Goal: Information Seeking & Learning: Check status

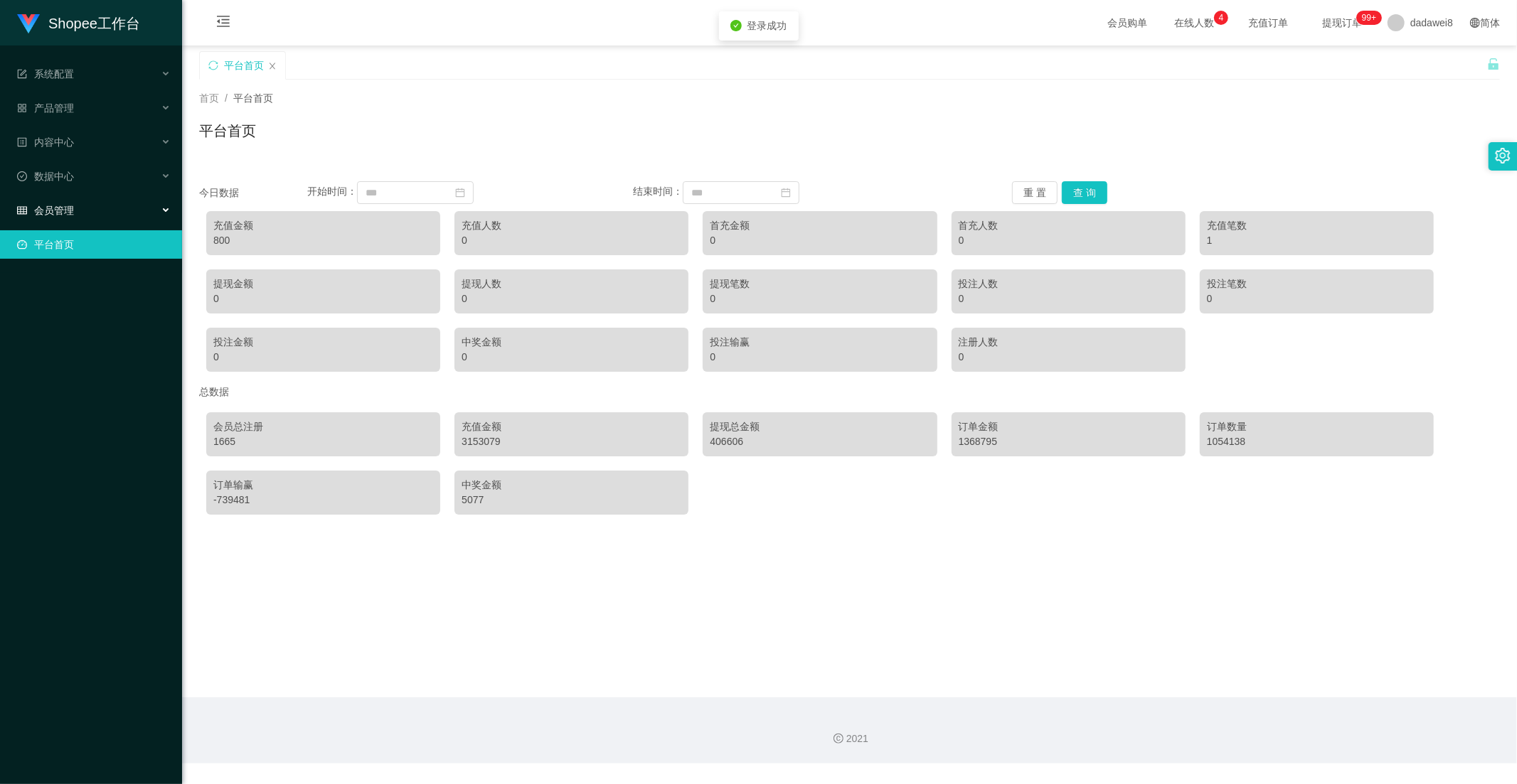
click at [77, 203] on div "会员管理" at bounding box center [91, 211] width 182 height 28
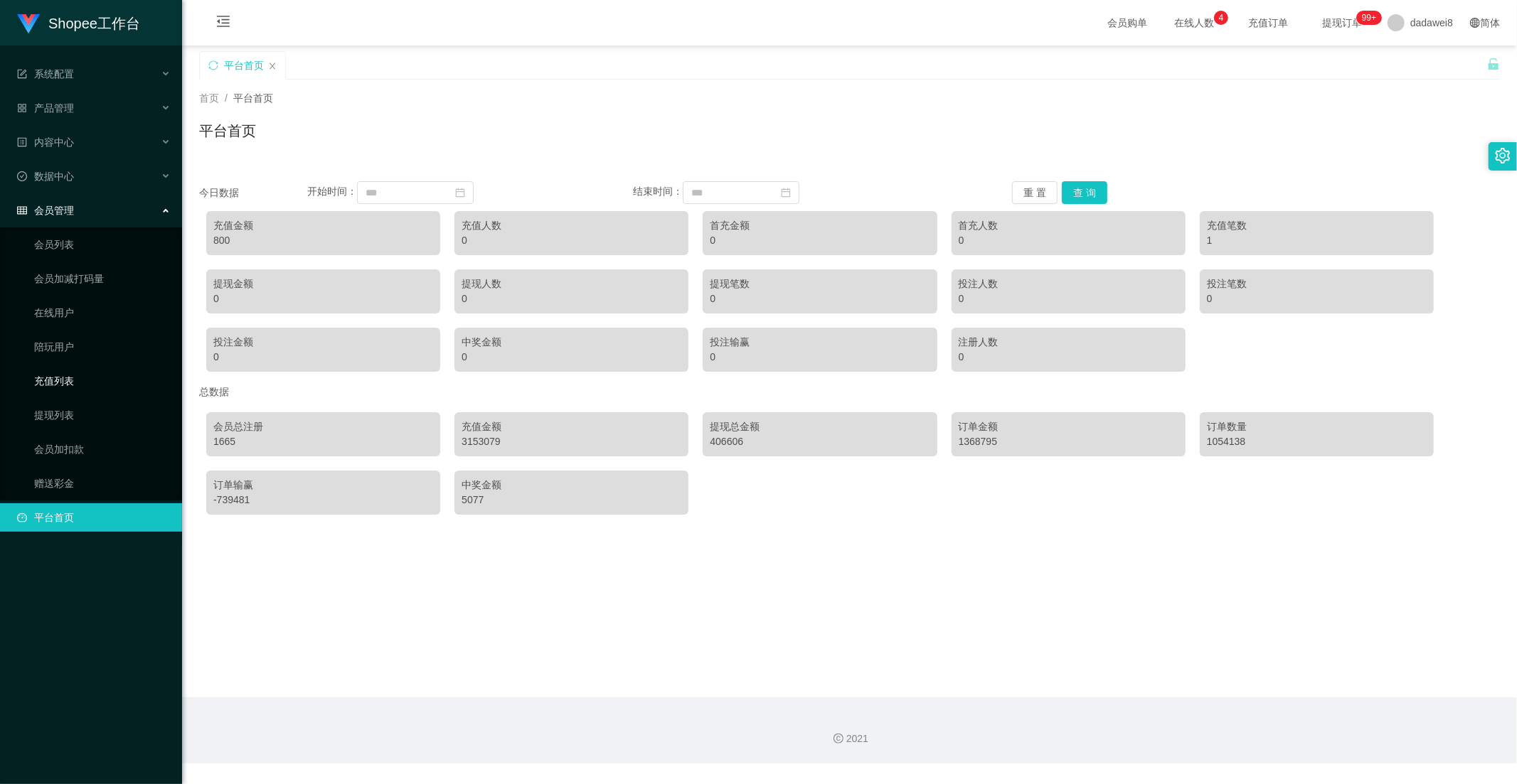
click at [60, 390] on link "充值列表" at bounding box center [102, 381] width 137 height 28
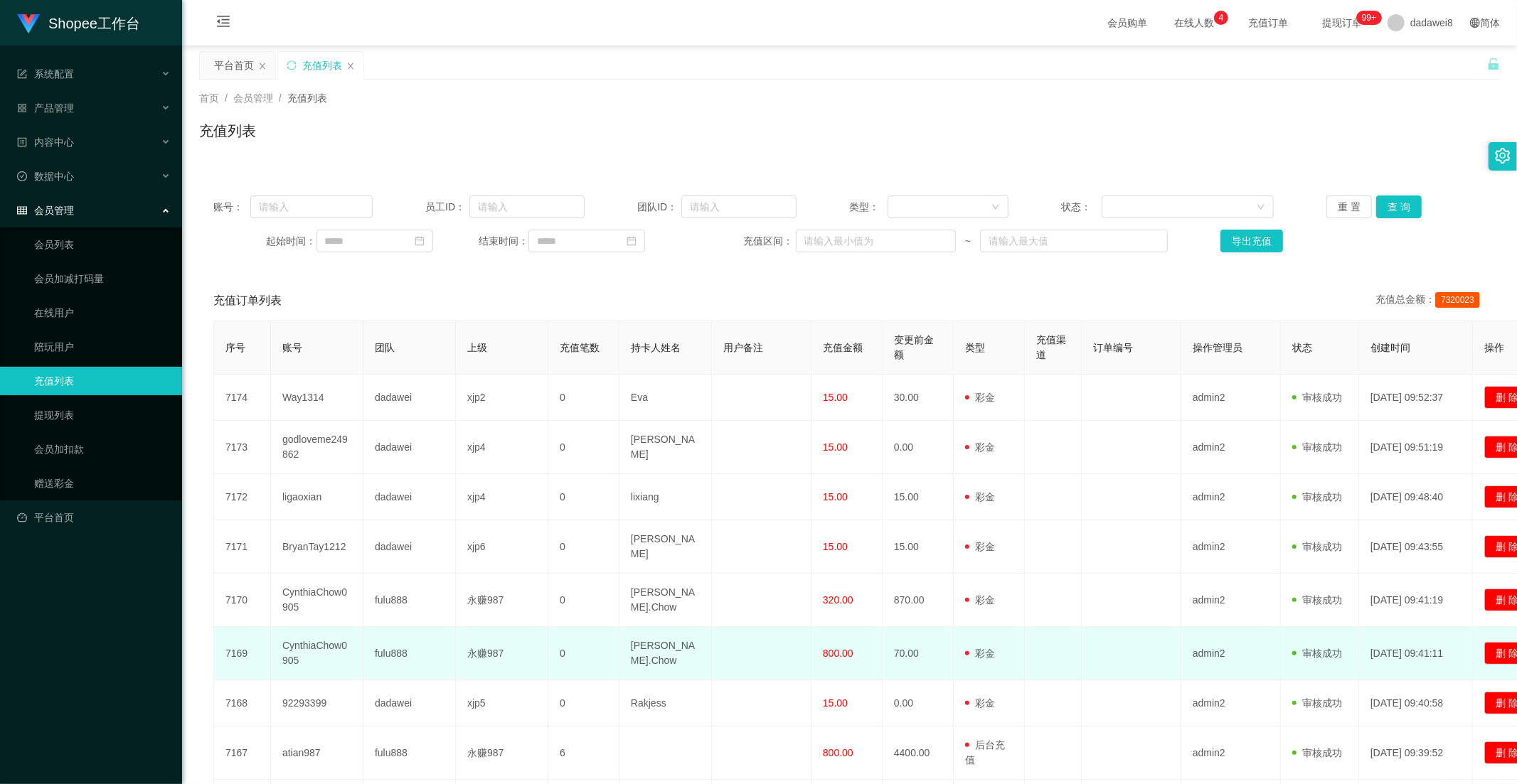
scroll to position [192, 0]
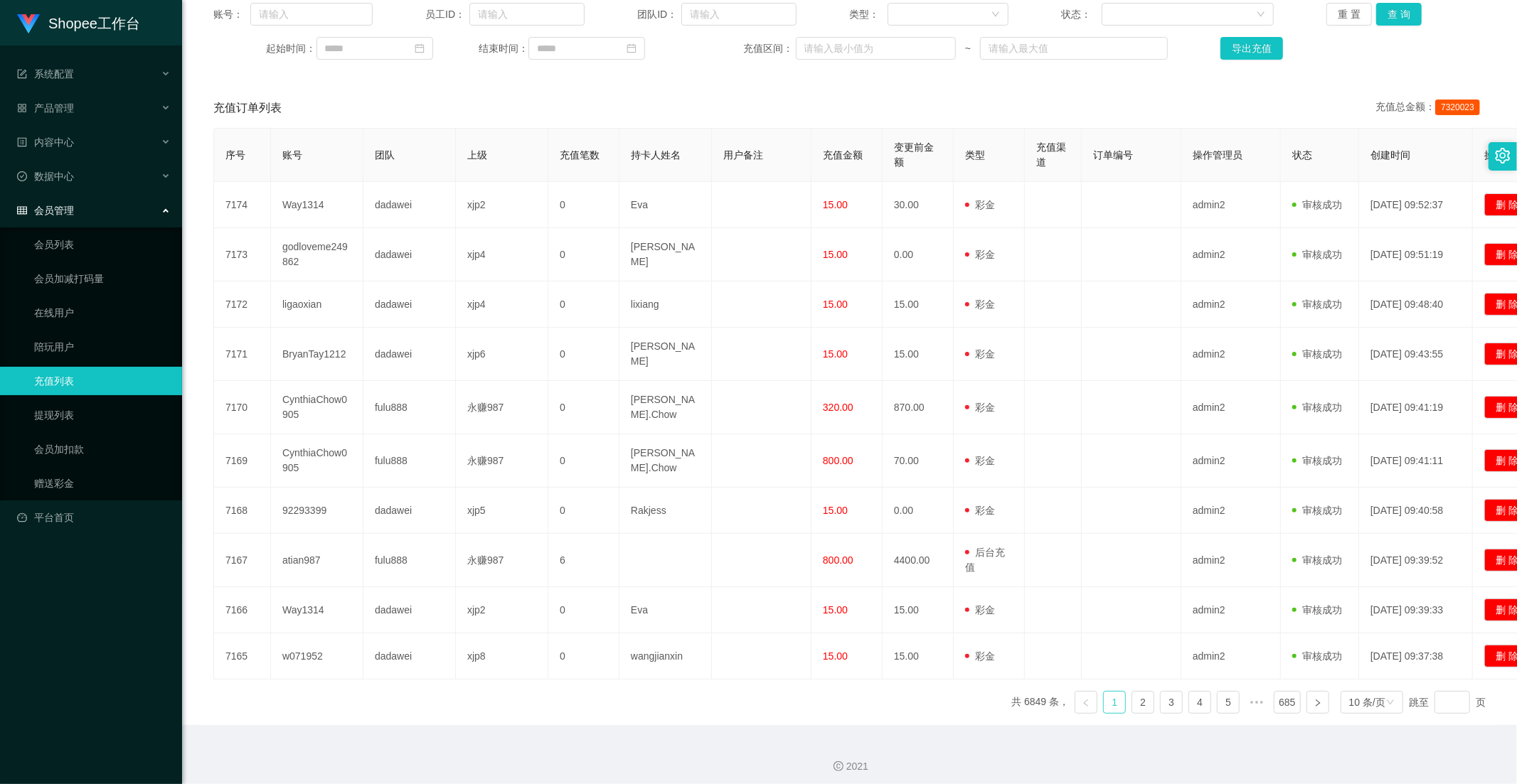
click at [1106, 706] on link "1" at bounding box center [1114, 702] width 21 height 21
click at [1381, 11] on button "查 询" at bounding box center [1399, 14] width 46 height 23
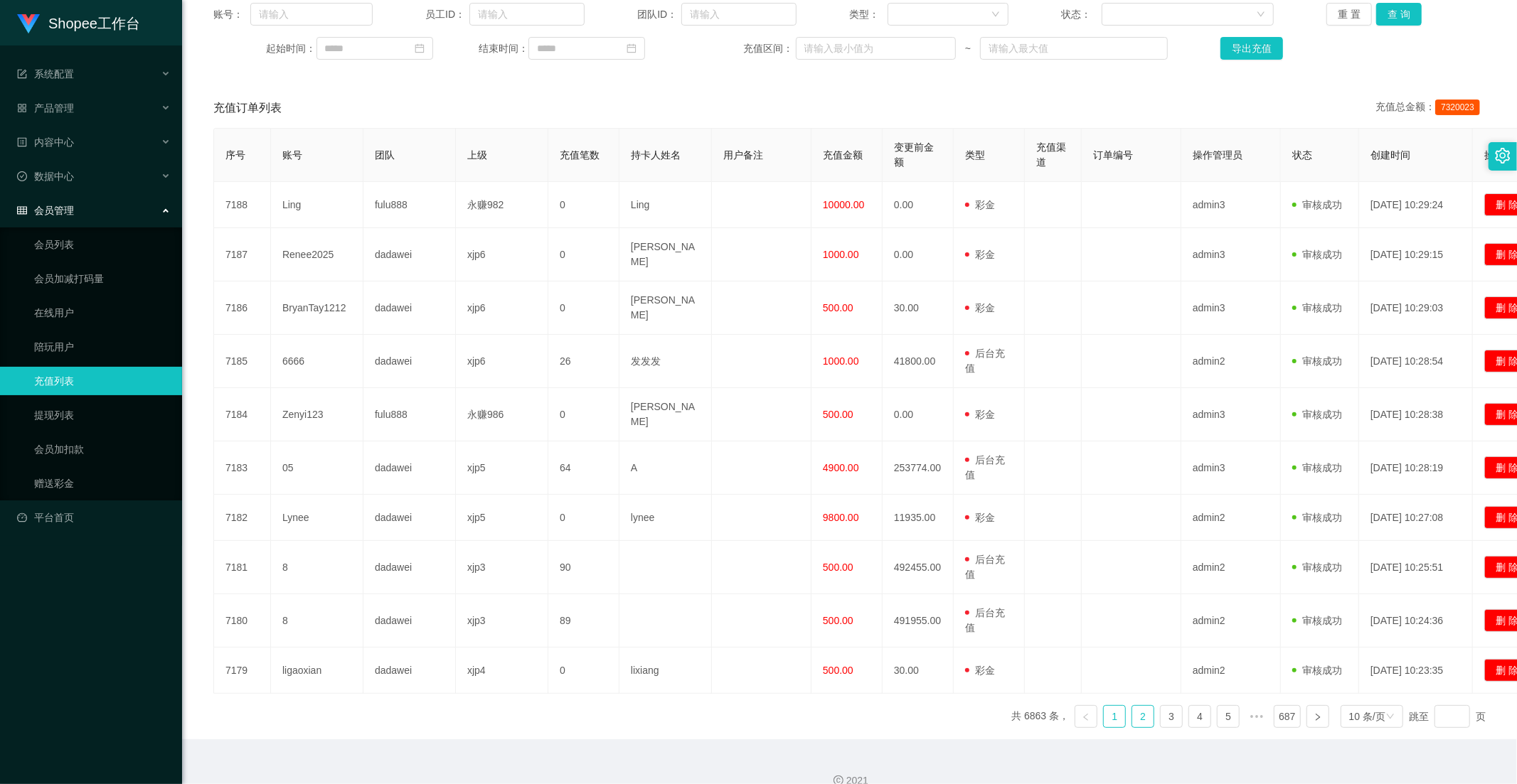
click at [1141, 706] on link "2" at bounding box center [1142, 717] width 21 height 21
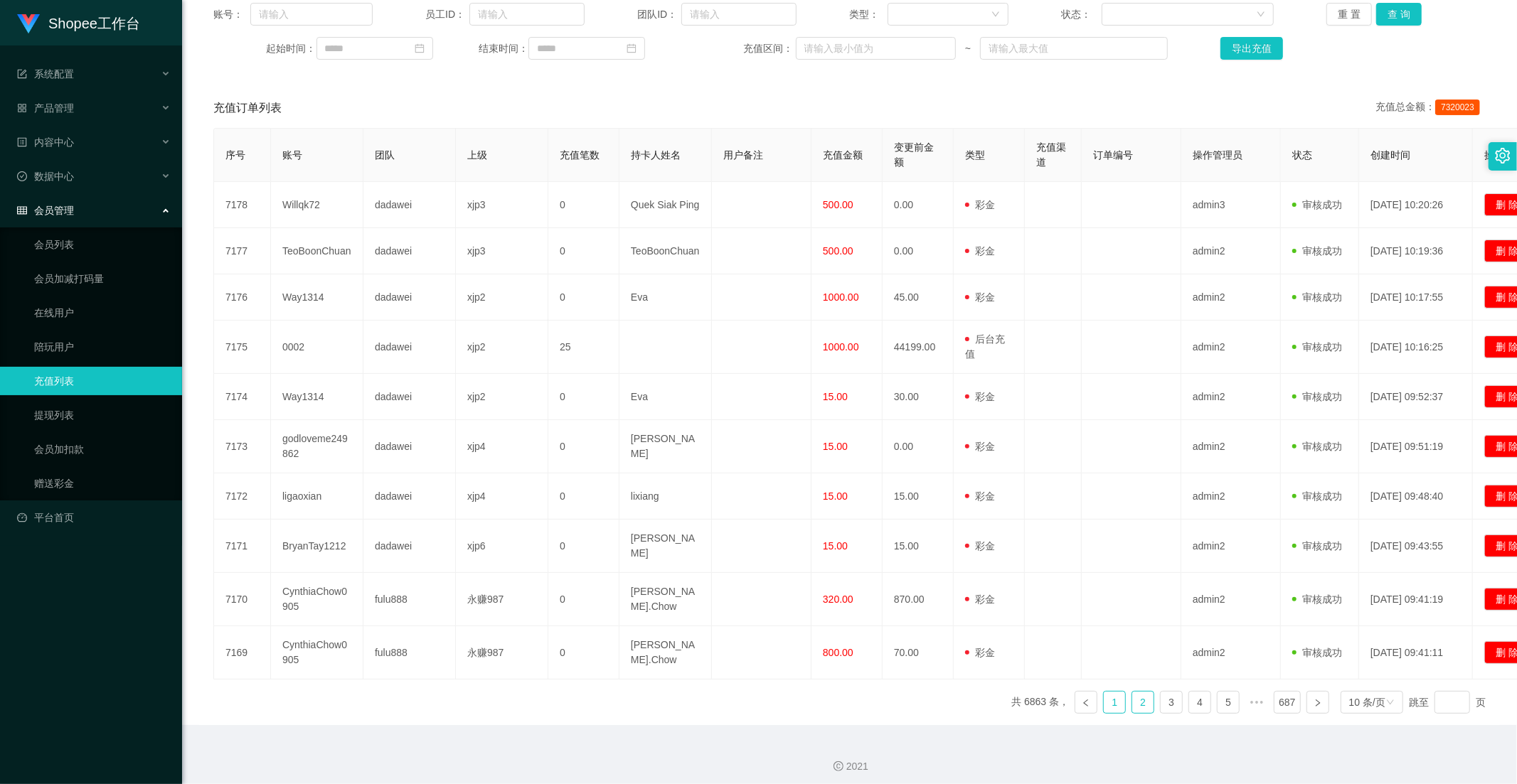
click at [1110, 694] on link "1" at bounding box center [1114, 702] width 21 height 21
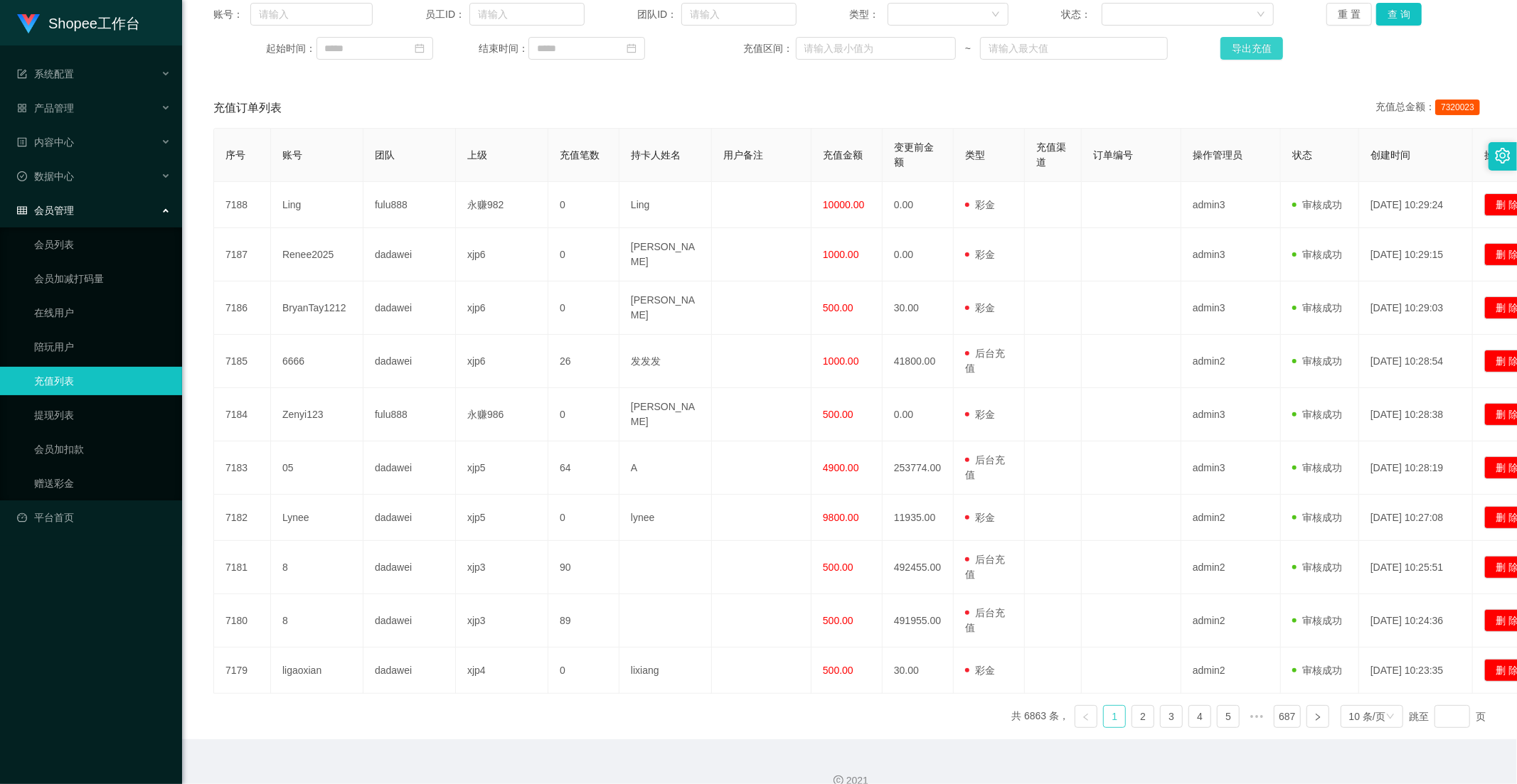
scroll to position [114, 0]
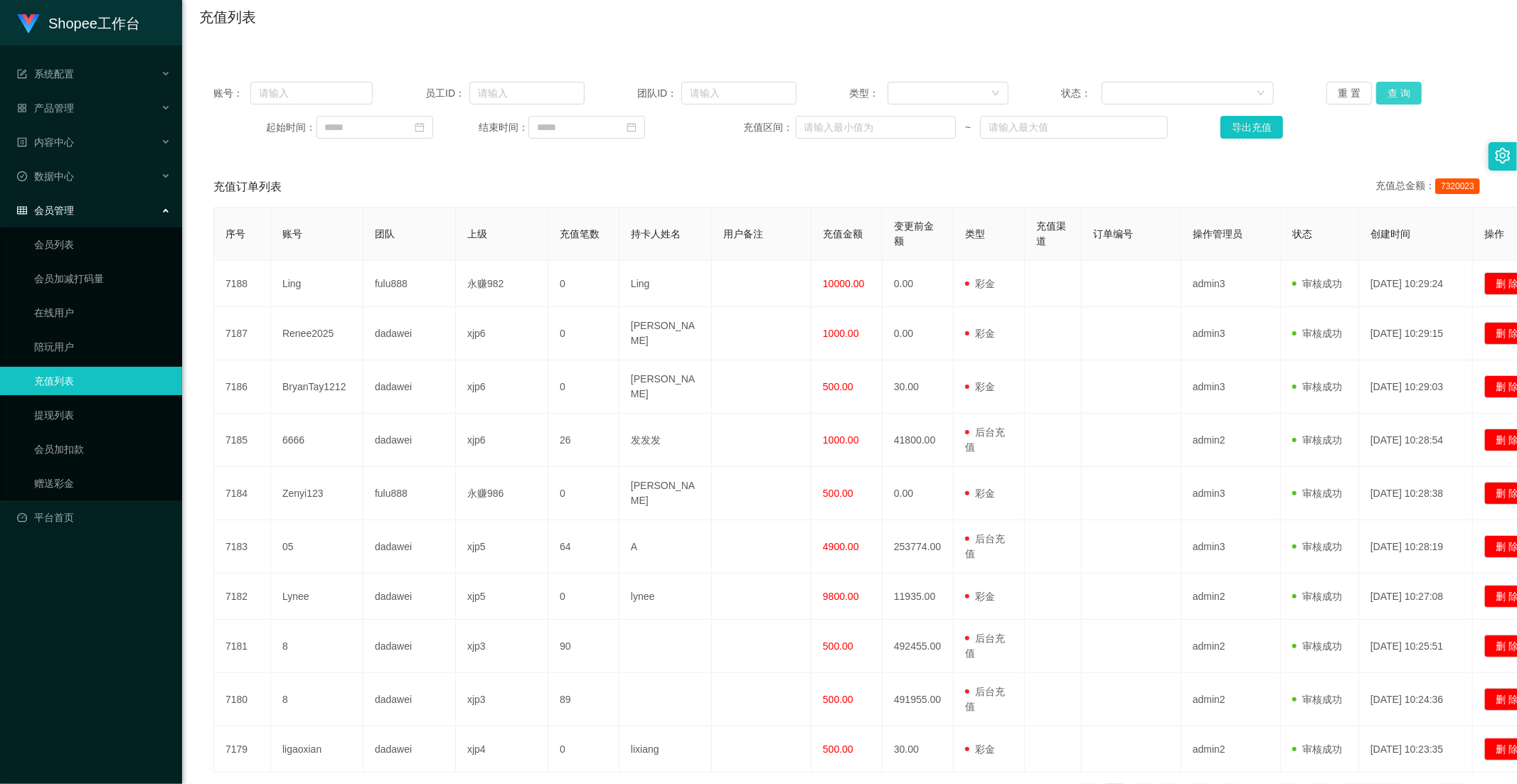
drag, startPoint x: 1391, startPoint y: 89, endPoint x: 1392, endPoint y: 146, distance: 57.0
click at [1392, 89] on button "查 询" at bounding box center [1399, 93] width 46 height 23
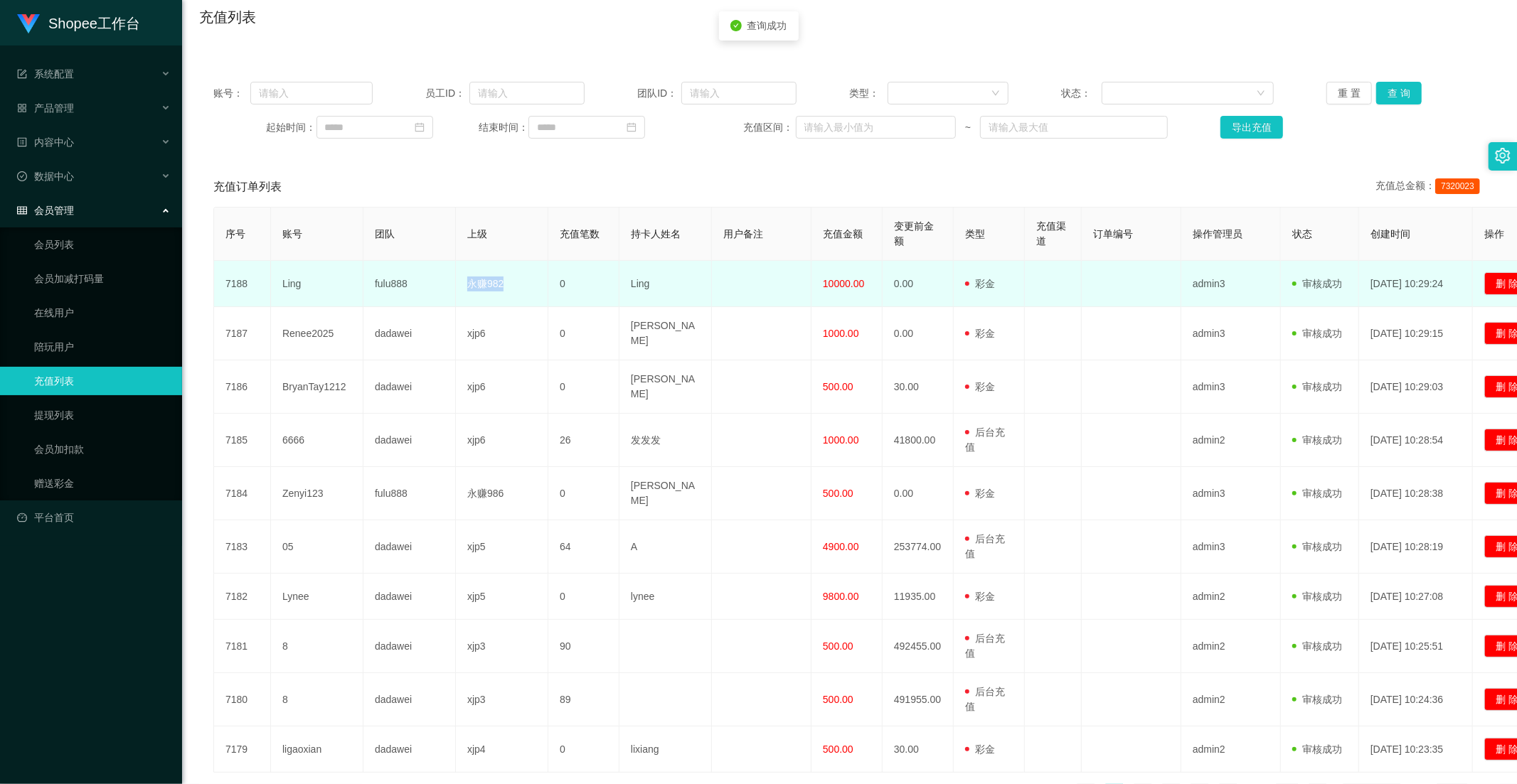
drag, startPoint x: 494, startPoint y: 290, endPoint x: 459, endPoint y: 282, distance: 35.9
click at [459, 282] on td "永赚982" at bounding box center [502, 284] width 93 height 46
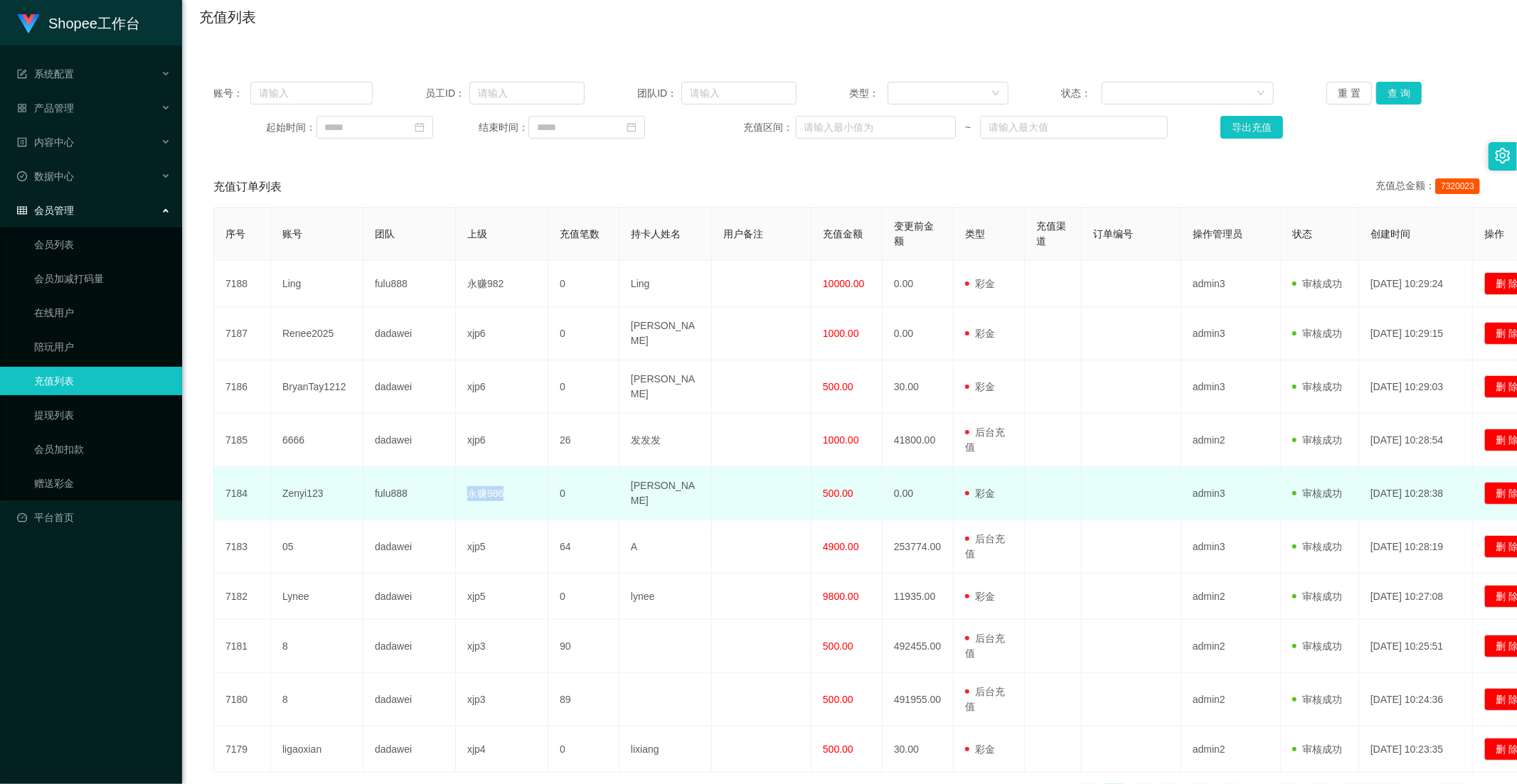
drag, startPoint x: 501, startPoint y: 471, endPoint x: 435, endPoint y: 457, distance: 67.5
click at [436, 467] on tr "7184 Zenyi123 fulu888 永赚986 0 Zen Yi 500.00 0.00 用户充值 后台充值 彩金 注册赠送 admin3 审核驳回 …" at bounding box center [882, 494] width 1336 height 53
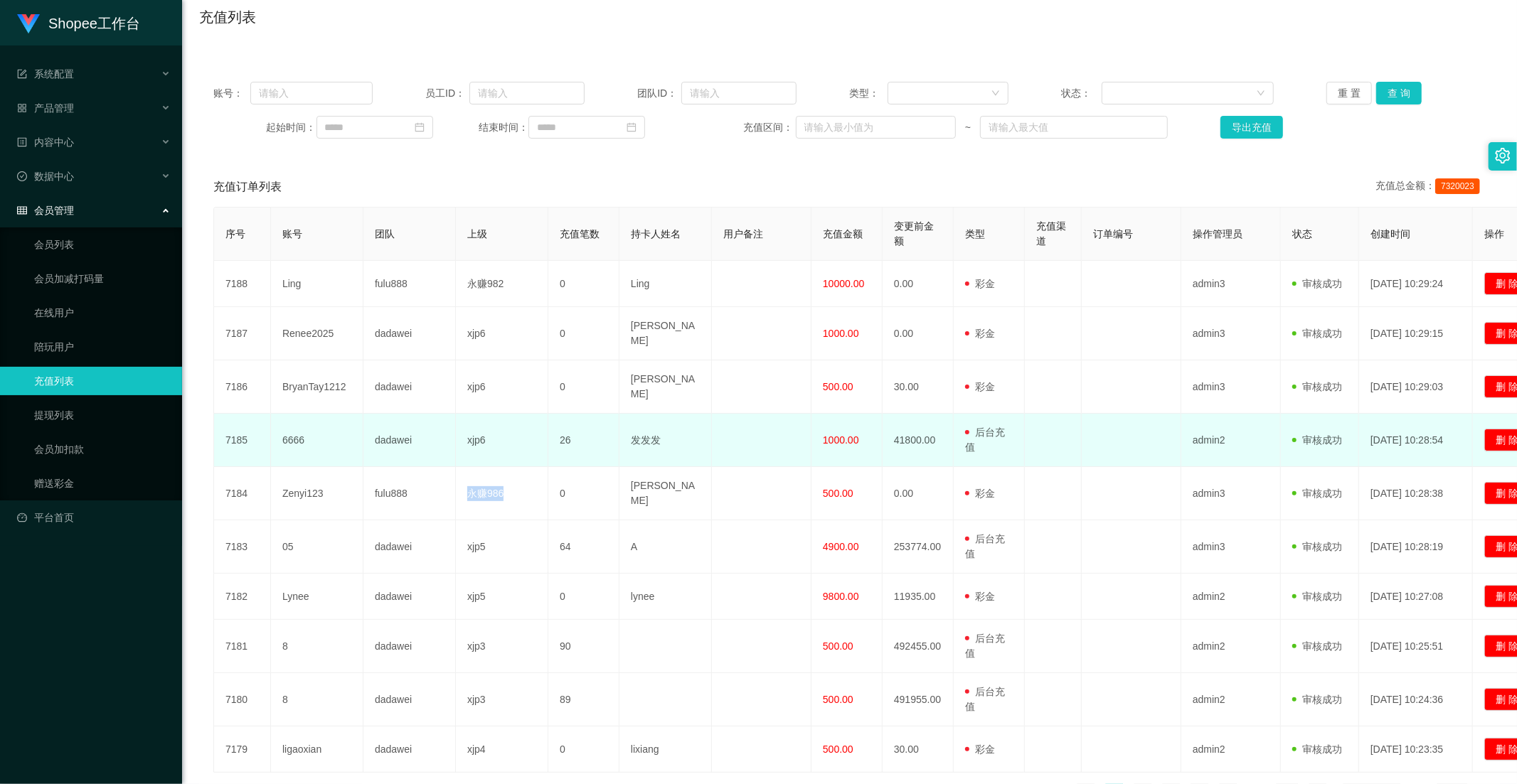
scroll to position [192, 0]
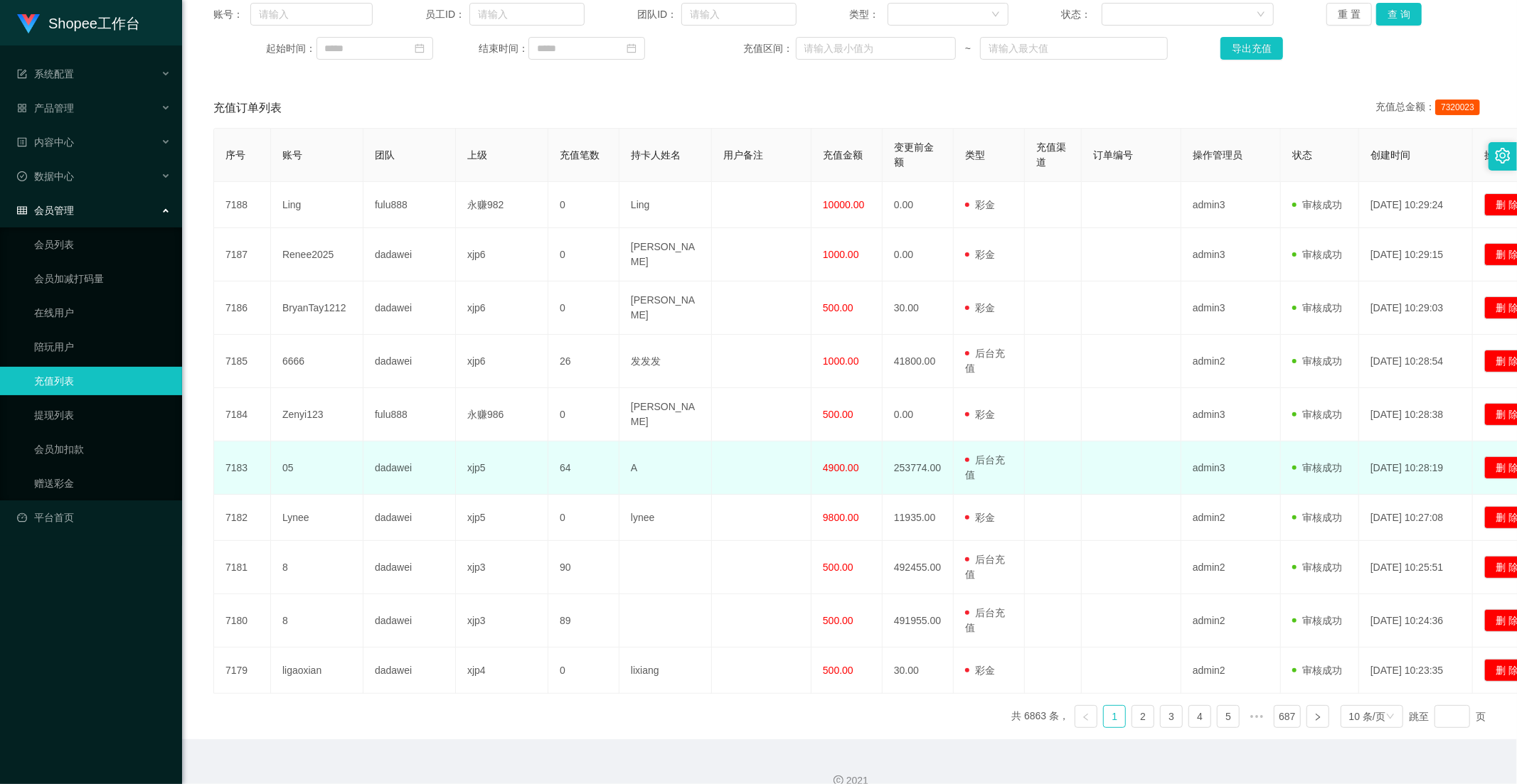
click at [569, 442] on td "64" at bounding box center [584, 468] width 71 height 53
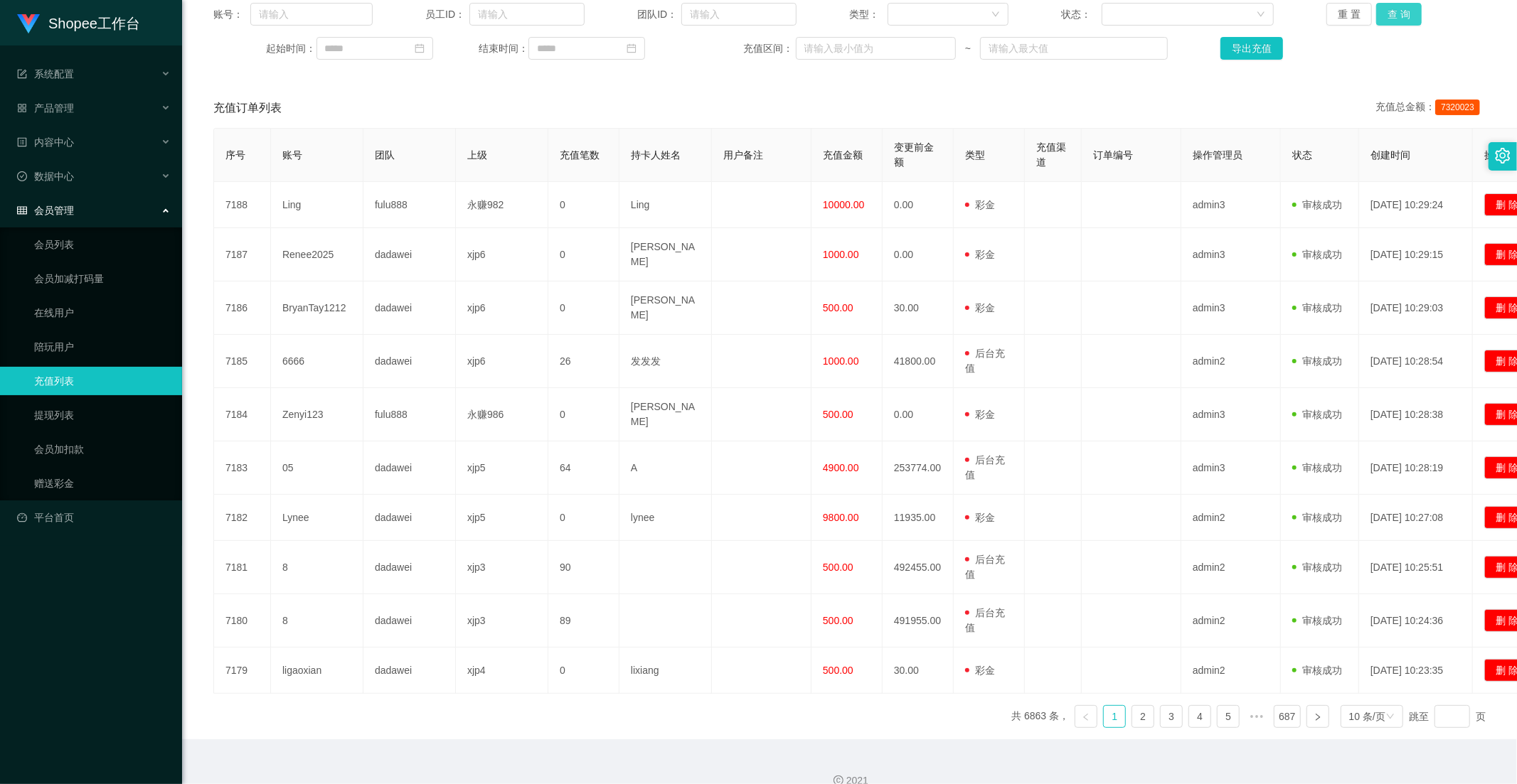
click at [1383, 16] on button "查 询" at bounding box center [1399, 14] width 46 height 23
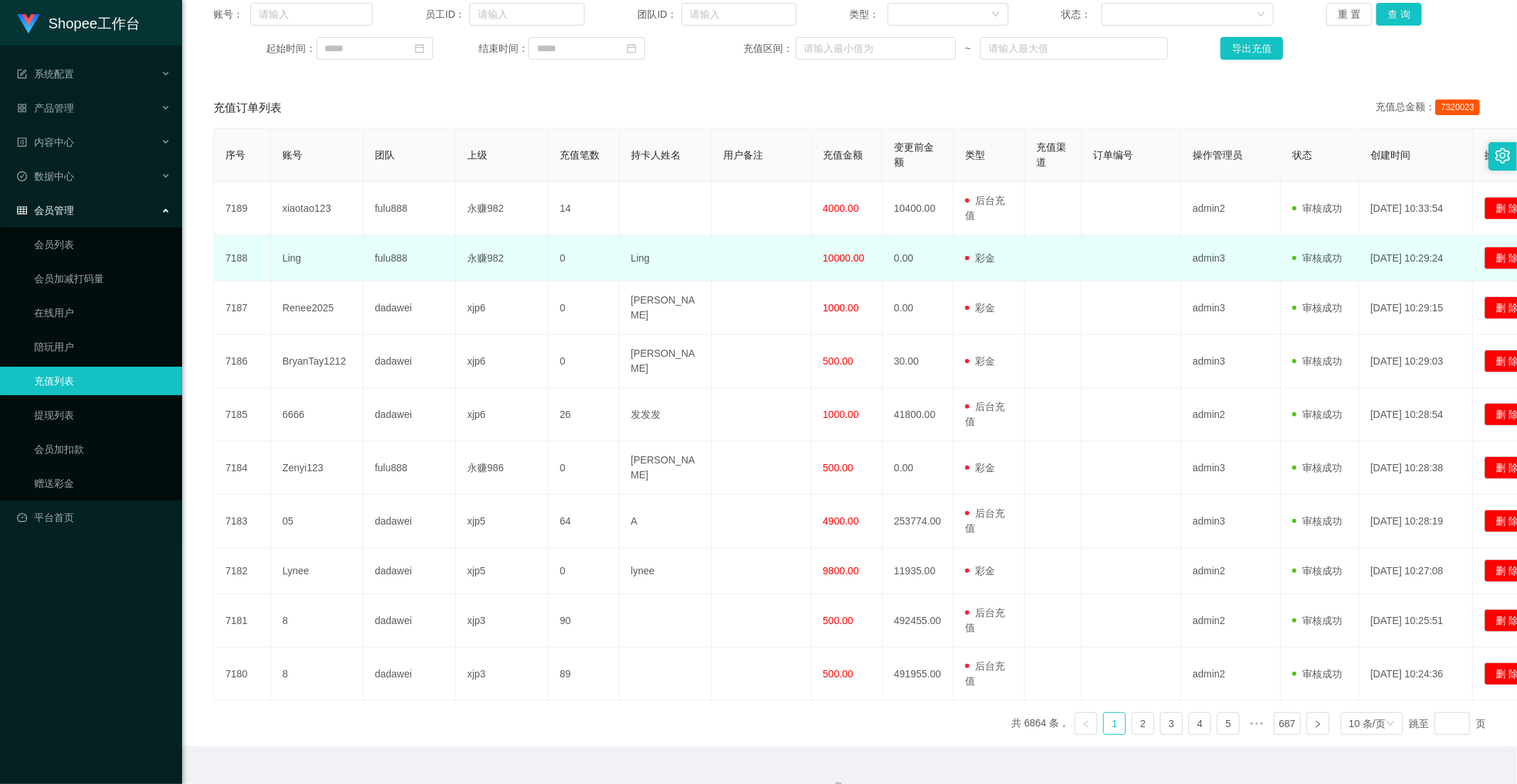
click at [869, 247] on td "10000.00" at bounding box center [847, 258] width 71 height 46
click at [834, 249] on td "10000.00" at bounding box center [847, 258] width 71 height 46
click at [833, 249] on td "10000.00" at bounding box center [847, 258] width 71 height 46
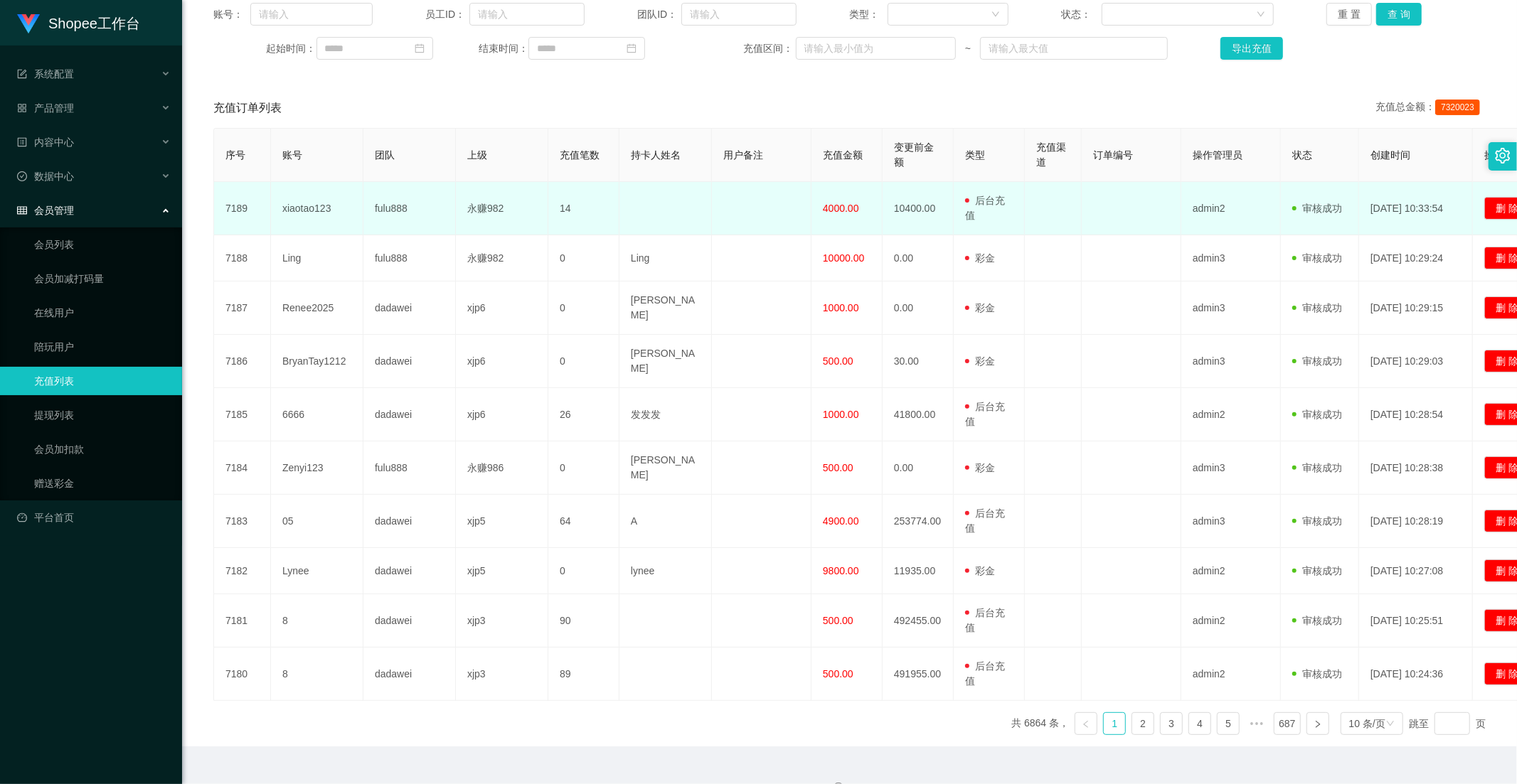
click at [833, 214] on td "4000.00" at bounding box center [847, 208] width 71 height 53
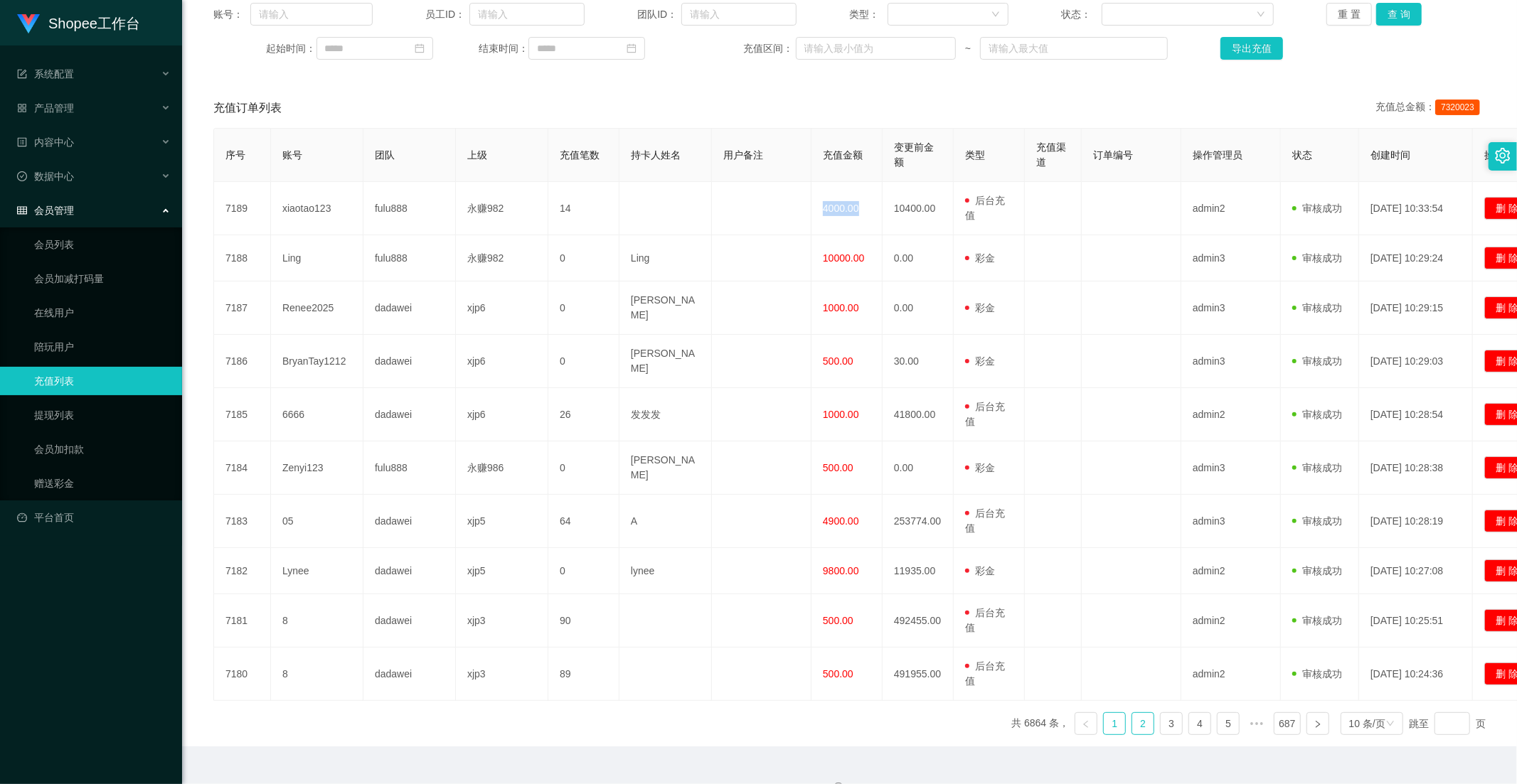
click at [1139, 713] on link "2" at bounding box center [1142, 724] width 21 height 21
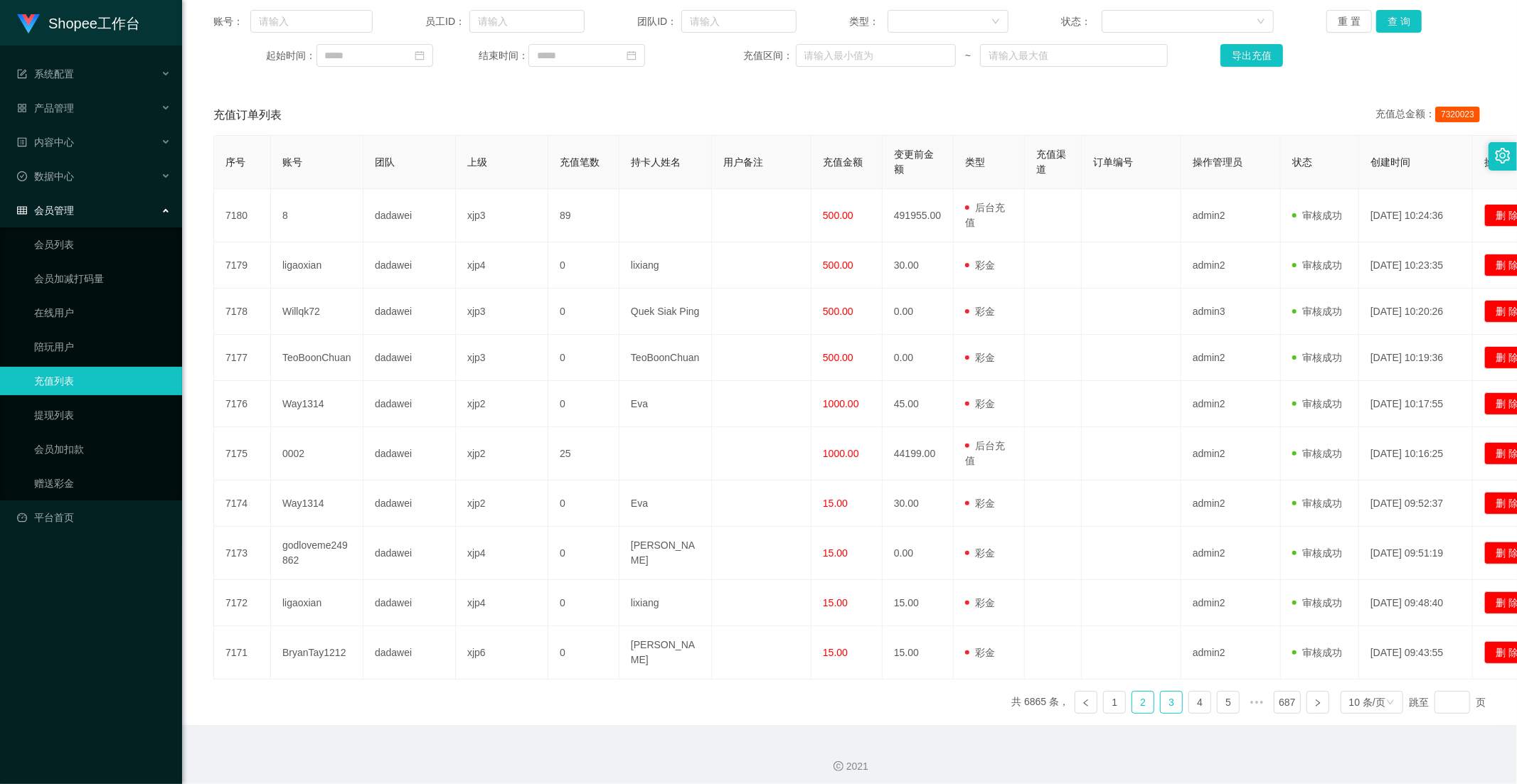
click at [1161, 697] on link "3" at bounding box center [1171, 702] width 21 height 21
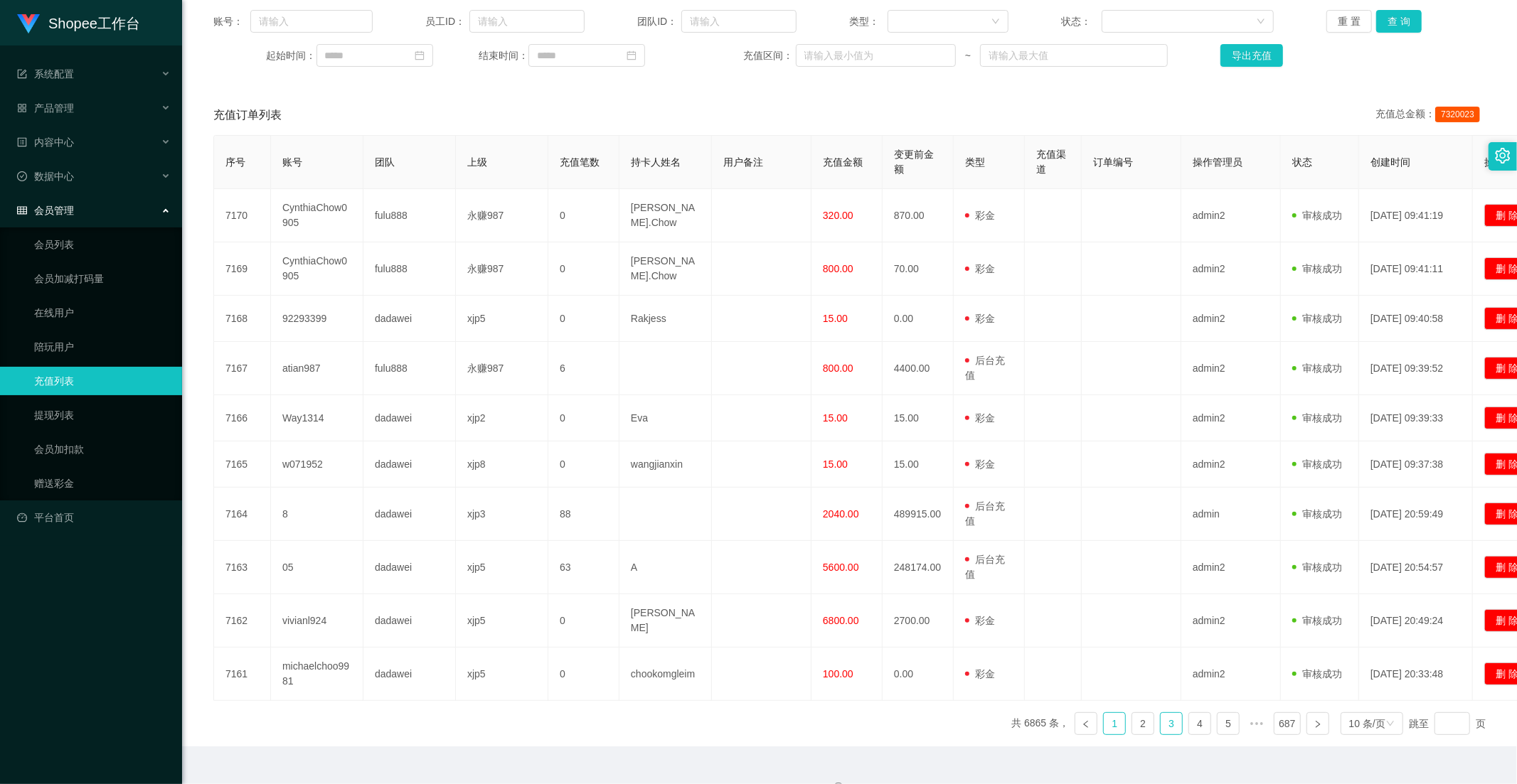
click at [1106, 718] on link "1" at bounding box center [1114, 724] width 21 height 21
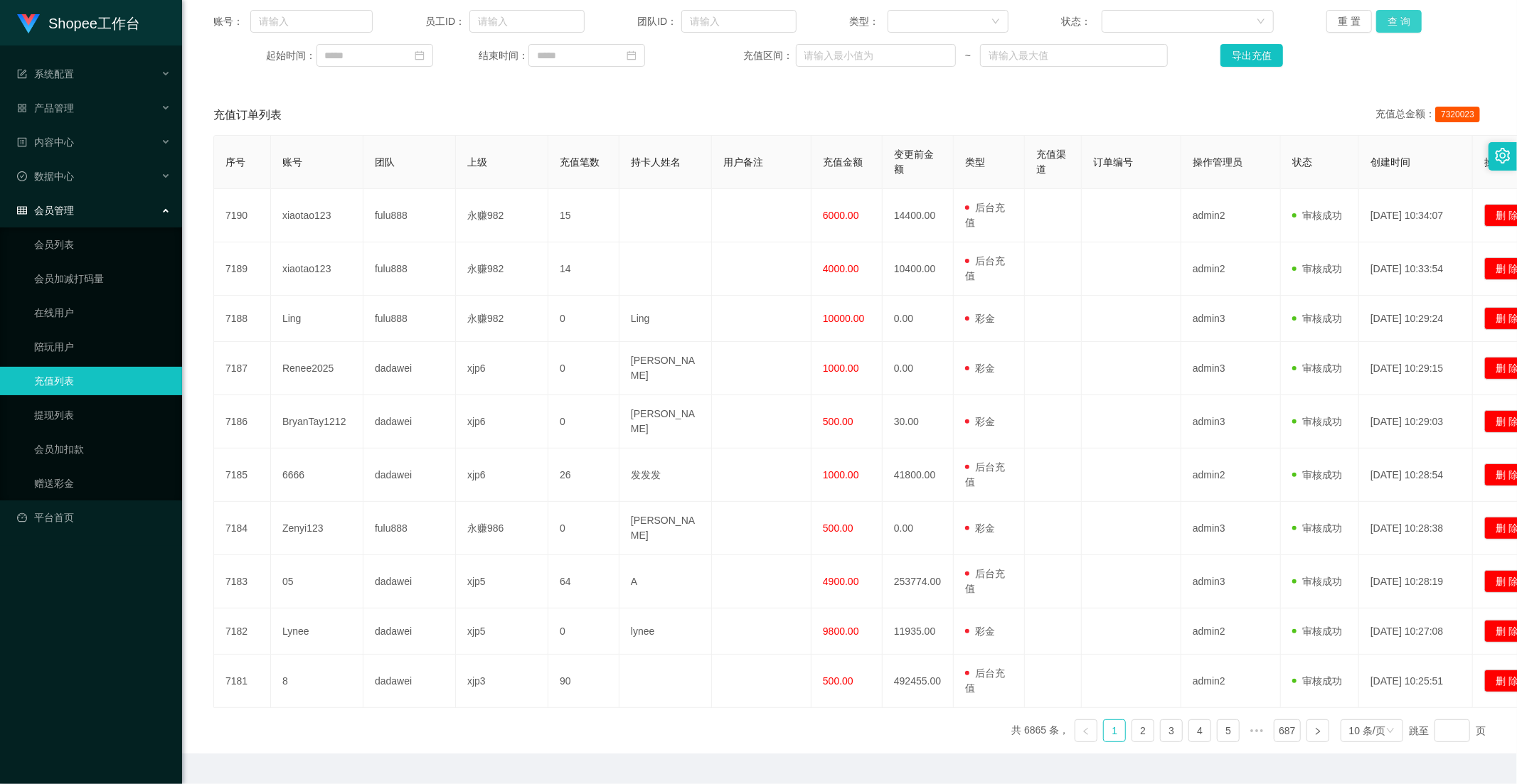
click at [1398, 31] on button "查 询" at bounding box center [1399, 21] width 46 height 23
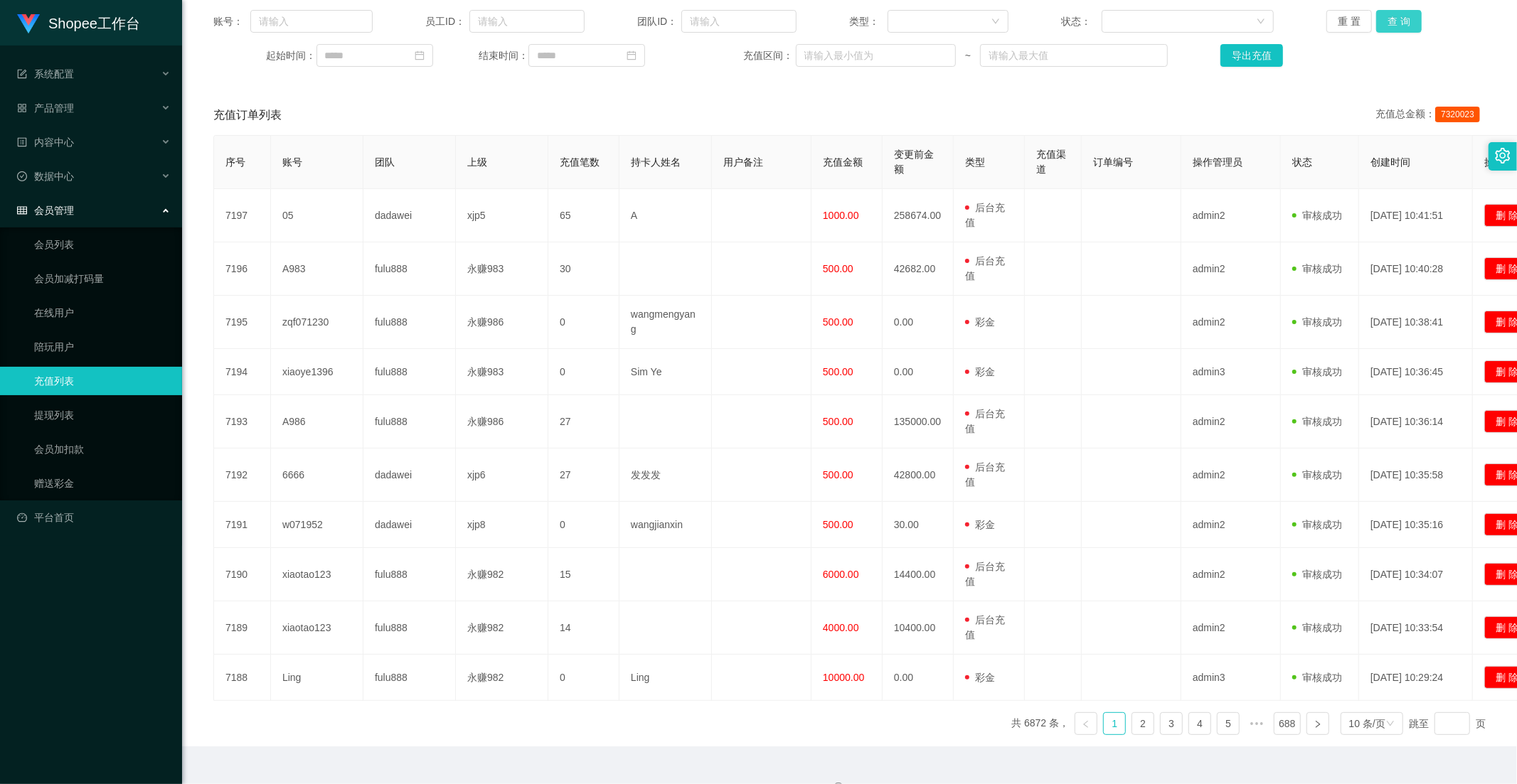
click at [1394, 22] on button "查 询" at bounding box center [1399, 21] width 46 height 23
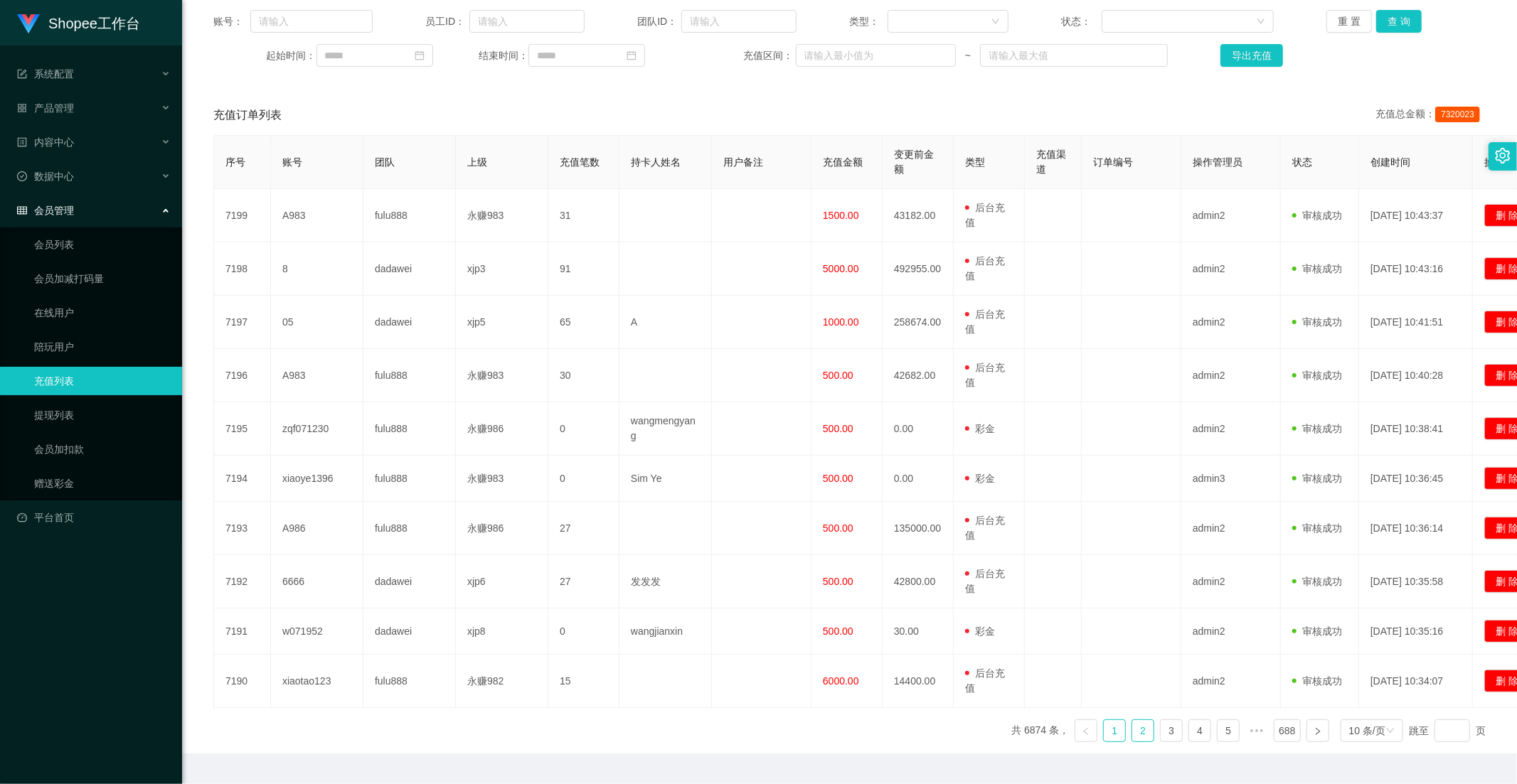
drag, startPoint x: 1136, startPoint y: 738, endPoint x: 1129, endPoint y: 732, distance: 9.2
click at [1136, 738] on link "2" at bounding box center [1142, 731] width 21 height 21
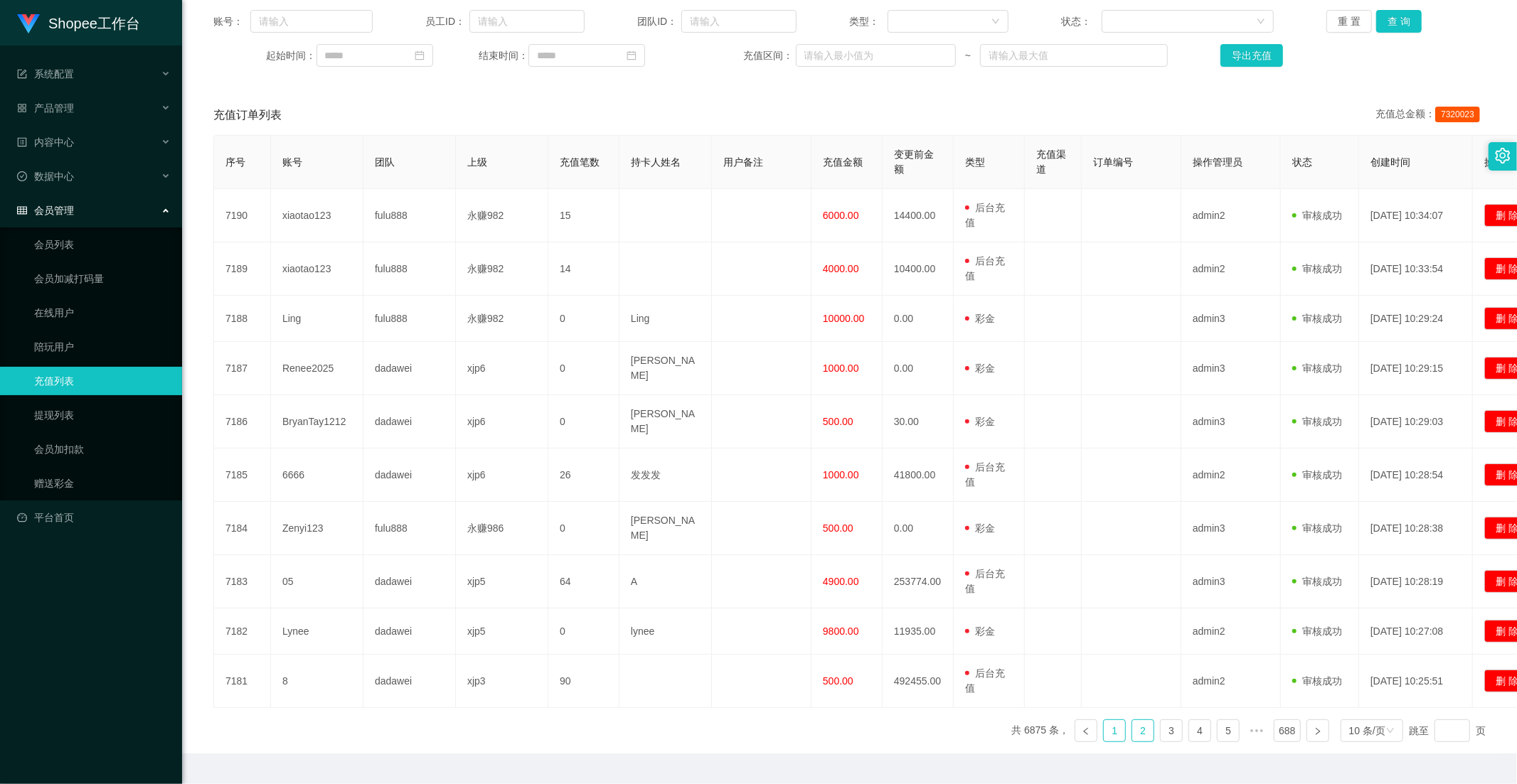
click at [1110, 721] on link "1" at bounding box center [1114, 731] width 21 height 21
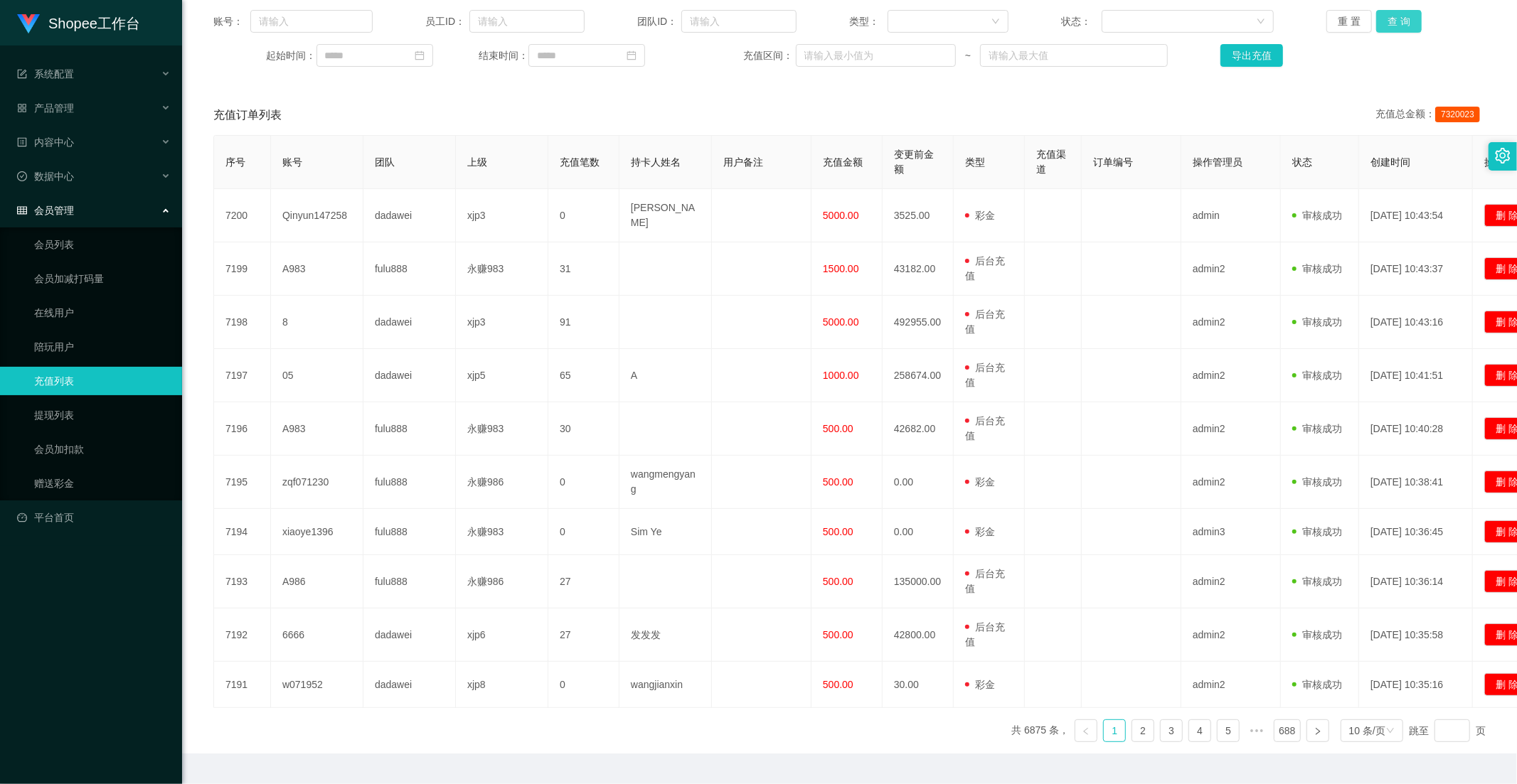
click at [1401, 26] on button "查 询" at bounding box center [1399, 21] width 46 height 23
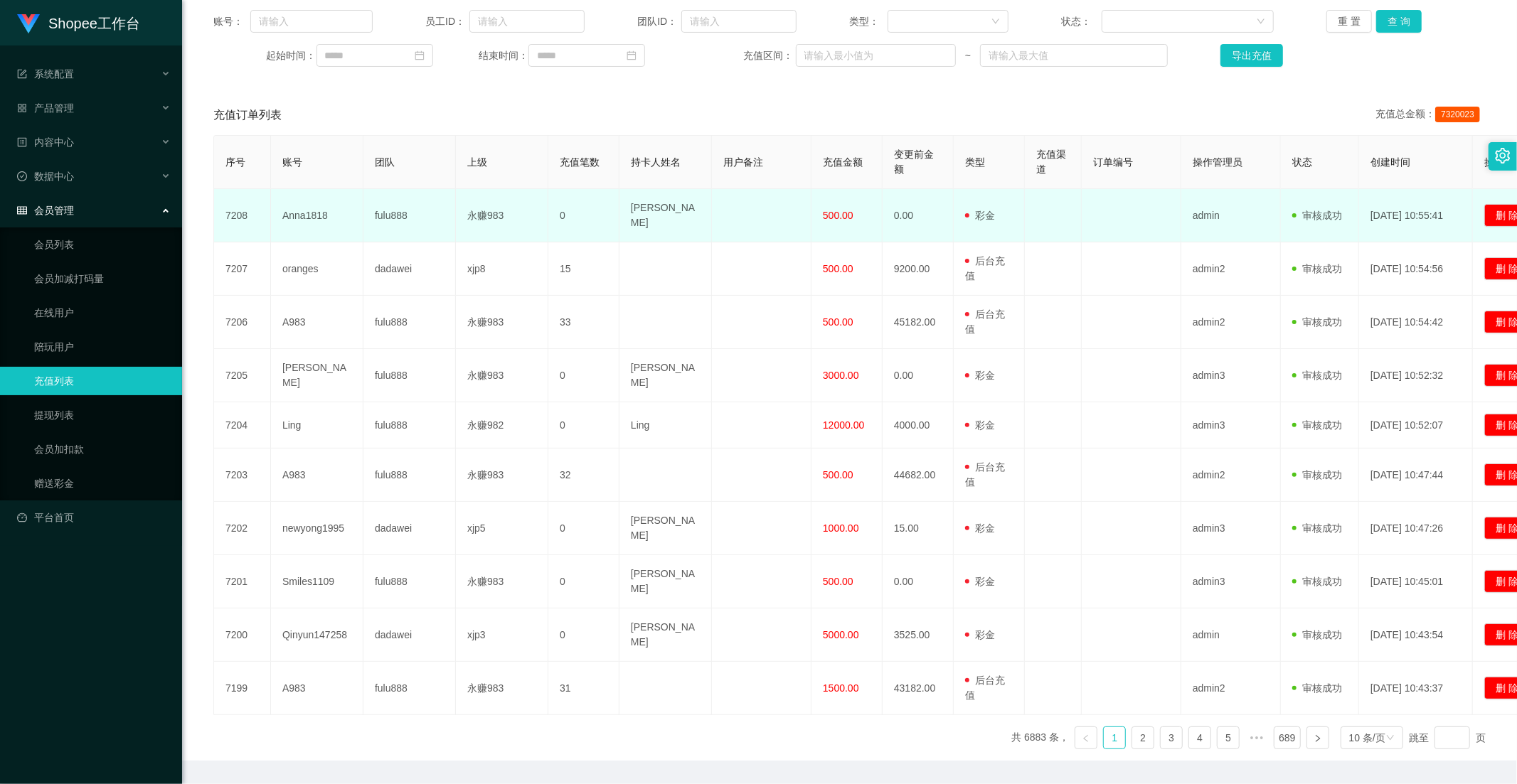
click at [839, 210] on span "500.00" at bounding box center [838, 215] width 31 height 11
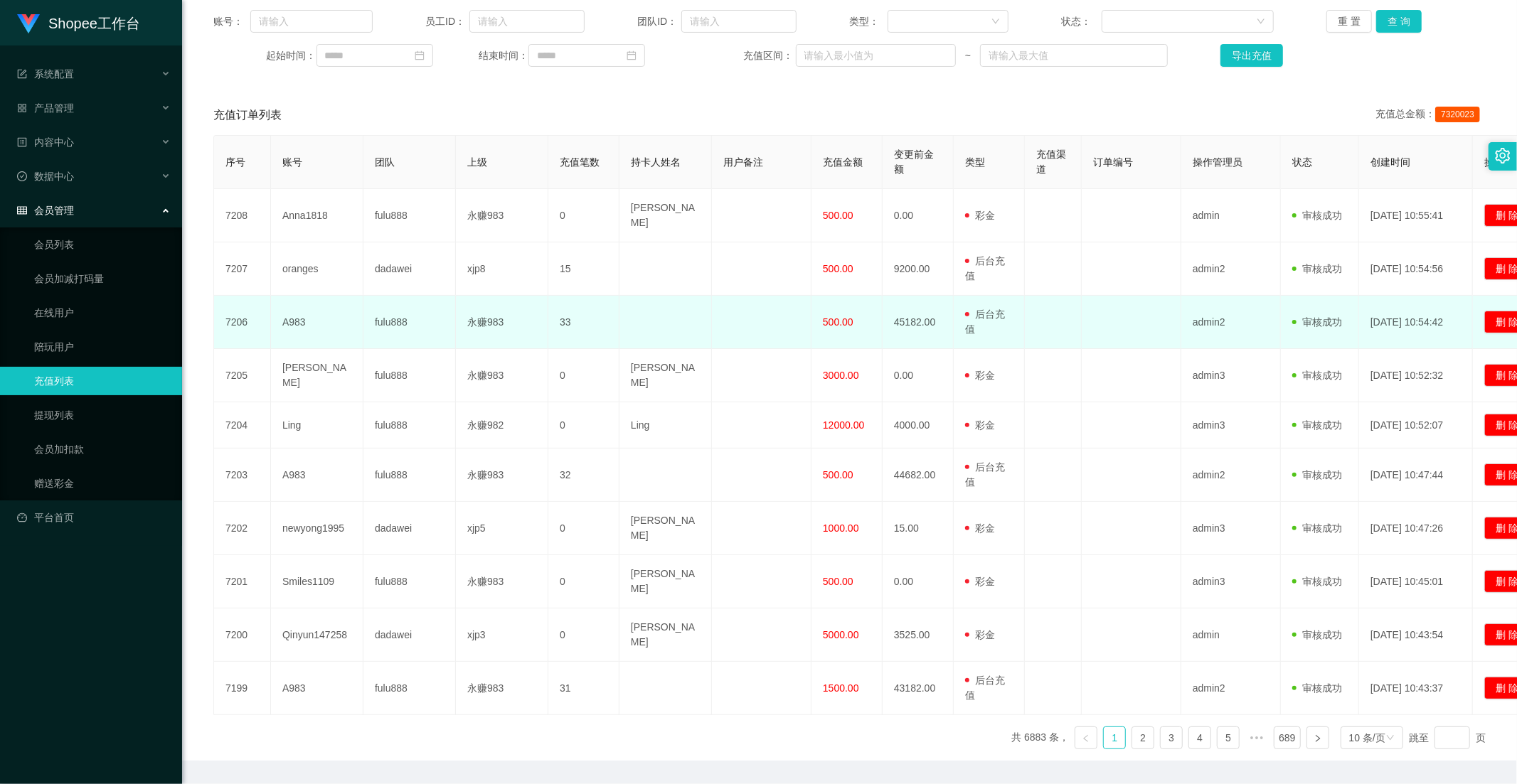
click at [833, 317] on span "500.00" at bounding box center [838, 322] width 31 height 11
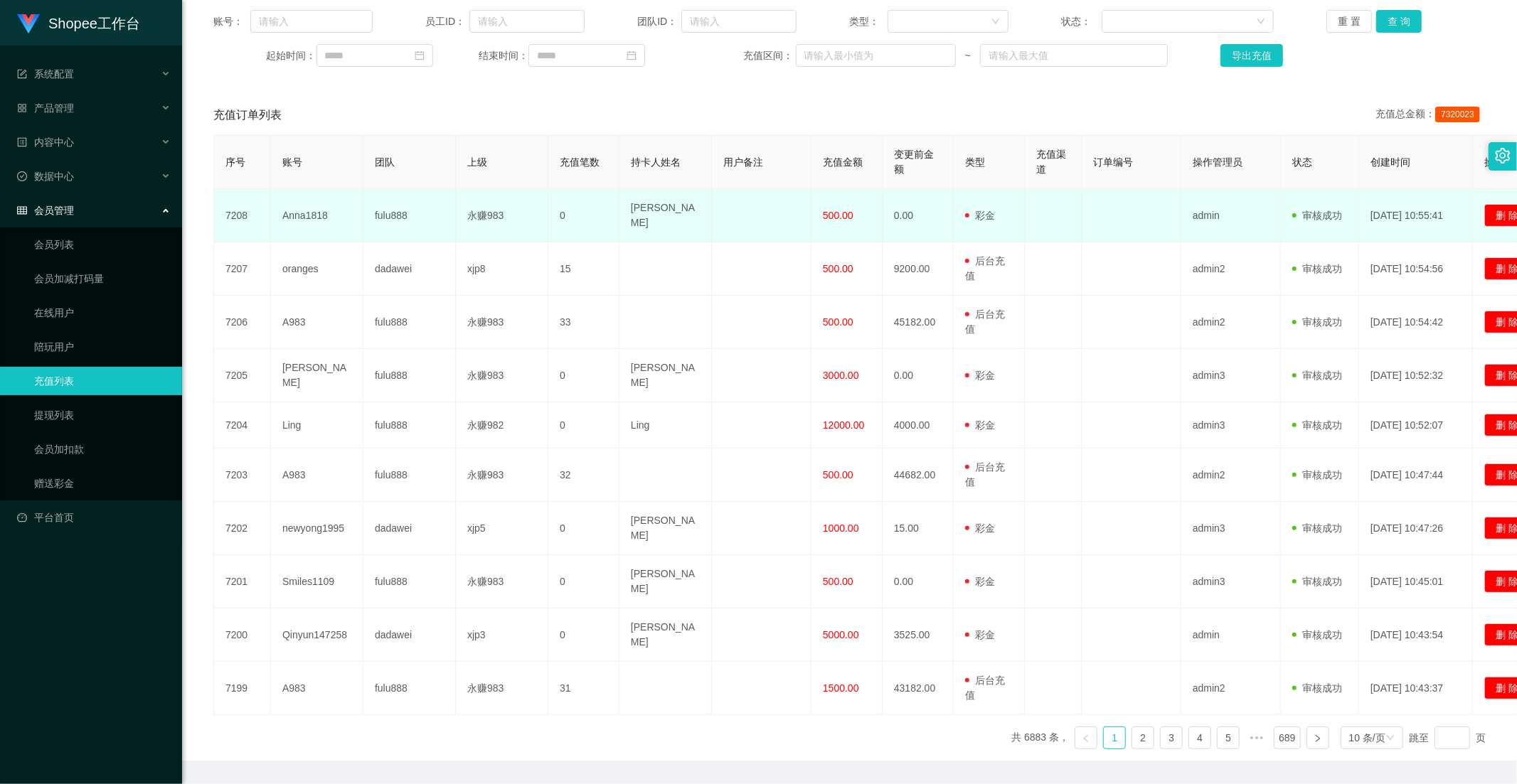
click at [827, 216] on span "500.00" at bounding box center [838, 215] width 31 height 11
drag, startPoint x: 827, startPoint y: 216, endPoint x: 814, endPoint y: 266, distance: 51.7
click at [827, 216] on span "500.00" at bounding box center [838, 215] width 31 height 11
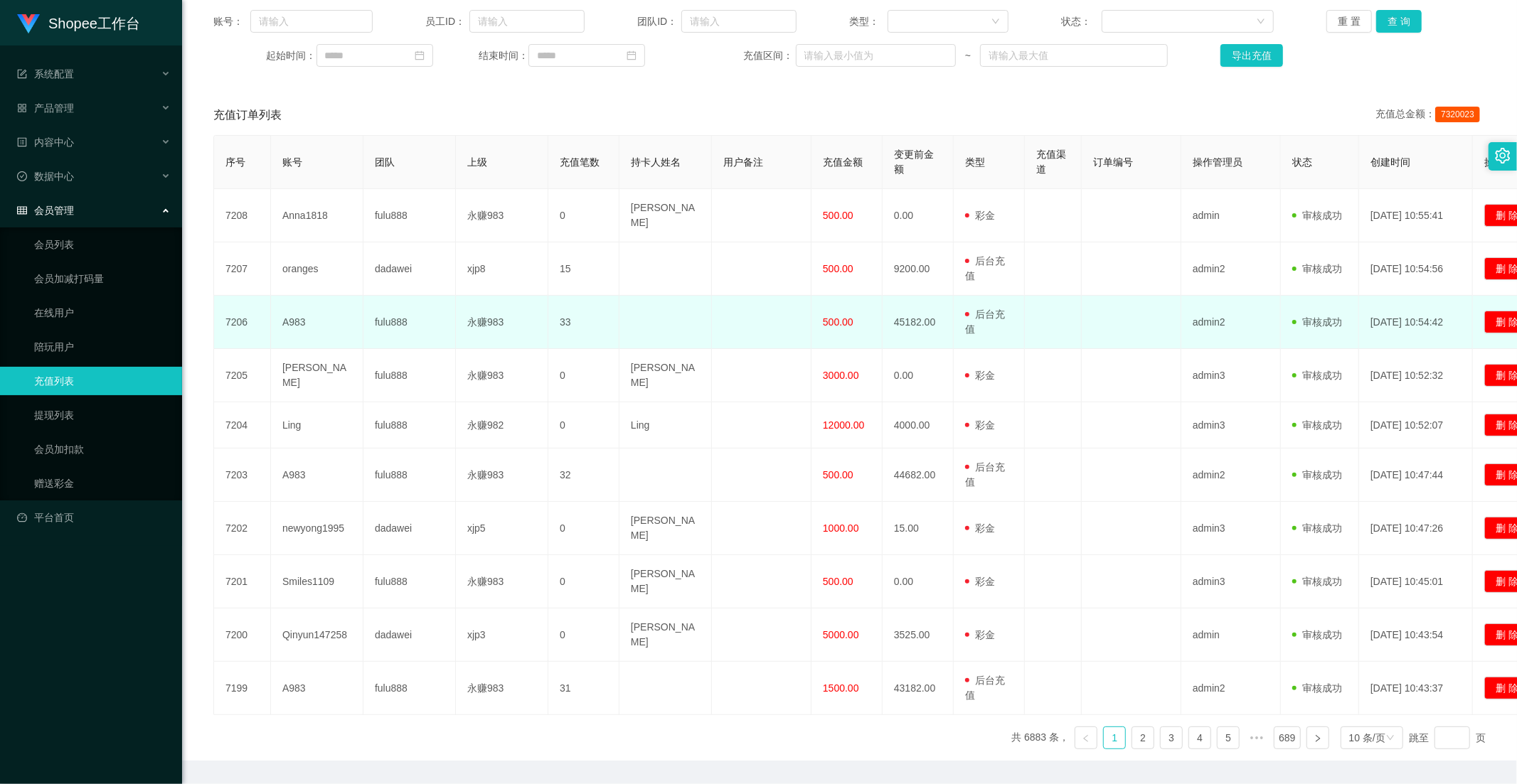
click at [843, 317] on span "500.00" at bounding box center [838, 322] width 31 height 11
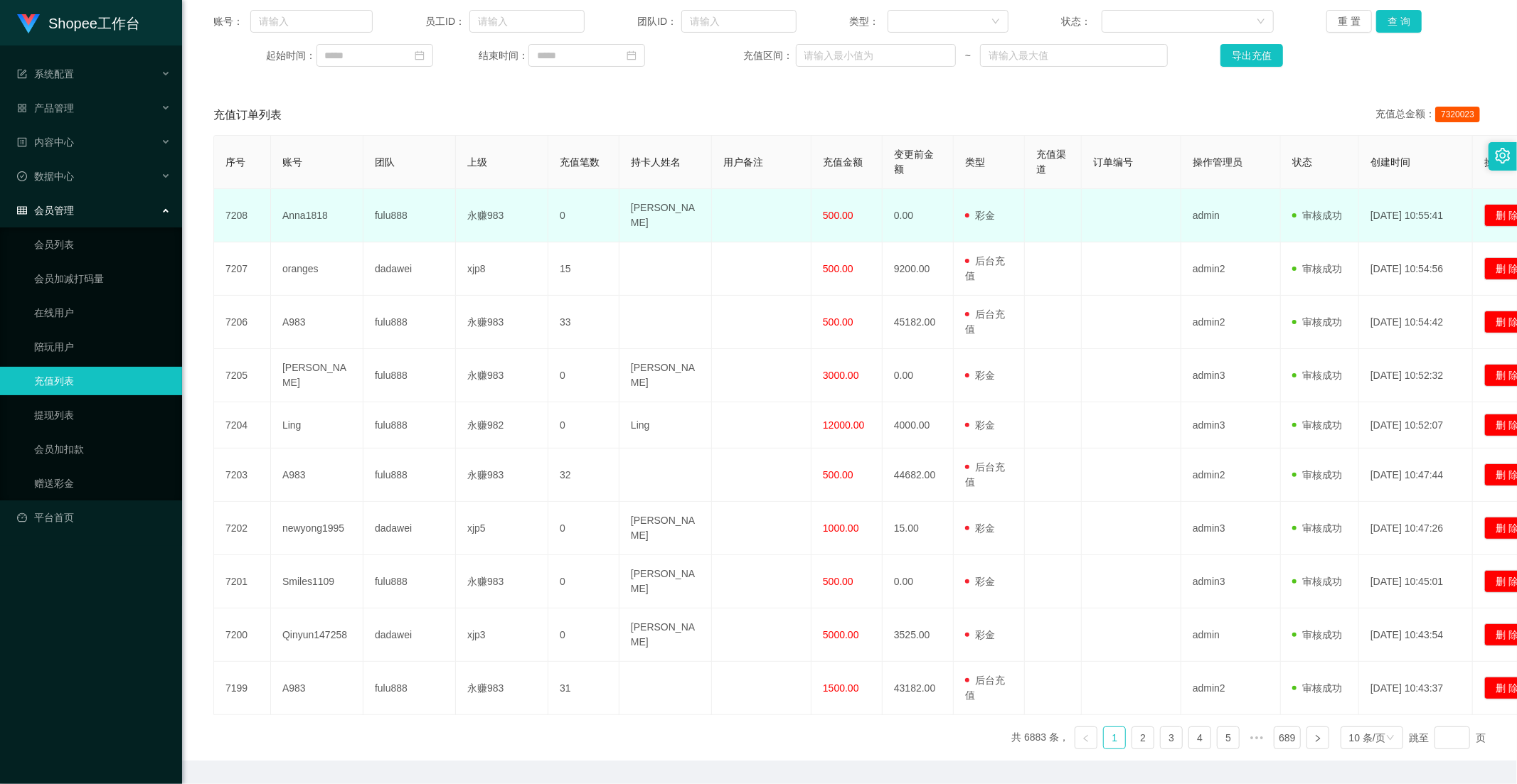
click at [826, 215] on span "500.00" at bounding box center [838, 215] width 31 height 11
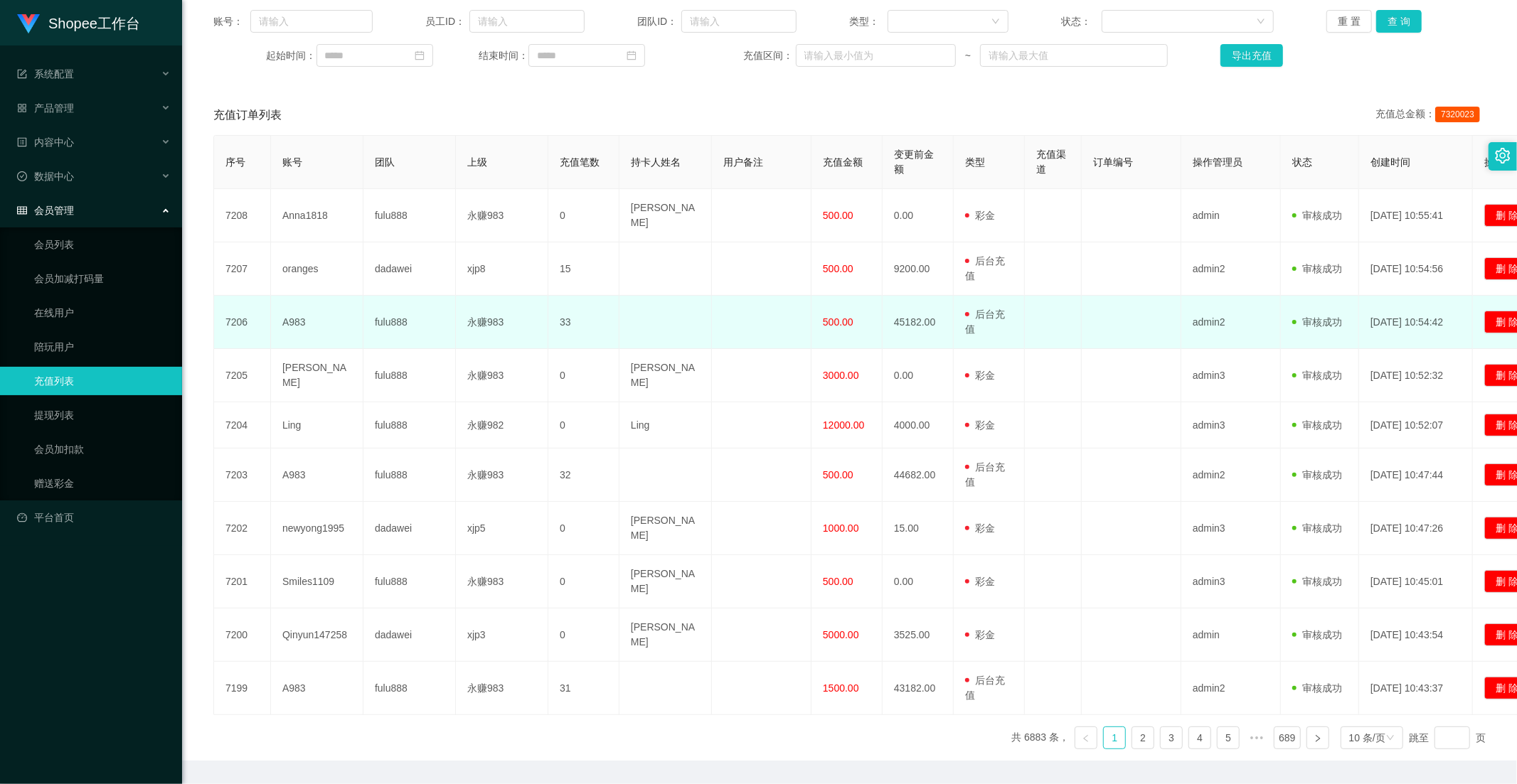
click at [830, 317] on span "500.00" at bounding box center [838, 322] width 31 height 11
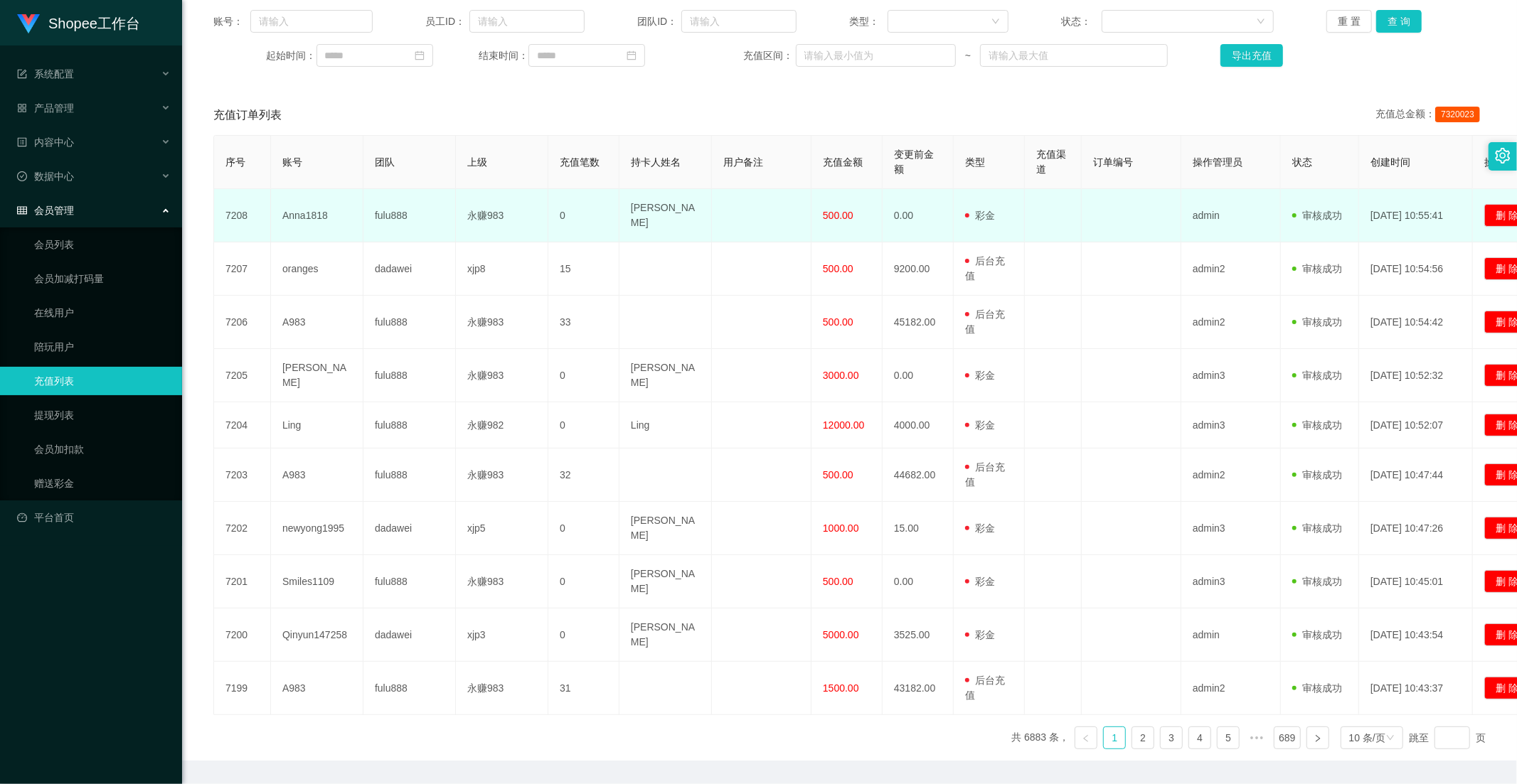
click at [839, 215] on span "500.00" at bounding box center [838, 215] width 31 height 11
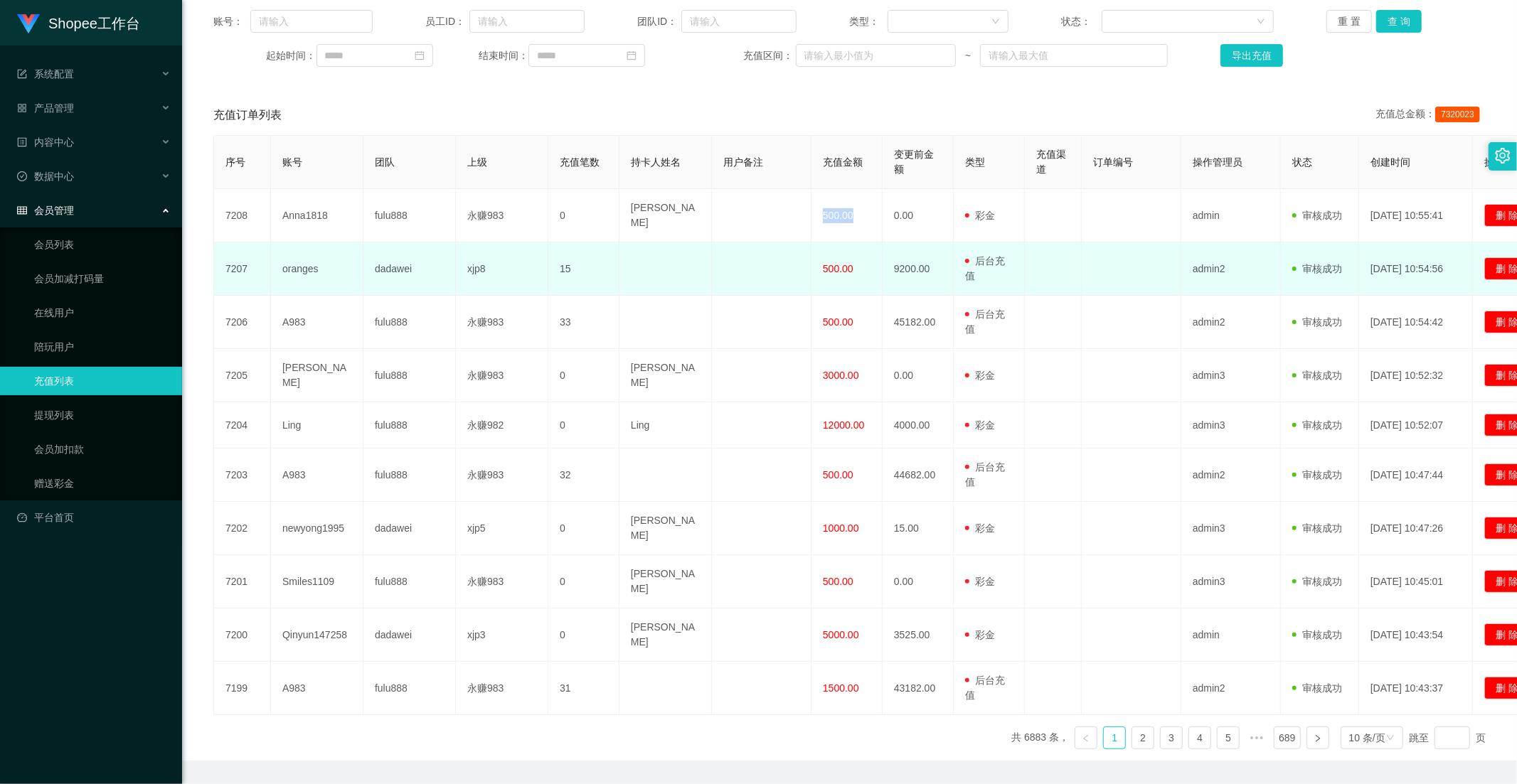
drag, startPoint x: 839, startPoint y: 215, endPoint x: 827, endPoint y: 287, distance: 73.0
click at [839, 215] on span "500.00" at bounding box center [838, 215] width 31 height 11
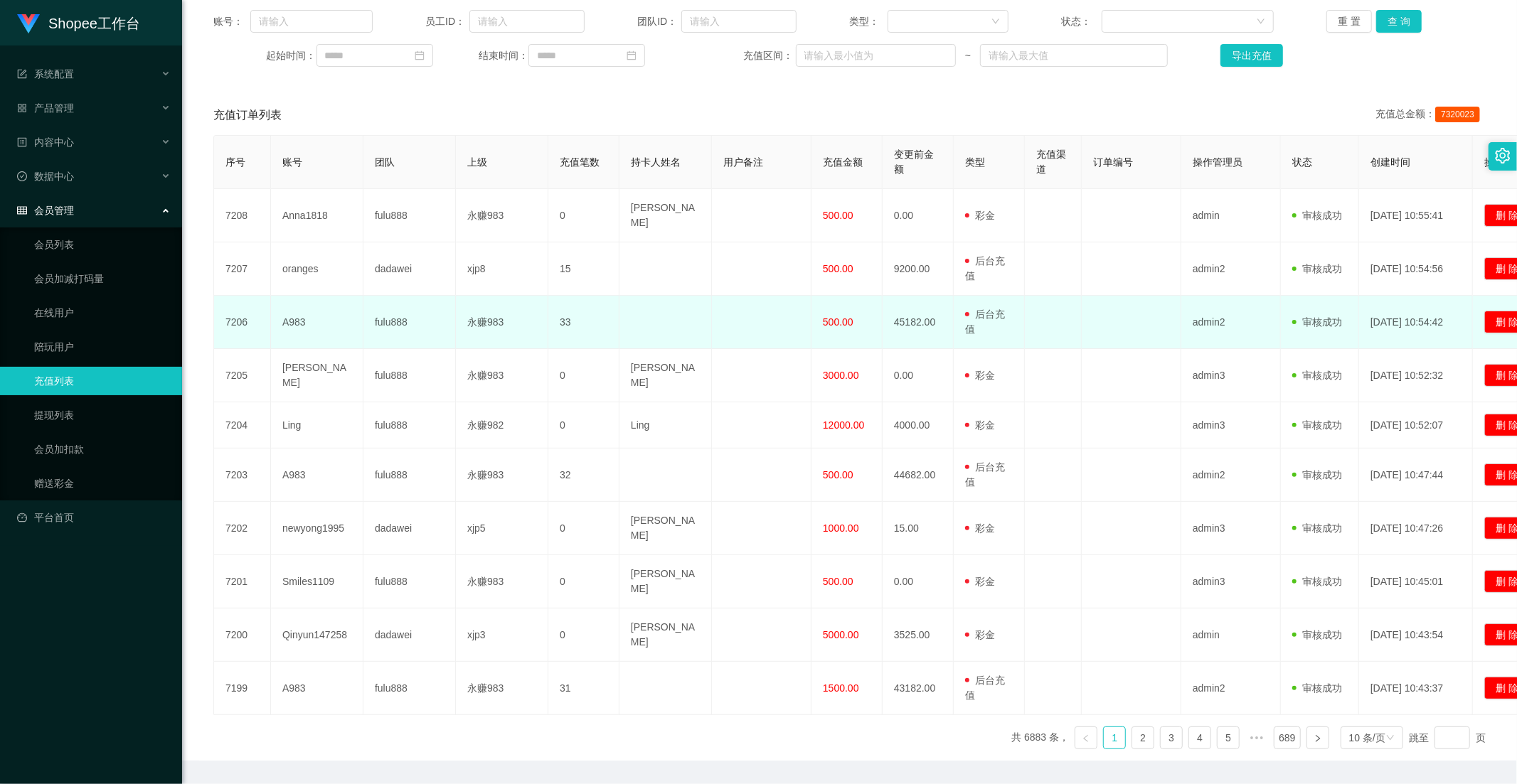
click at [827, 322] on td "500.00" at bounding box center [847, 322] width 71 height 53
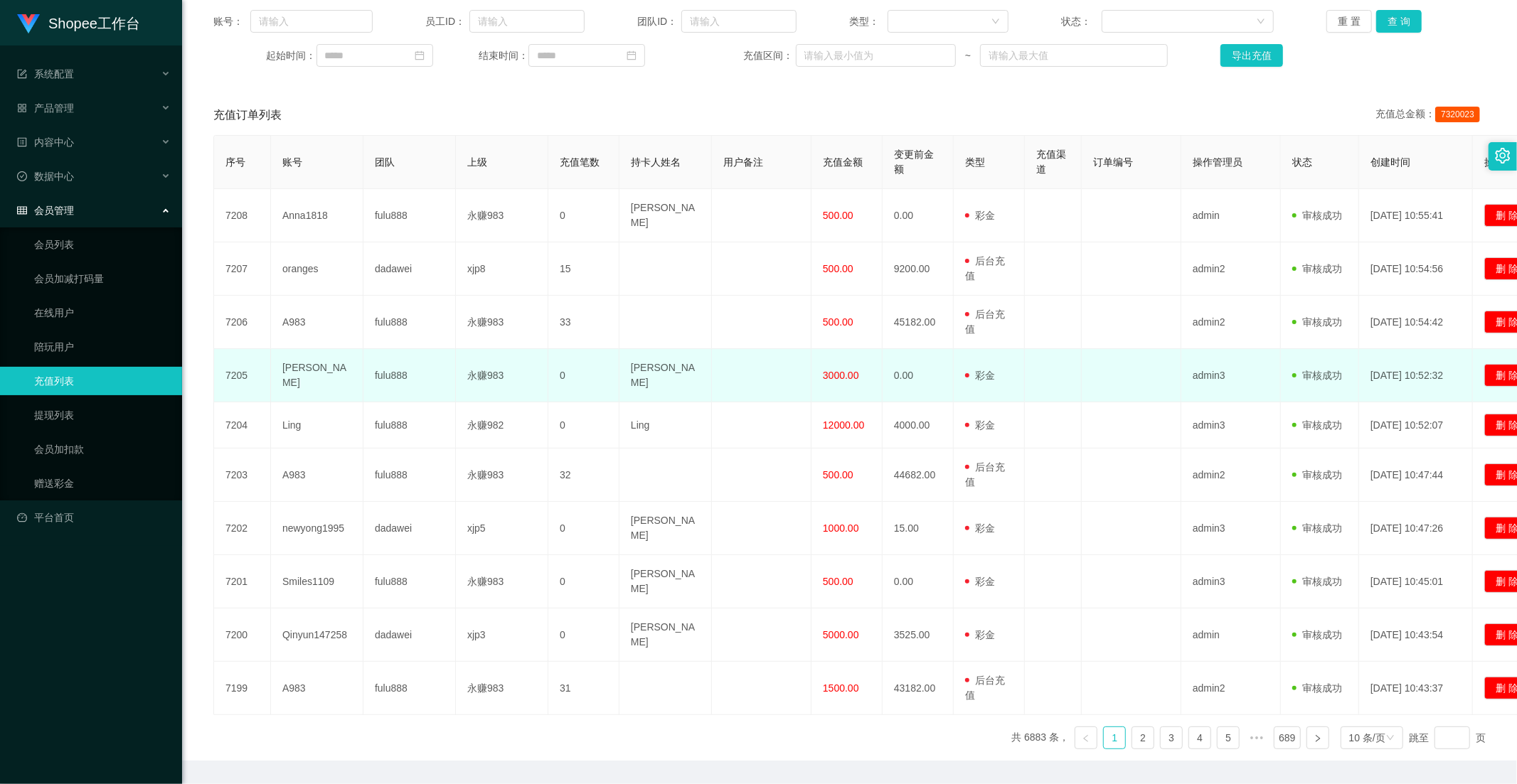
click at [852, 370] on span "3000.00" at bounding box center [841, 375] width 36 height 11
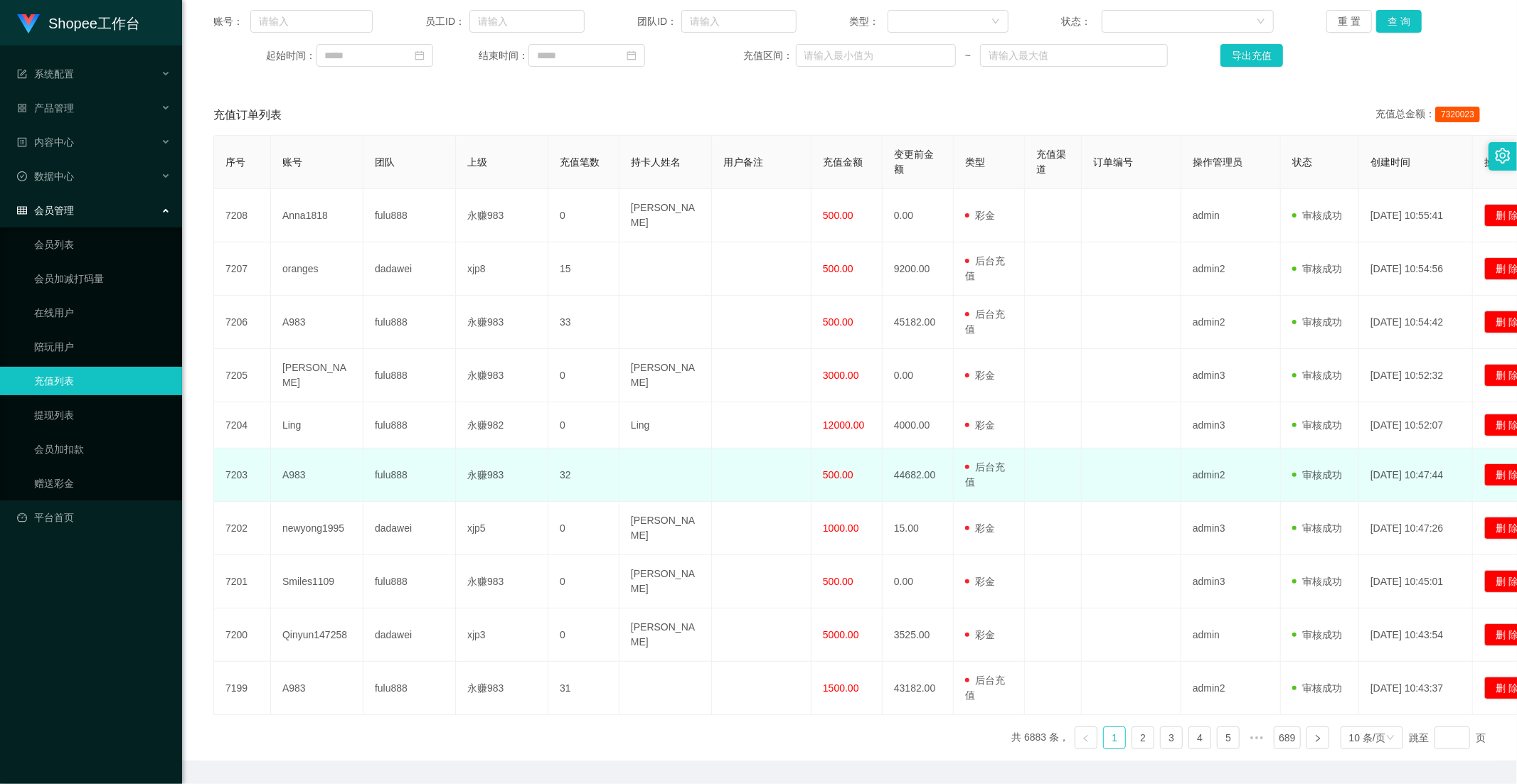
click at [837, 469] on span "500.00" at bounding box center [838, 474] width 31 height 11
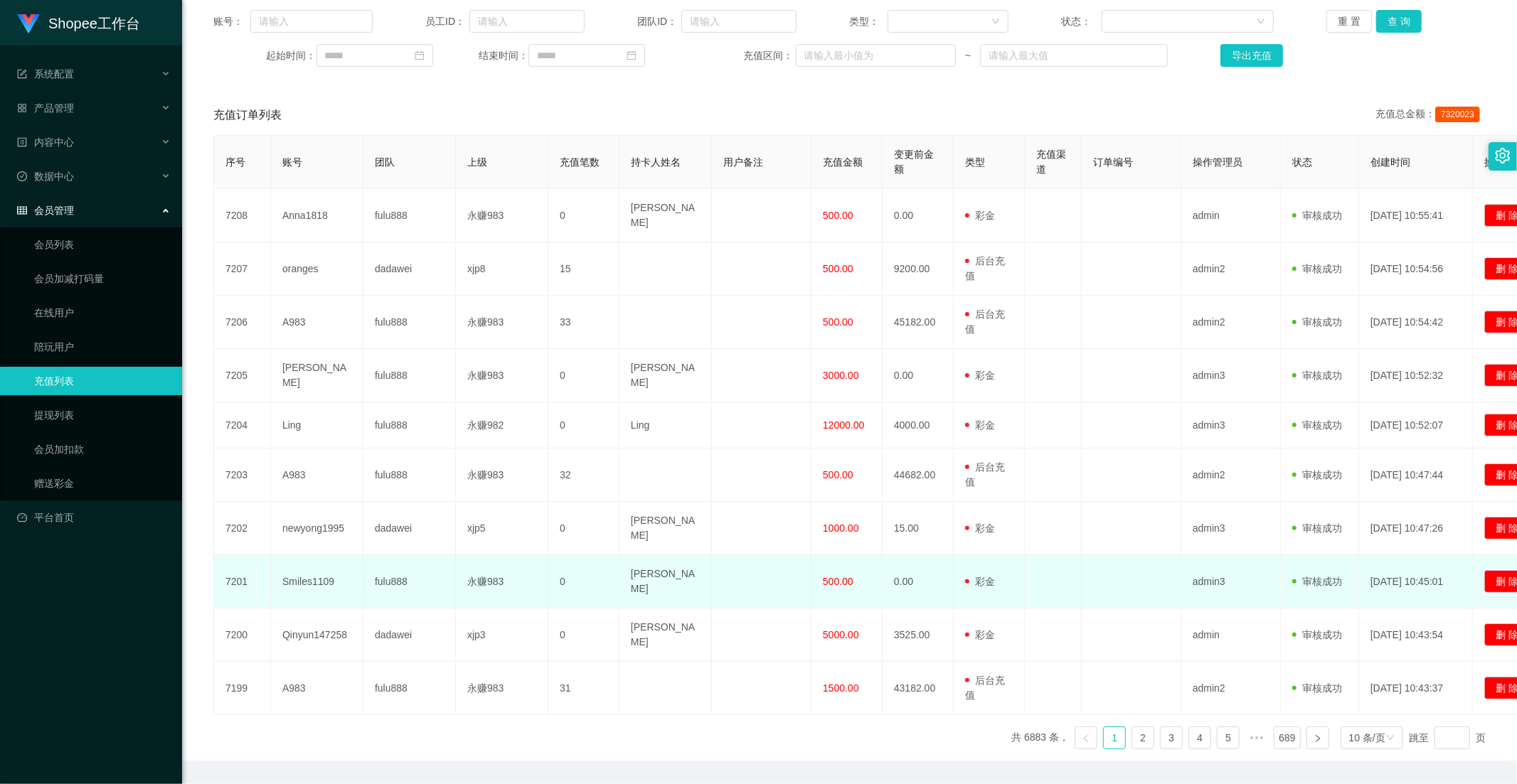
click at [841, 576] on span "500.00" at bounding box center [838, 581] width 31 height 11
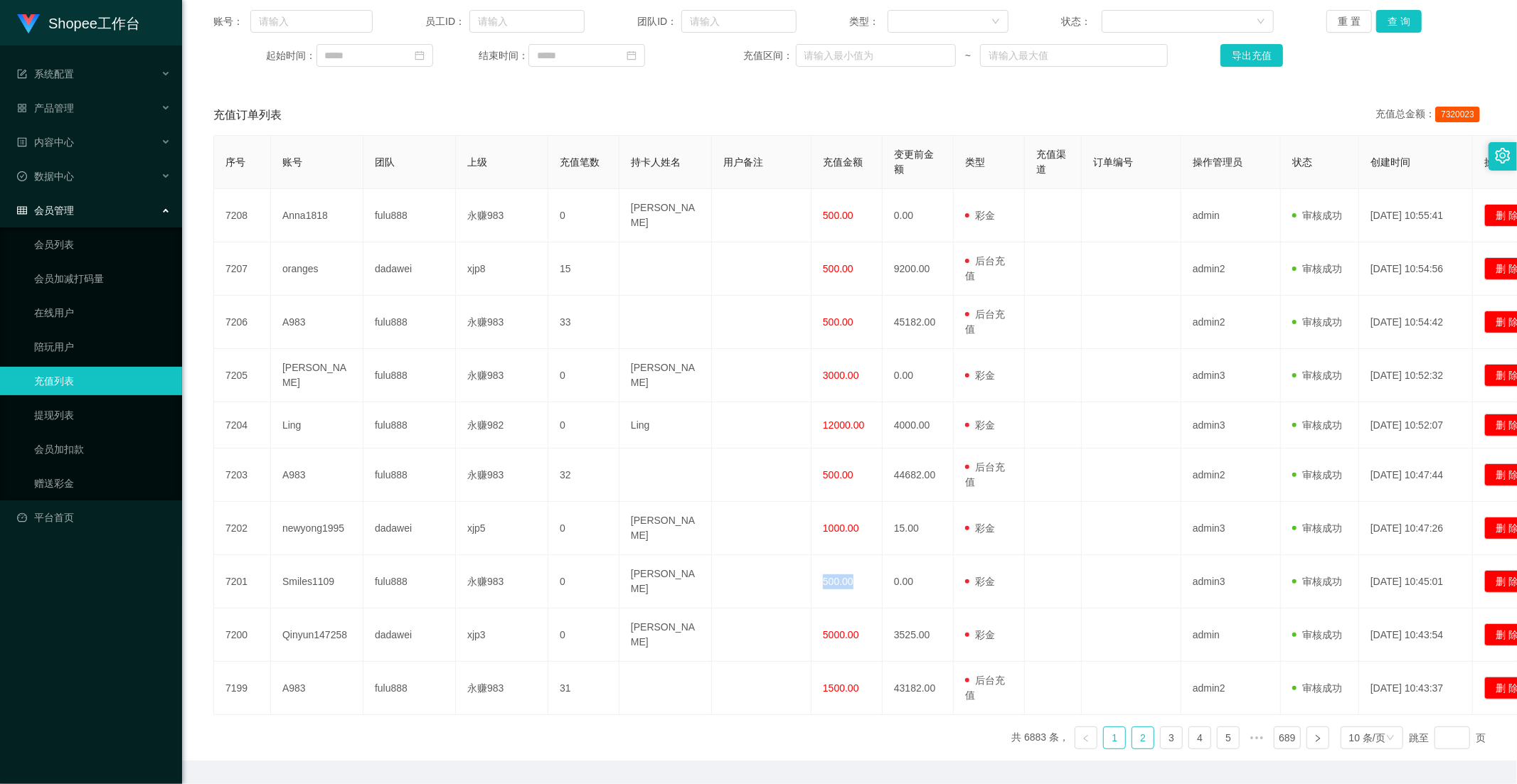
click at [1132, 727] on li "2" at bounding box center [1143, 738] width 23 height 23
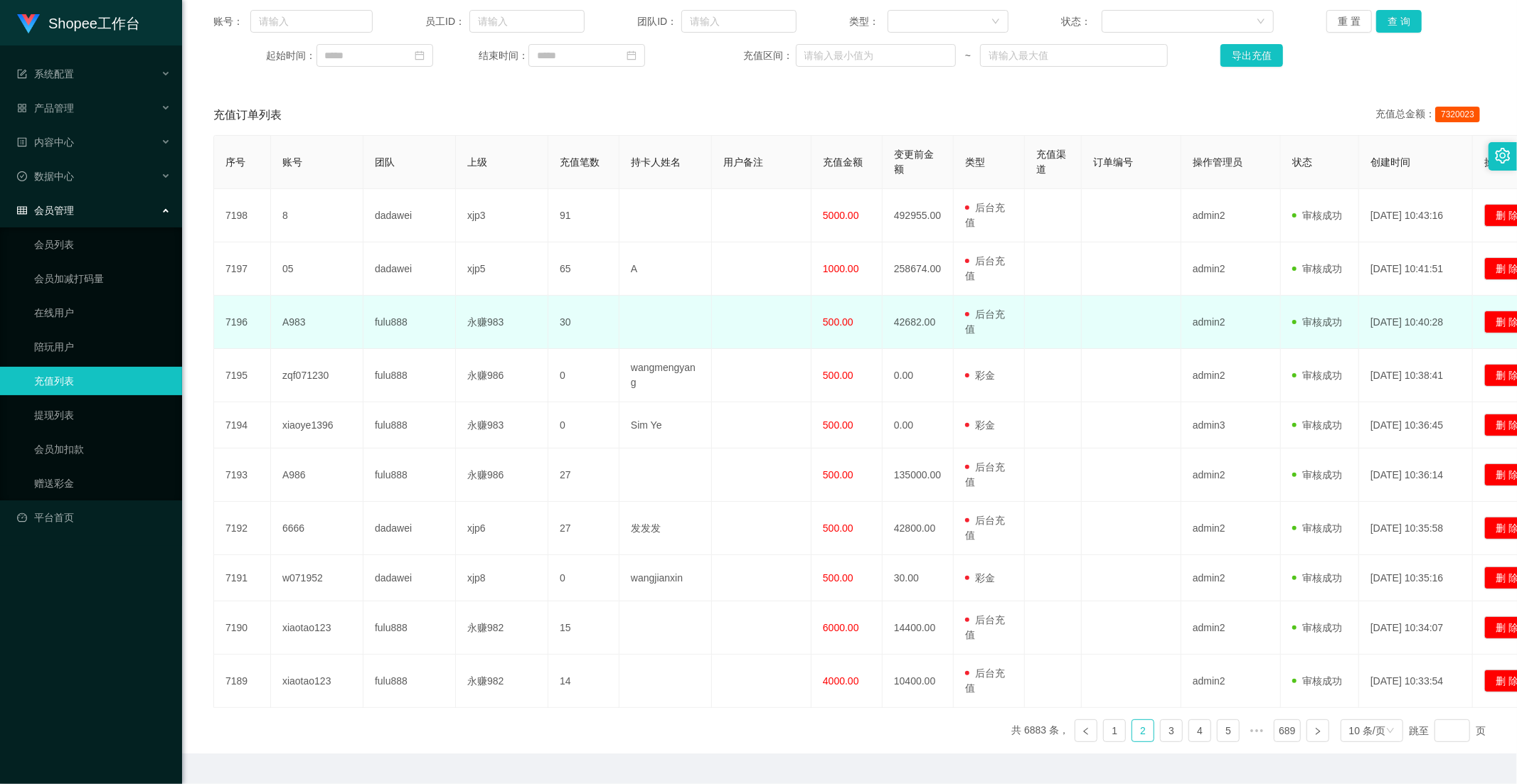
click at [839, 328] on span "500.00" at bounding box center [838, 322] width 31 height 11
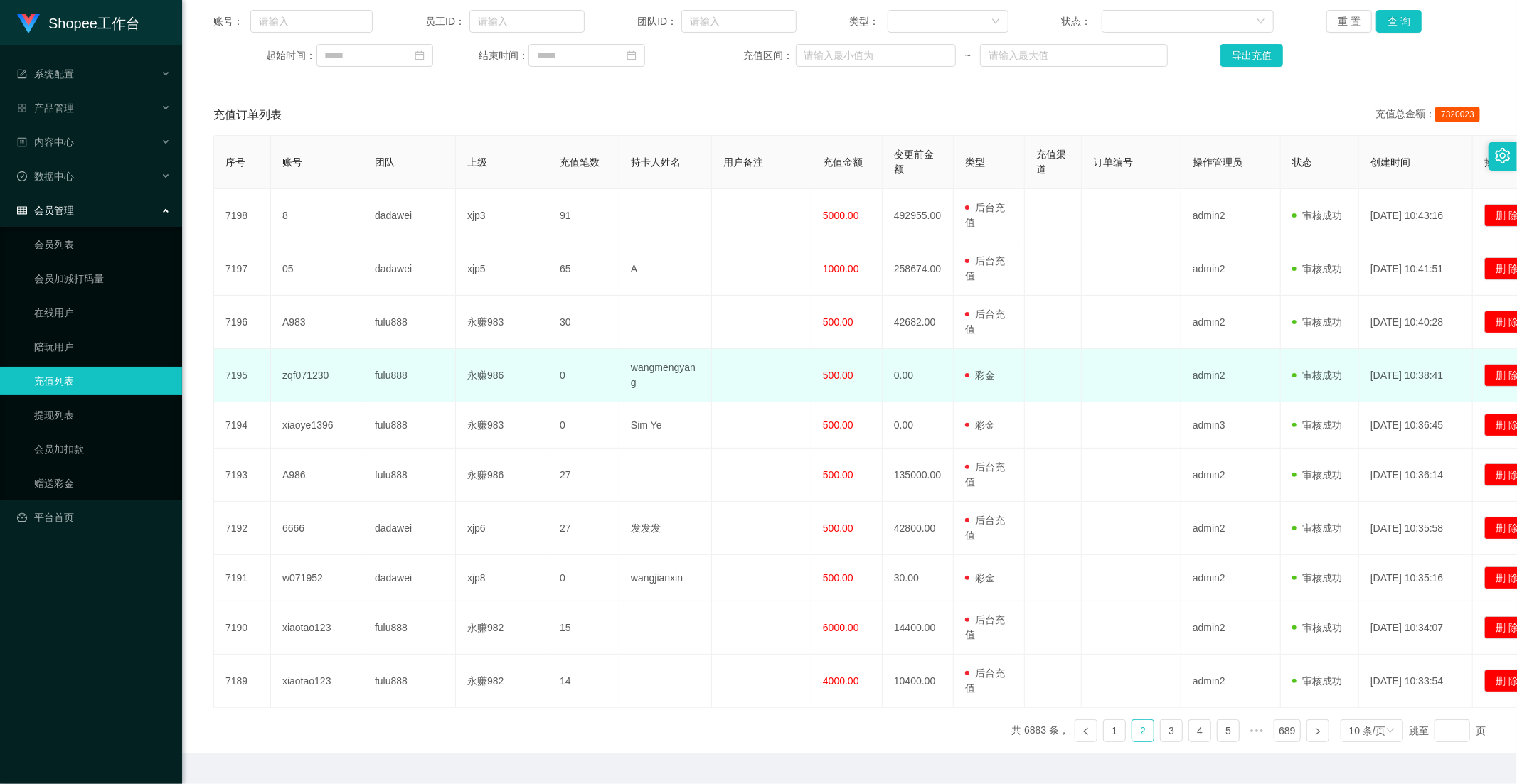
click at [841, 379] on span "500.00" at bounding box center [838, 375] width 31 height 11
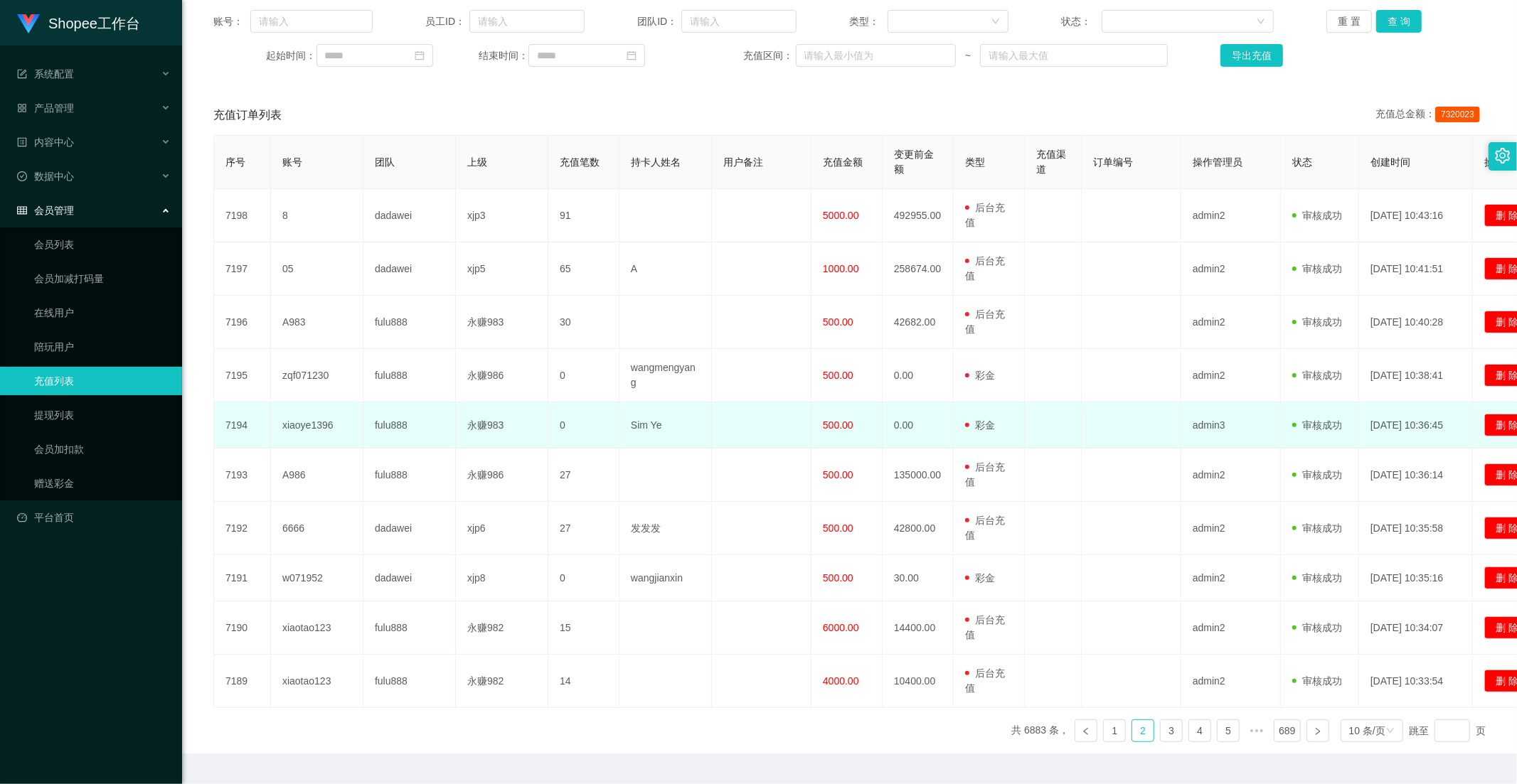
click at [842, 414] on td "500.00" at bounding box center [847, 425] width 71 height 46
click at [838, 414] on td "500.00" at bounding box center [847, 425] width 71 height 46
click at [834, 430] on span "500.00" at bounding box center [838, 425] width 31 height 11
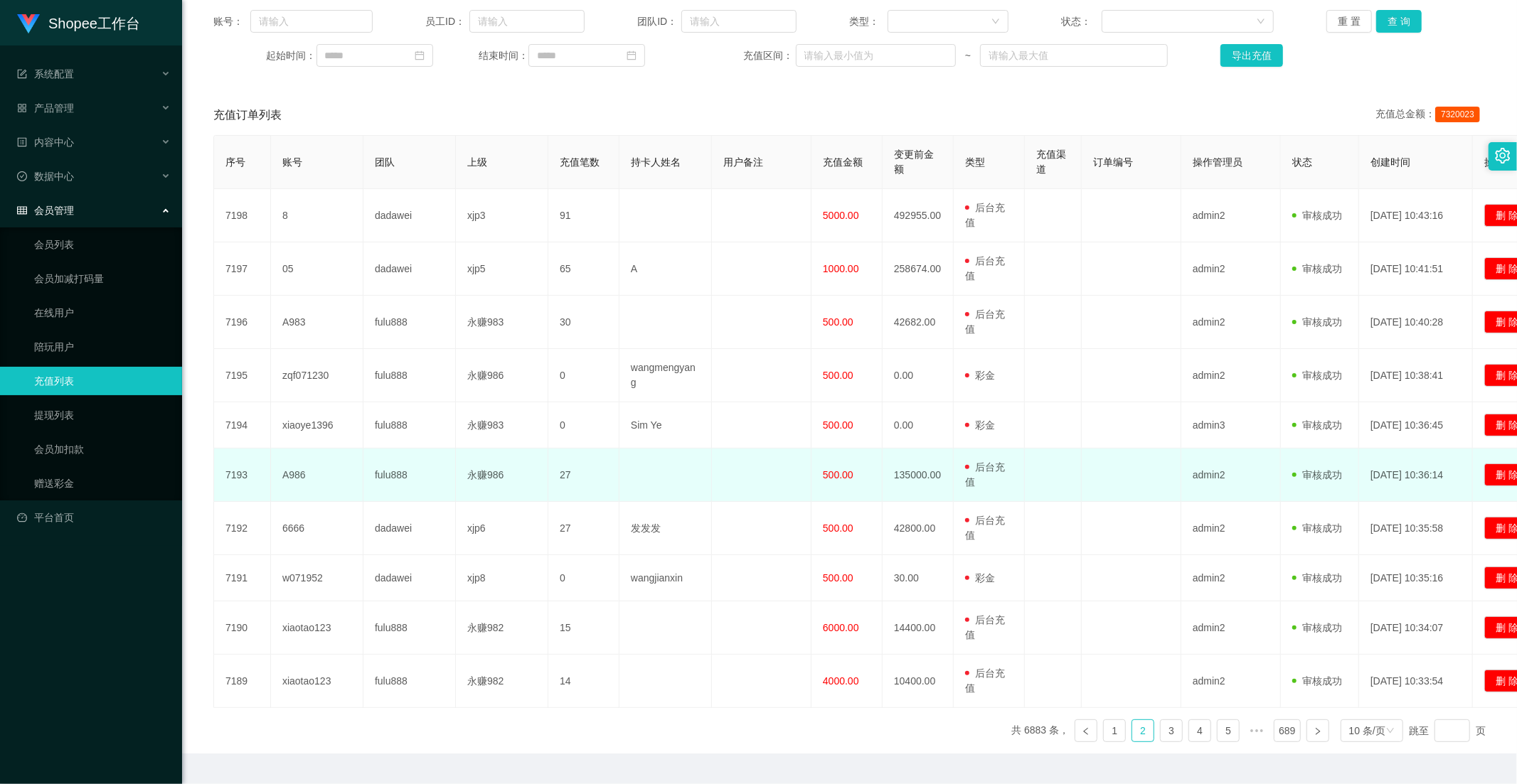
click at [843, 478] on span "500.00" at bounding box center [838, 474] width 31 height 11
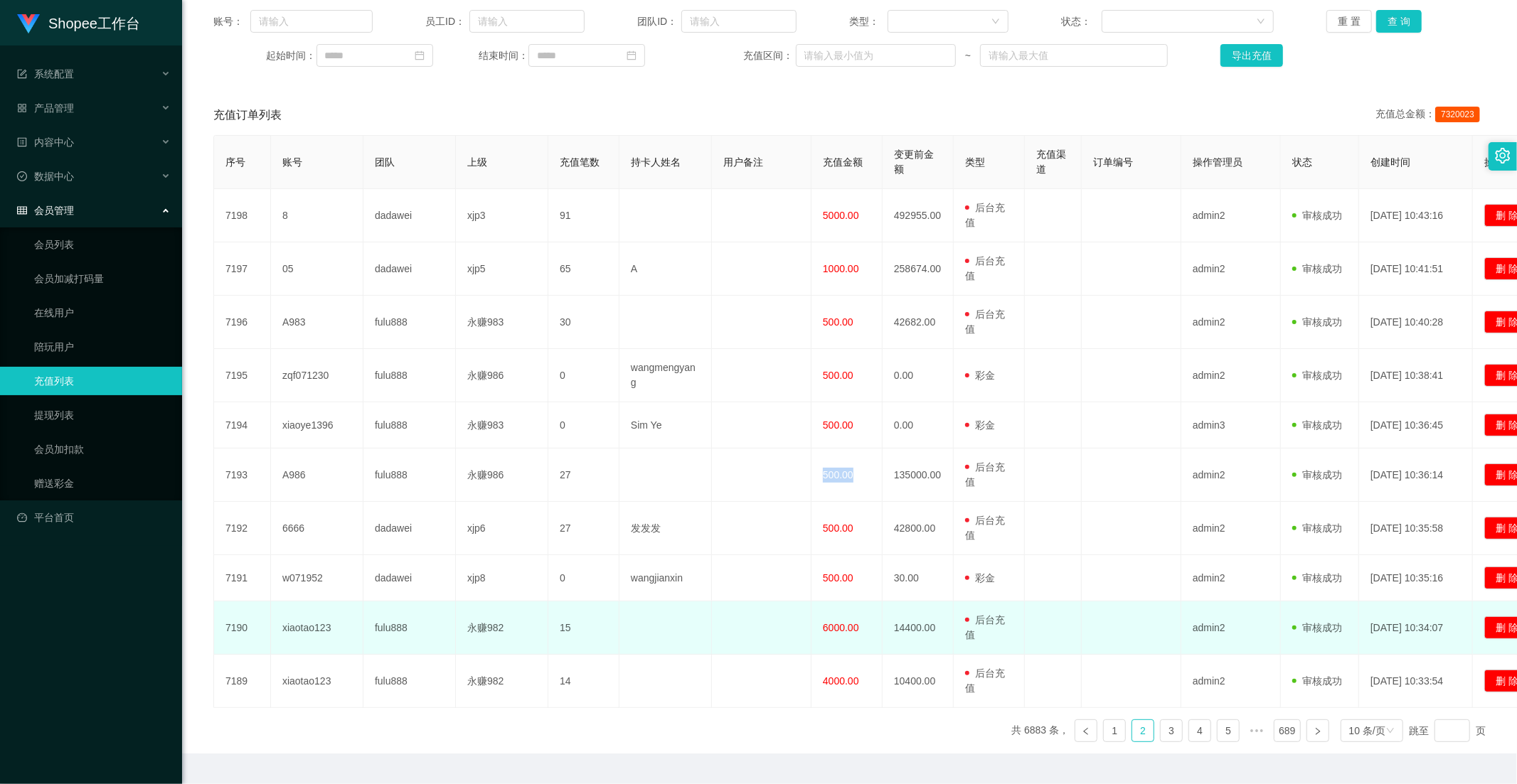
scroll to position [0, 0]
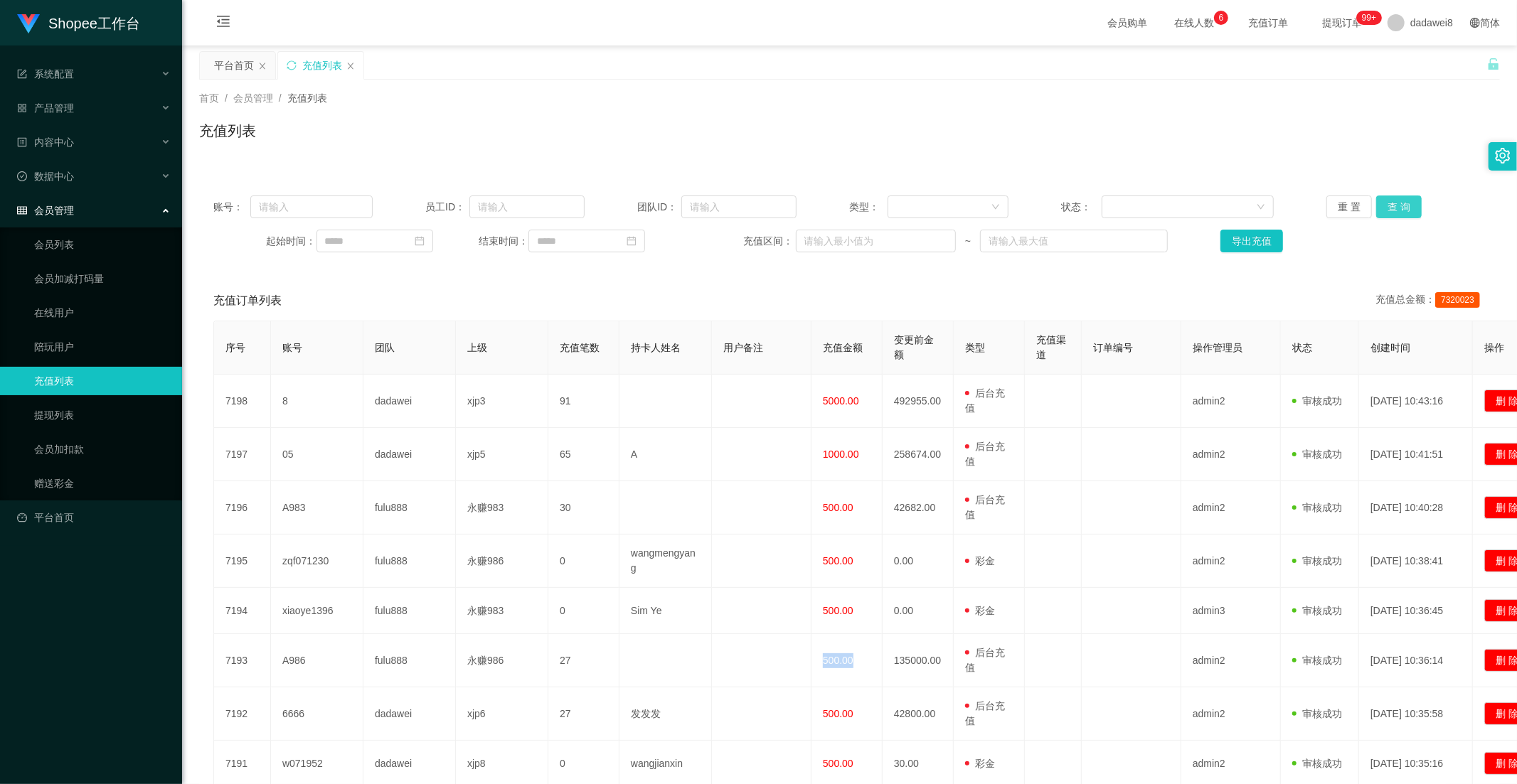
click at [1384, 205] on button "查 询" at bounding box center [1399, 207] width 46 height 23
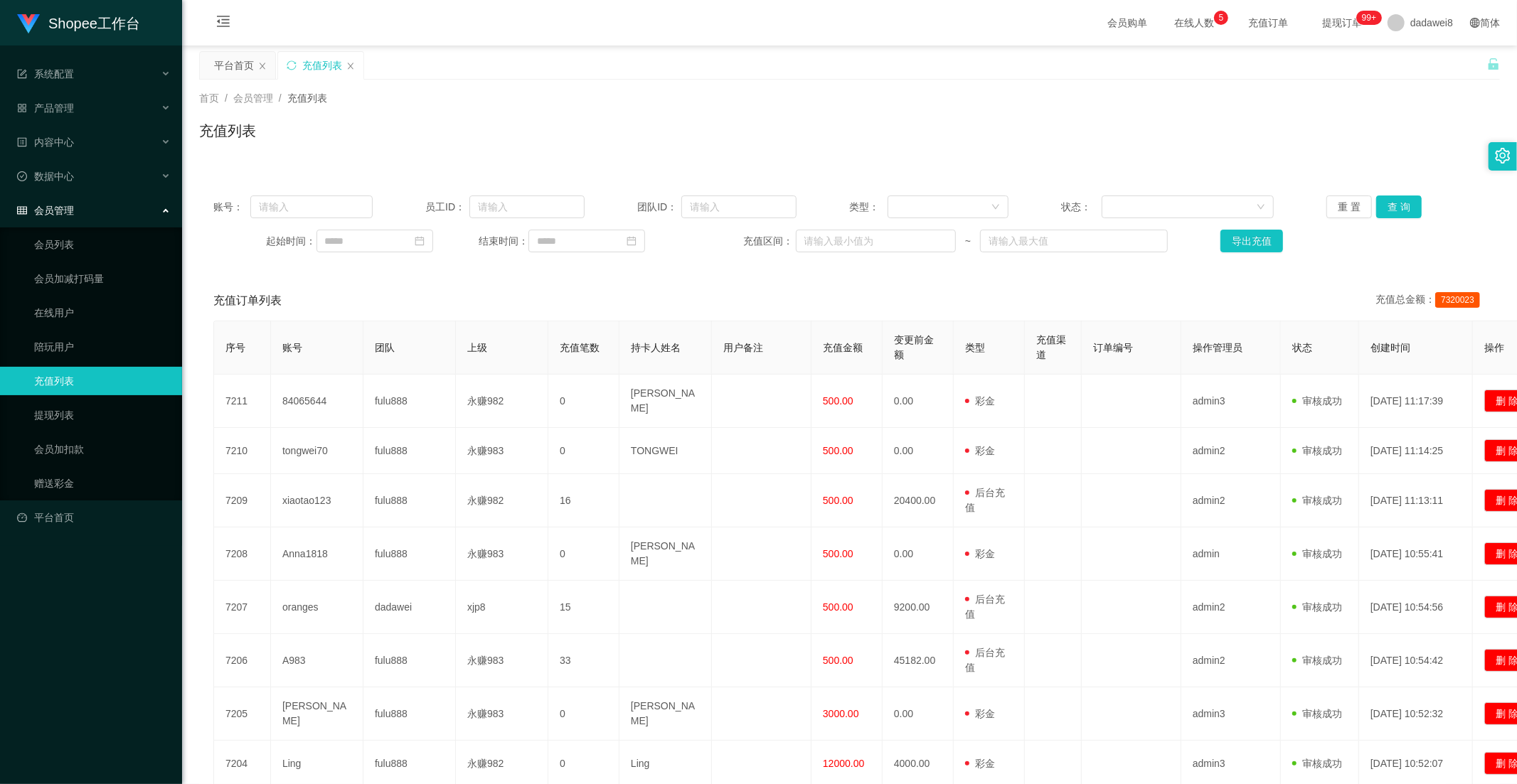
click at [81, 215] on div "会员管理" at bounding box center [91, 211] width 182 height 28
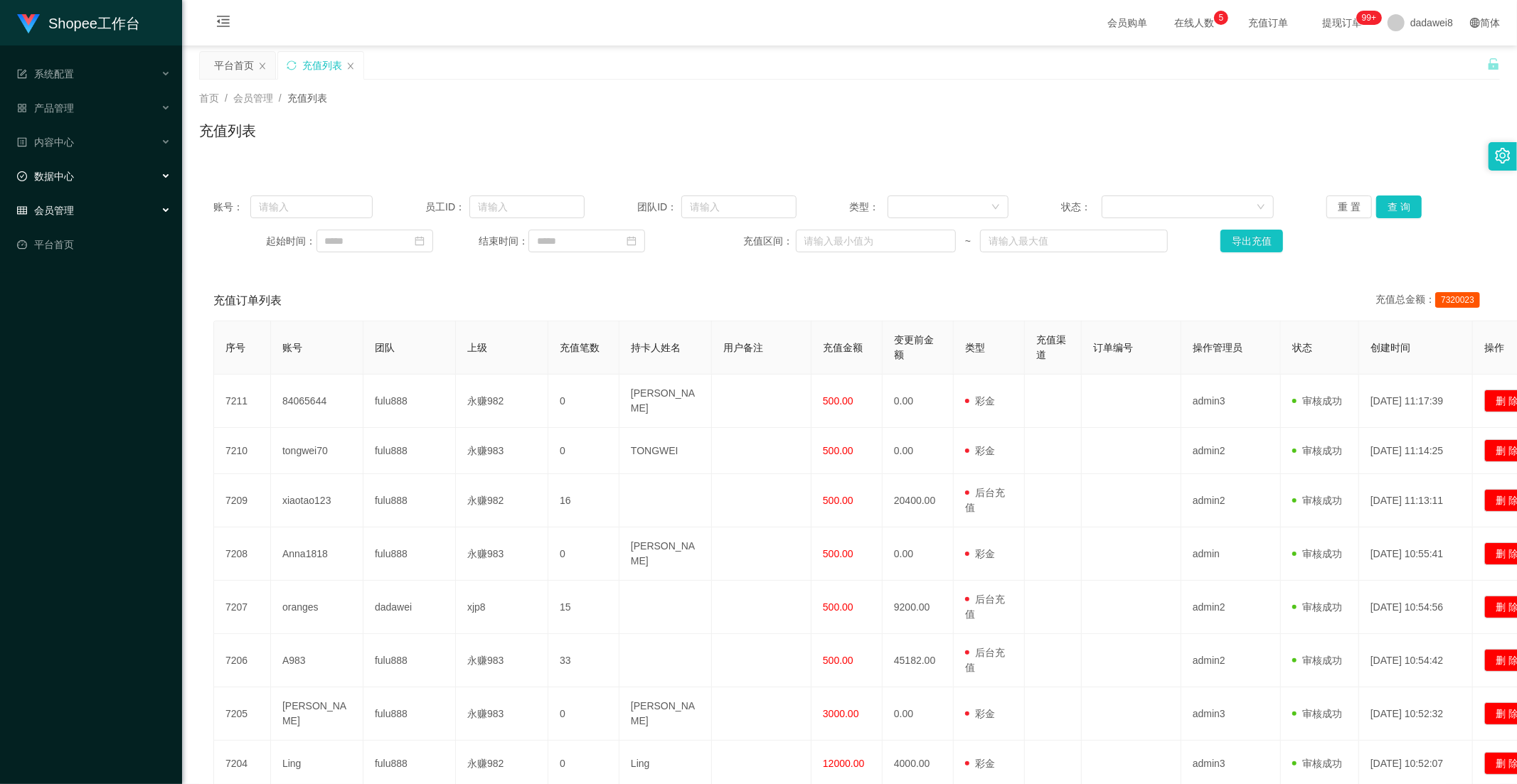
click at [74, 176] on div "数据中心" at bounding box center [91, 176] width 182 height 28
click at [75, 219] on link "员工统计" at bounding box center [102, 211] width 137 height 28
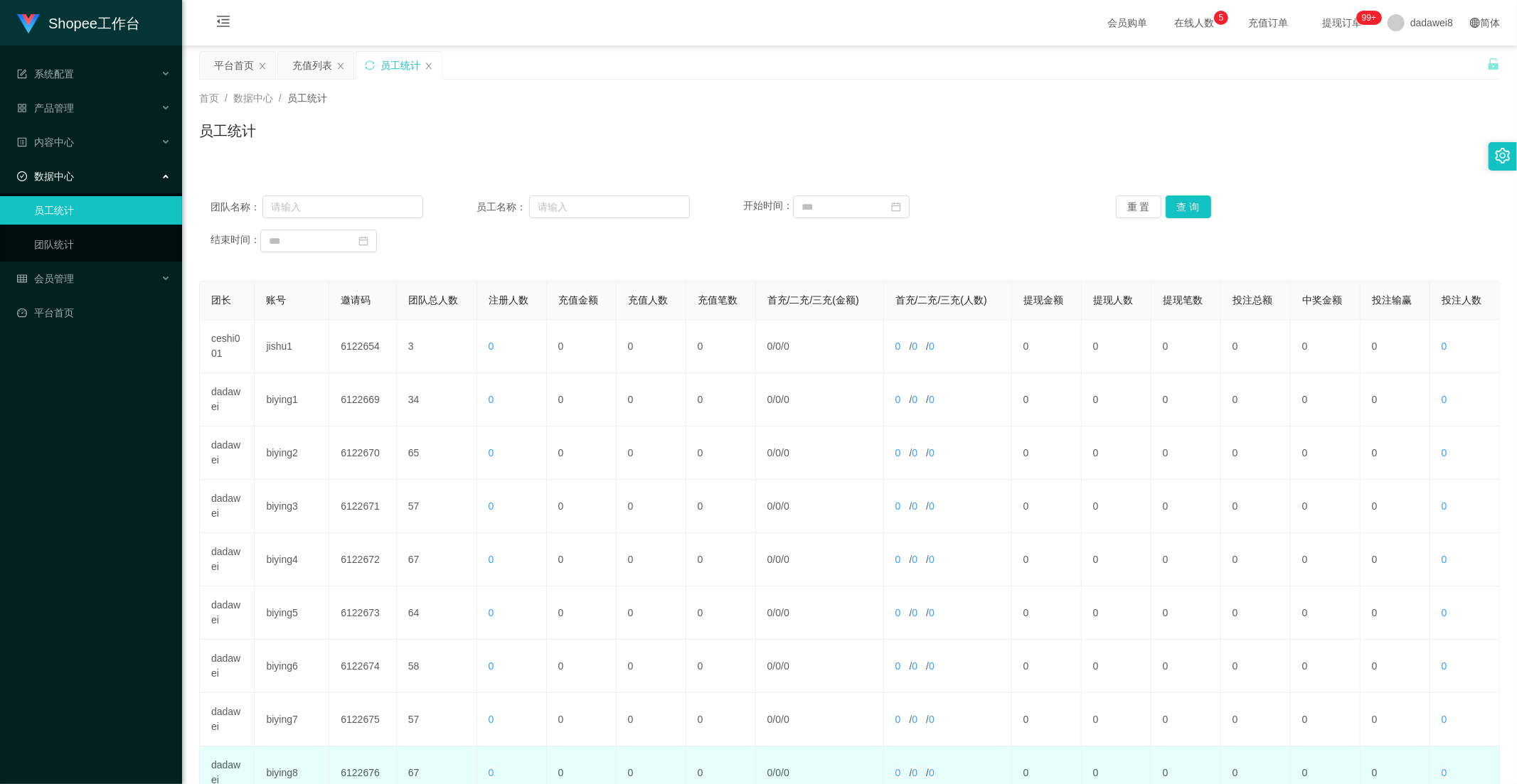
scroll to position [199, 0]
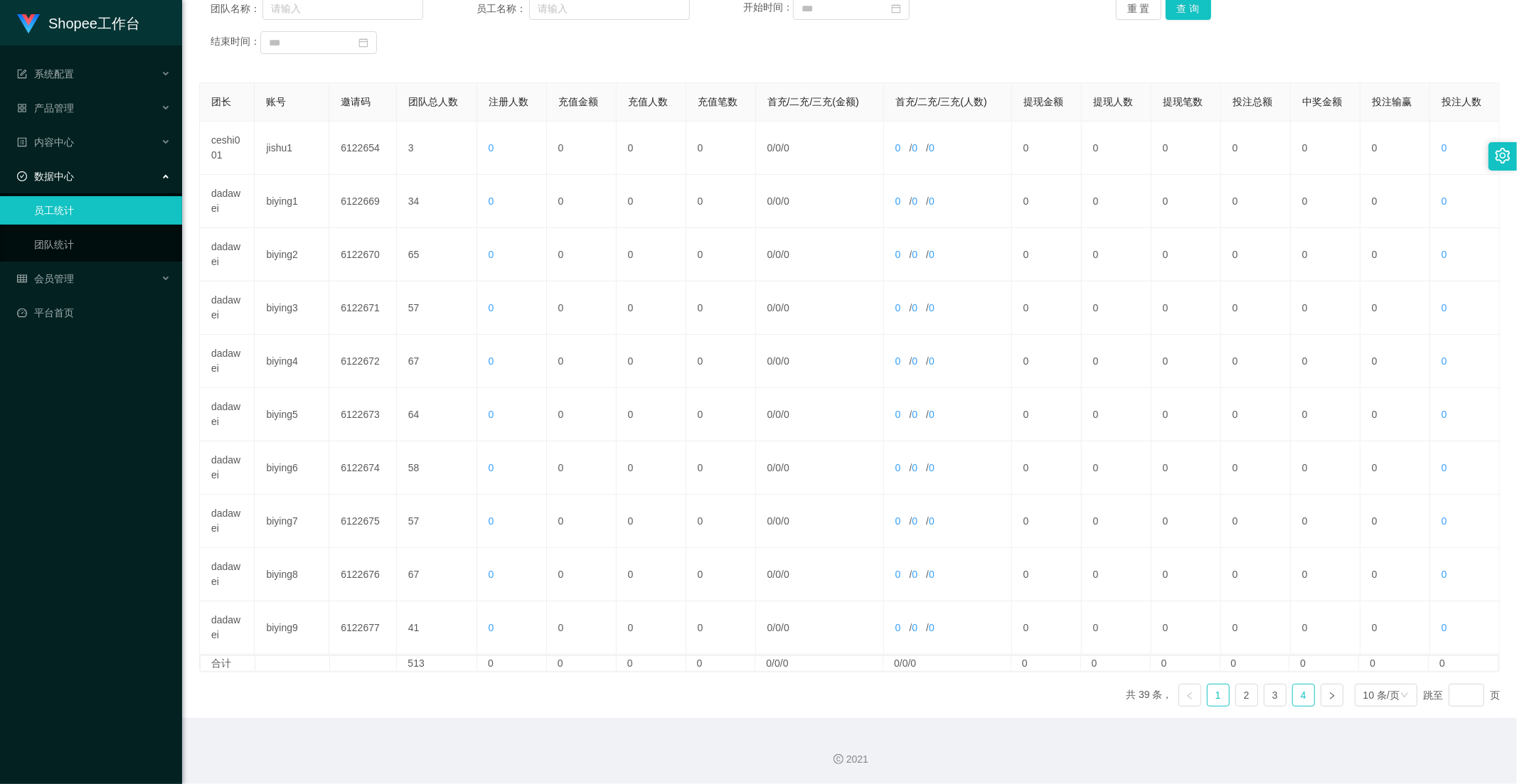
click at [1297, 695] on link "4" at bounding box center [1304, 695] width 21 height 21
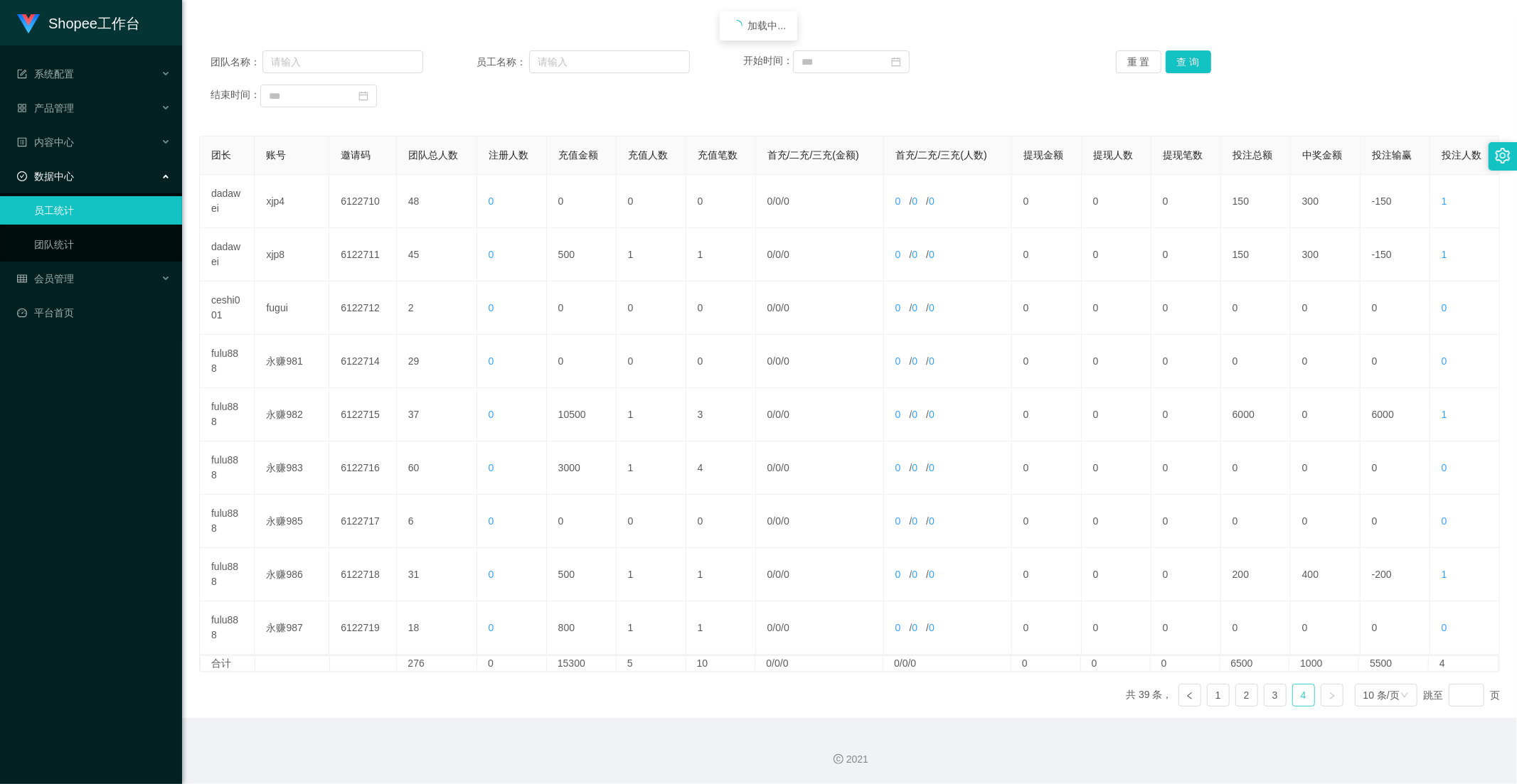
scroll to position [145, 0]
click at [1269, 692] on link "3" at bounding box center [1274, 695] width 21 height 21
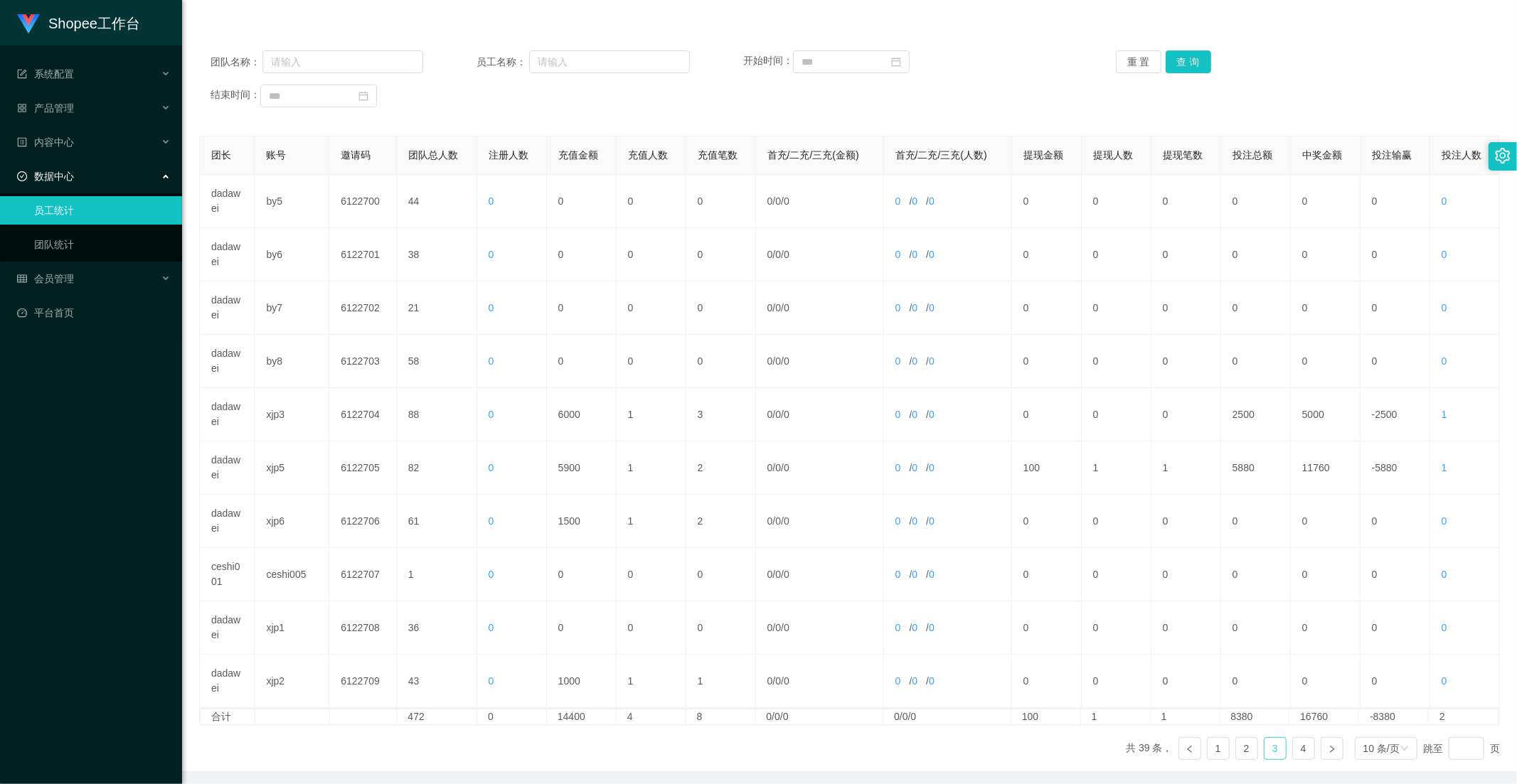
scroll to position [0, 0]
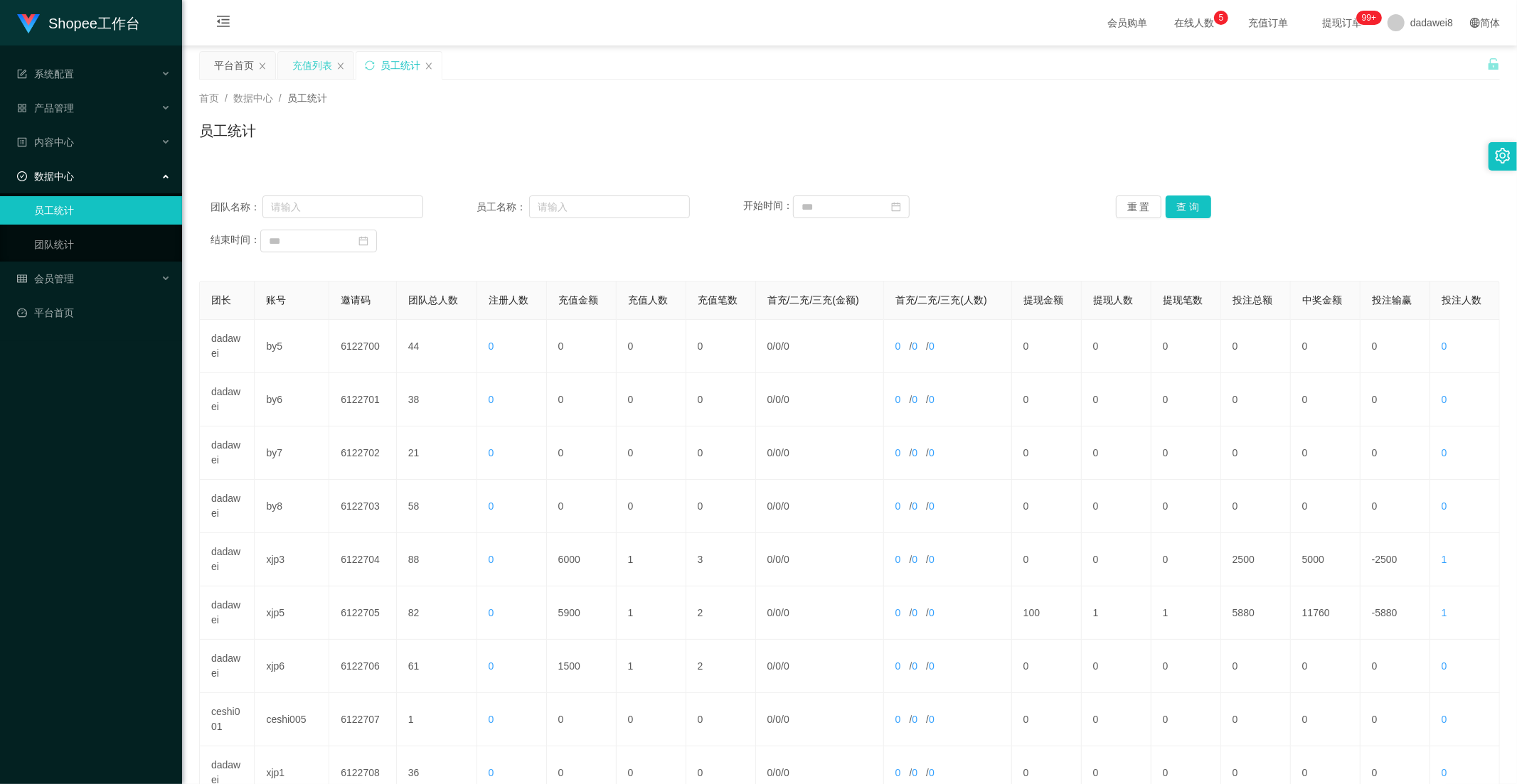
click at [294, 58] on div "充值列表" at bounding box center [311, 65] width 40 height 27
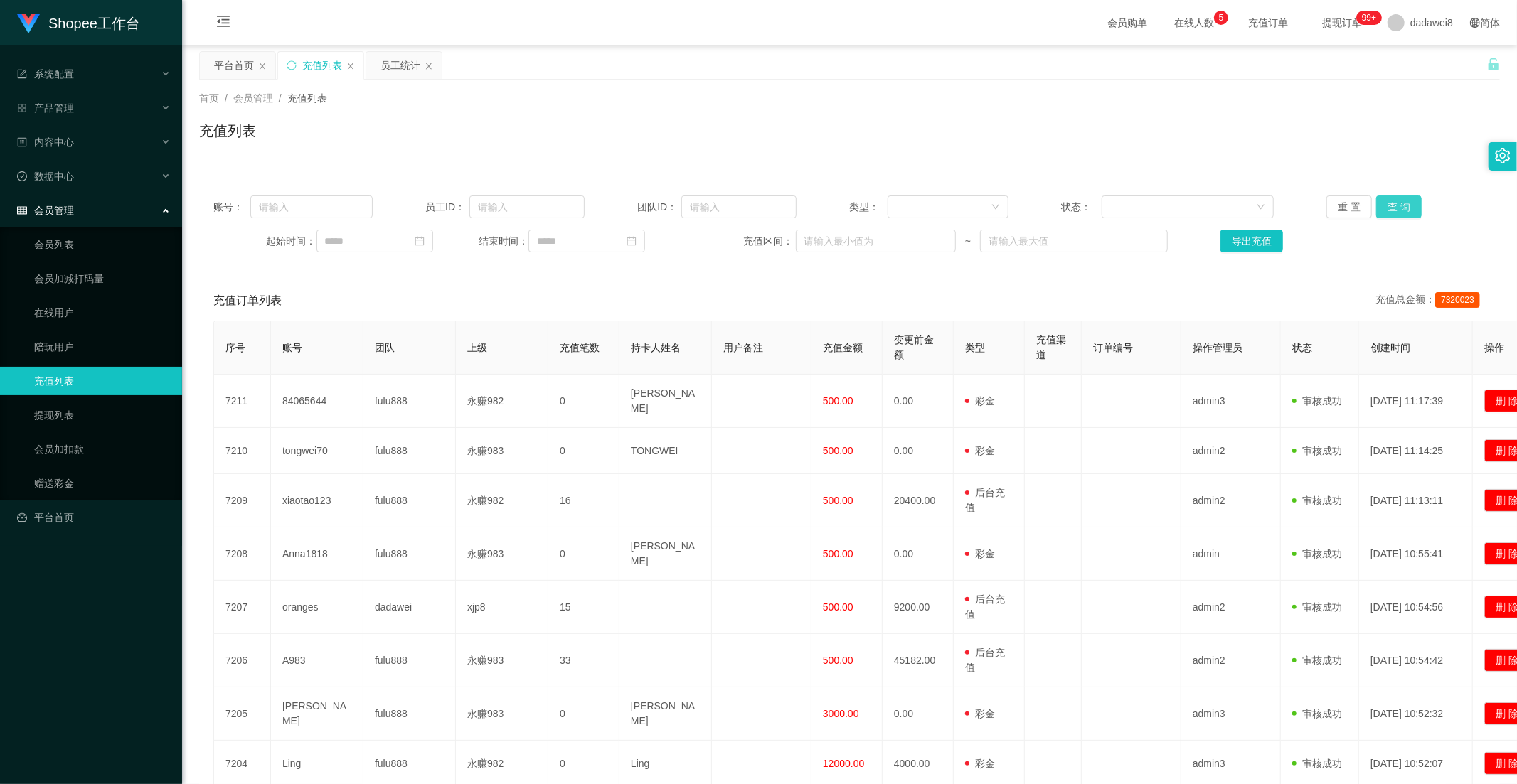
click at [1392, 206] on button "查 询" at bounding box center [1399, 207] width 46 height 23
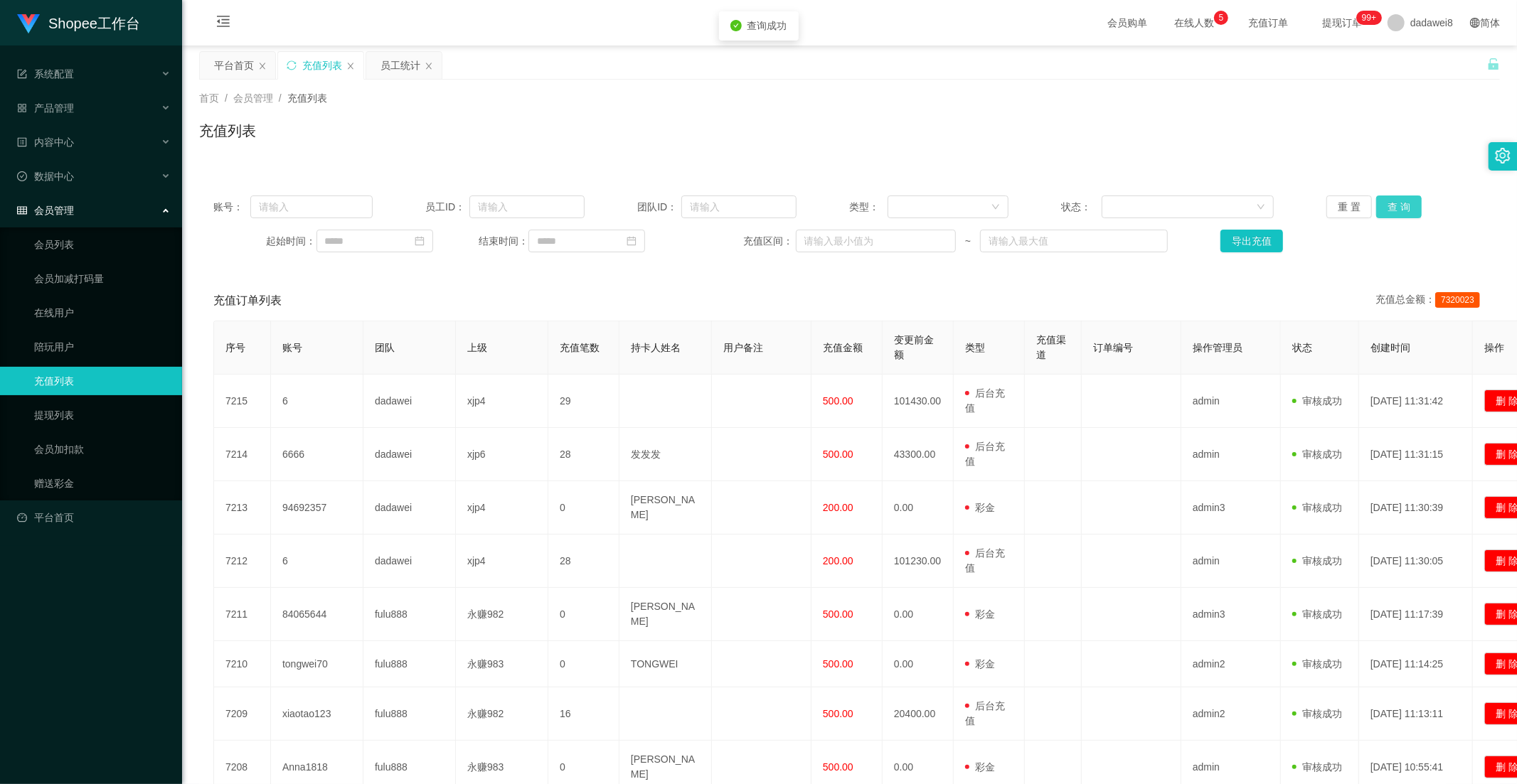
scroll to position [207, 0]
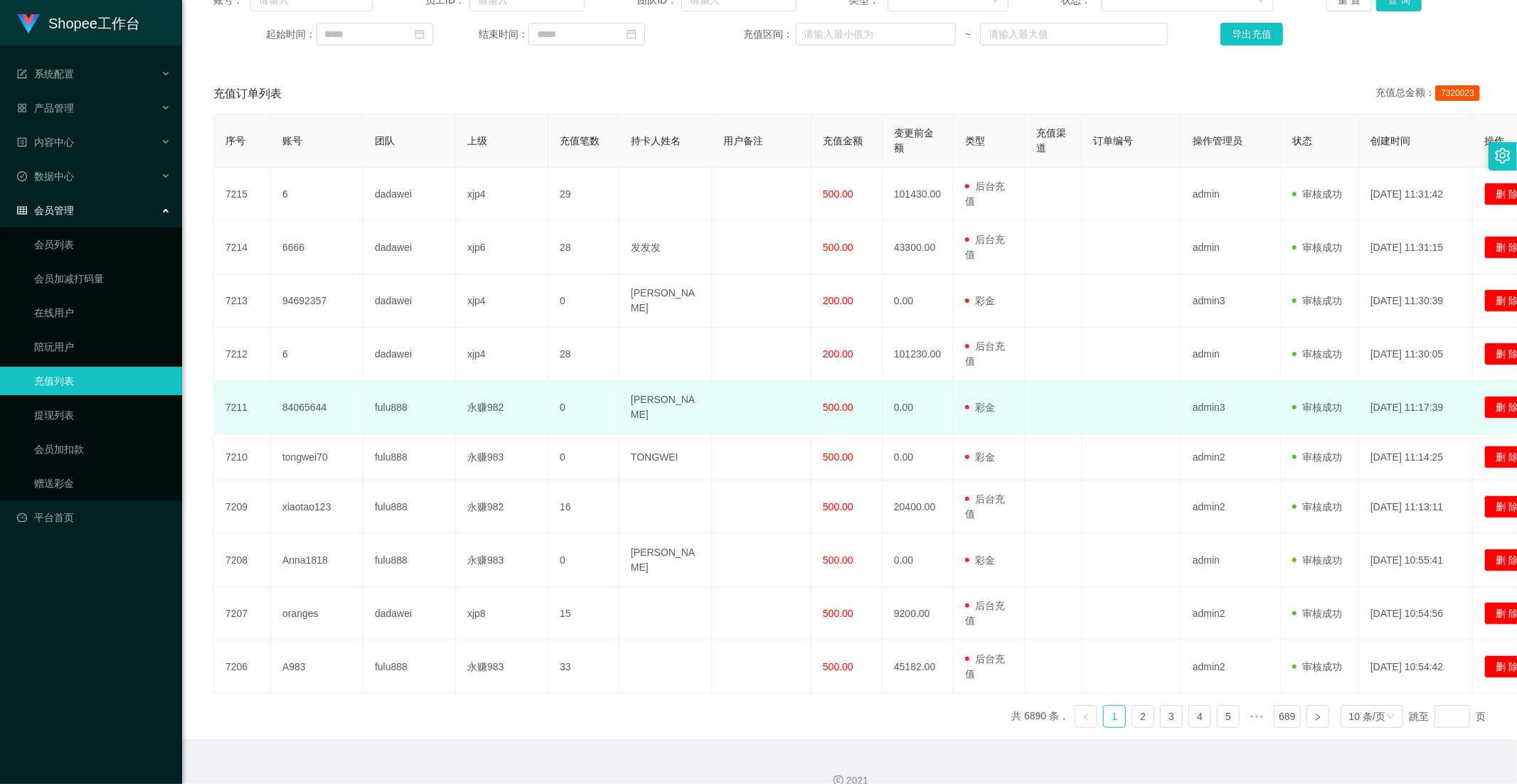
click at [831, 402] on span "500.00" at bounding box center [838, 407] width 31 height 11
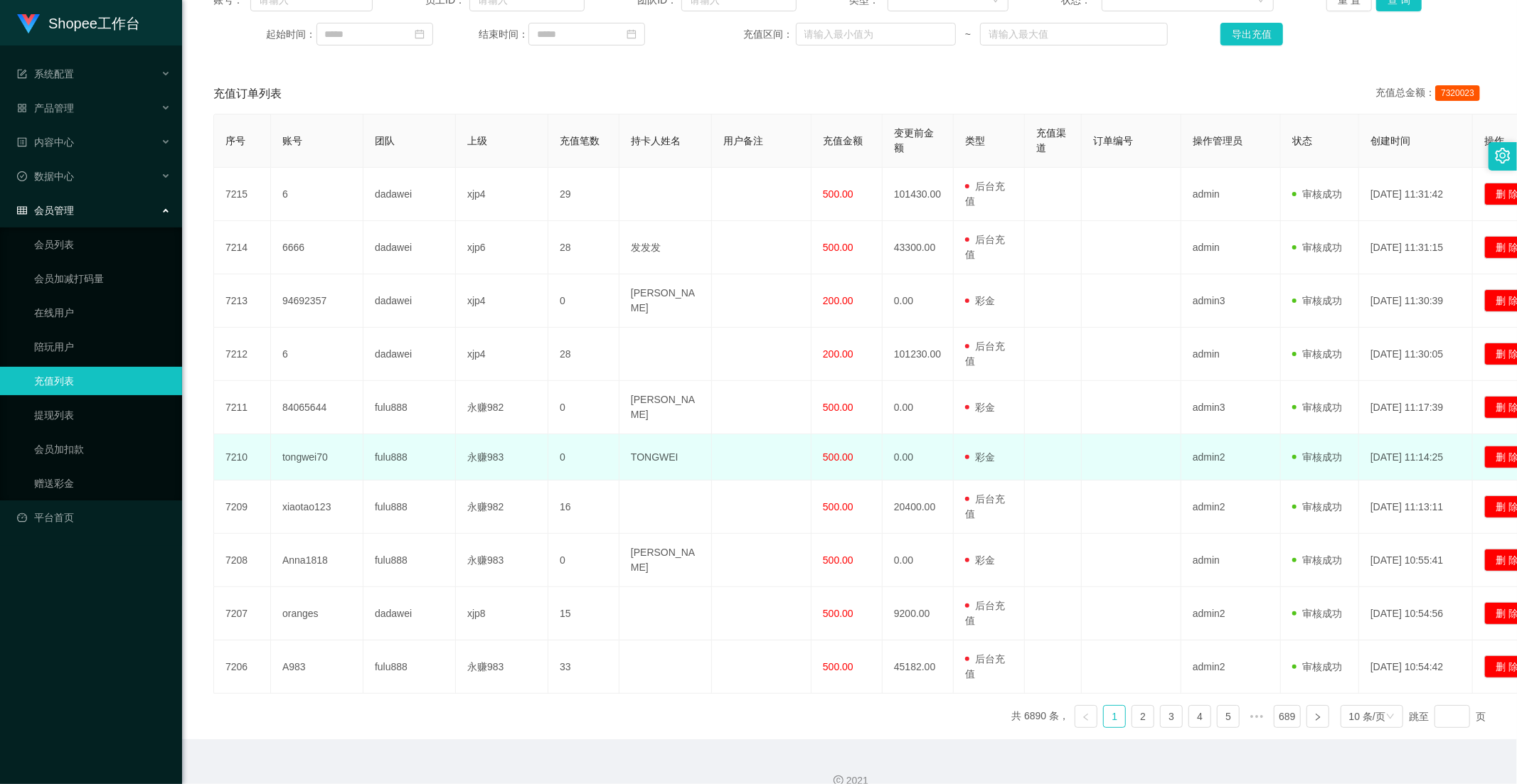
click at [831, 452] on span "500.00" at bounding box center [838, 457] width 31 height 11
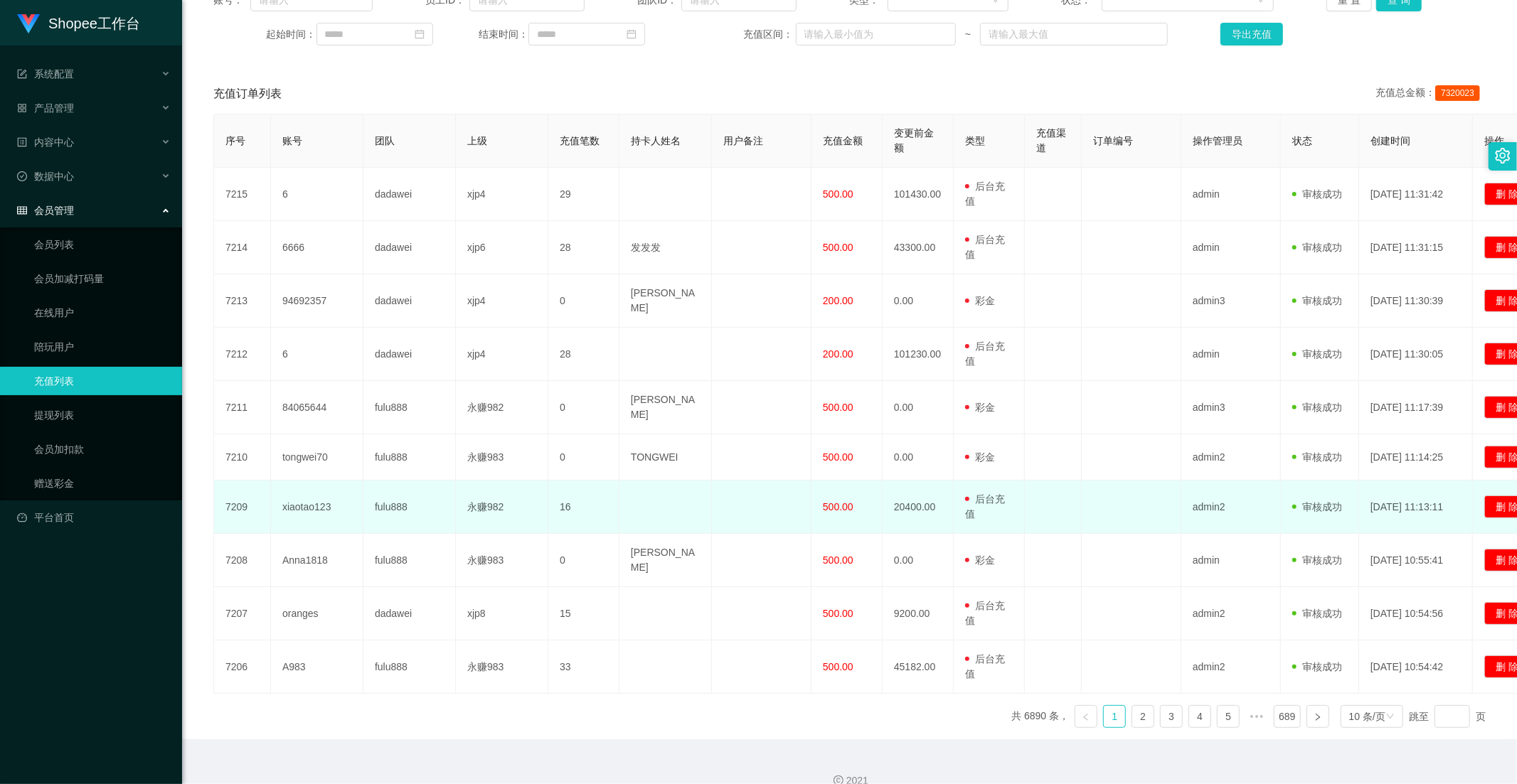
click at [832, 501] on span "500.00" at bounding box center [838, 506] width 31 height 11
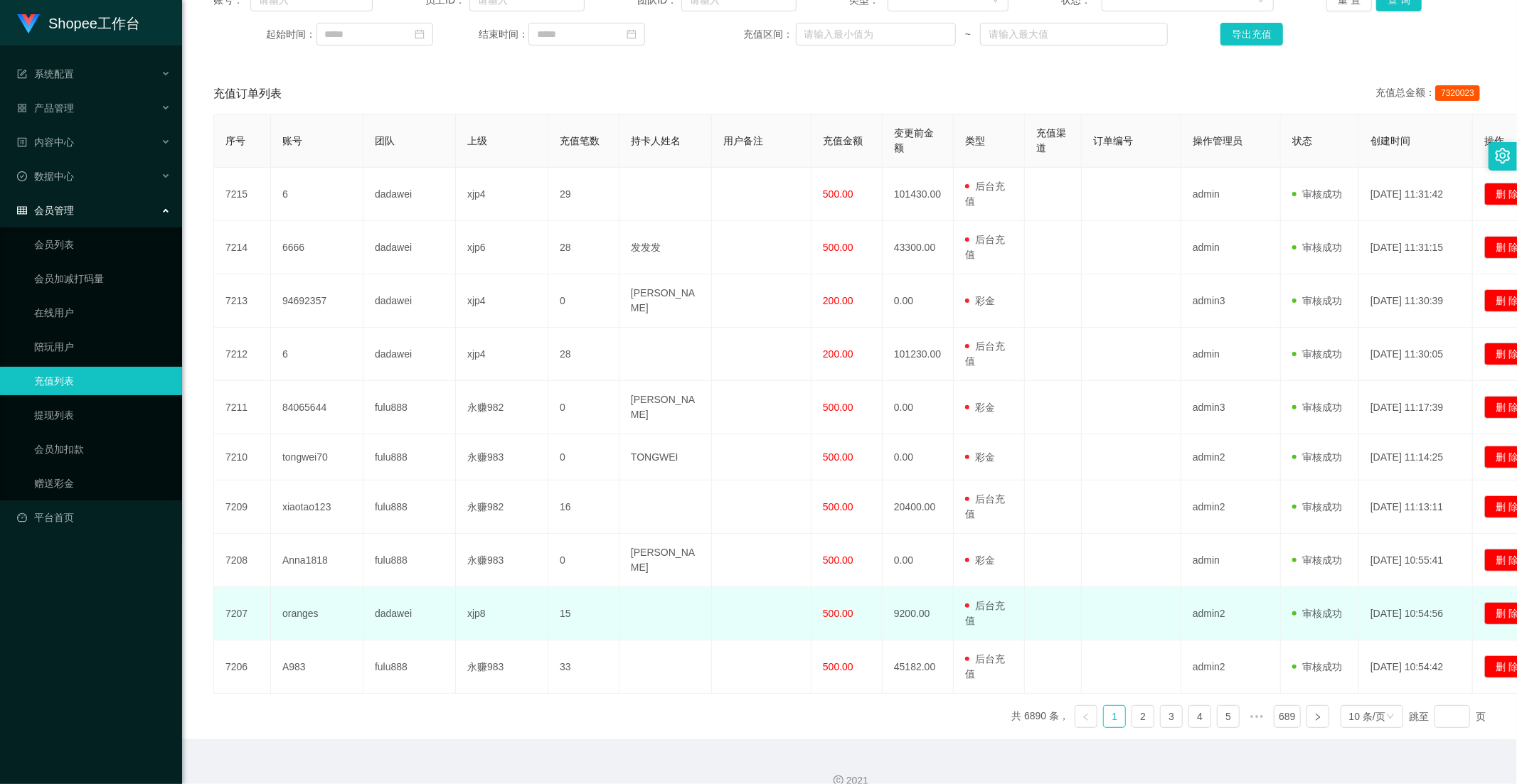
drag, startPoint x: 822, startPoint y: 586, endPoint x: 821, endPoint y: 600, distance: 14.0
click at [821, 587] on td "500.00" at bounding box center [847, 614] width 71 height 53
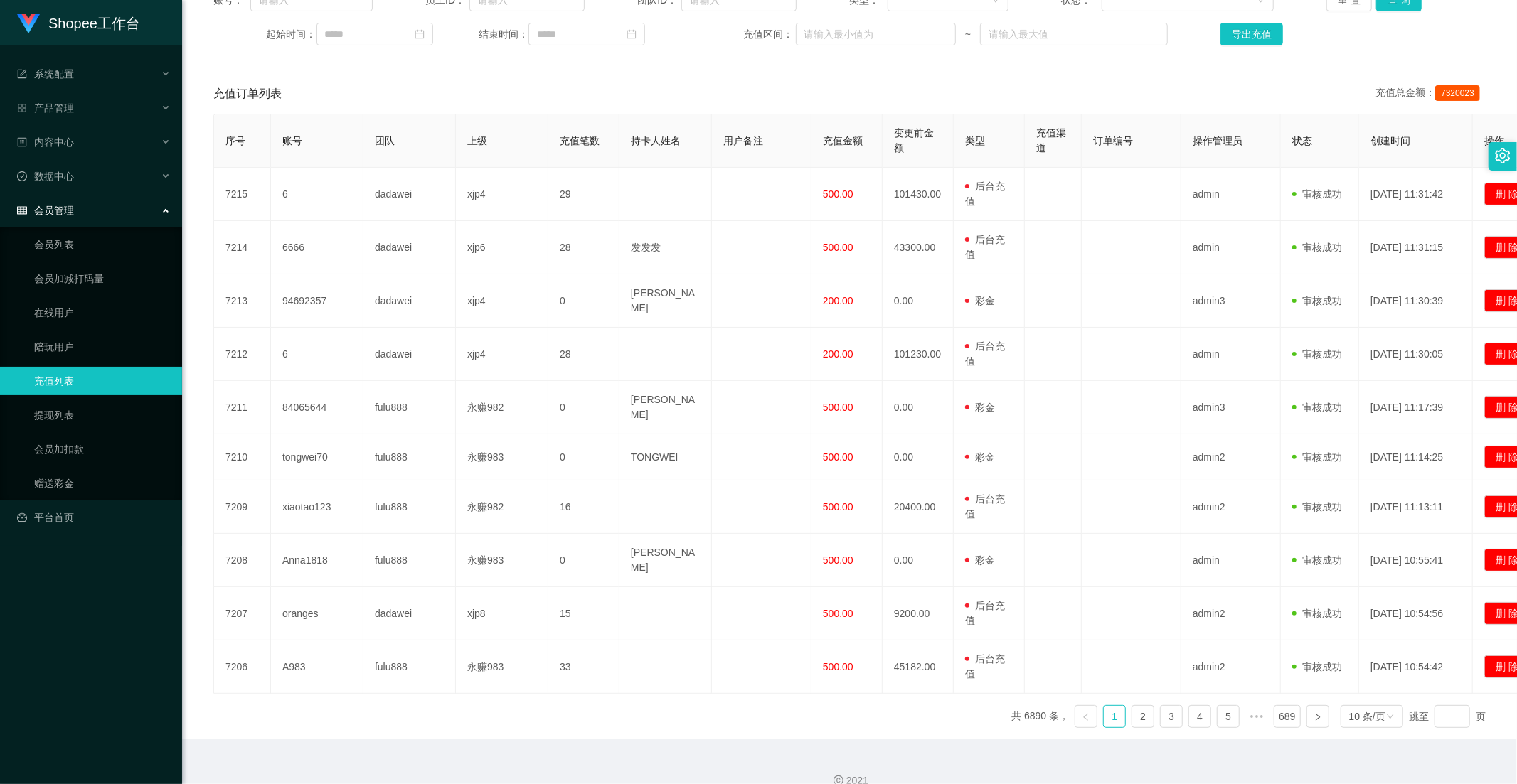
scroll to position [128, 0]
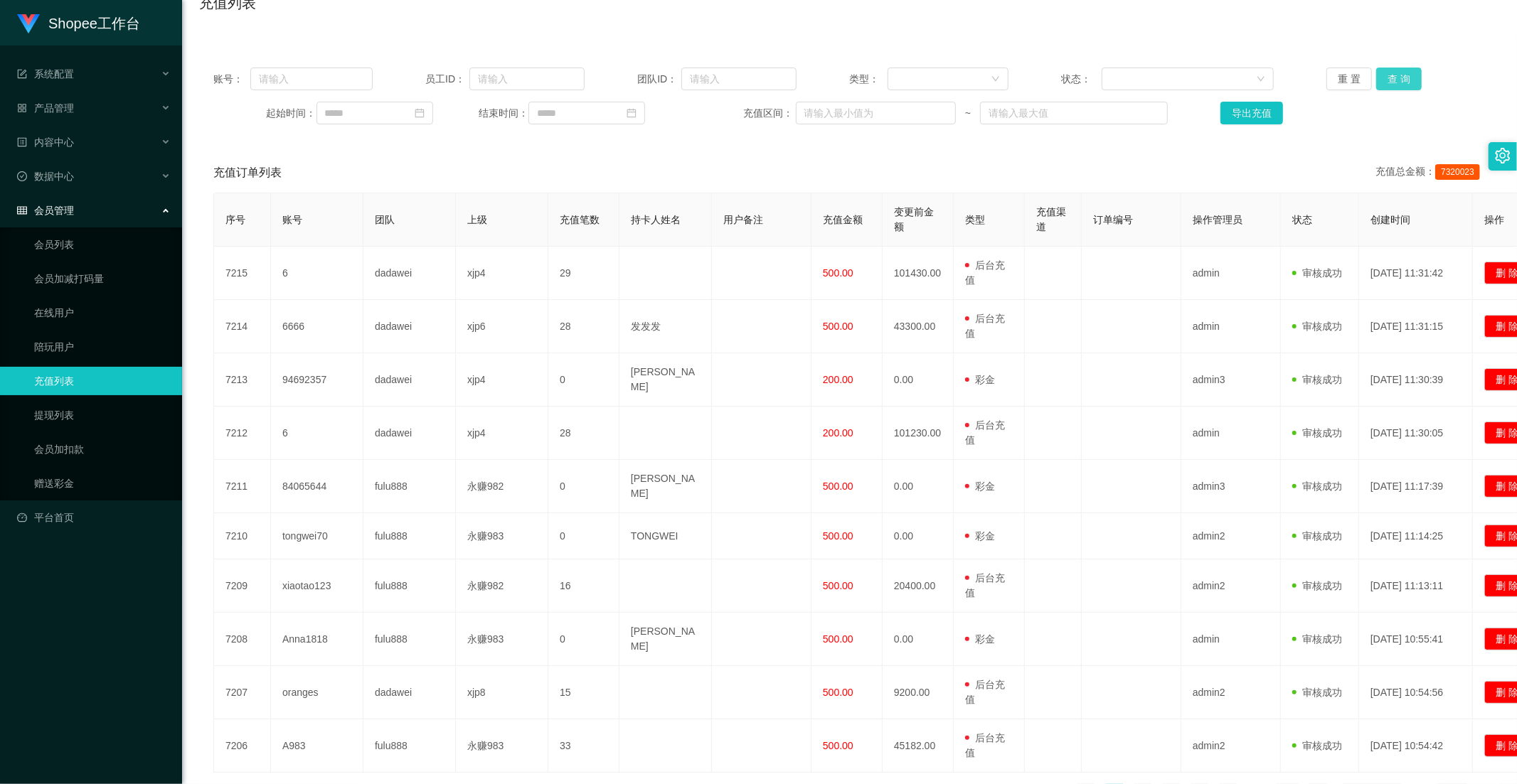
click at [1392, 70] on button "查 询" at bounding box center [1399, 79] width 46 height 23
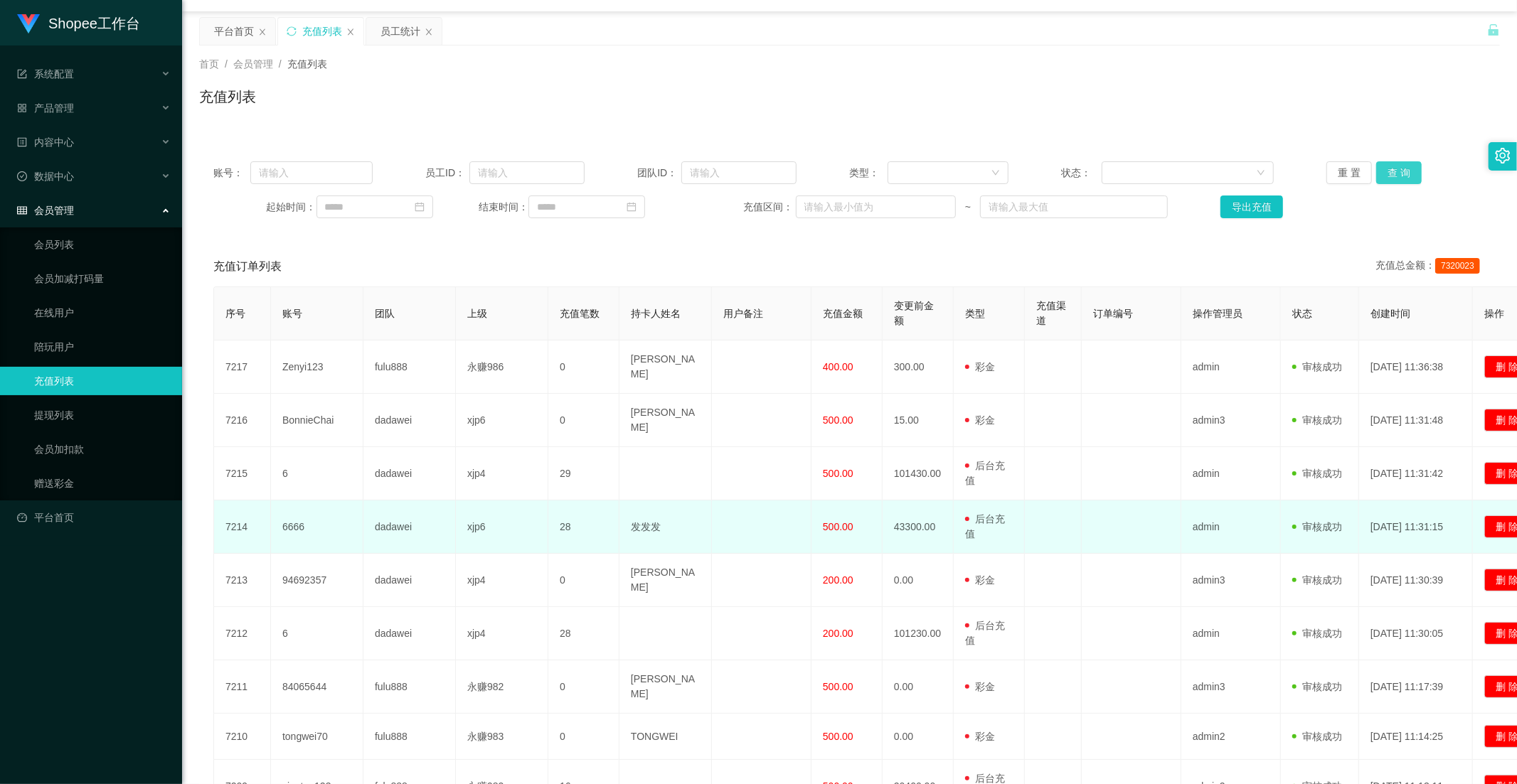
scroll to position [192, 0]
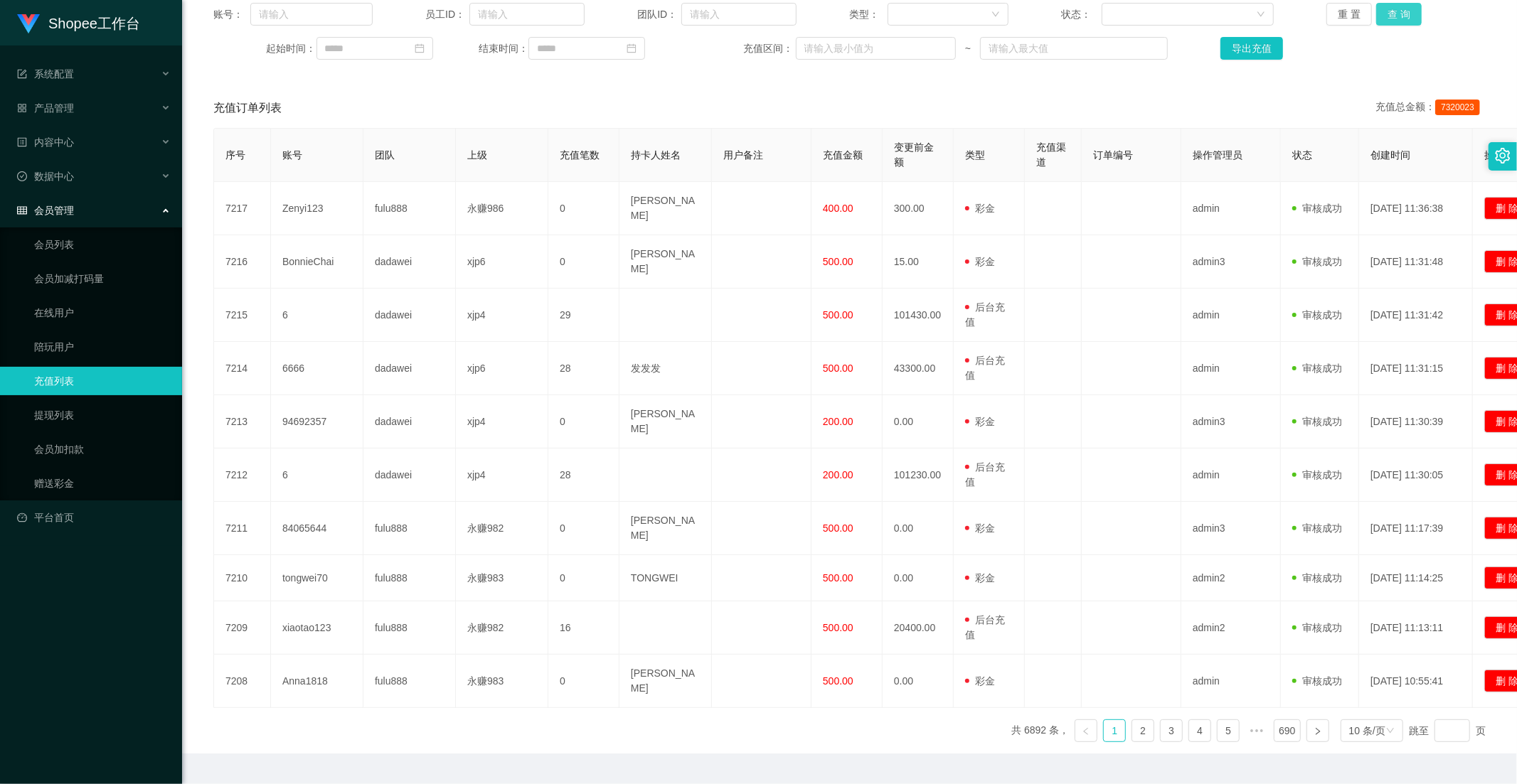
click at [1379, 19] on button "查 询" at bounding box center [1399, 14] width 46 height 23
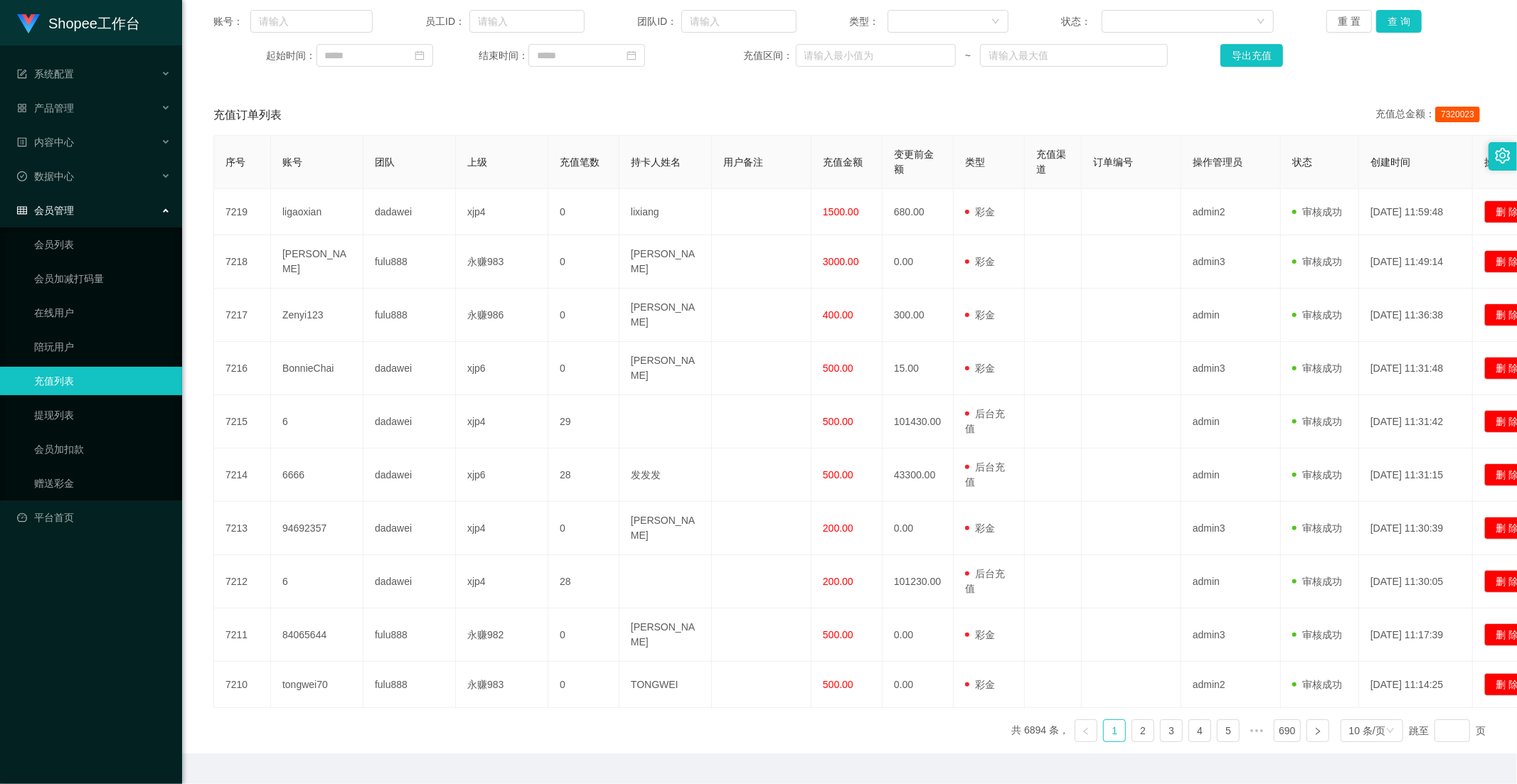
scroll to position [107, 0]
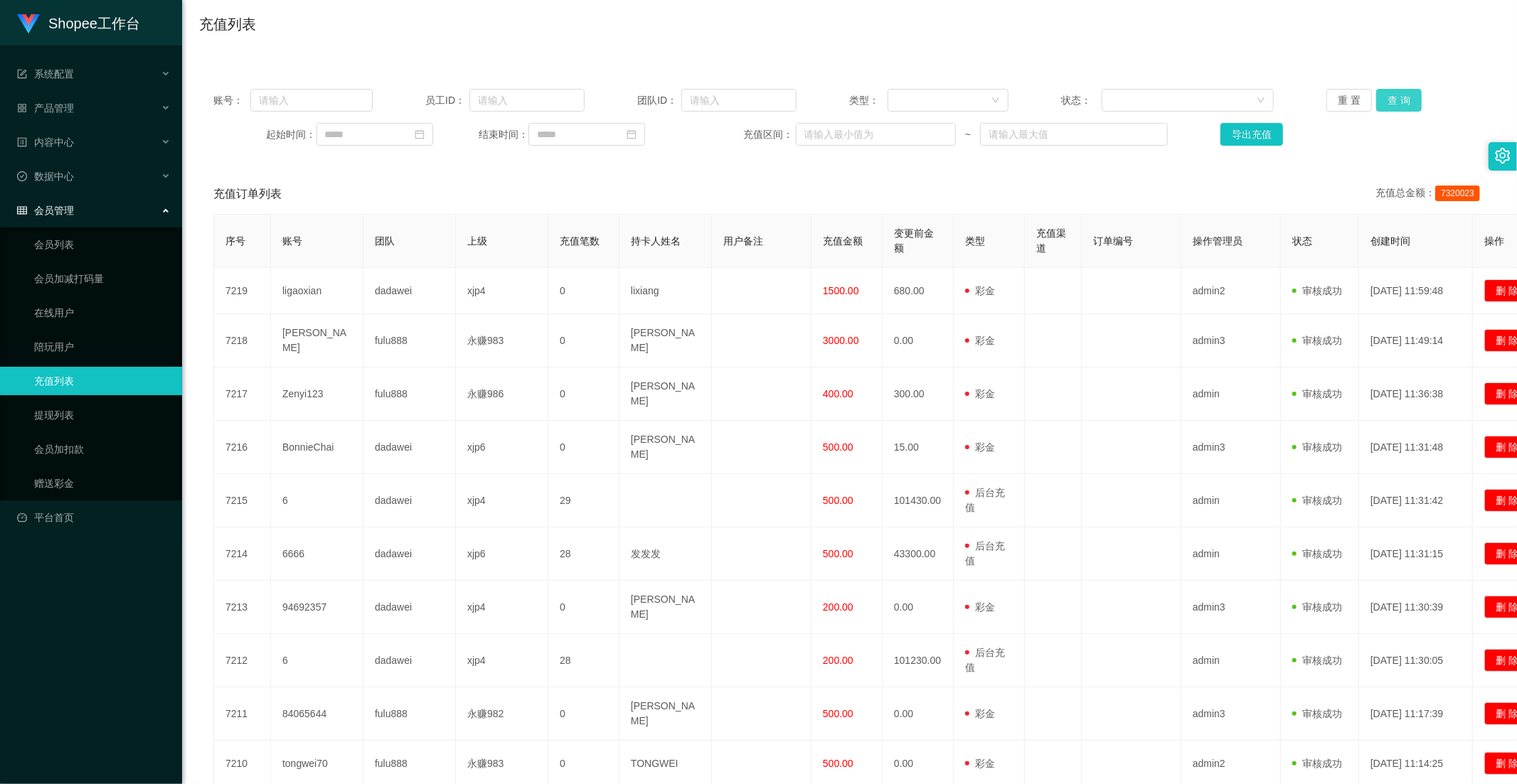
click at [1389, 101] on button "查 询" at bounding box center [1399, 101] width 46 height 23
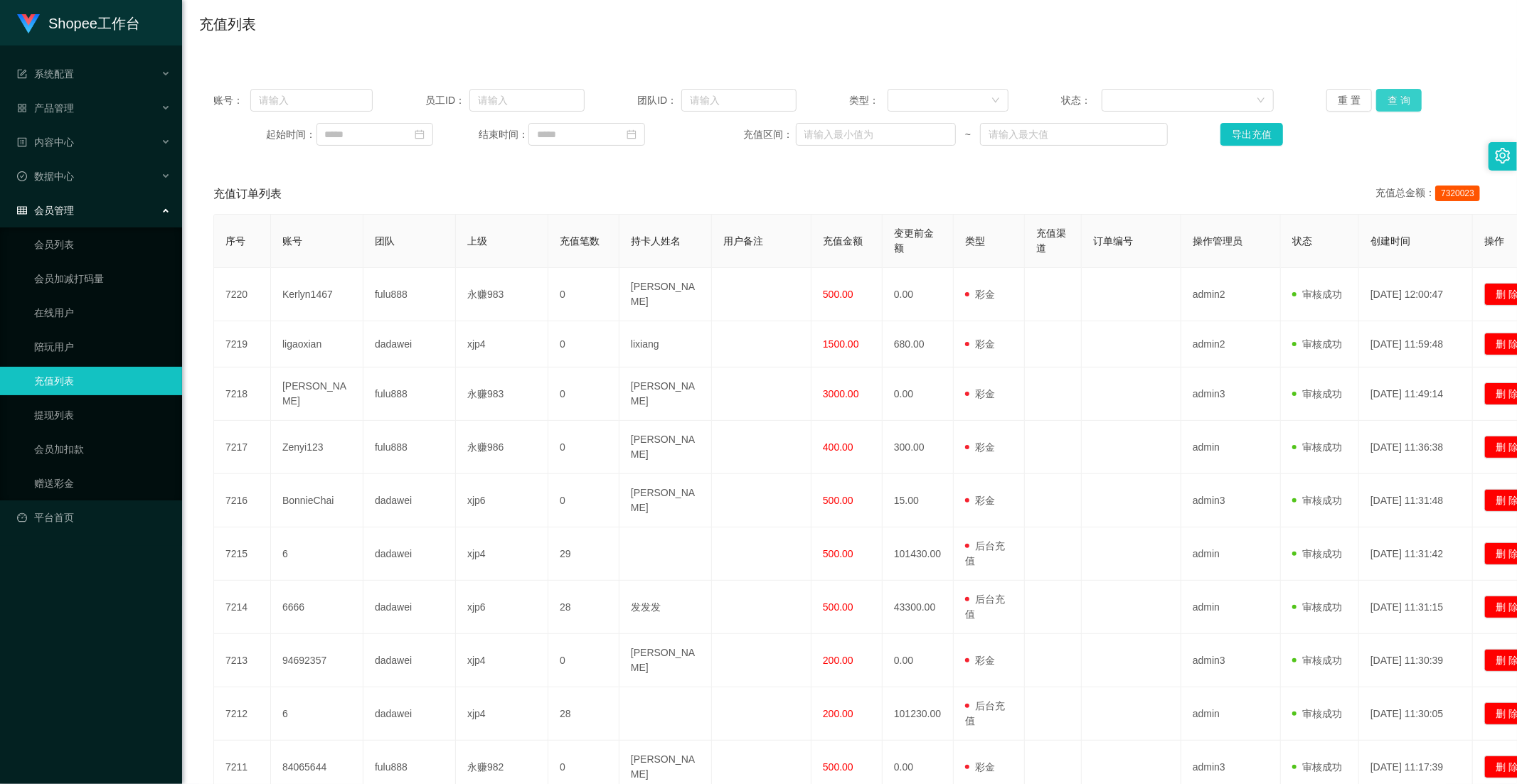
scroll to position [27, 0]
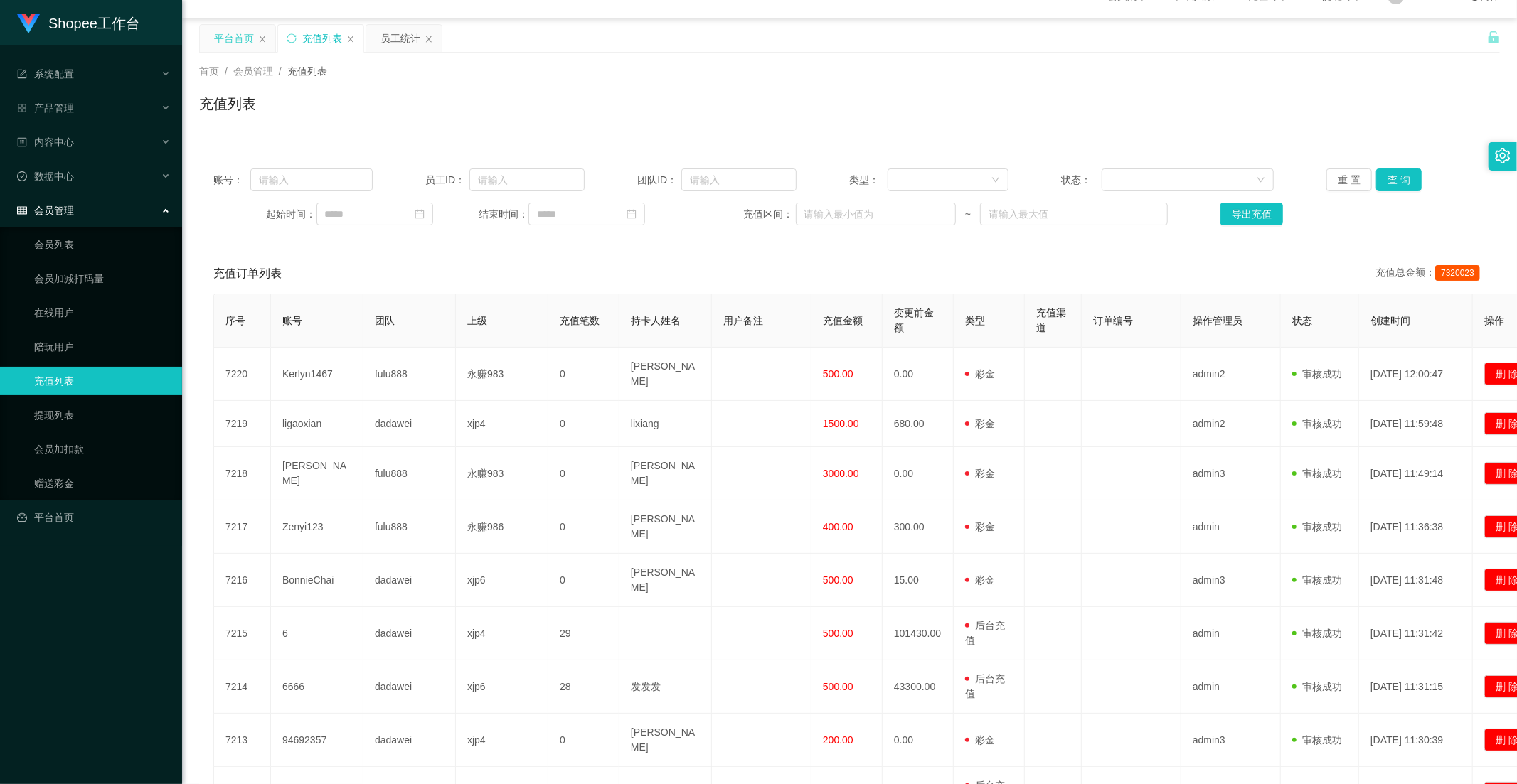
click at [250, 40] on div "平台首页" at bounding box center [234, 38] width 40 height 27
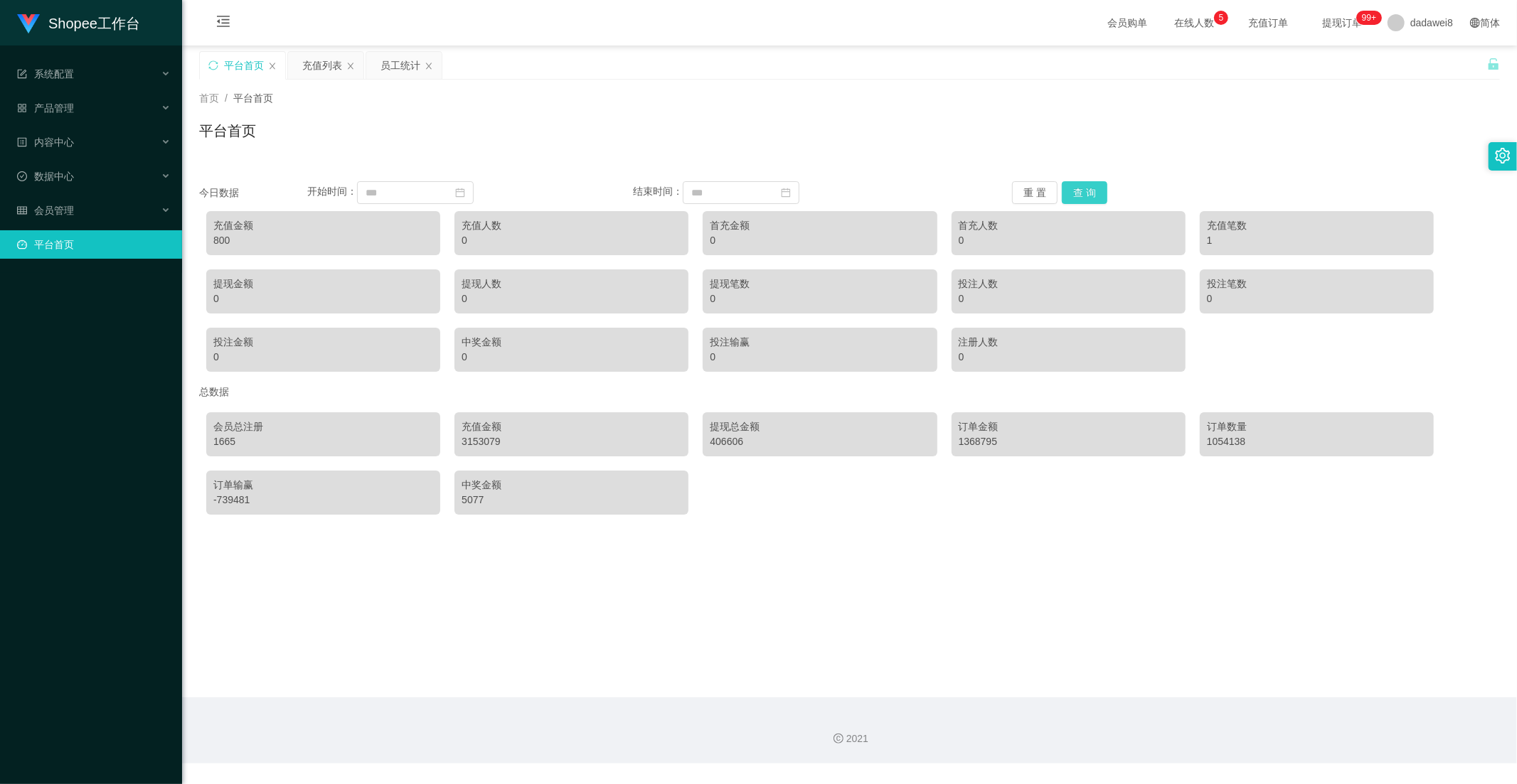
click at [1092, 202] on button "查 询" at bounding box center [1085, 193] width 46 height 23
click at [340, 71] on div "充值列表" at bounding box center [322, 65] width 40 height 27
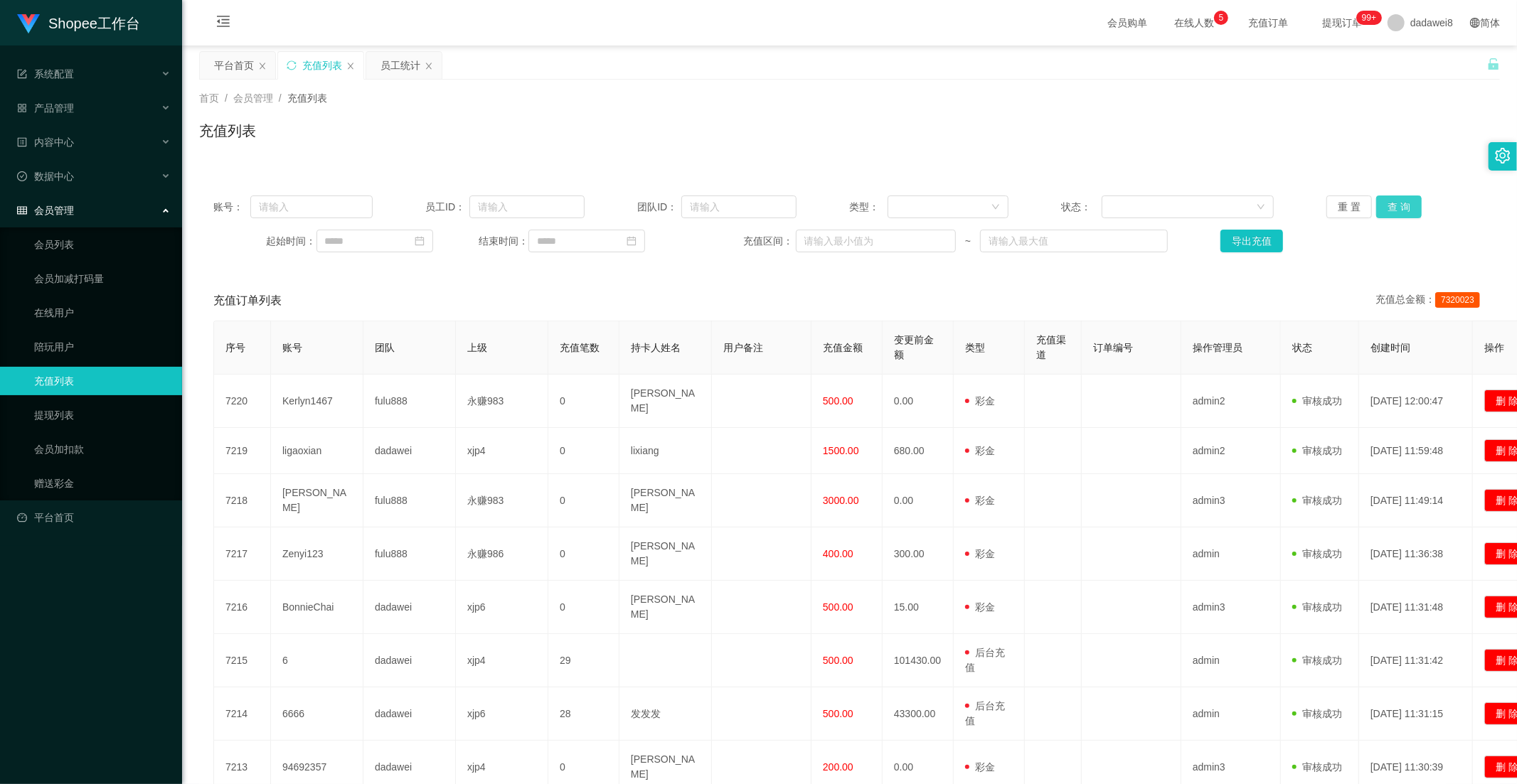
click at [1383, 208] on button "查 询" at bounding box center [1399, 207] width 46 height 23
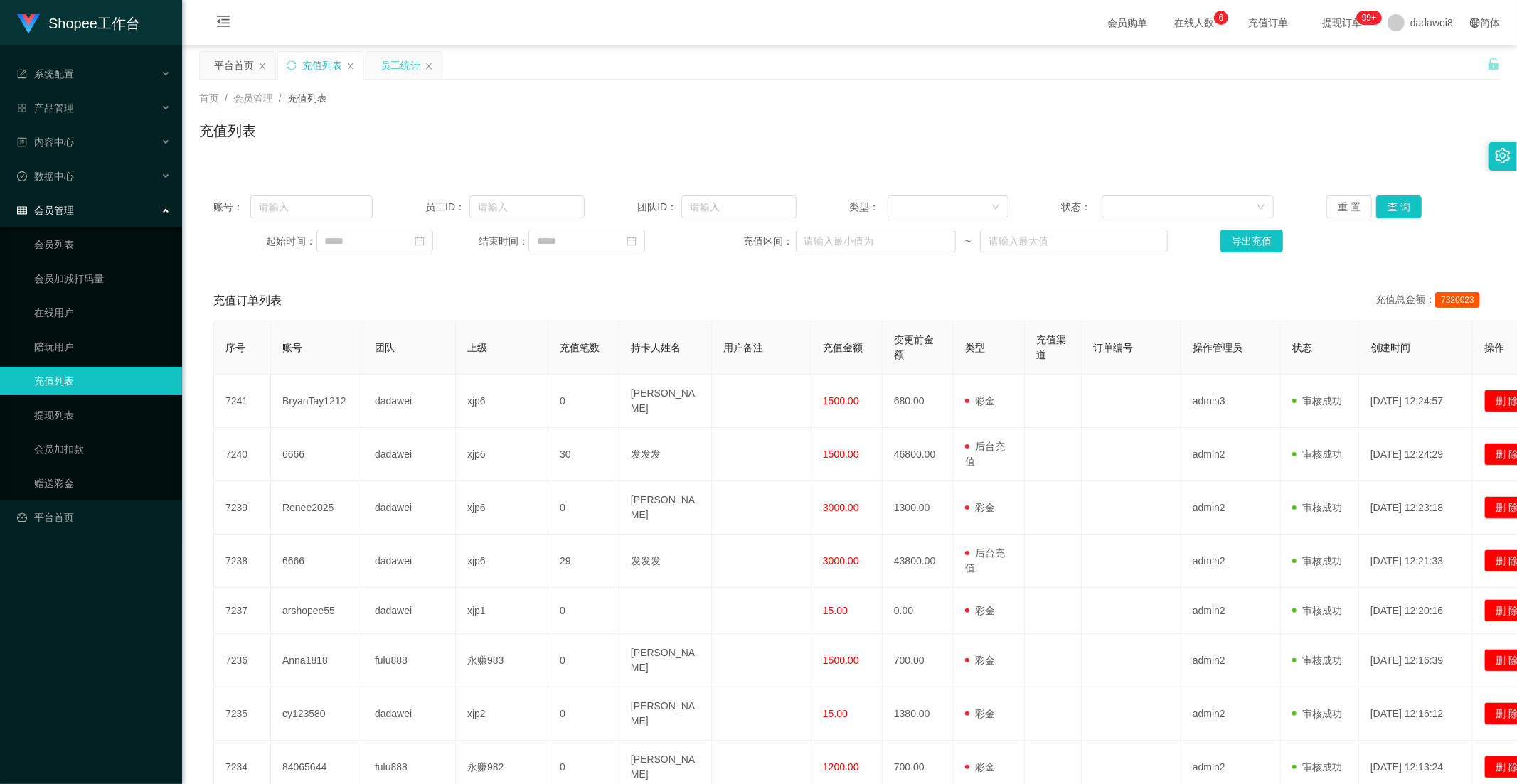
click at [391, 61] on div "员工统计" at bounding box center [400, 65] width 40 height 27
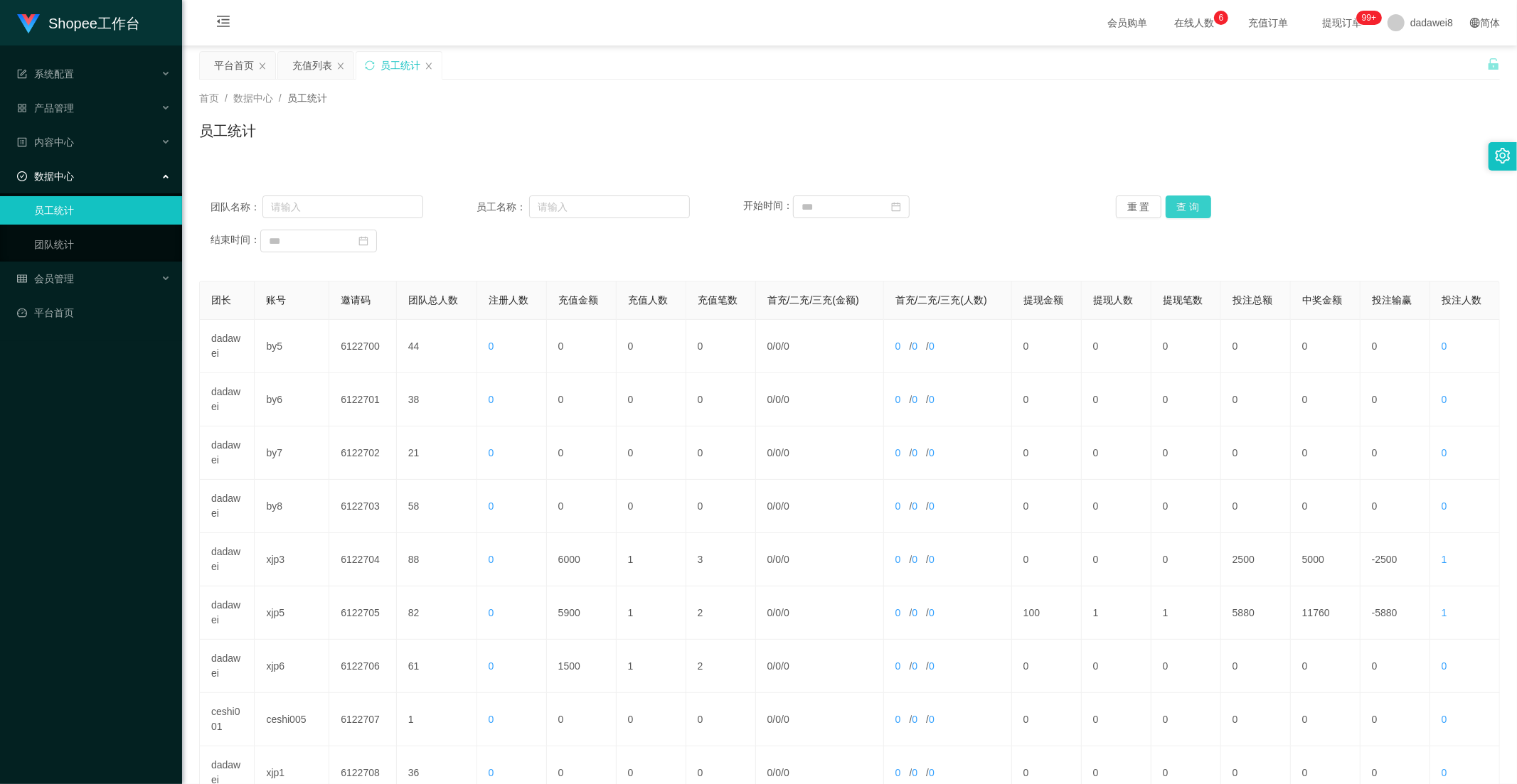
click at [1190, 212] on button "查 询" at bounding box center [1188, 207] width 46 height 23
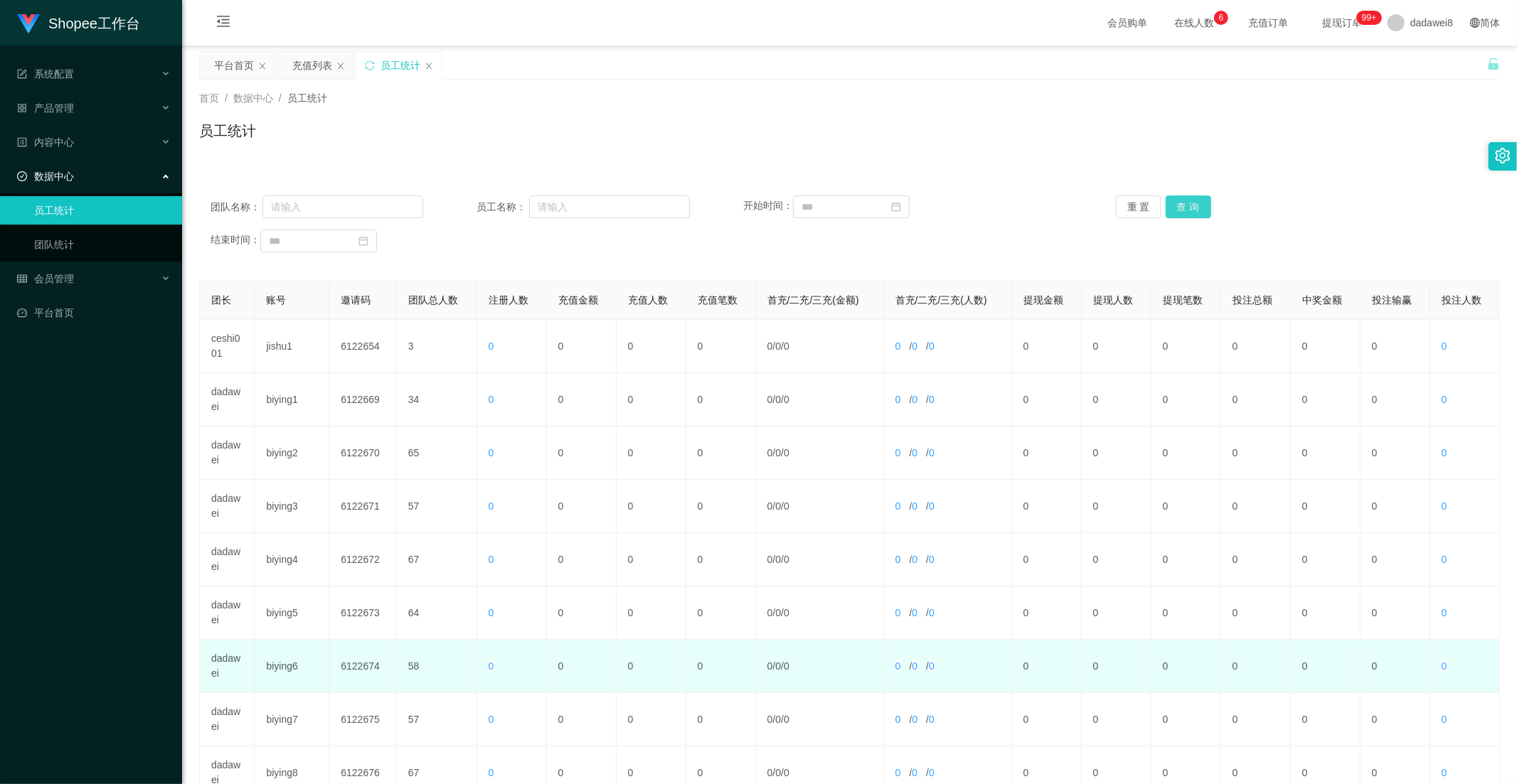
scroll to position [199, 0]
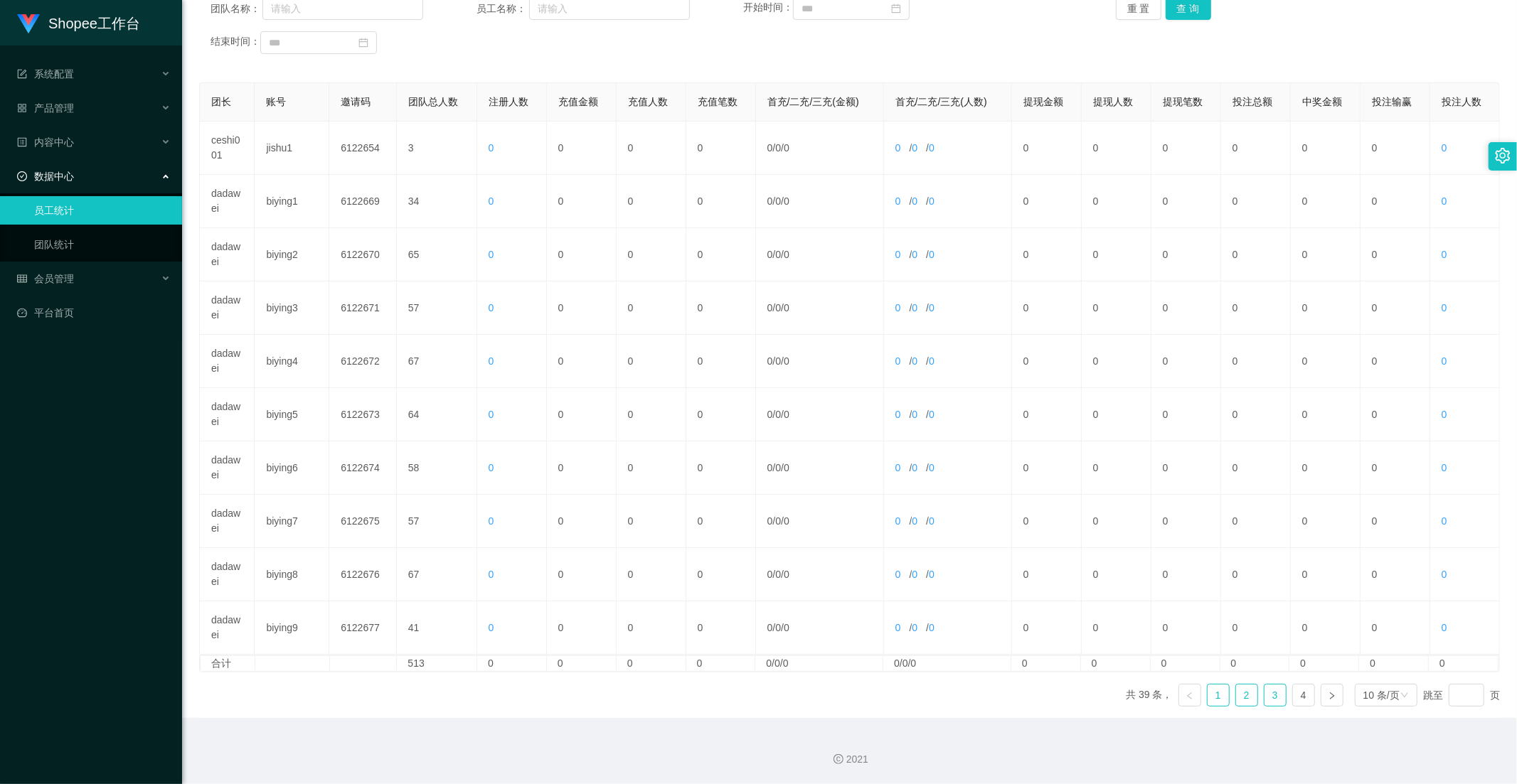
drag, startPoint x: 1269, startPoint y: 698, endPoint x: 1247, endPoint y: 698, distance: 22.0
click at [1267, 698] on link "3" at bounding box center [1274, 695] width 21 height 21
click at [1293, 688] on link "4" at bounding box center [1304, 695] width 21 height 21
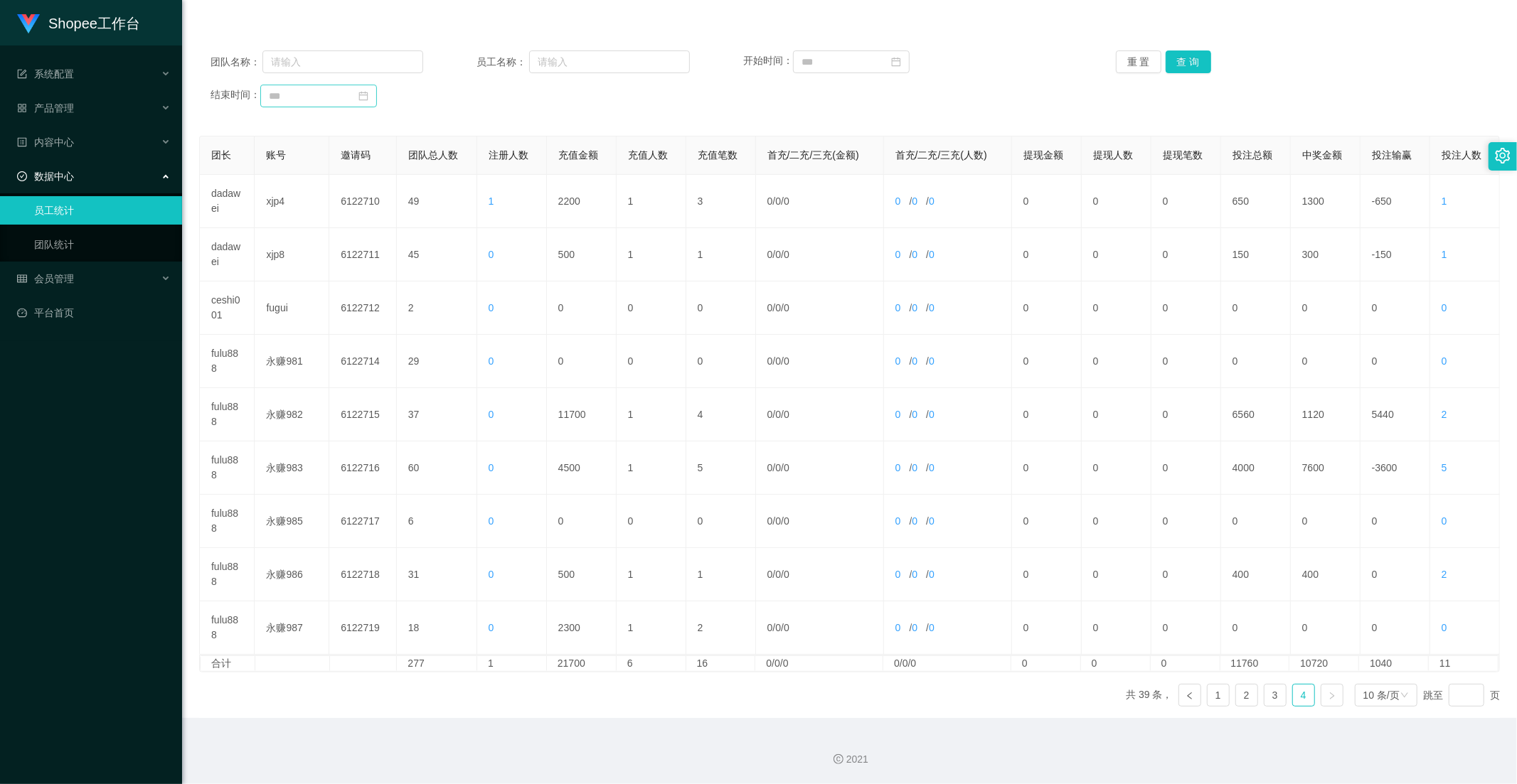
scroll to position [0, 0]
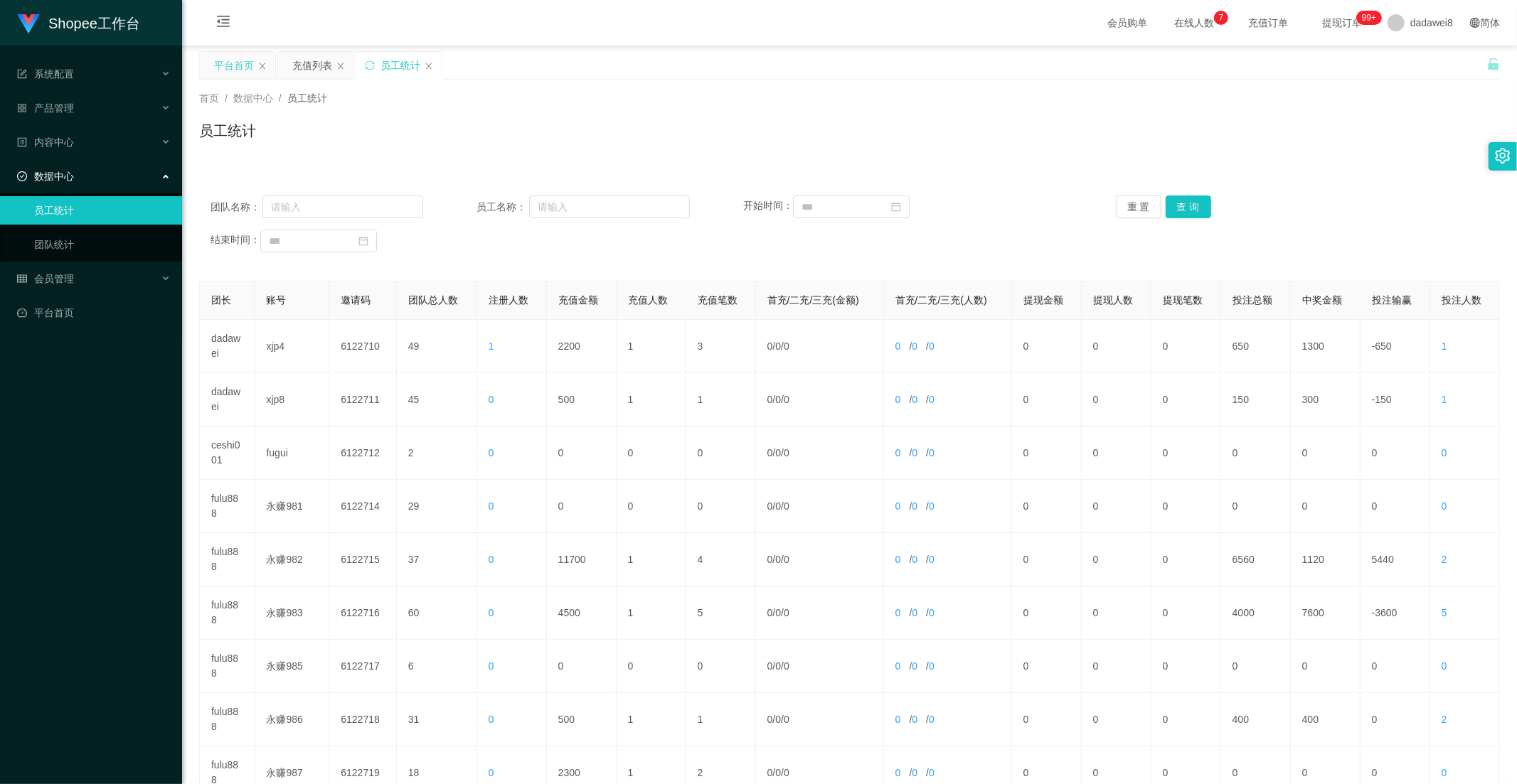
click at [253, 75] on div "平台首页" at bounding box center [234, 65] width 40 height 27
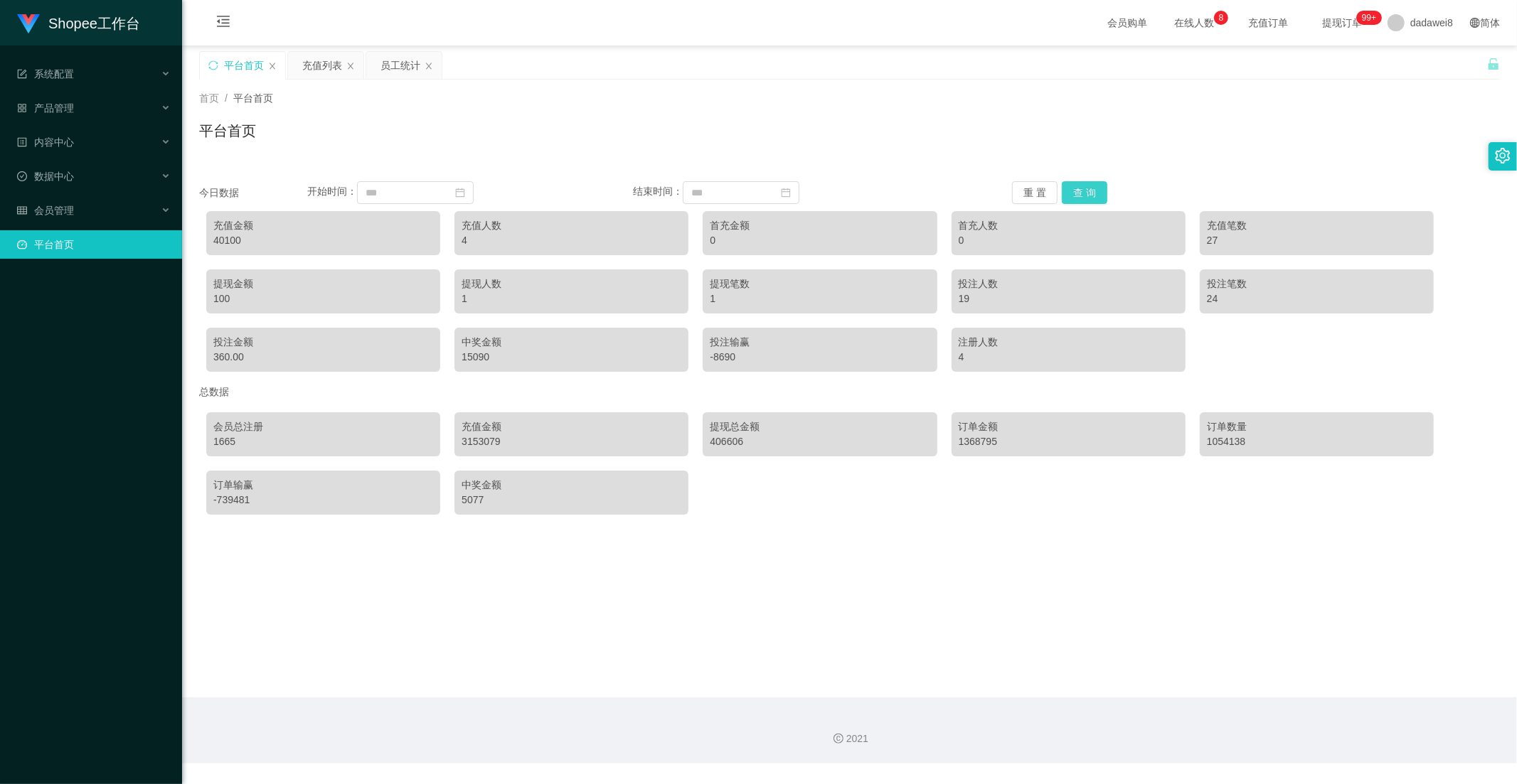
click at [1084, 199] on button "查 询" at bounding box center [1085, 193] width 46 height 23
click at [1081, 204] on div "今日数据 开始时间： 结束时间： 重 置 查 询 充值金额 41600 充值人数 4 首充金额 0 首充人数 0 充值笔数 28 提现金额 100 提现人数 …" at bounding box center [849, 280] width 1301 height 198
click at [1081, 240] on div "0" at bounding box center [1068, 240] width 220 height 15
click at [1082, 197] on button "查 询" at bounding box center [1085, 193] width 46 height 23
click at [381, 62] on div "员工统计" at bounding box center [400, 65] width 40 height 27
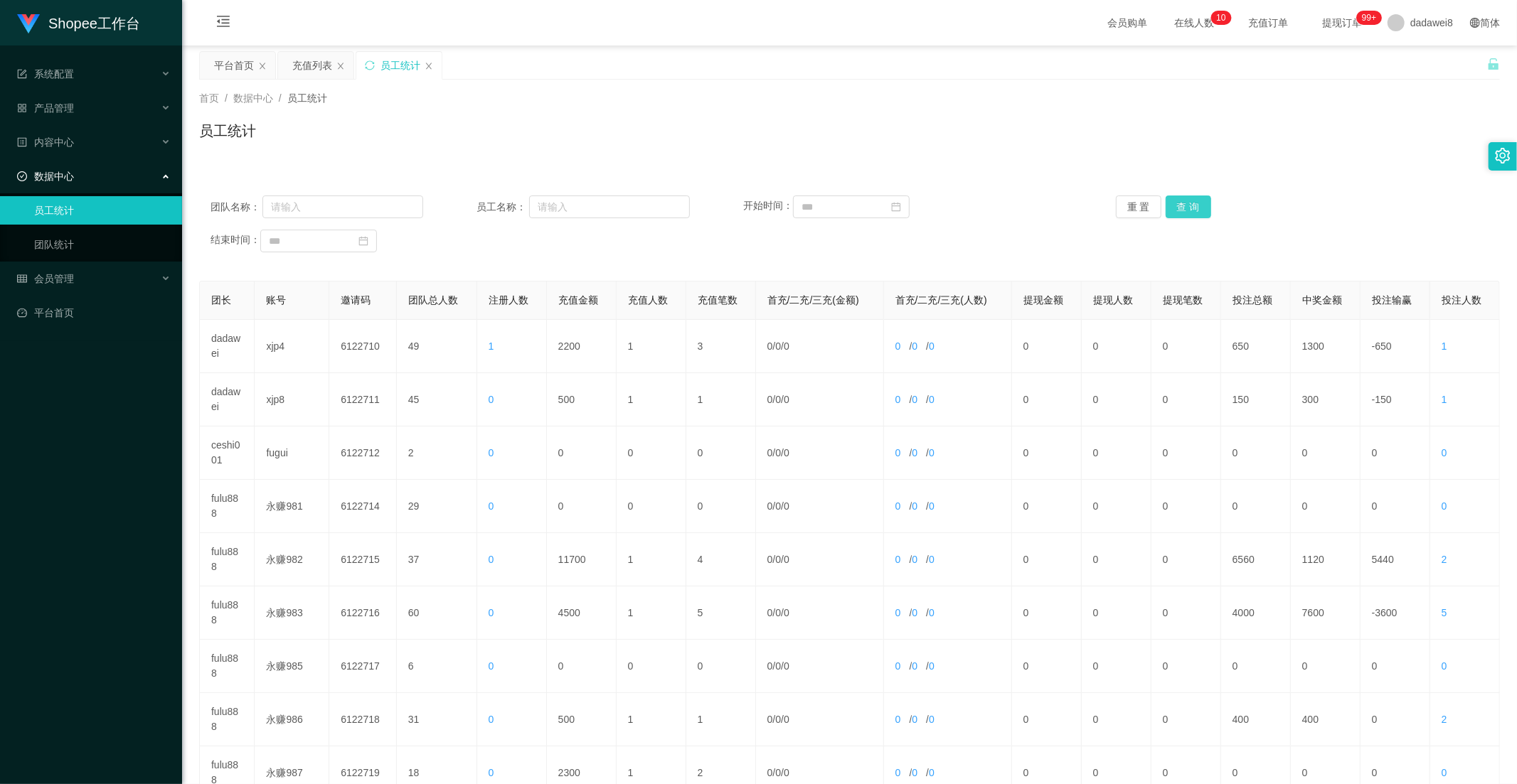
click at [1179, 202] on button "查 询" at bounding box center [1188, 207] width 46 height 23
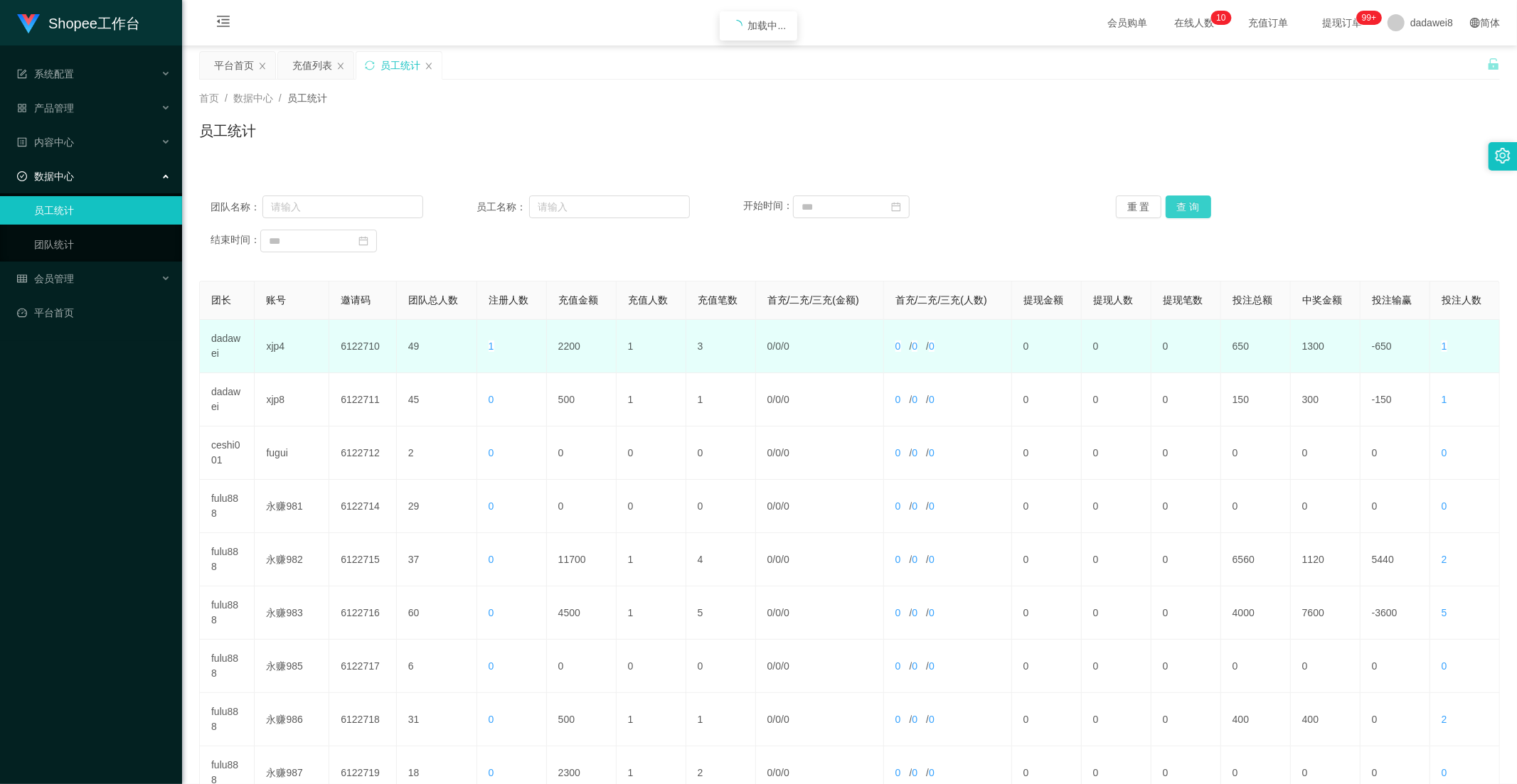
scroll to position [199, 0]
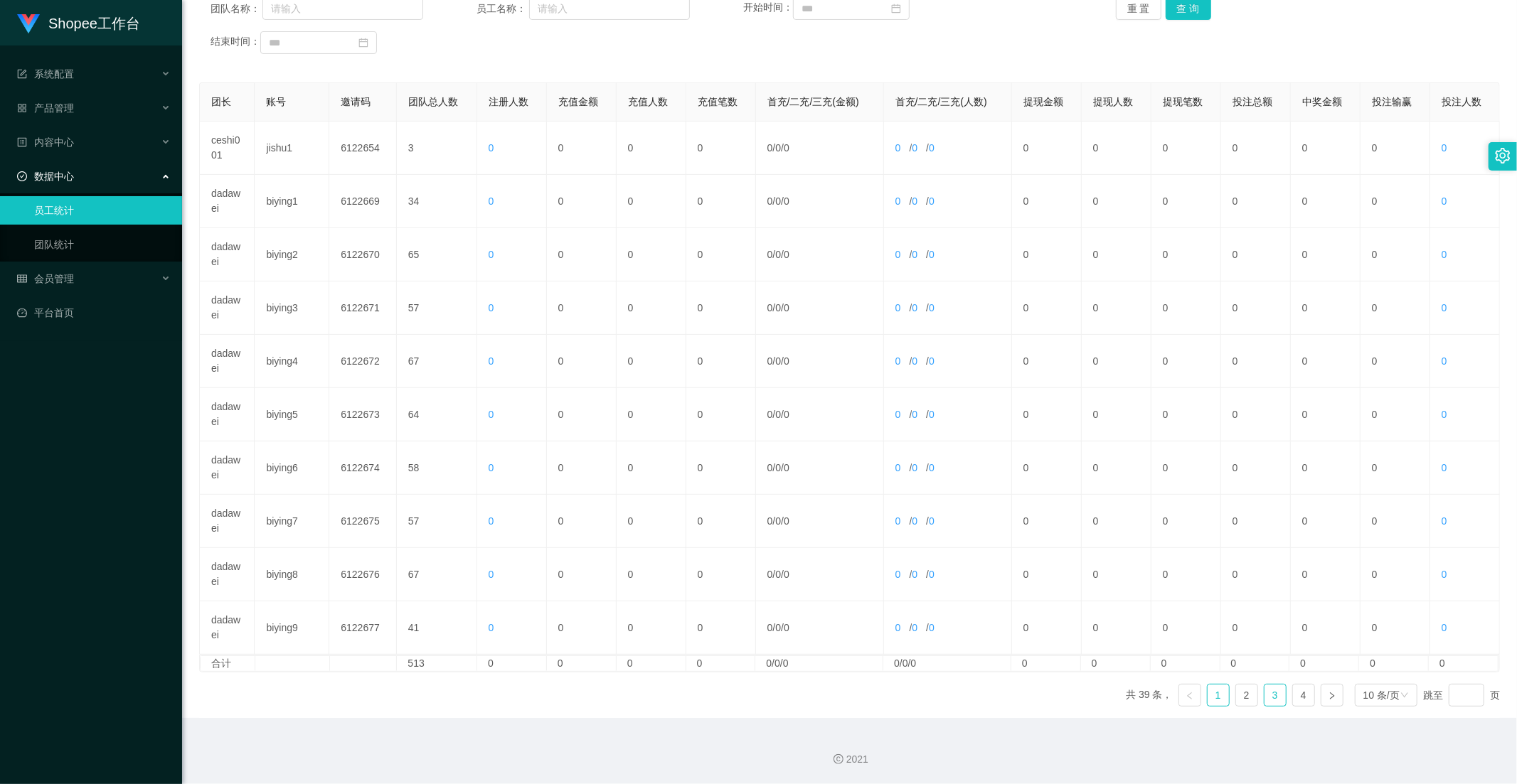
click at [1264, 698] on link "3" at bounding box center [1274, 695] width 21 height 21
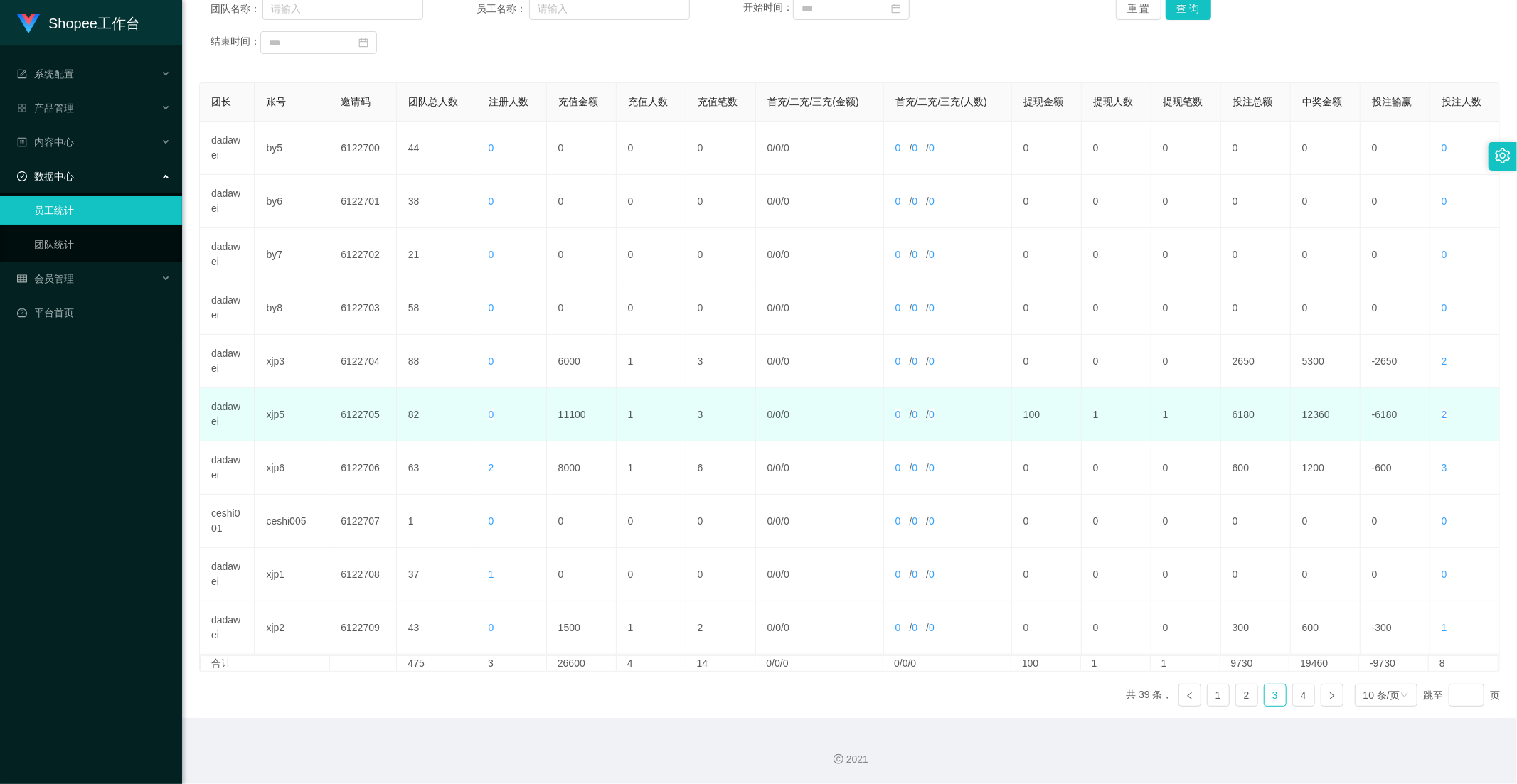
click at [569, 413] on td "11100" at bounding box center [581, 414] width 70 height 53
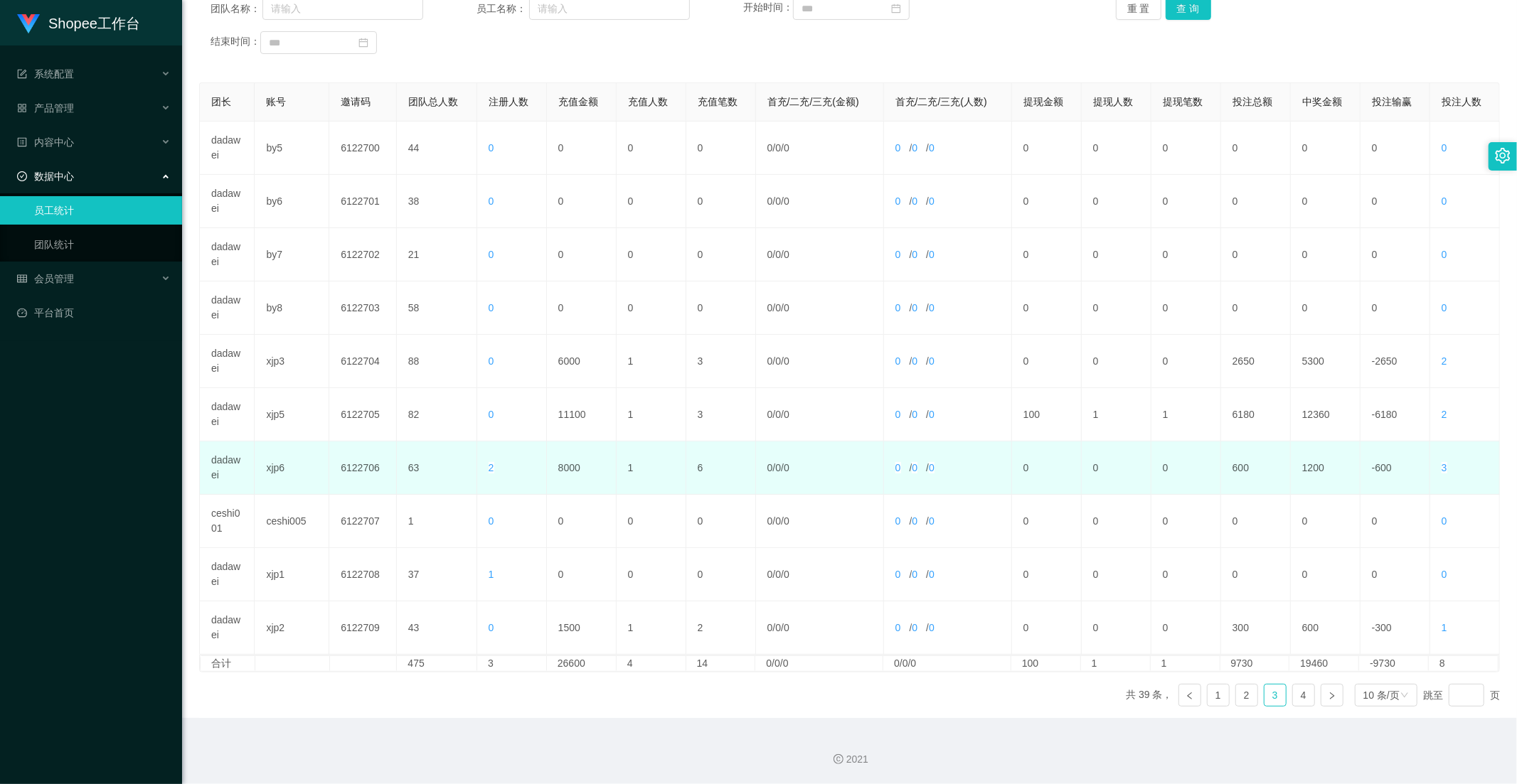
click at [590, 467] on td "8000" at bounding box center [581, 468] width 70 height 53
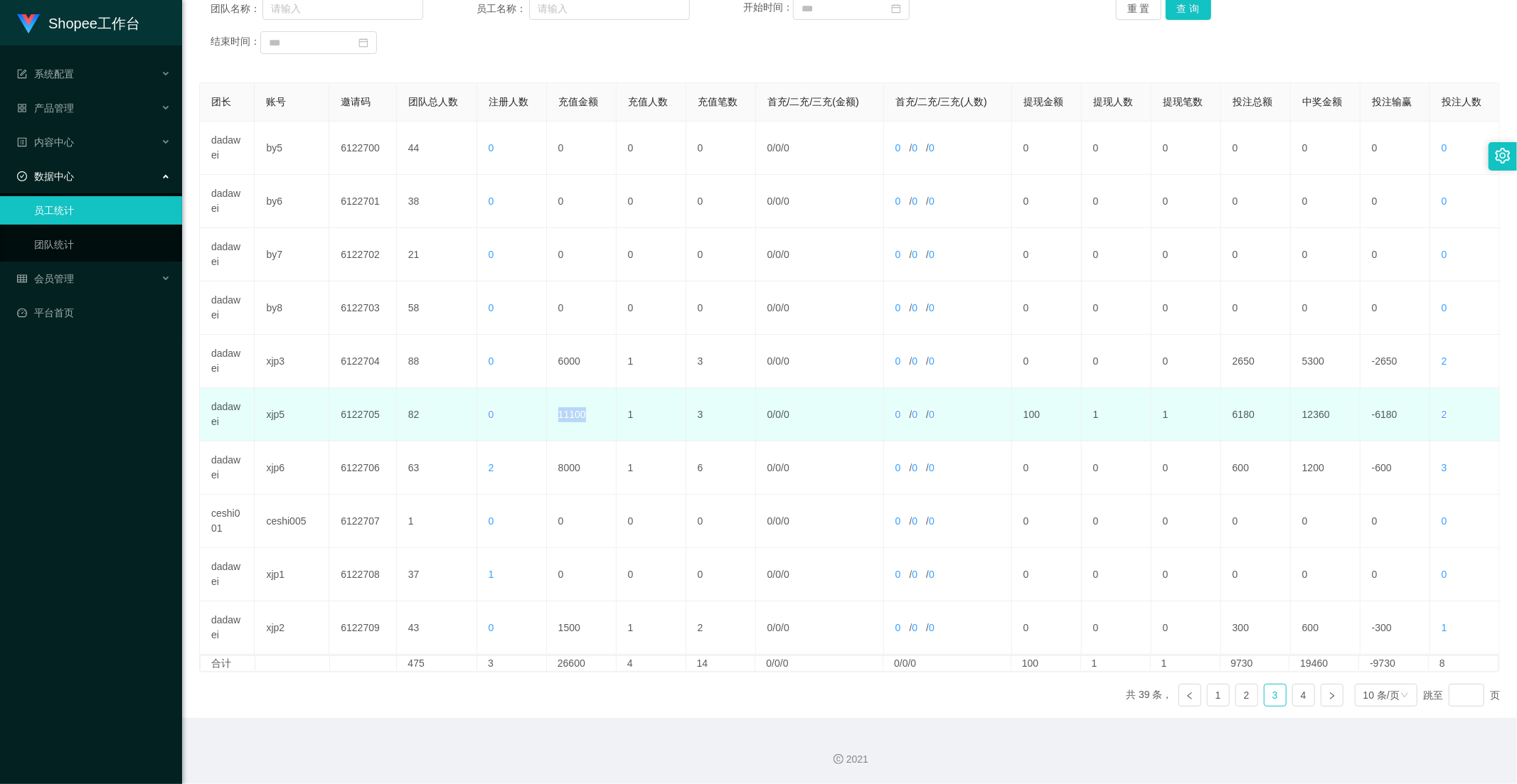
drag, startPoint x: 579, startPoint y: 415, endPoint x: 530, endPoint y: 416, distance: 49.0
click at [530, 416] on tr "dadawei xjp5 6122705 82 0 11100 1 3 0 / 0 / 0 0 / 0 / 0 100 1 1 6180 12360 -618…" at bounding box center [850, 414] width 1300 height 53
click at [595, 417] on td "11100" at bounding box center [581, 414] width 70 height 53
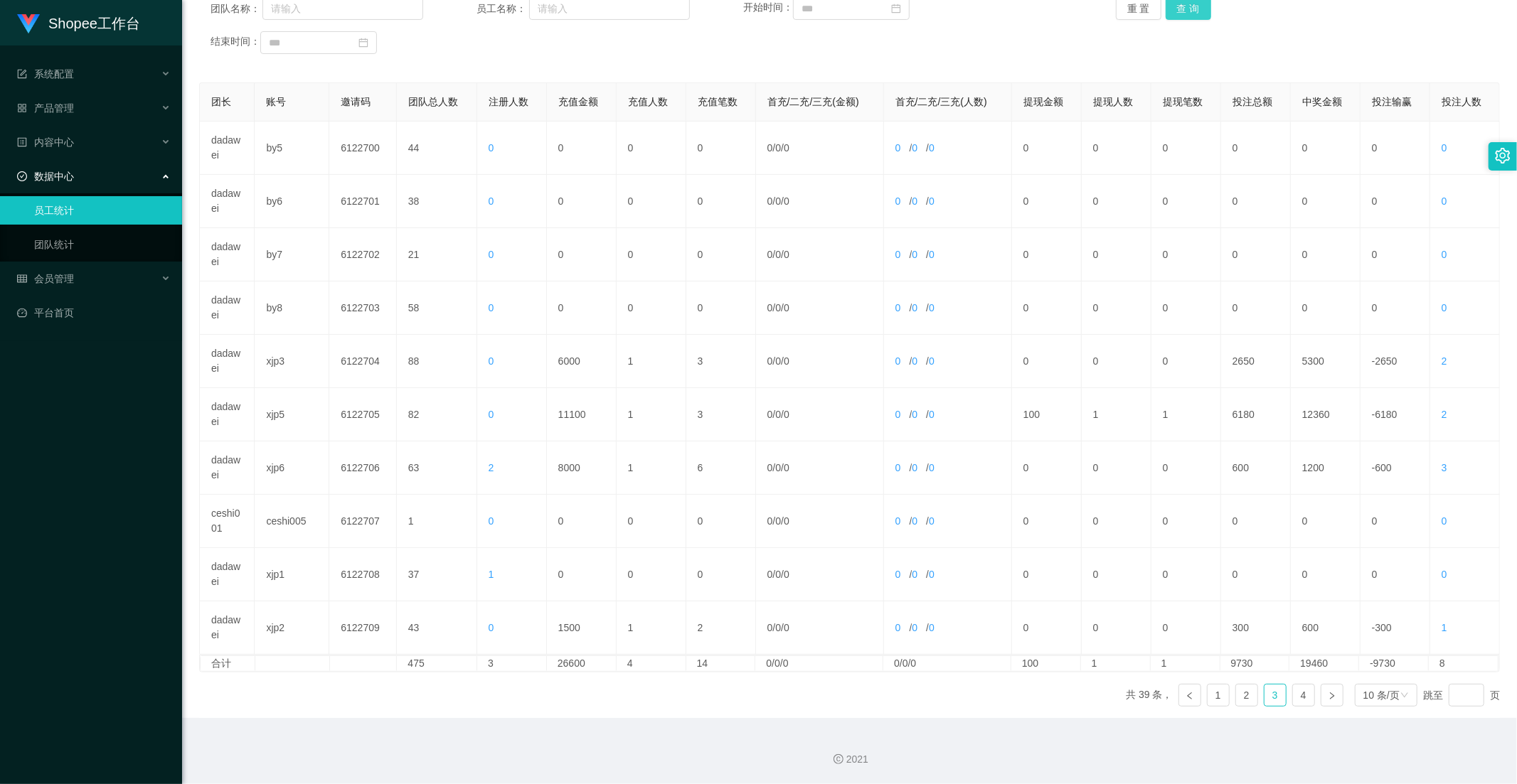
click at [1190, 9] on button "查 询" at bounding box center [1188, 9] width 46 height 23
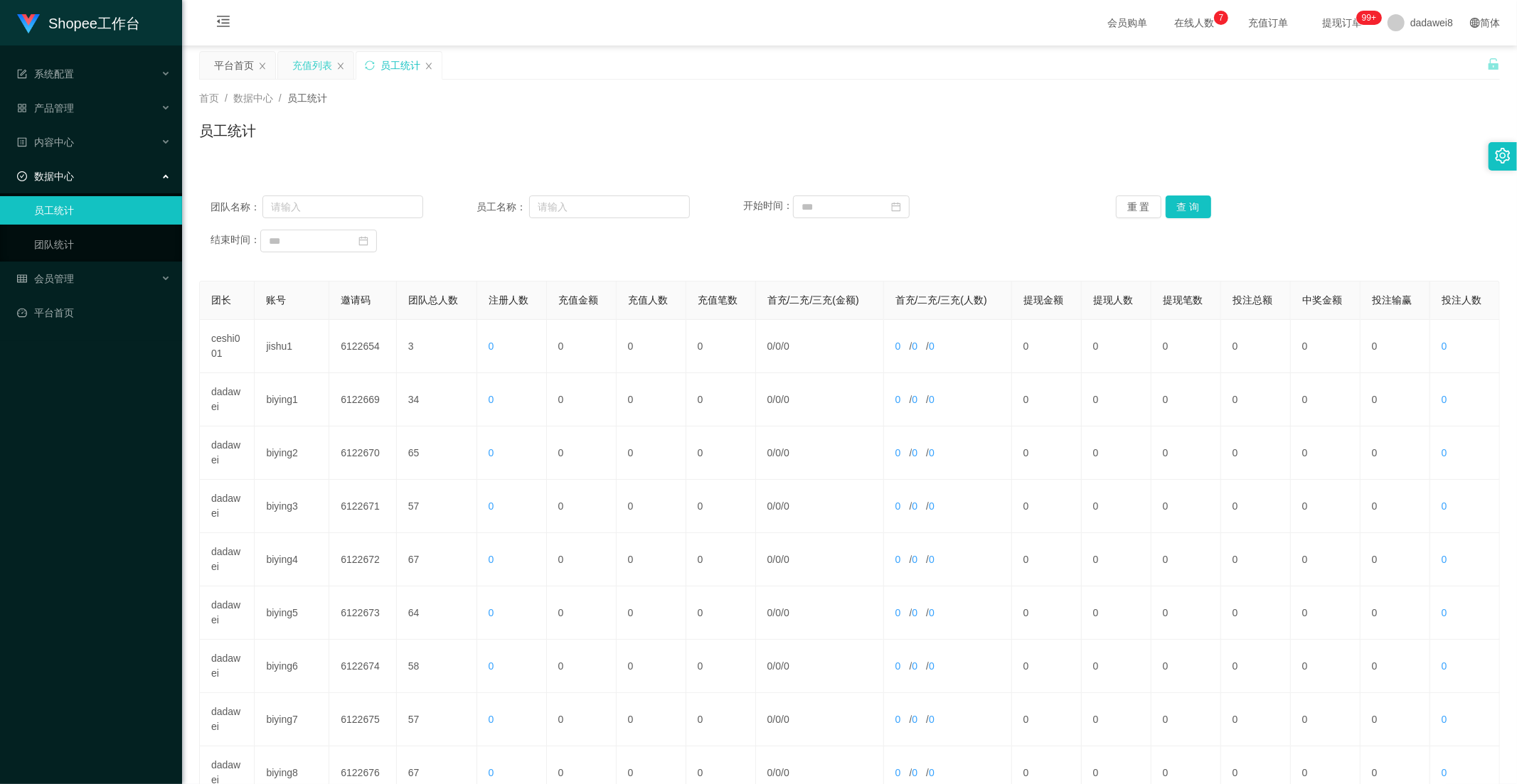
click at [299, 64] on div "充值列表" at bounding box center [311, 65] width 40 height 27
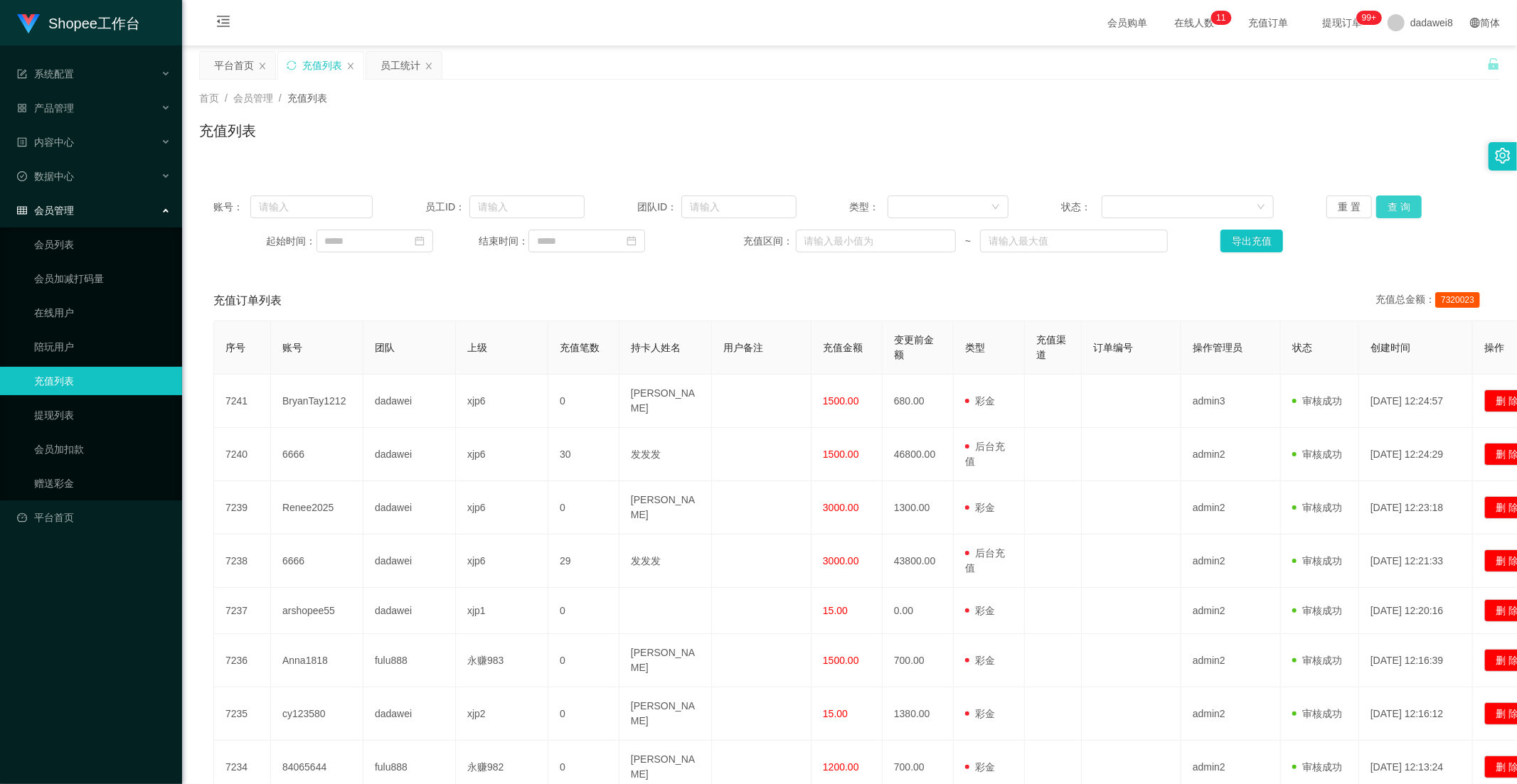
click at [1394, 207] on button "查 询" at bounding box center [1399, 207] width 46 height 23
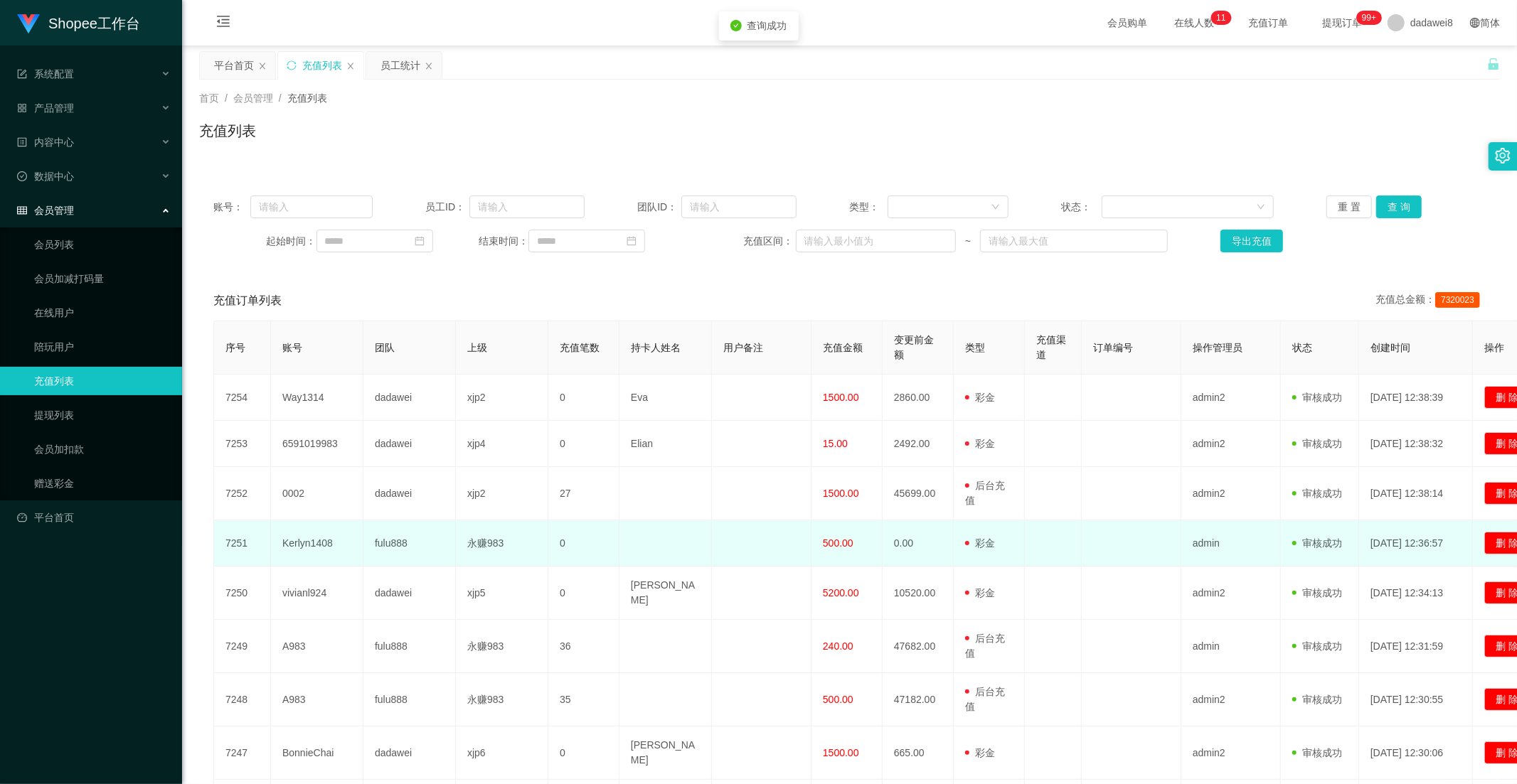
click at [828, 538] on span "500.00" at bounding box center [838, 542] width 31 height 11
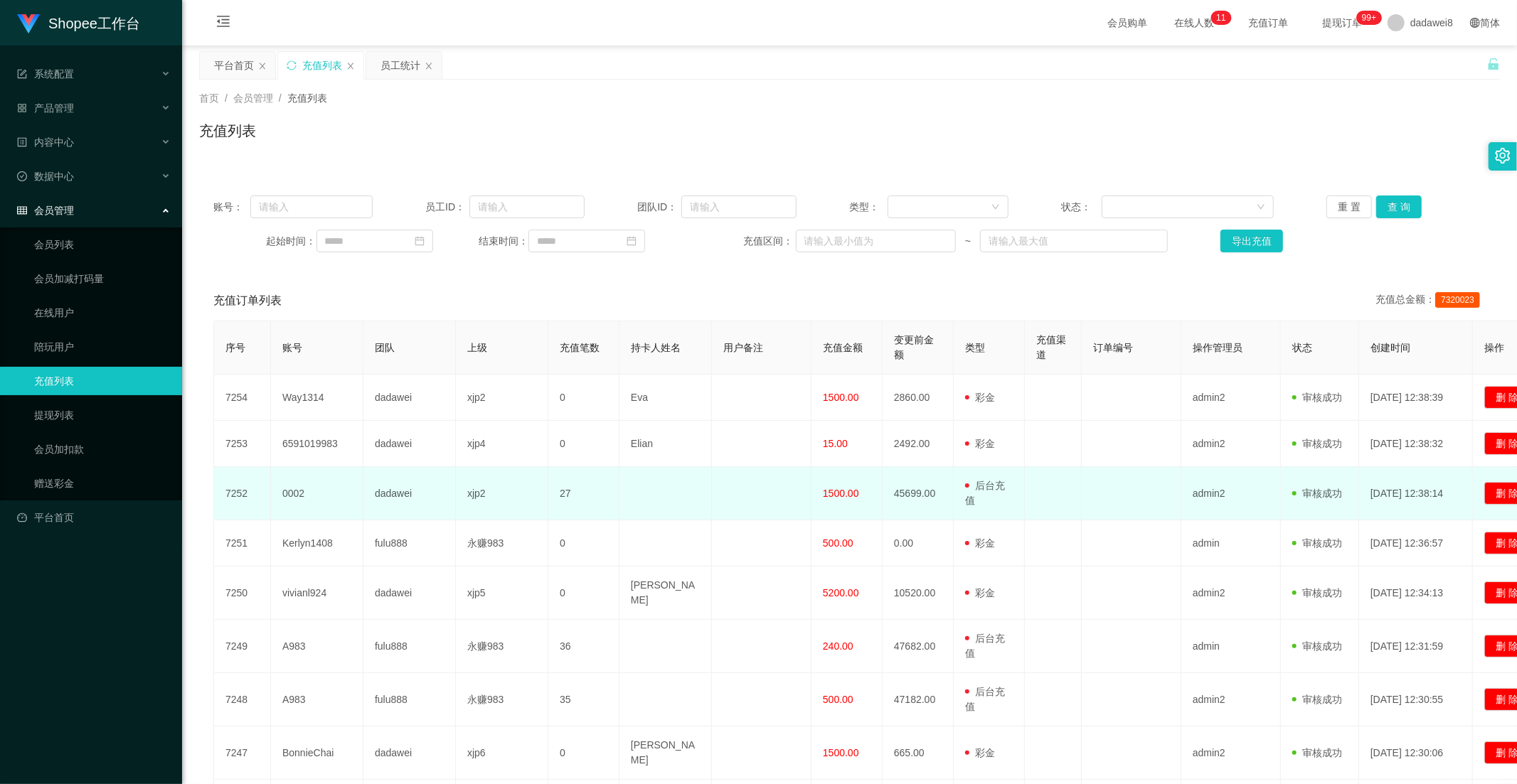
click at [834, 492] on span "1500.00" at bounding box center [841, 493] width 36 height 11
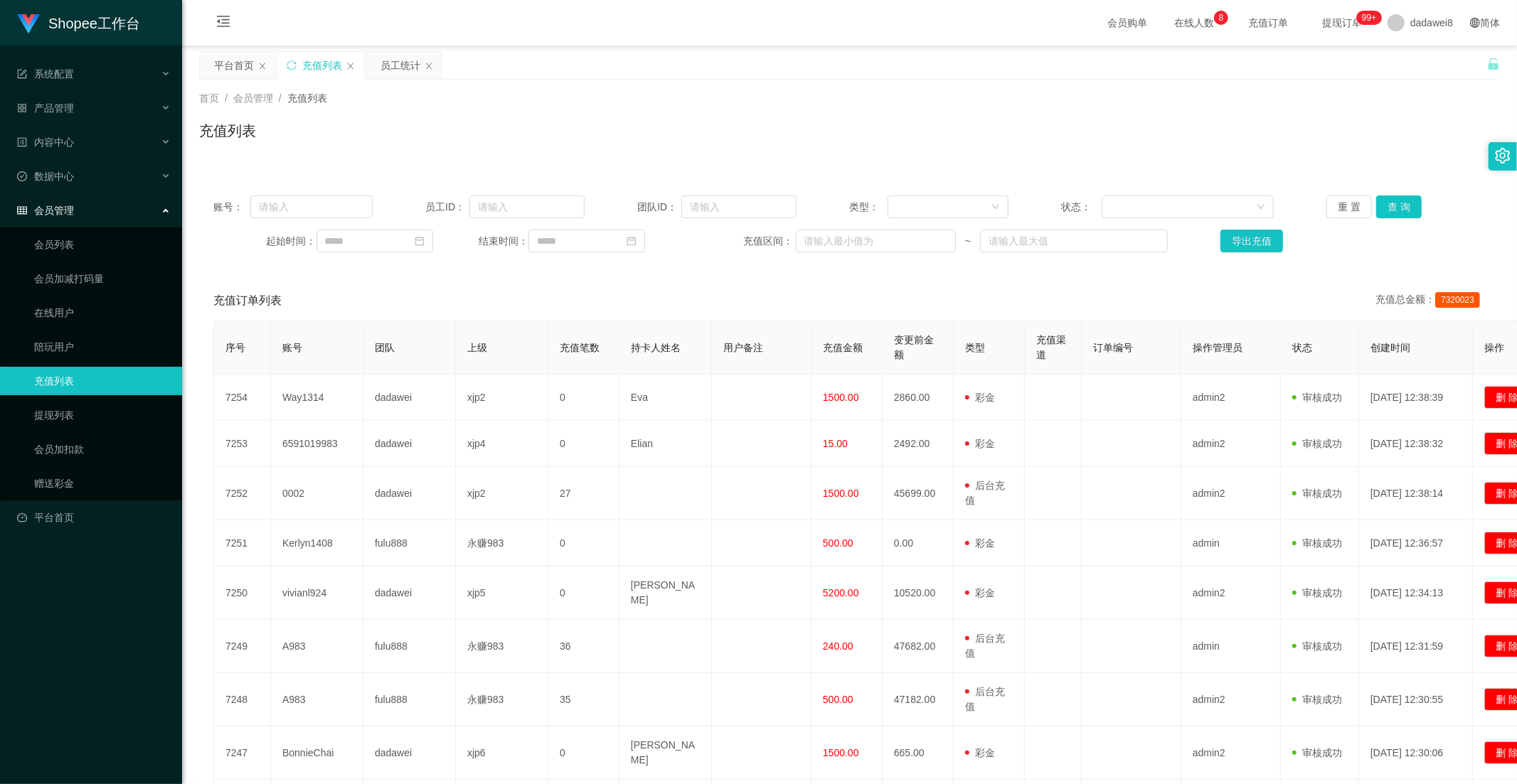
click at [1117, 317] on div "充值订单列表 充值总金额： 7320023" at bounding box center [849, 300] width 1272 height 40
click at [1385, 206] on button "查 询" at bounding box center [1399, 207] width 46 height 23
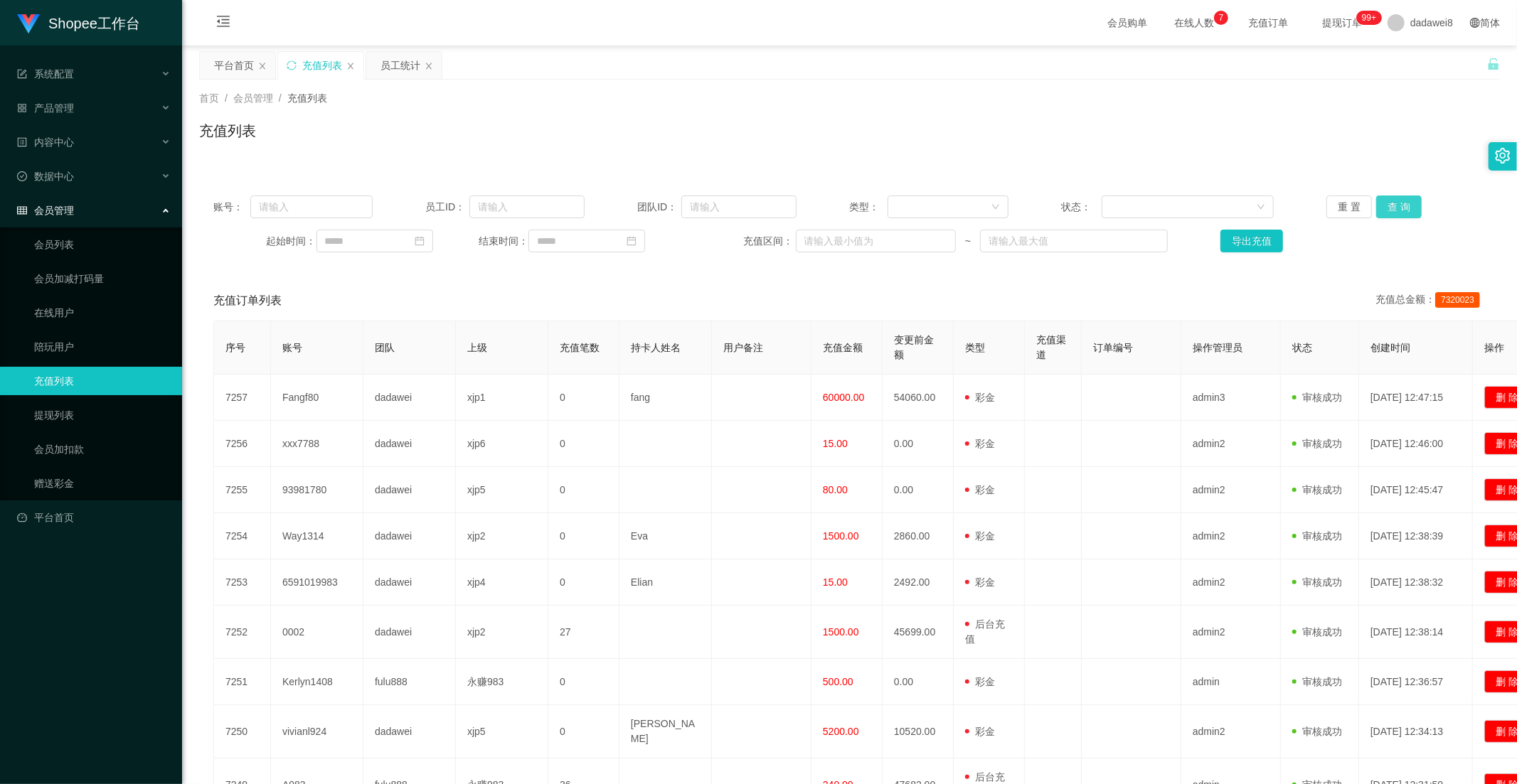
click at [1400, 203] on button "查 询" at bounding box center [1399, 207] width 46 height 23
click at [1396, 203] on button "查 询" at bounding box center [1399, 207] width 46 height 23
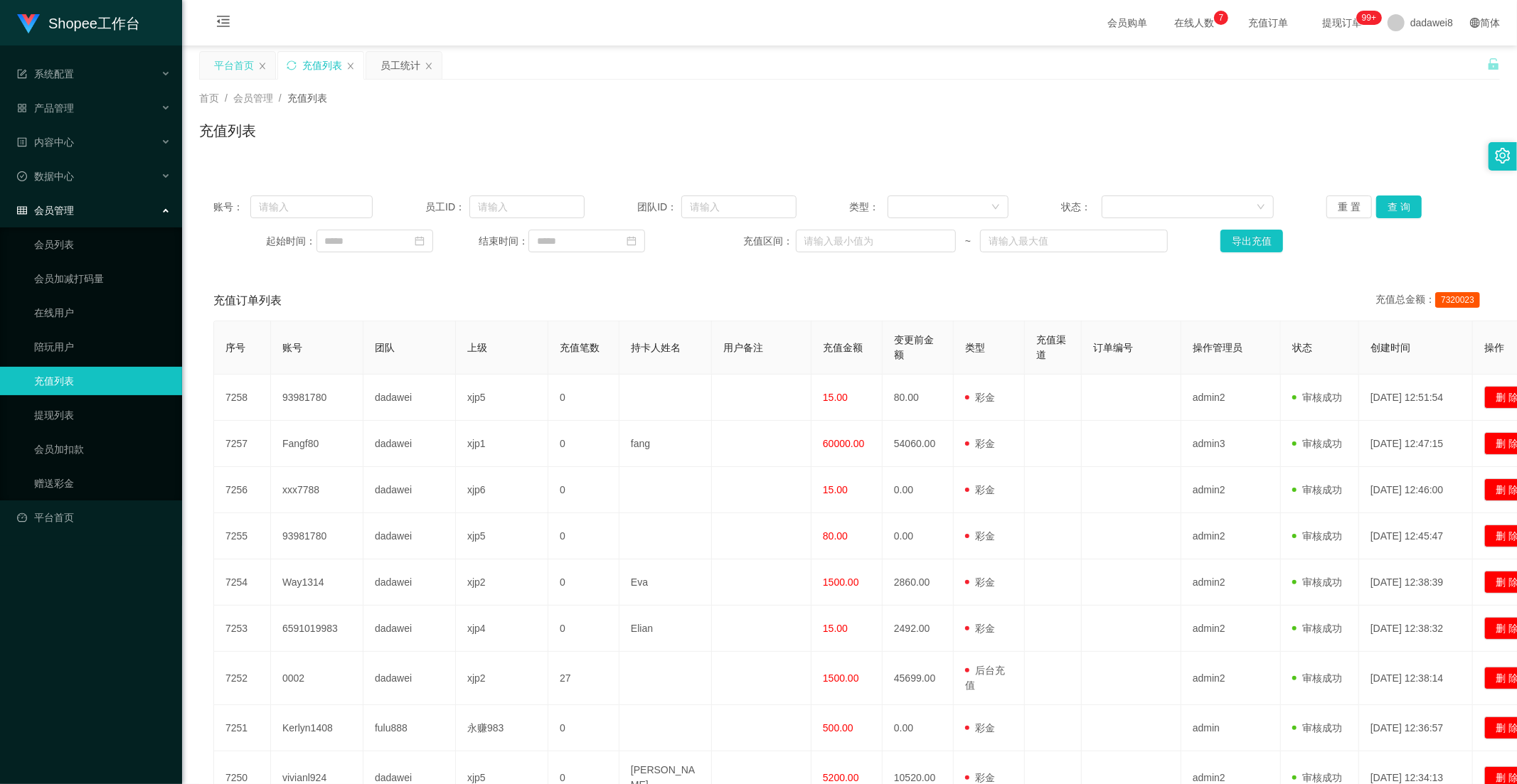
click at [231, 71] on div "平台首页" at bounding box center [234, 65] width 40 height 27
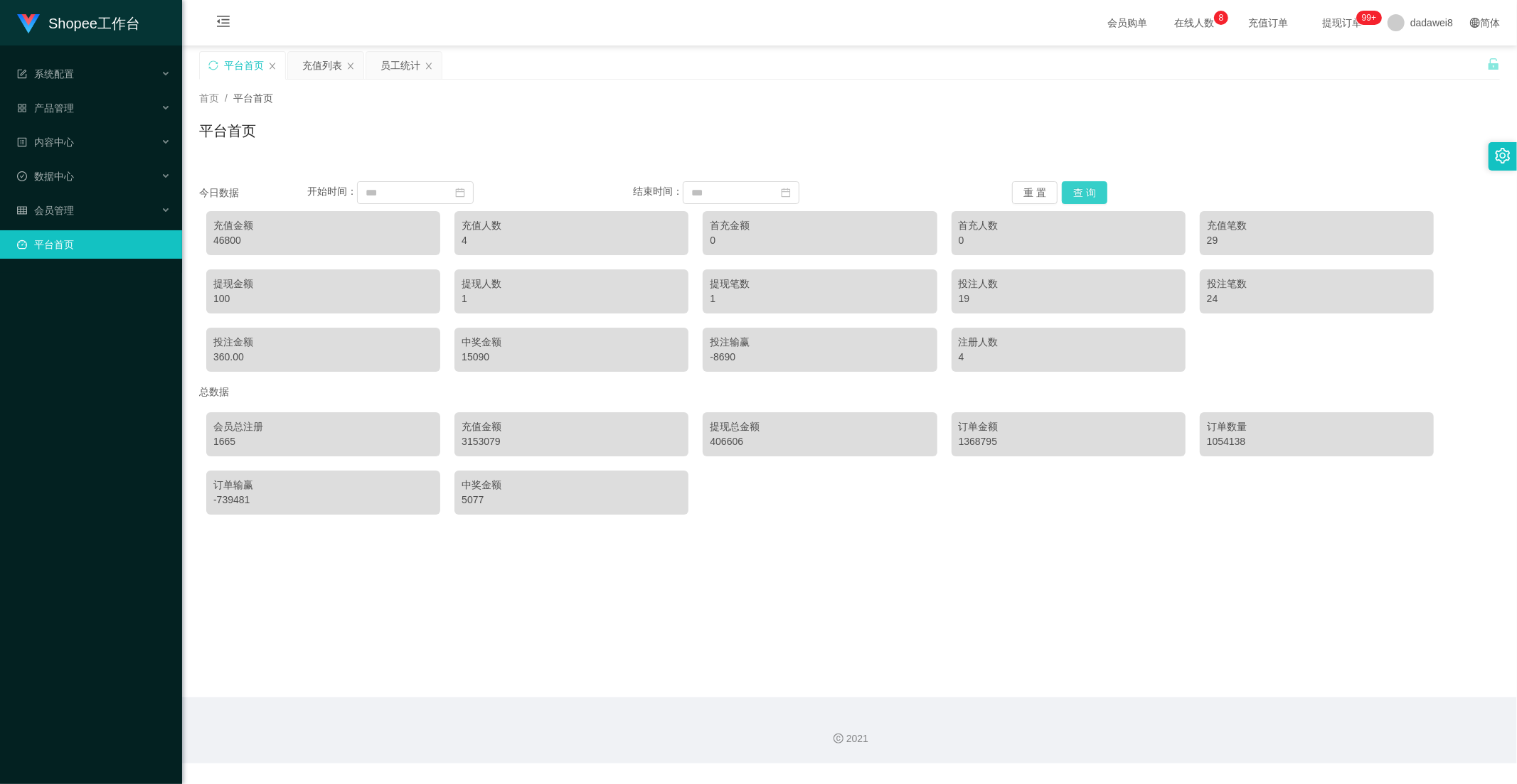
click at [1081, 194] on button "查 询" at bounding box center [1085, 193] width 46 height 23
click at [334, 75] on div "充值列表" at bounding box center [322, 65] width 40 height 27
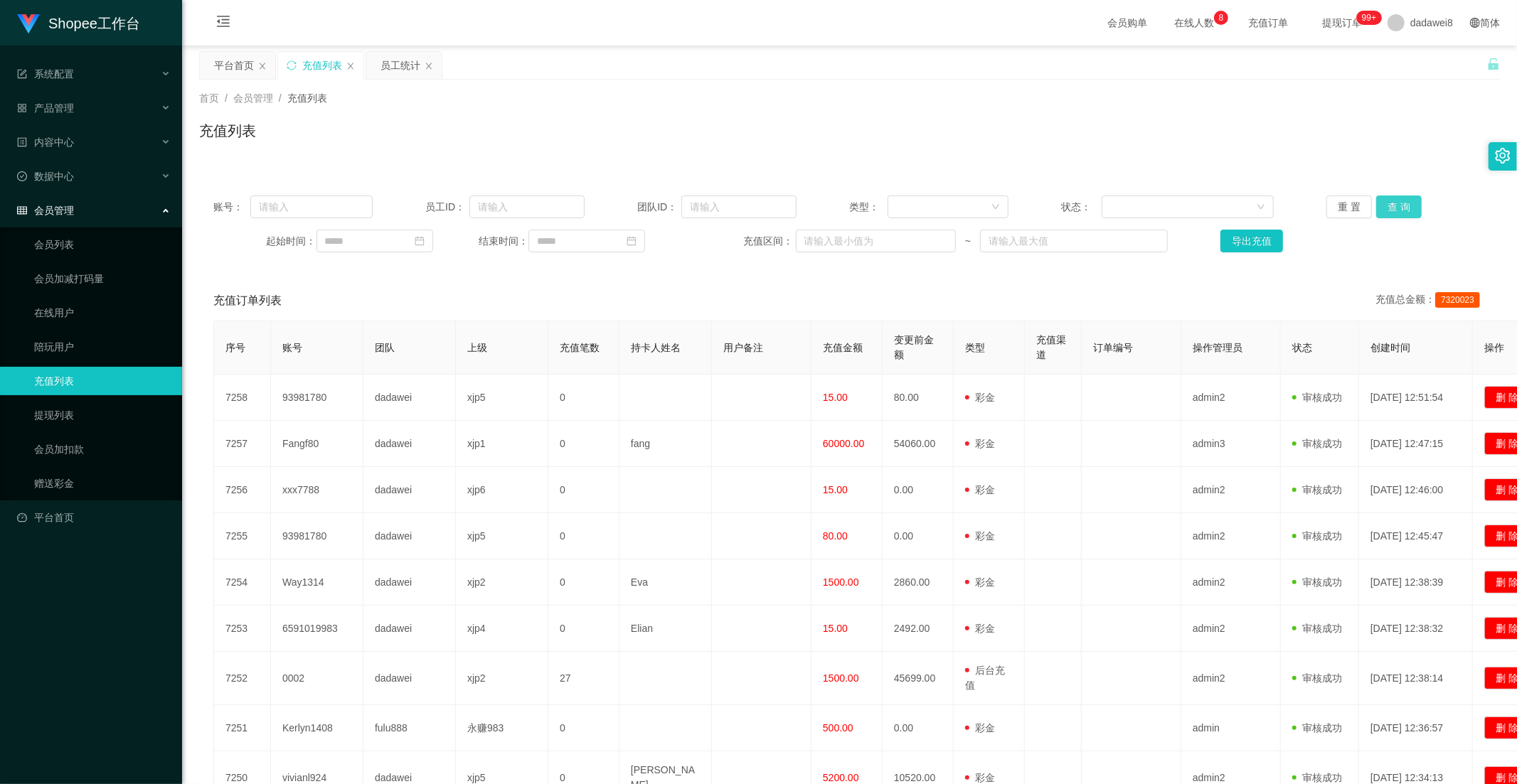
click at [1384, 202] on button "查 询" at bounding box center [1399, 207] width 46 height 23
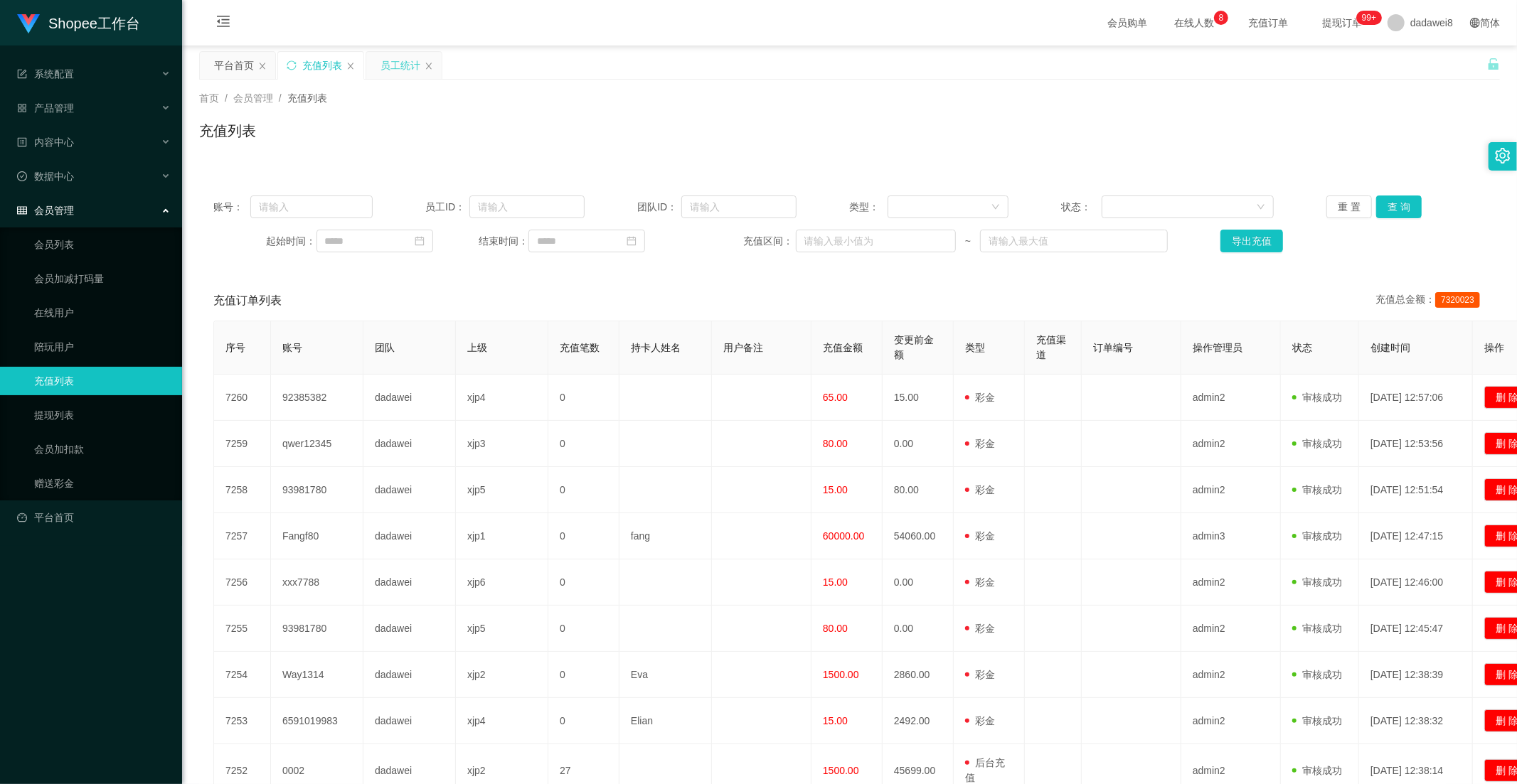
click at [400, 59] on div "员工统计" at bounding box center [400, 65] width 40 height 27
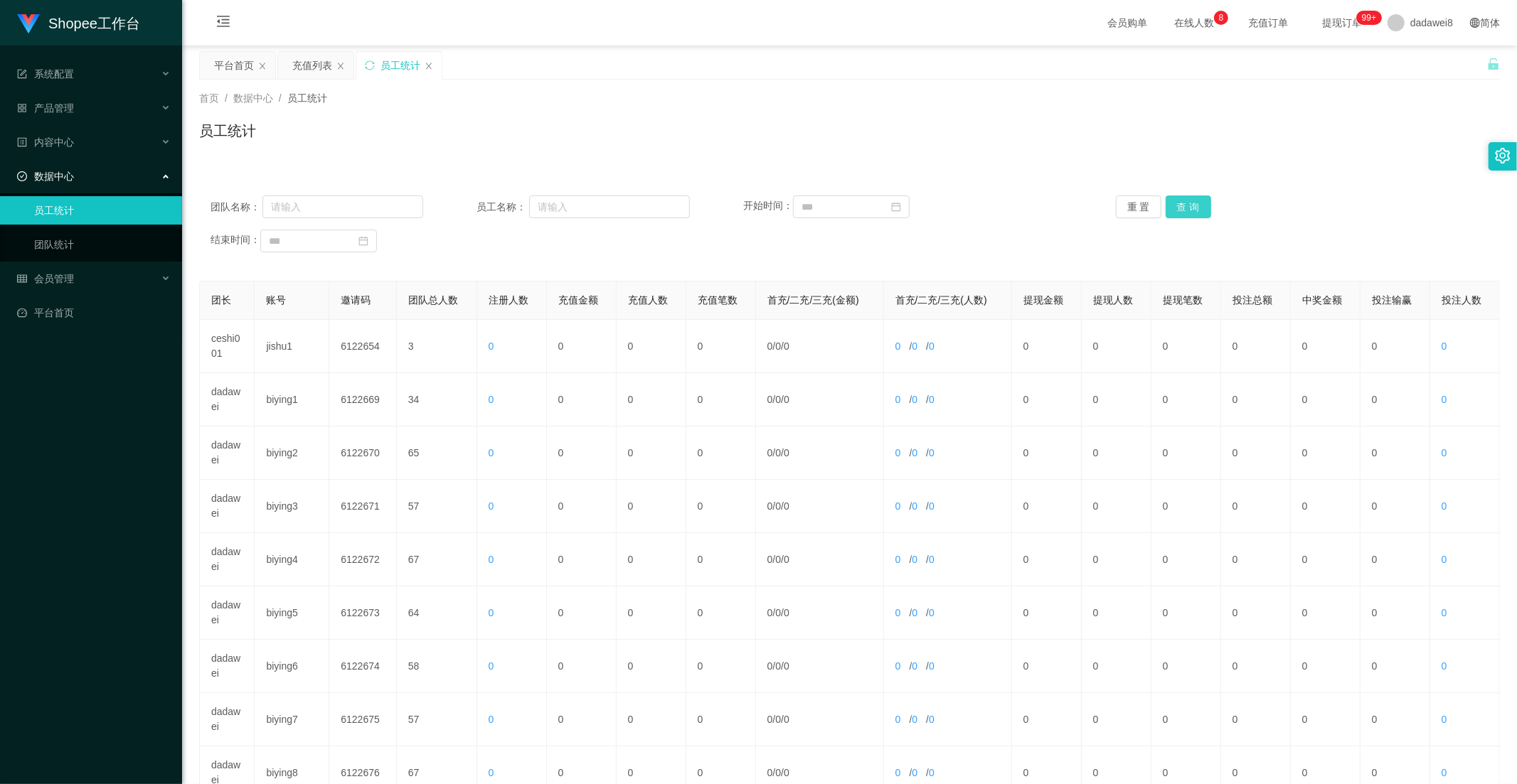
click at [1198, 200] on button "查 询" at bounding box center [1188, 207] width 46 height 23
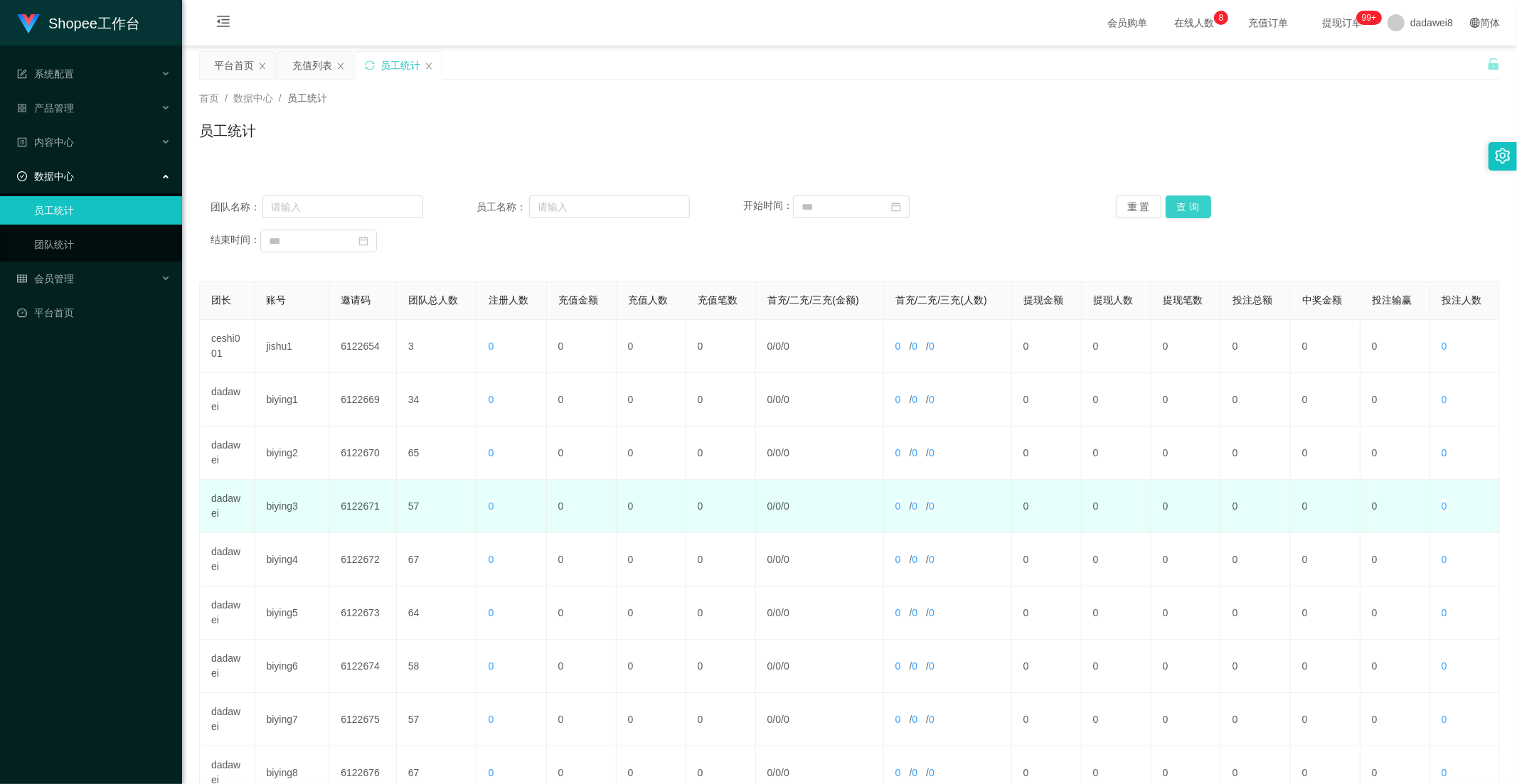
scroll to position [199, 0]
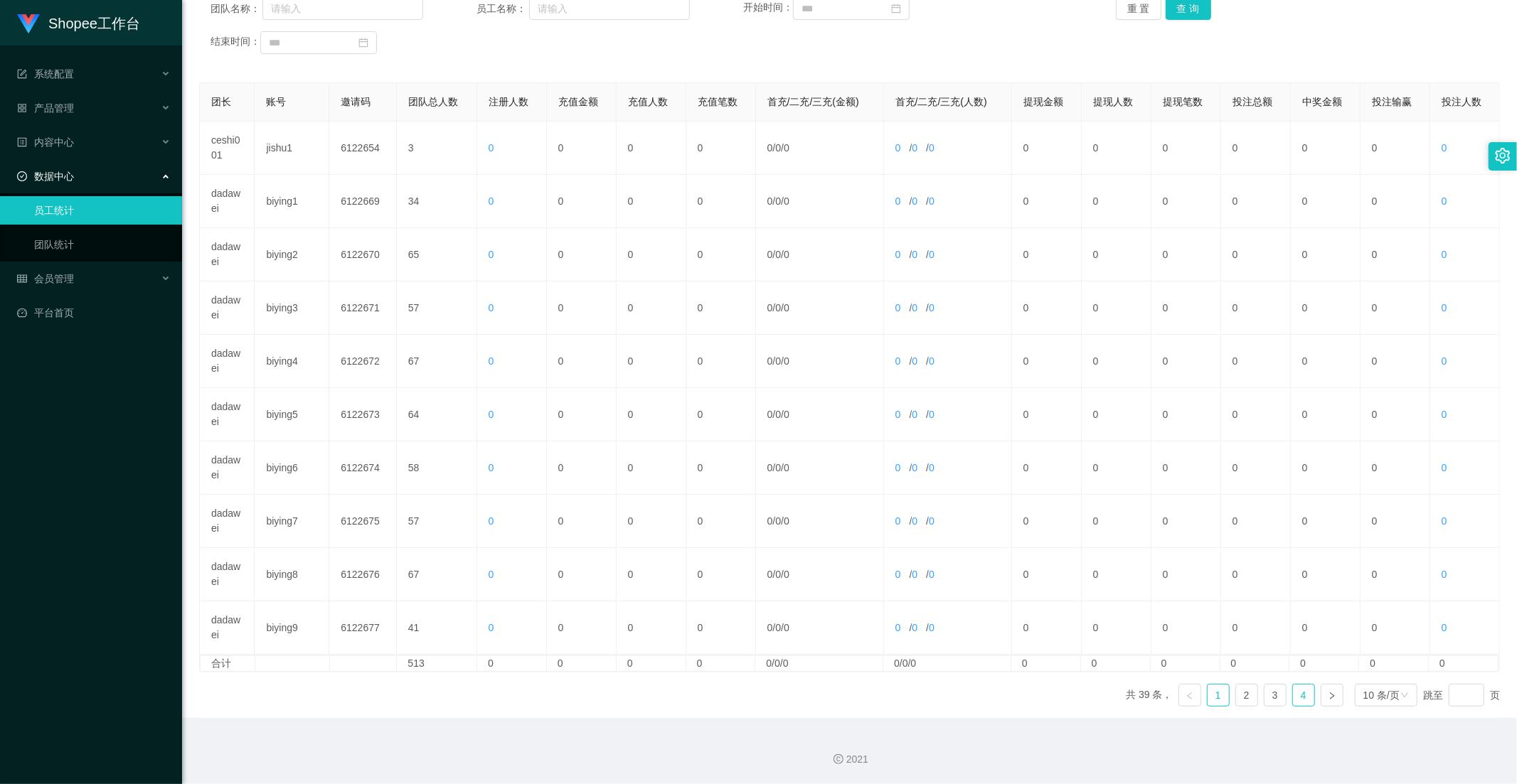
click at [1295, 694] on link "4" at bounding box center [1304, 695] width 21 height 21
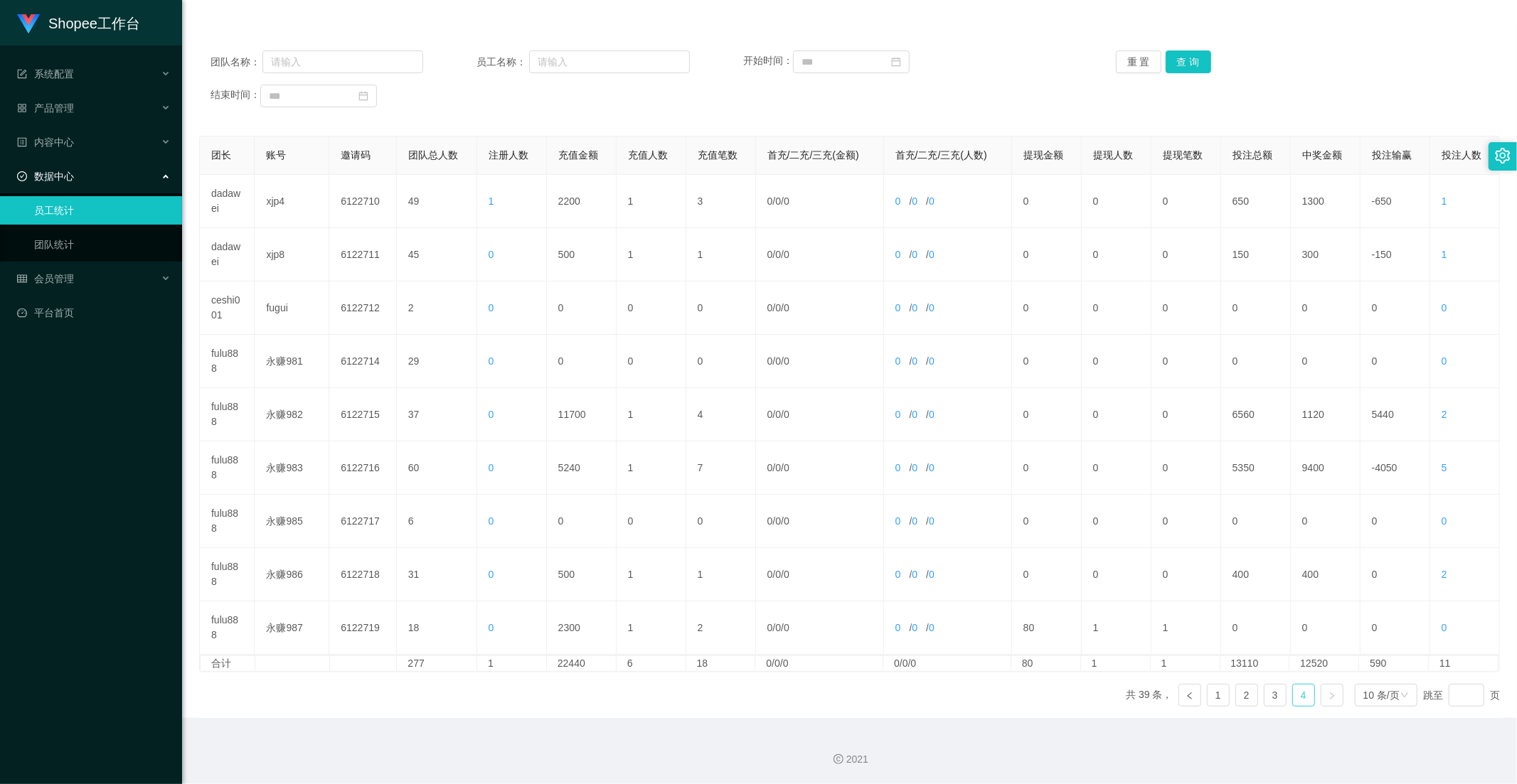
scroll to position [145, 0]
click at [1264, 699] on link "3" at bounding box center [1274, 695] width 21 height 21
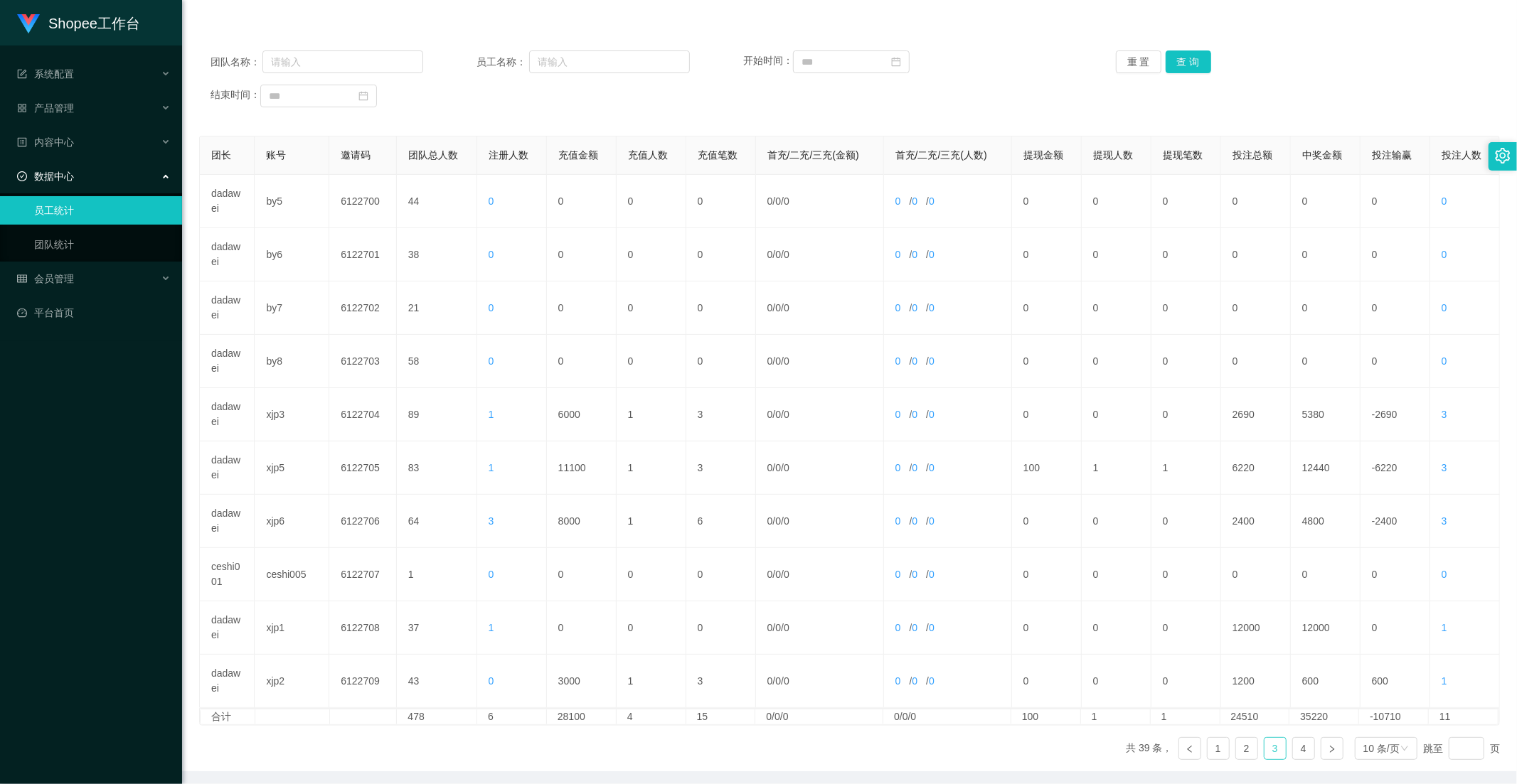
scroll to position [0, 0]
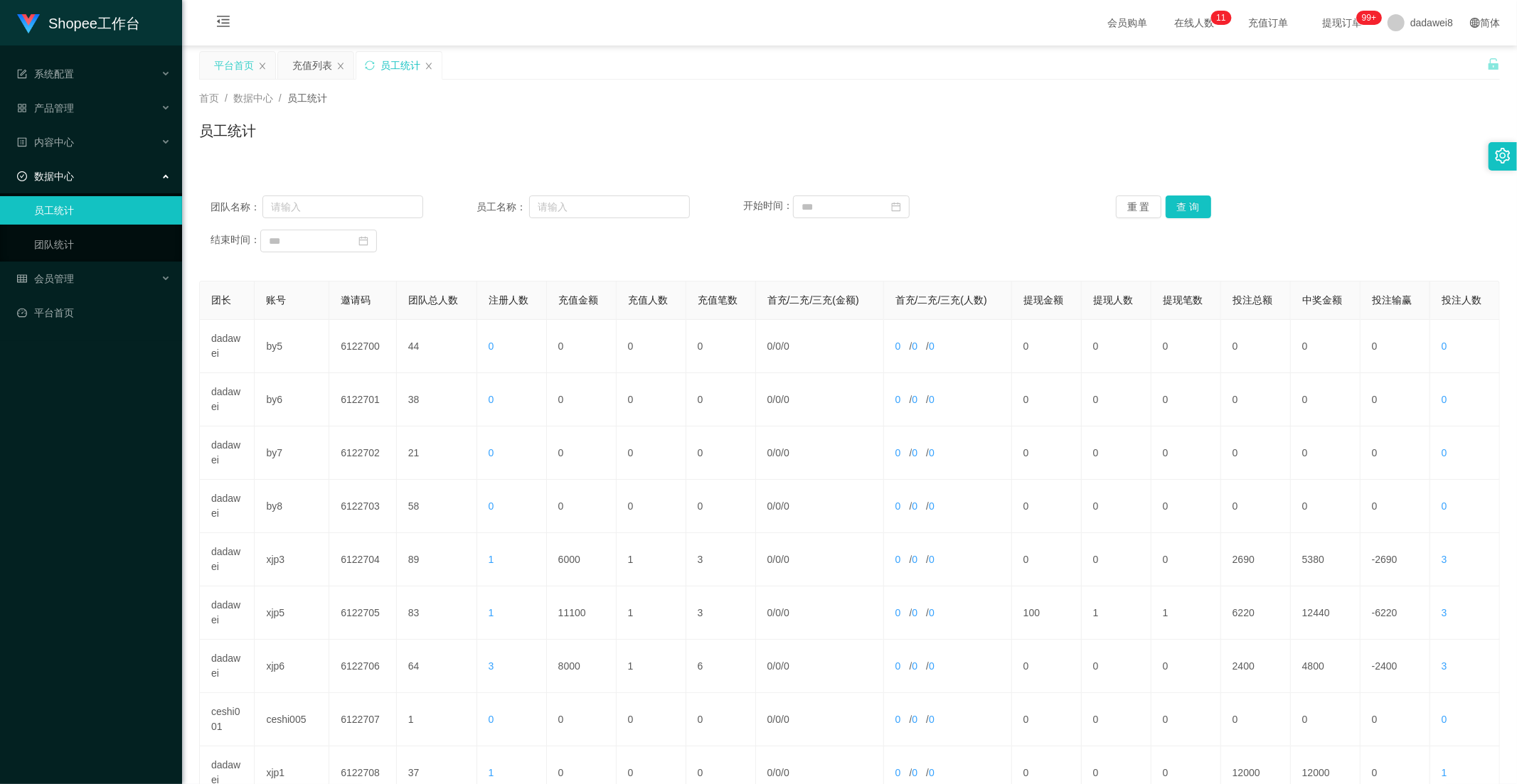
click at [248, 56] on div "平台首页" at bounding box center [234, 65] width 40 height 27
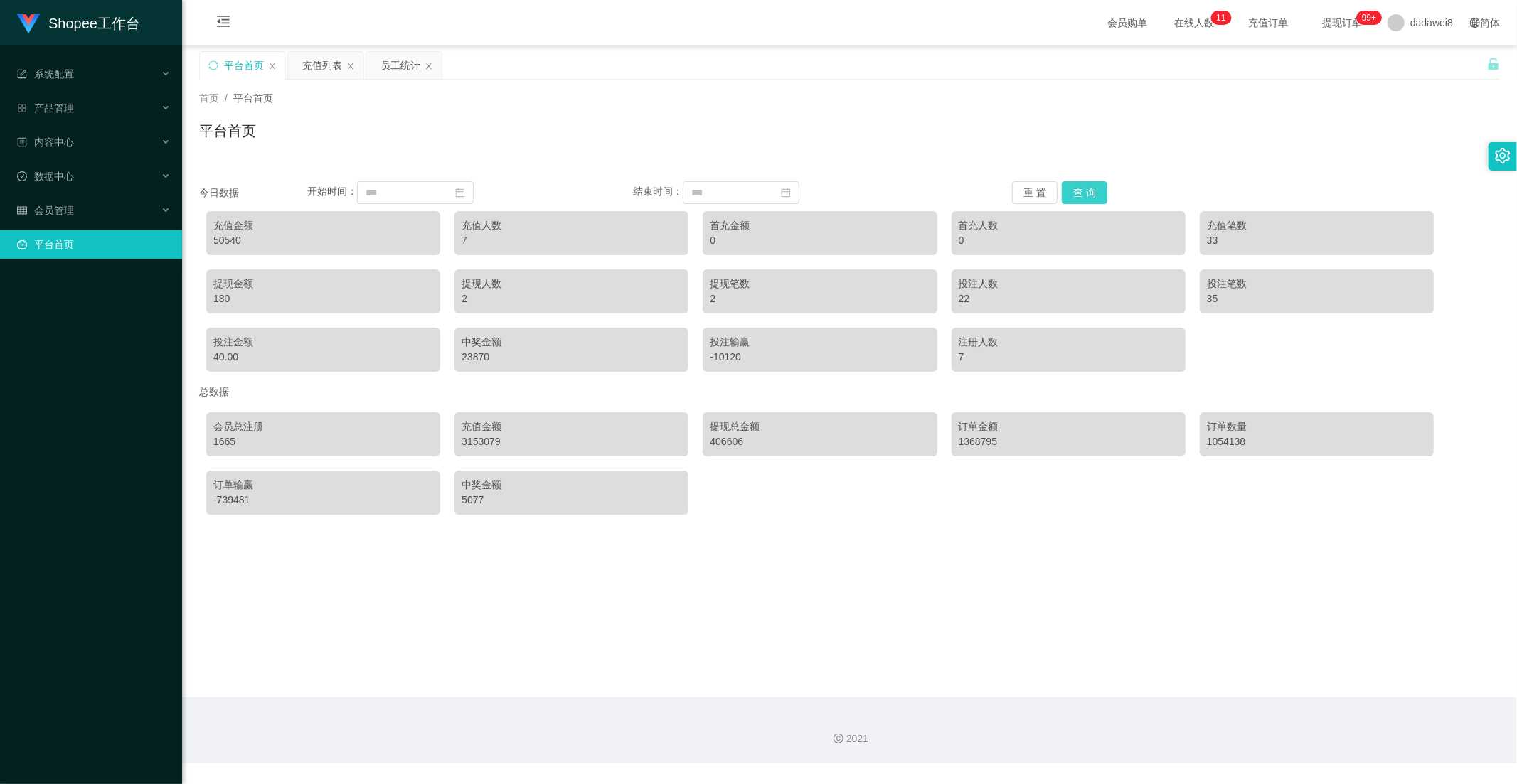
click at [1089, 188] on button "查 询" at bounding box center [1085, 193] width 46 height 23
click at [1081, 194] on button "查 询" at bounding box center [1085, 193] width 46 height 23
click at [303, 64] on div "充值列表" at bounding box center [322, 65] width 40 height 27
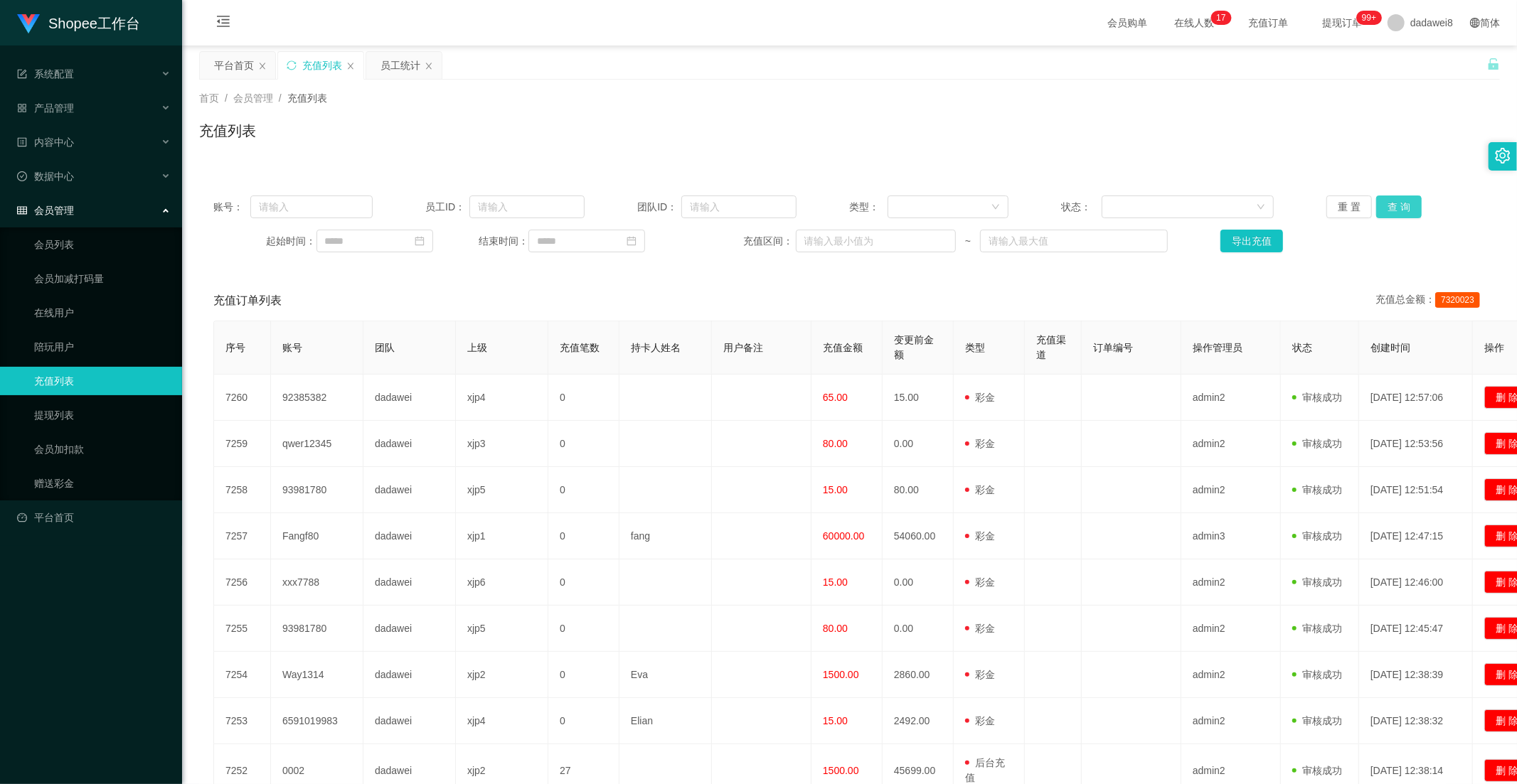
click at [1379, 208] on button "查 询" at bounding box center [1399, 207] width 46 height 23
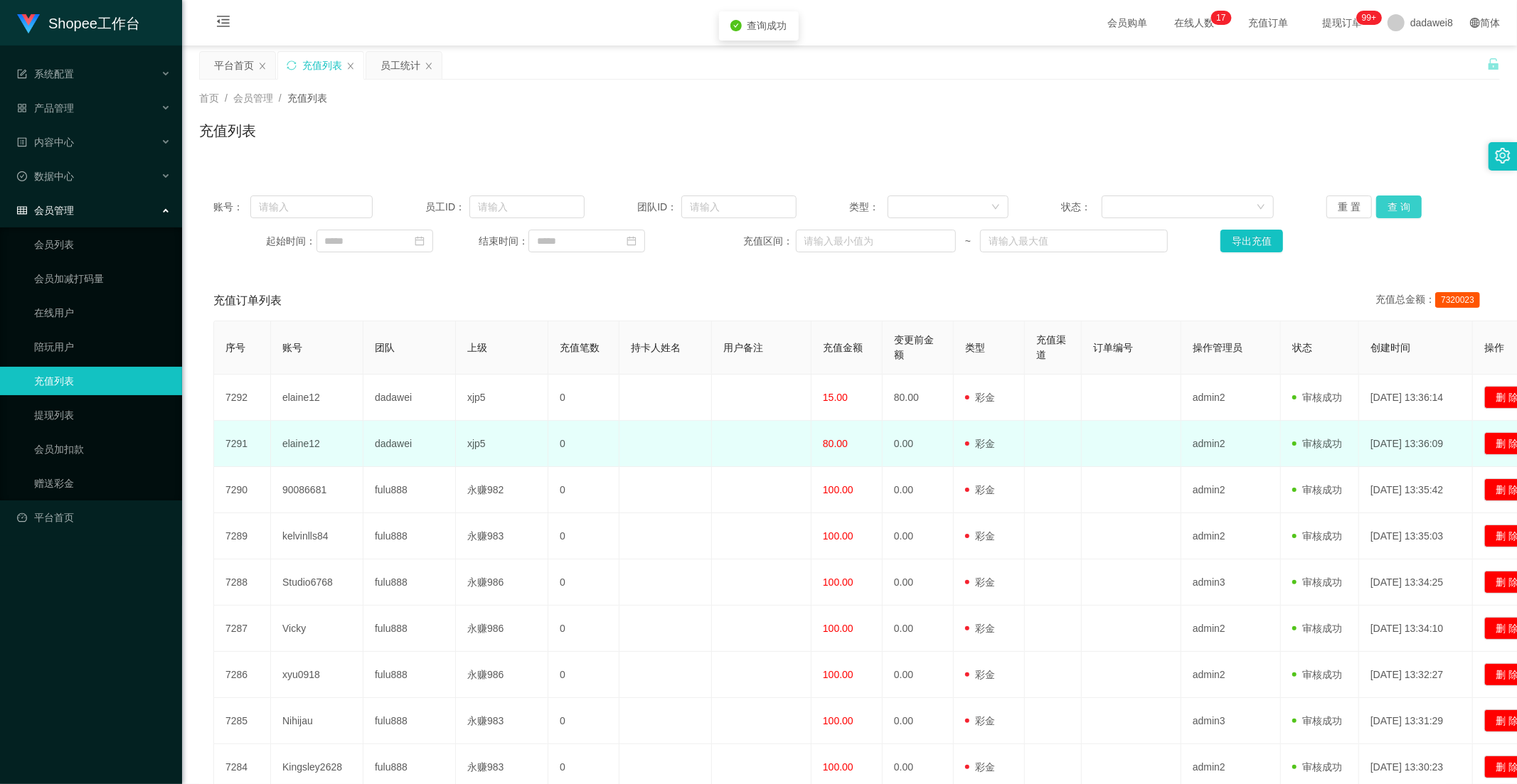
scroll to position [165, 0]
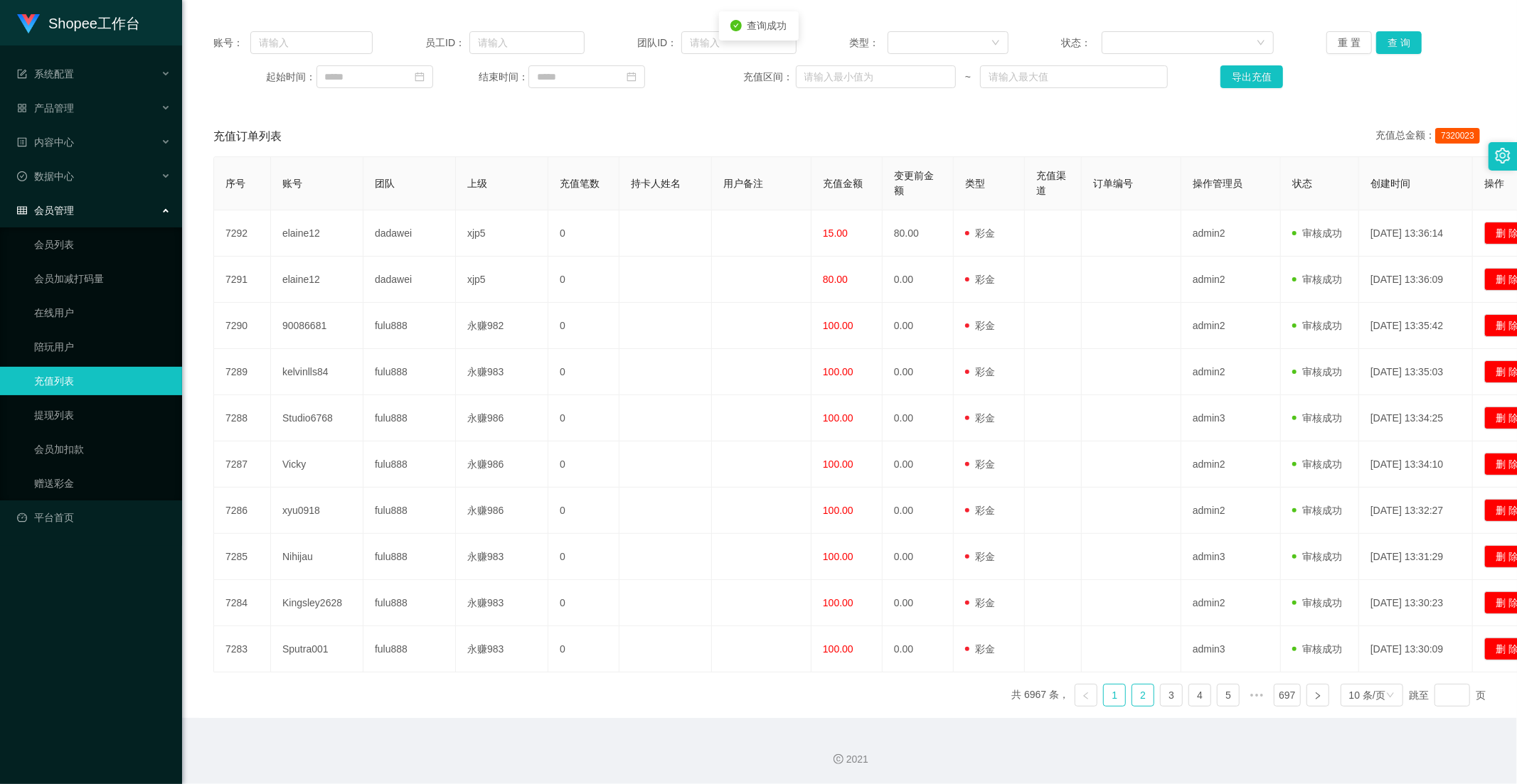
click at [1132, 699] on link "2" at bounding box center [1142, 695] width 21 height 21
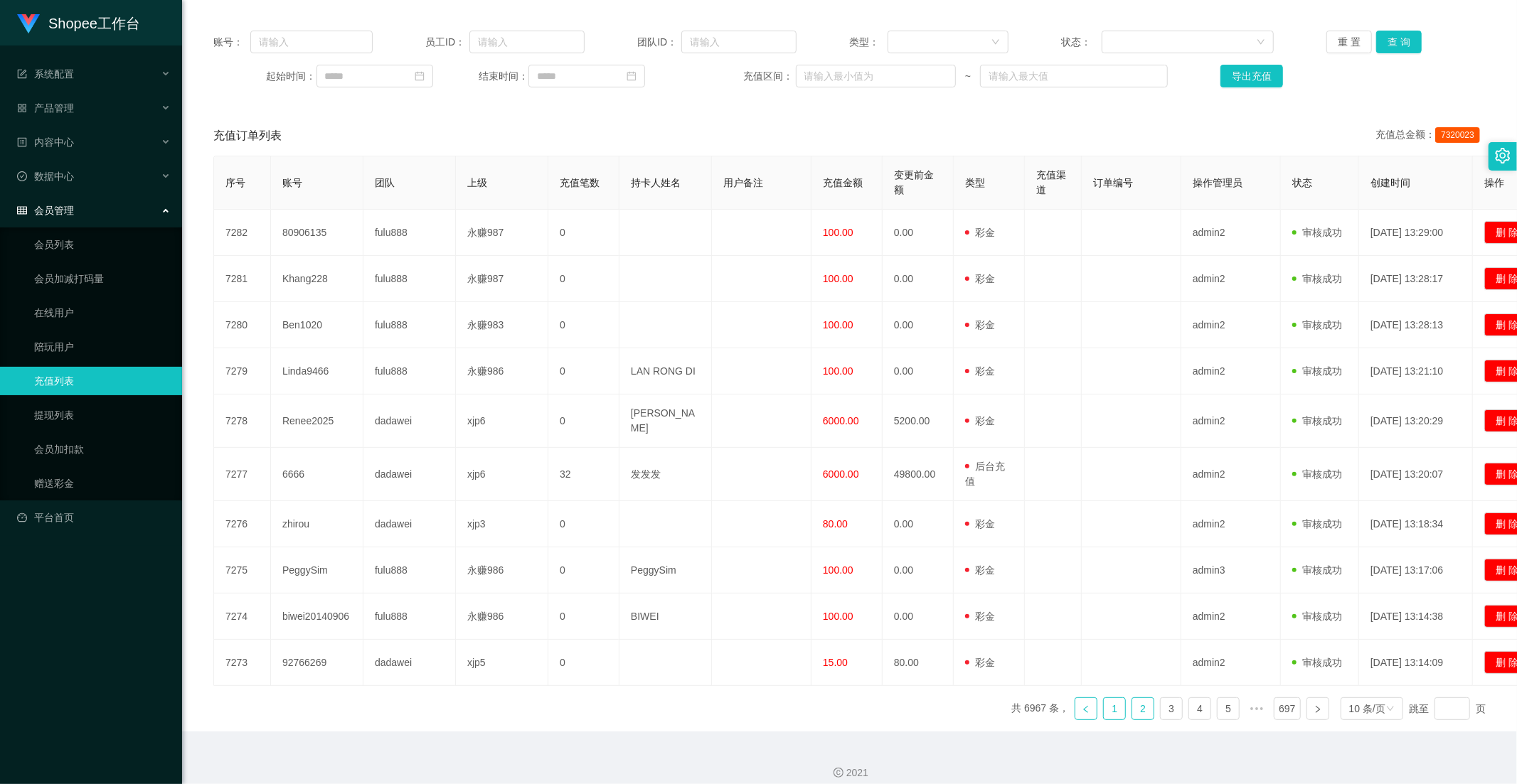
drag, startPoint x: 1111, startPoint y: 698, endPoint x: 1087, endPoint y: 703, distance: 24.5
click at [1111, 698] on link "1" at bounding box center [1114, 709] width 21 height 21
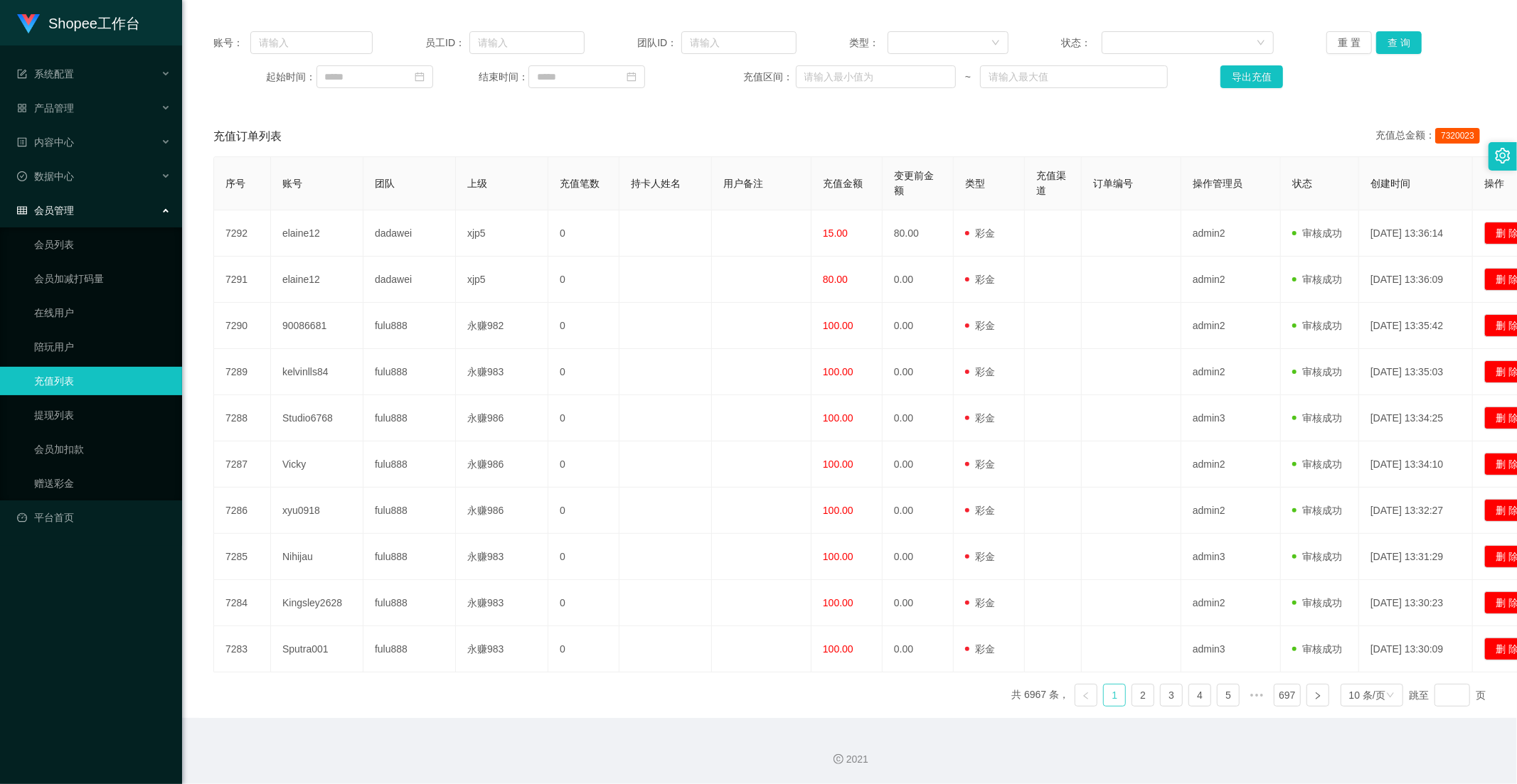
scroll to position [0, 0]
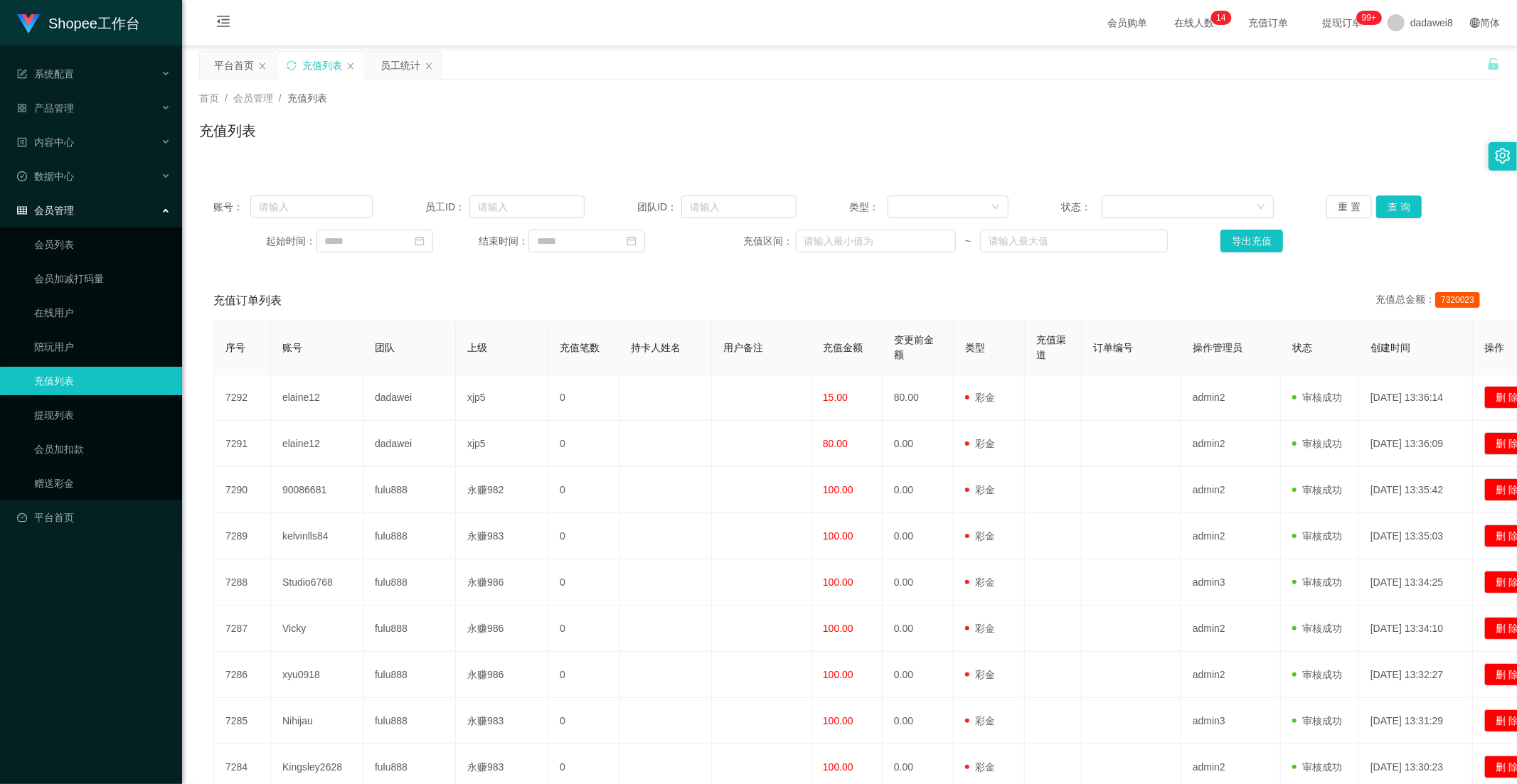
click at [395, 74] on div "员工统计" at bounding box center [400, 65] width 40 height 27
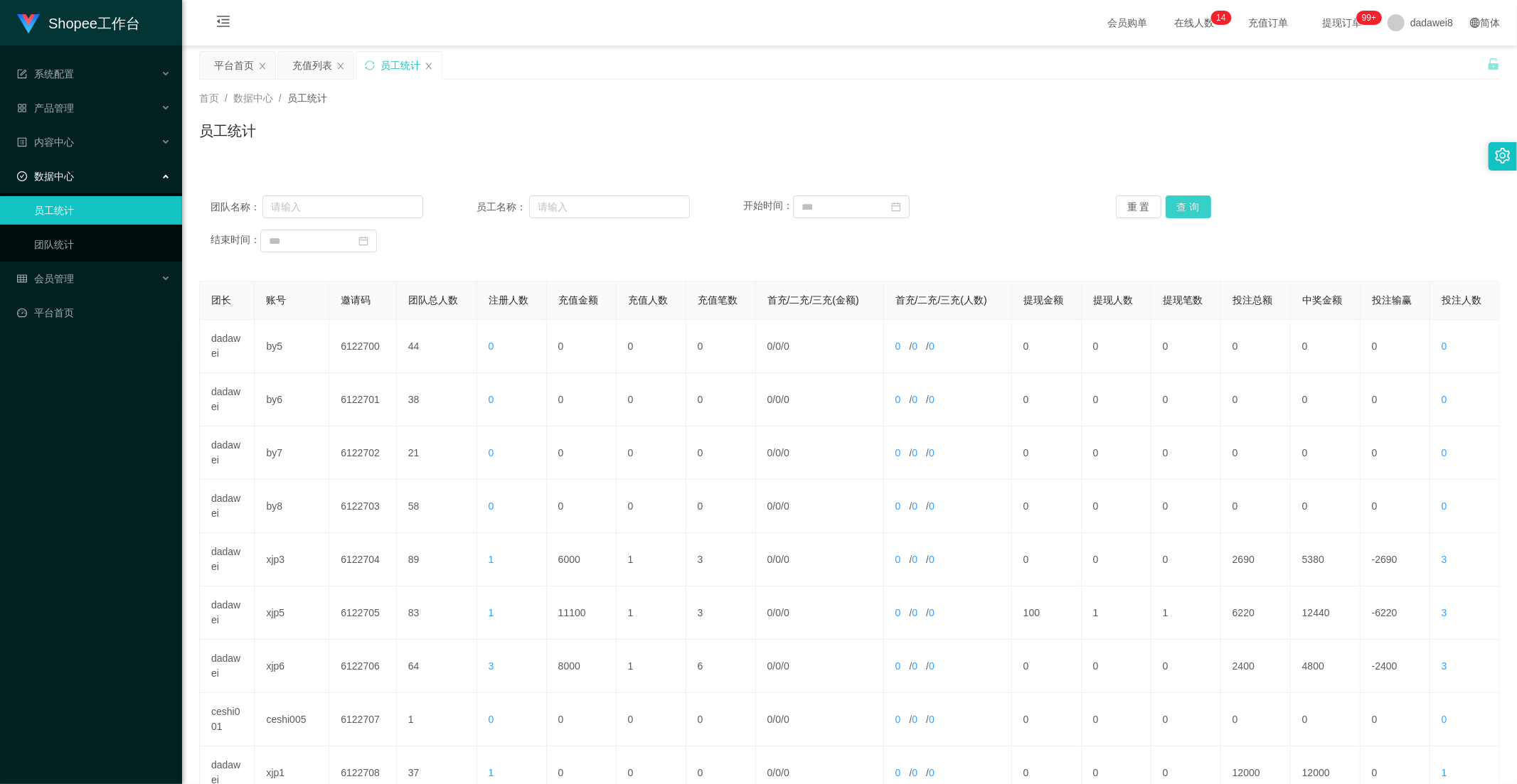
click at [1198, 205] on button "查 询" at bounding box center [1188, 207] width 46 height 23
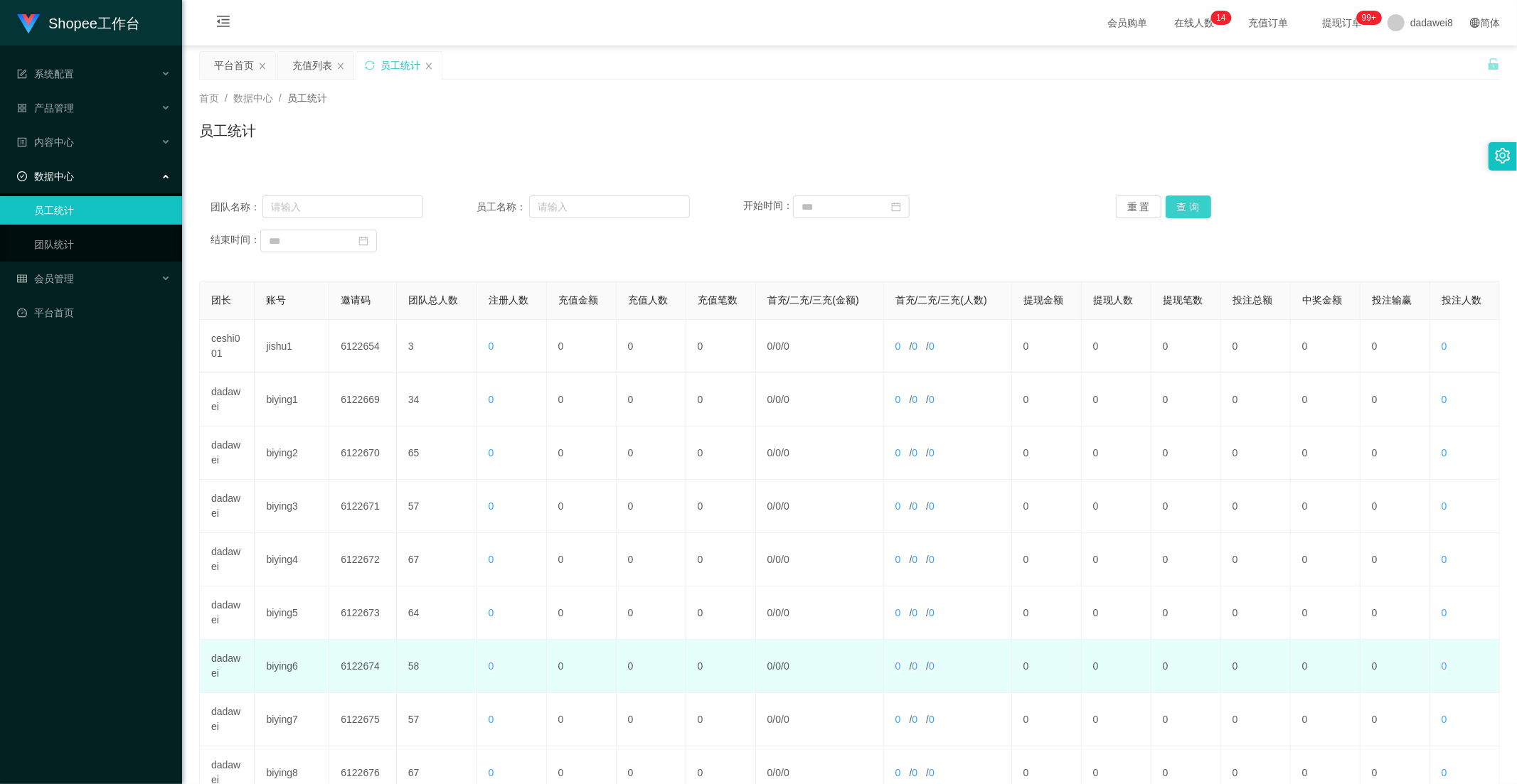
scroll to position [199, 0]
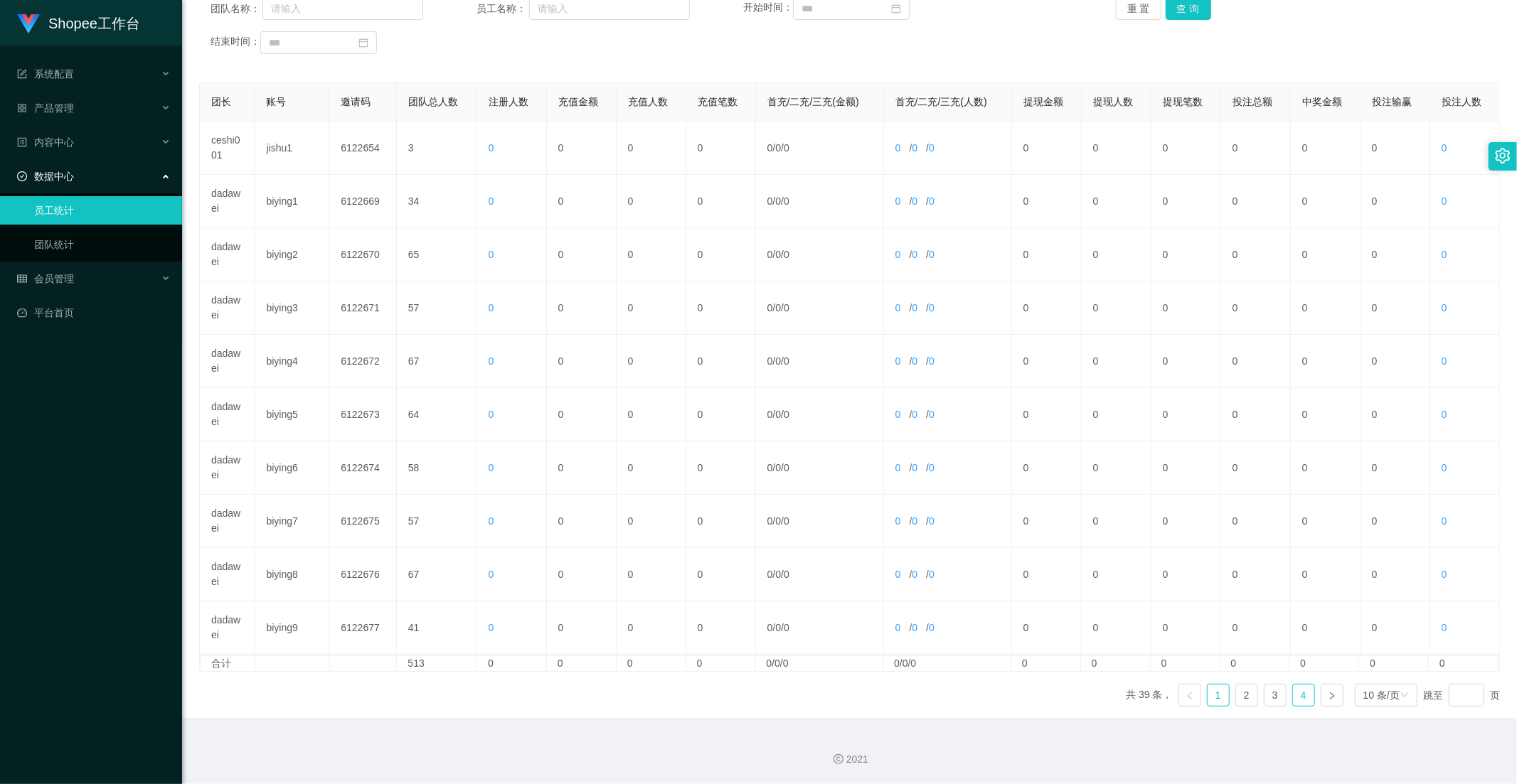
click at [1293, 686] on link "4" at bounding box center [1304, 695] width 21 height 21
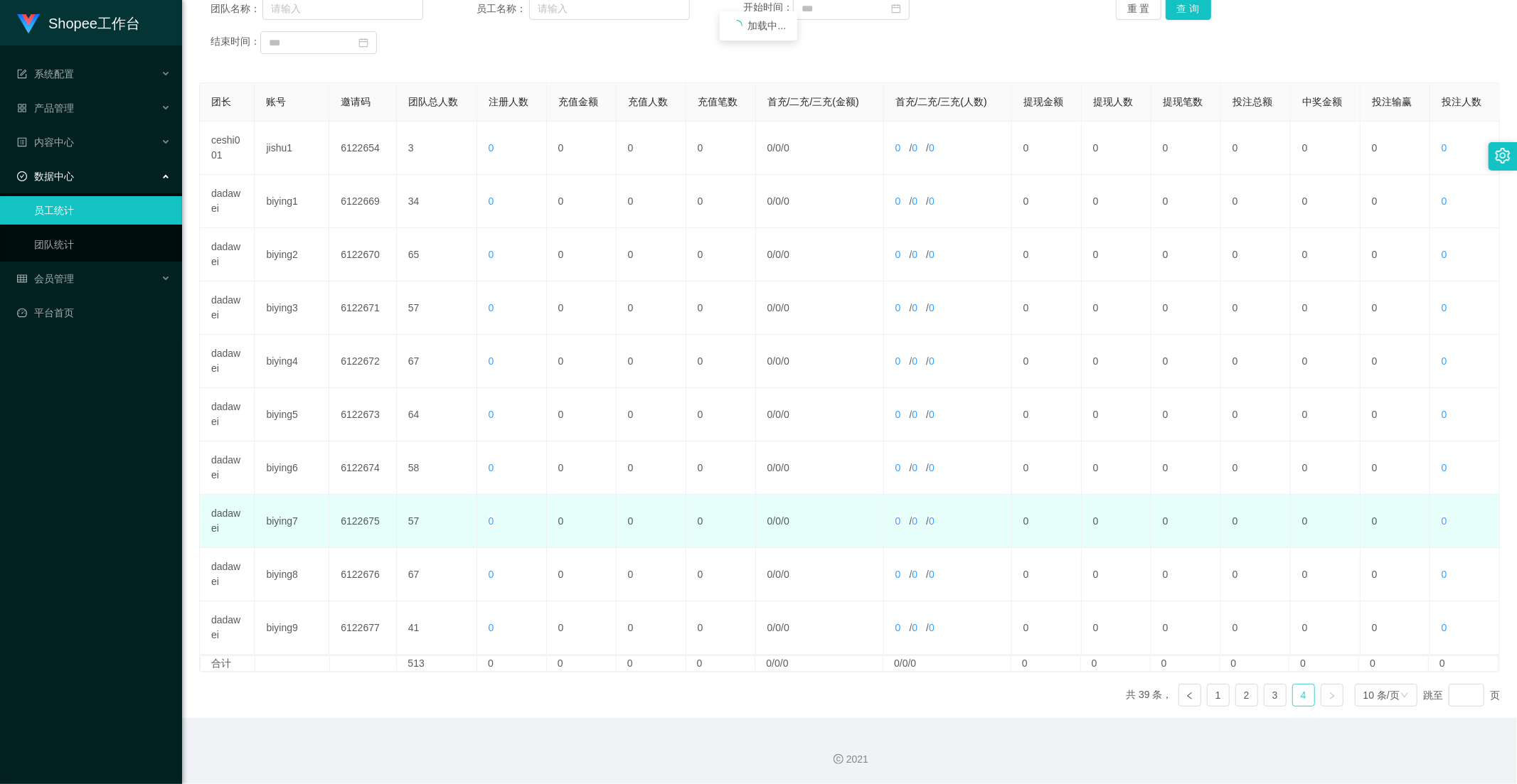
scroll to position [145, 0]
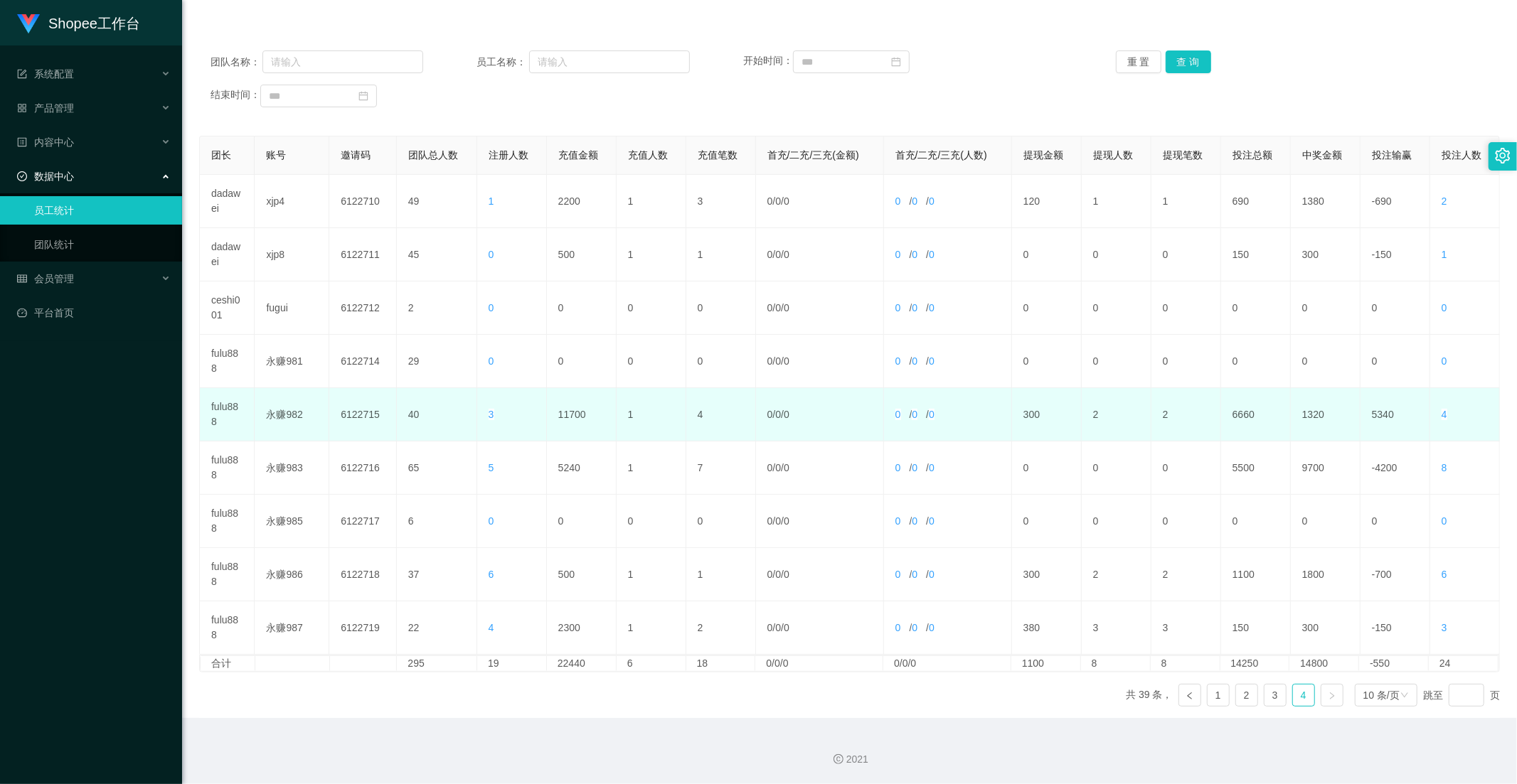
click at [579, 423] on td "11700" at bounding box center [581, 414] width 70 height 53
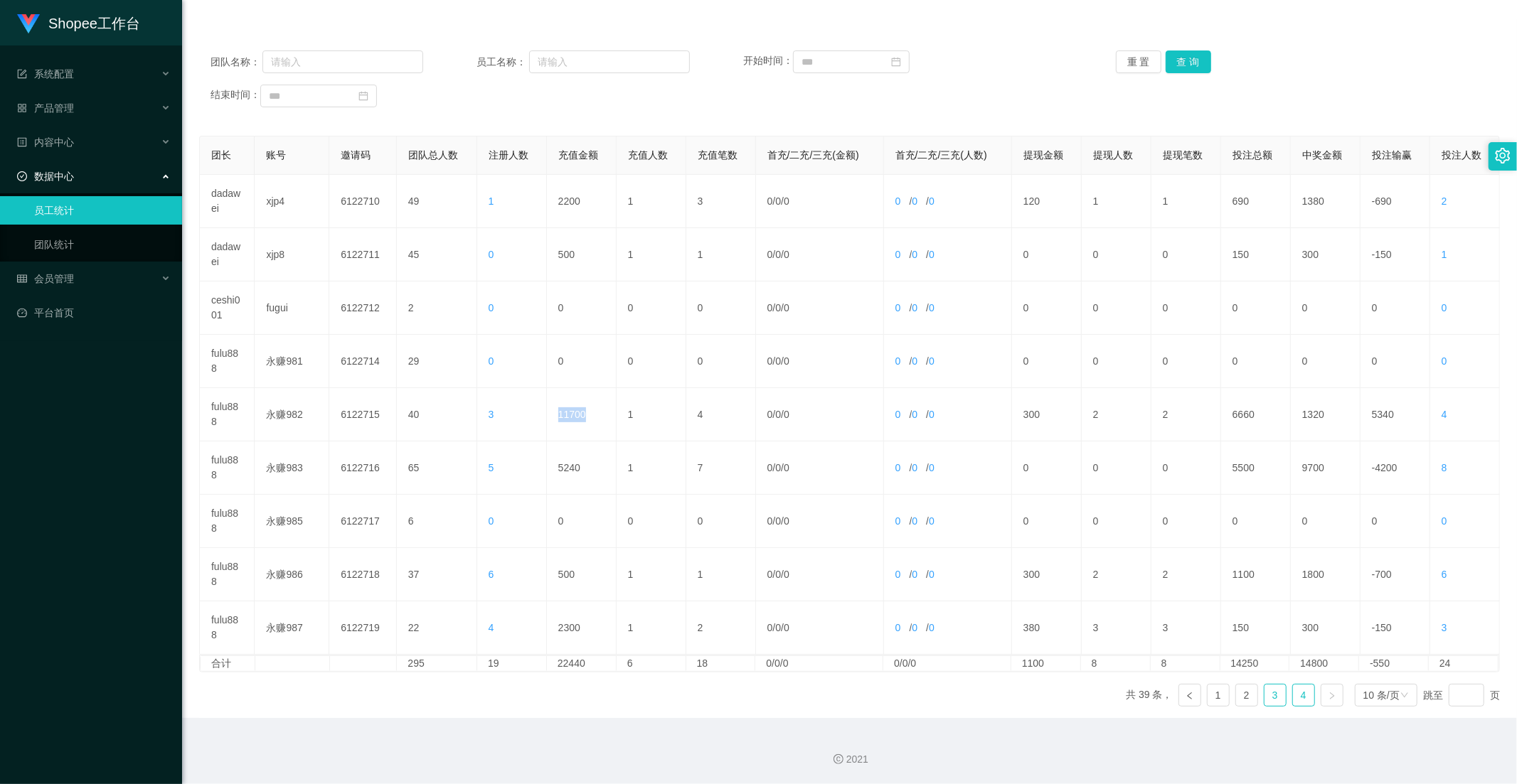
click at [1267, 701] on link "3" at bounding box center [1274, 695] width 21 height 21
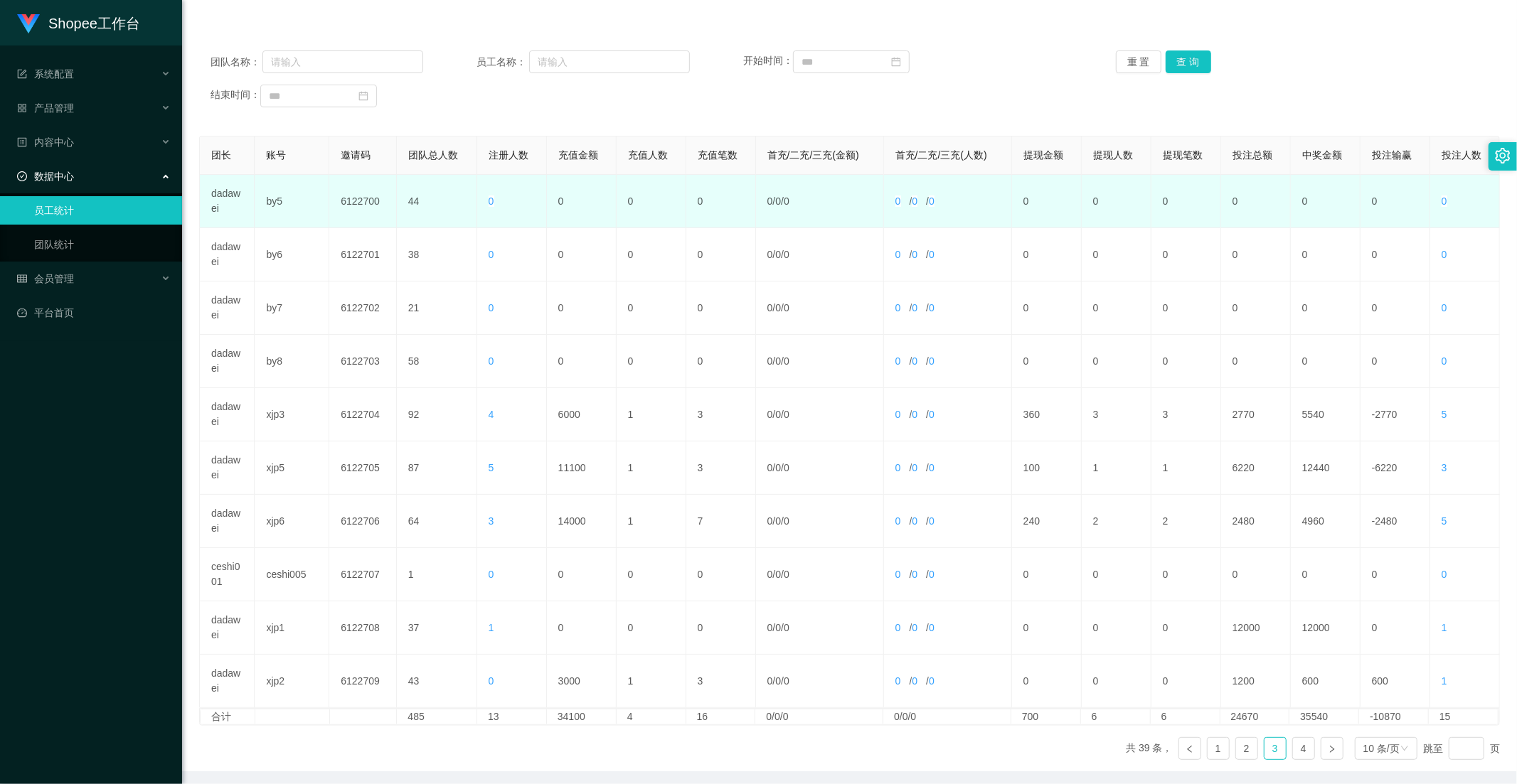
scroll to position [0, 0]
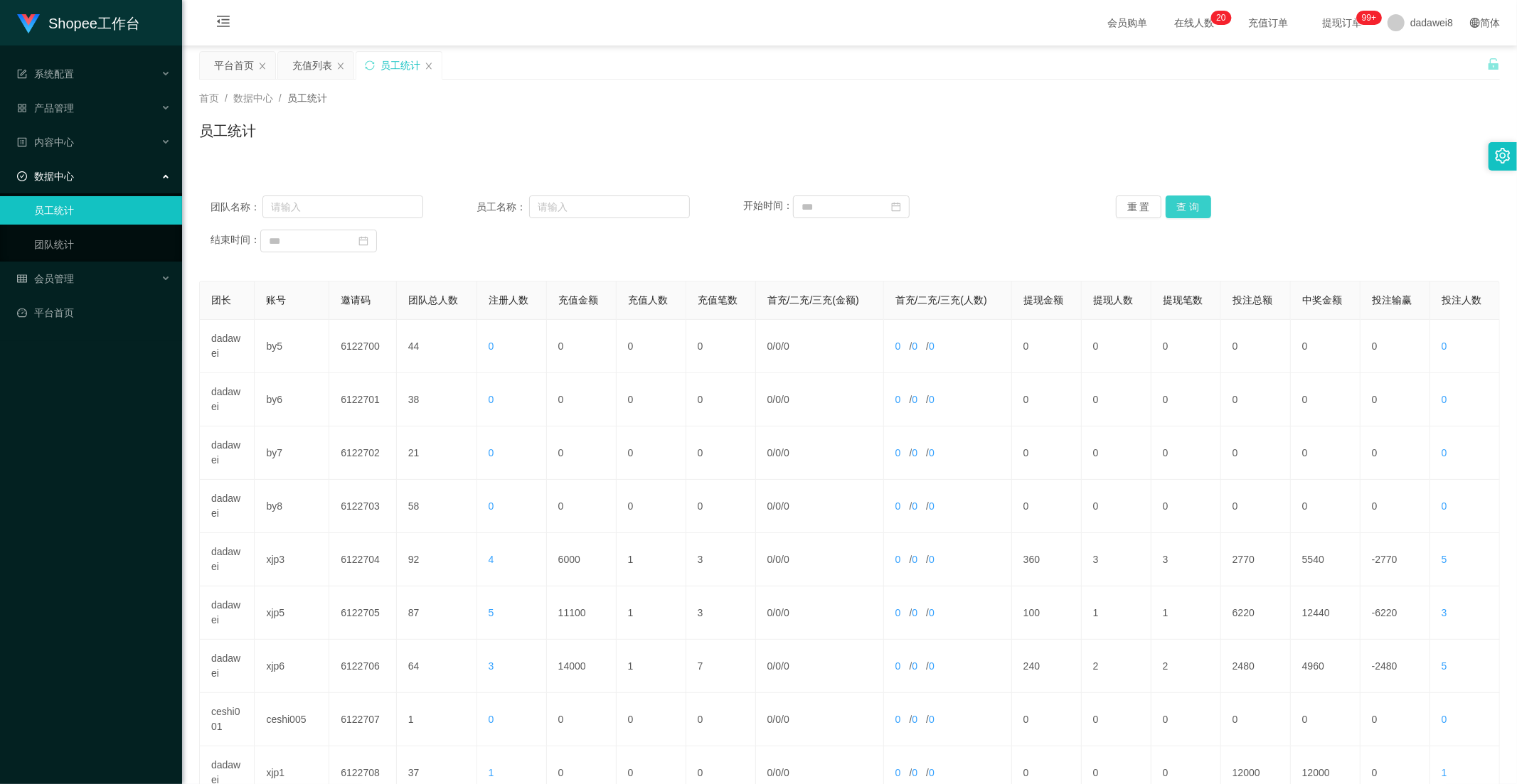
drag, startPoint x: 1184, startPoint y: 214, endPoint x: 1143, endPoint y: 230, distance: 44.0
click at [1184, 214] on button "查 询" at bounding box center [1188, 207] width 46 height 23
click at [310, 65] on div "充值列表" at bounding box center [311, 65] width 40 height 27
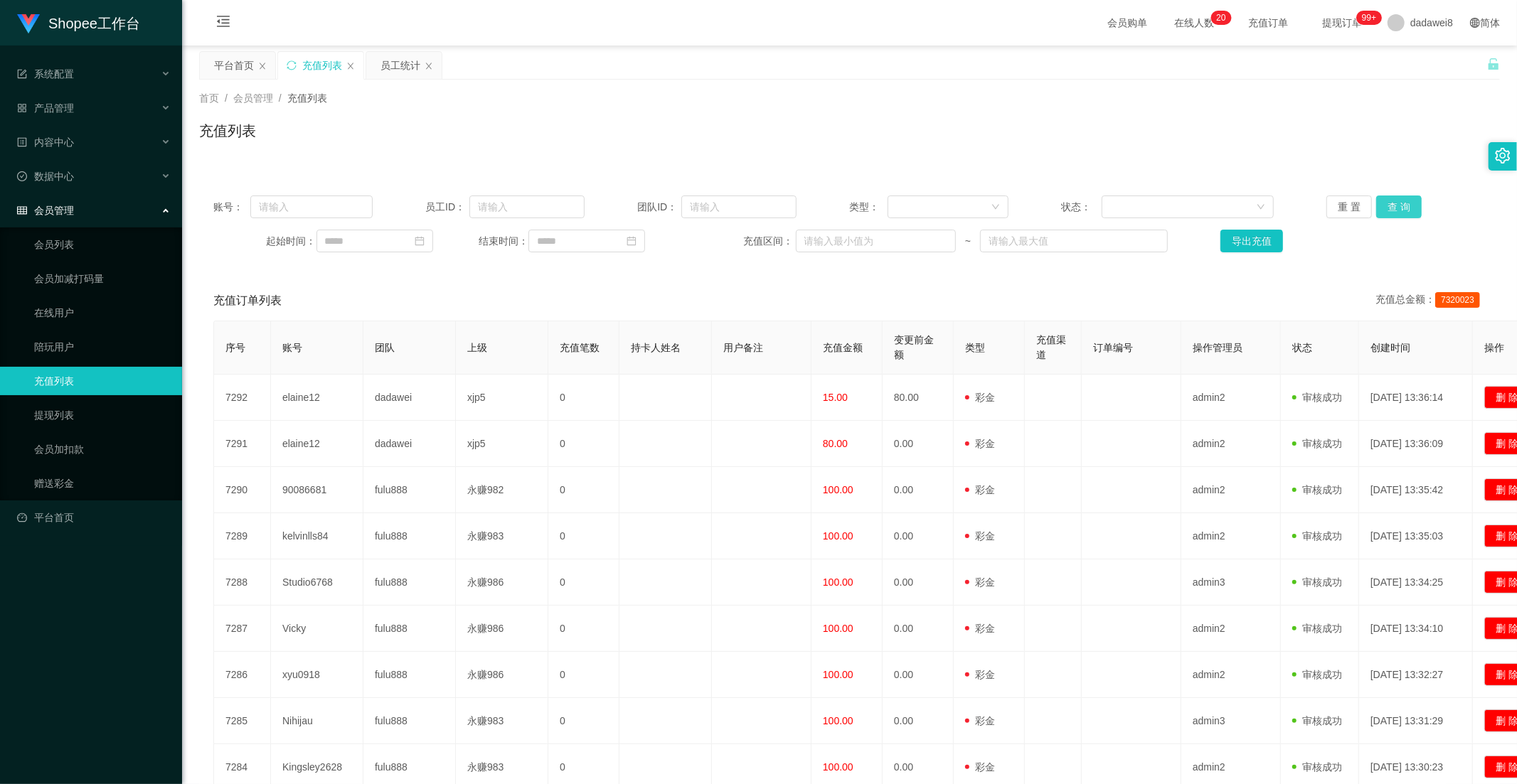
click at [1378, 205] on button "查 询" at bounding box center [1399, 207] width 46 height 23
click at [230, 72] on div "平台首页" at bounding box center [234, 65] width 40 height 27
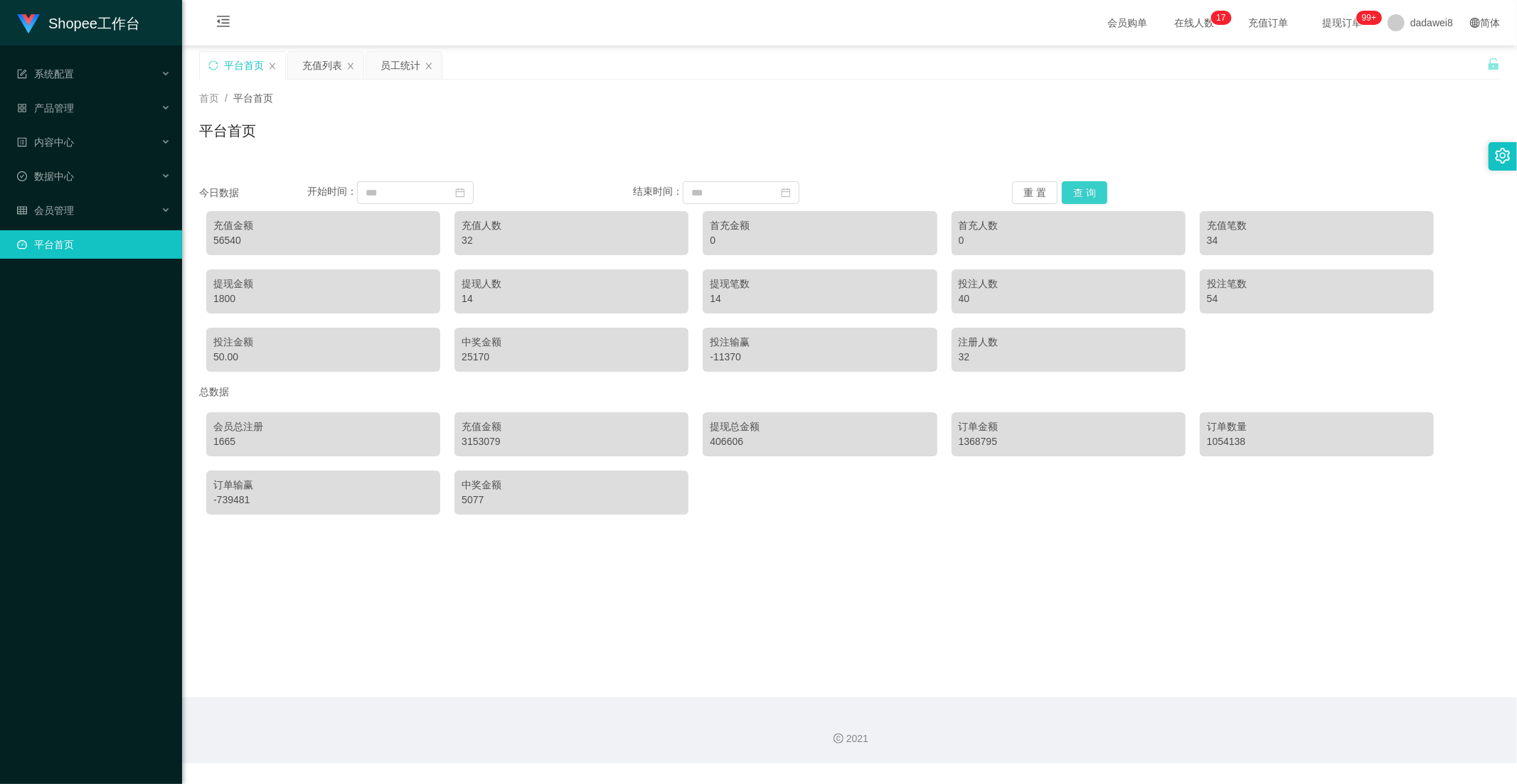
click at [1072, 190] on button "查 询" at bounding box center [1085, 193] width 46 height 23
click at [1074, 188] on button "查 询" at bounding box center [1085, 193] width 46 height 23
click at [1080, 189] on button "查 询" at bounding box center [1085, 193] width 46 height 23
click at [309, 57] on div "充值列表" at bounding box center [322, 65] width 40 height 27
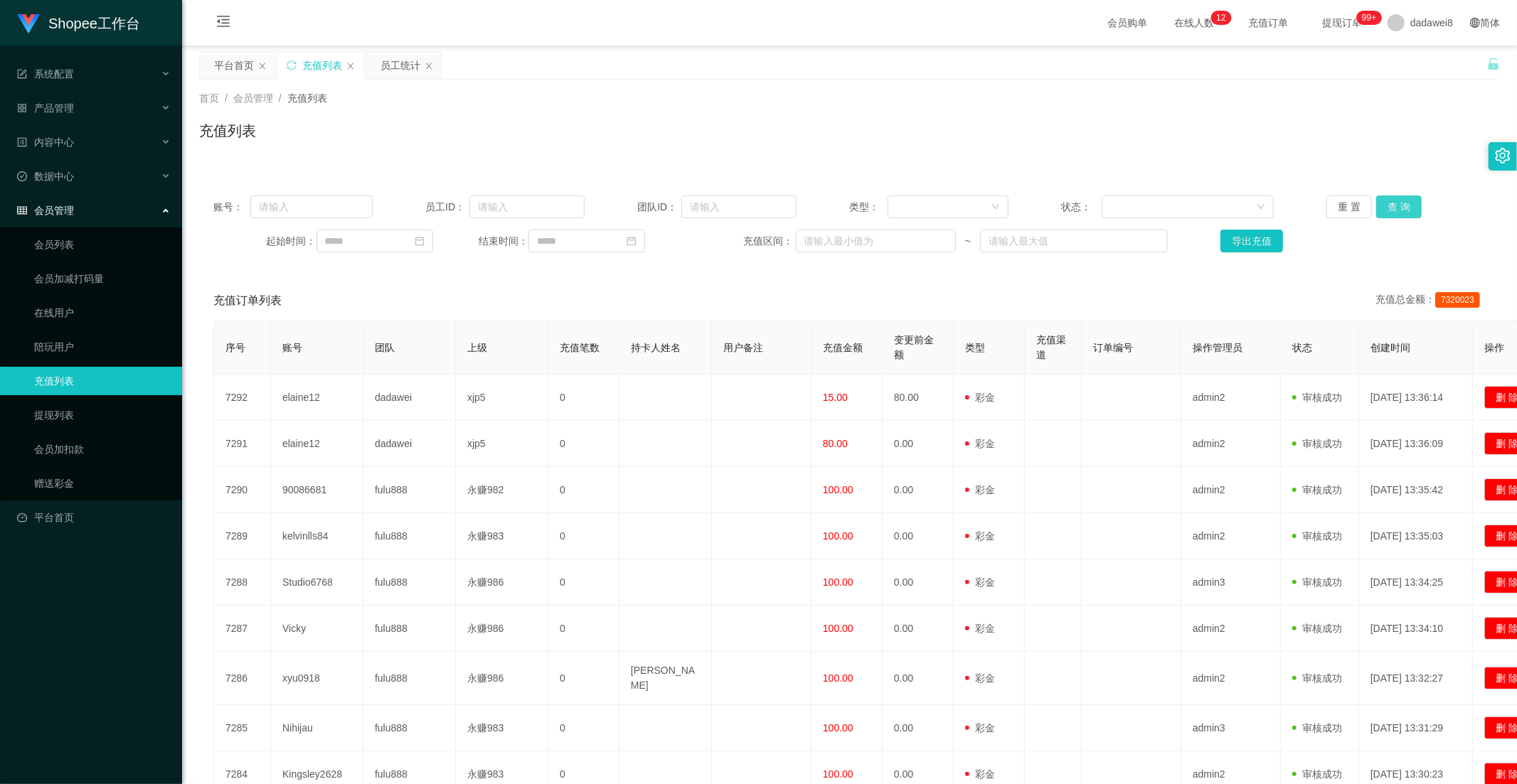
click at [1386, 204] on button "查 询" at bounding box center [1399, 207] width 46 height 23
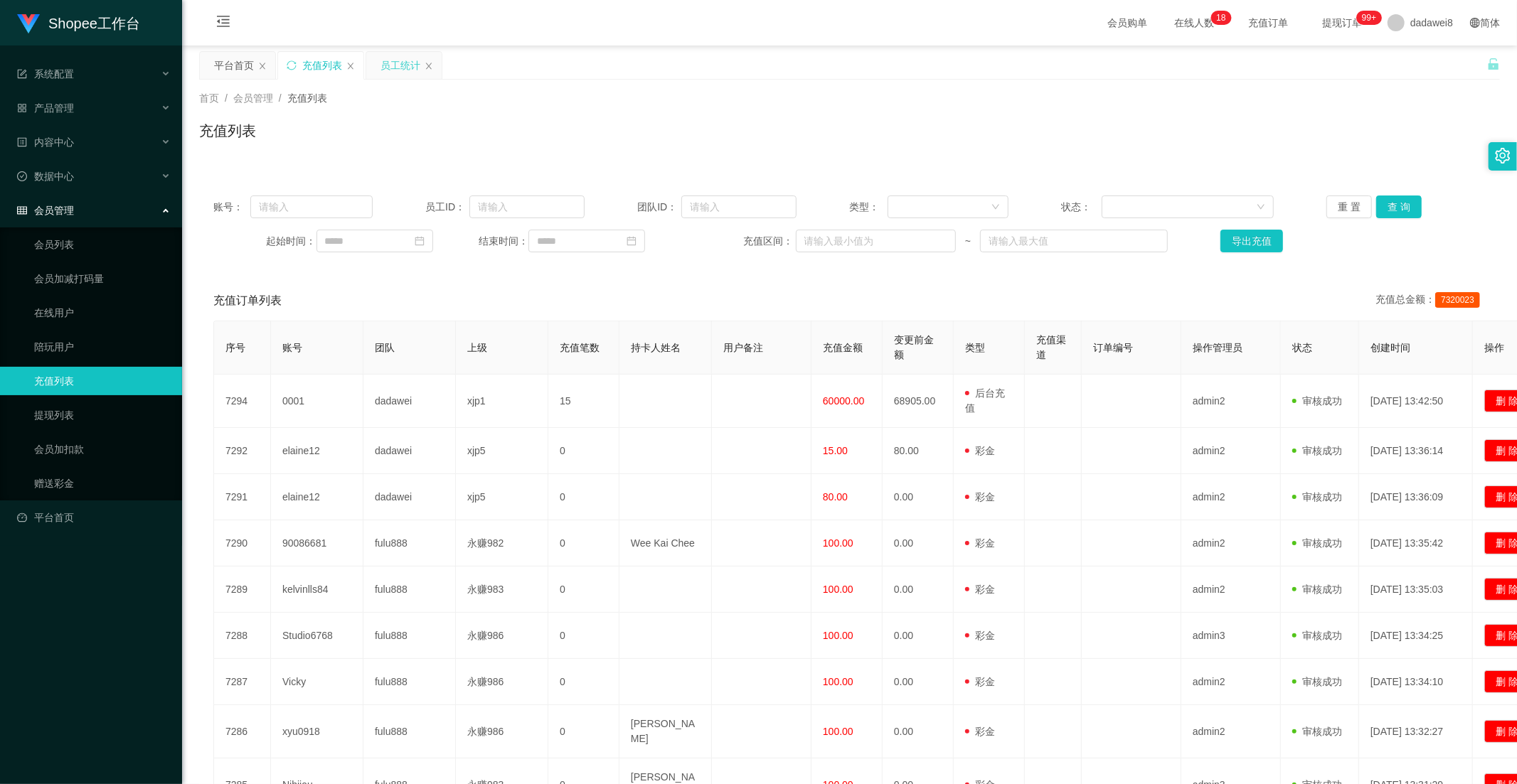
click at [400, 65] on div "员工统计" at bounding box center [400, 65] width 40 height 27
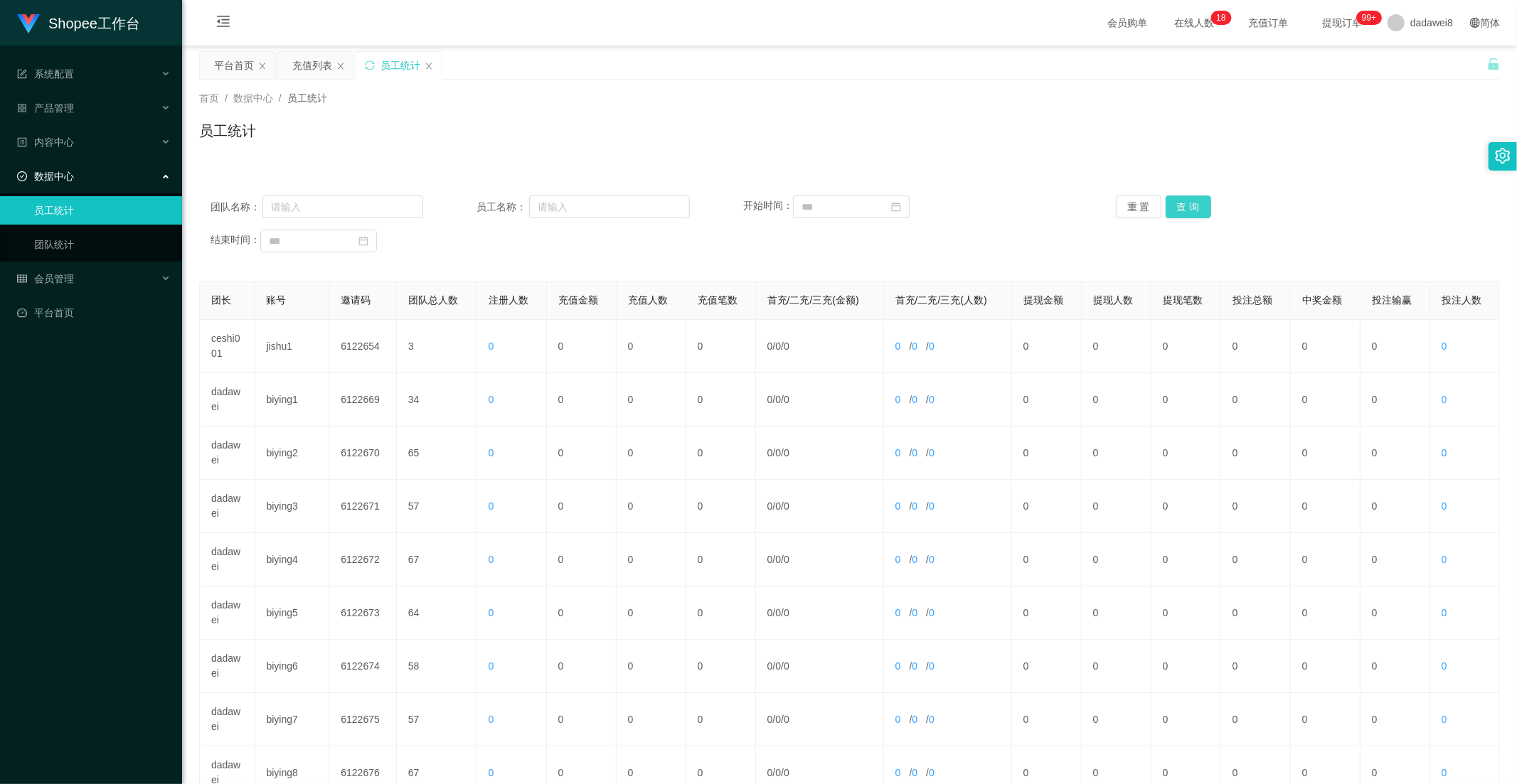
click at [1184, 204] on button "查 询" at bounding box center [1188, 207] width 46 height 23
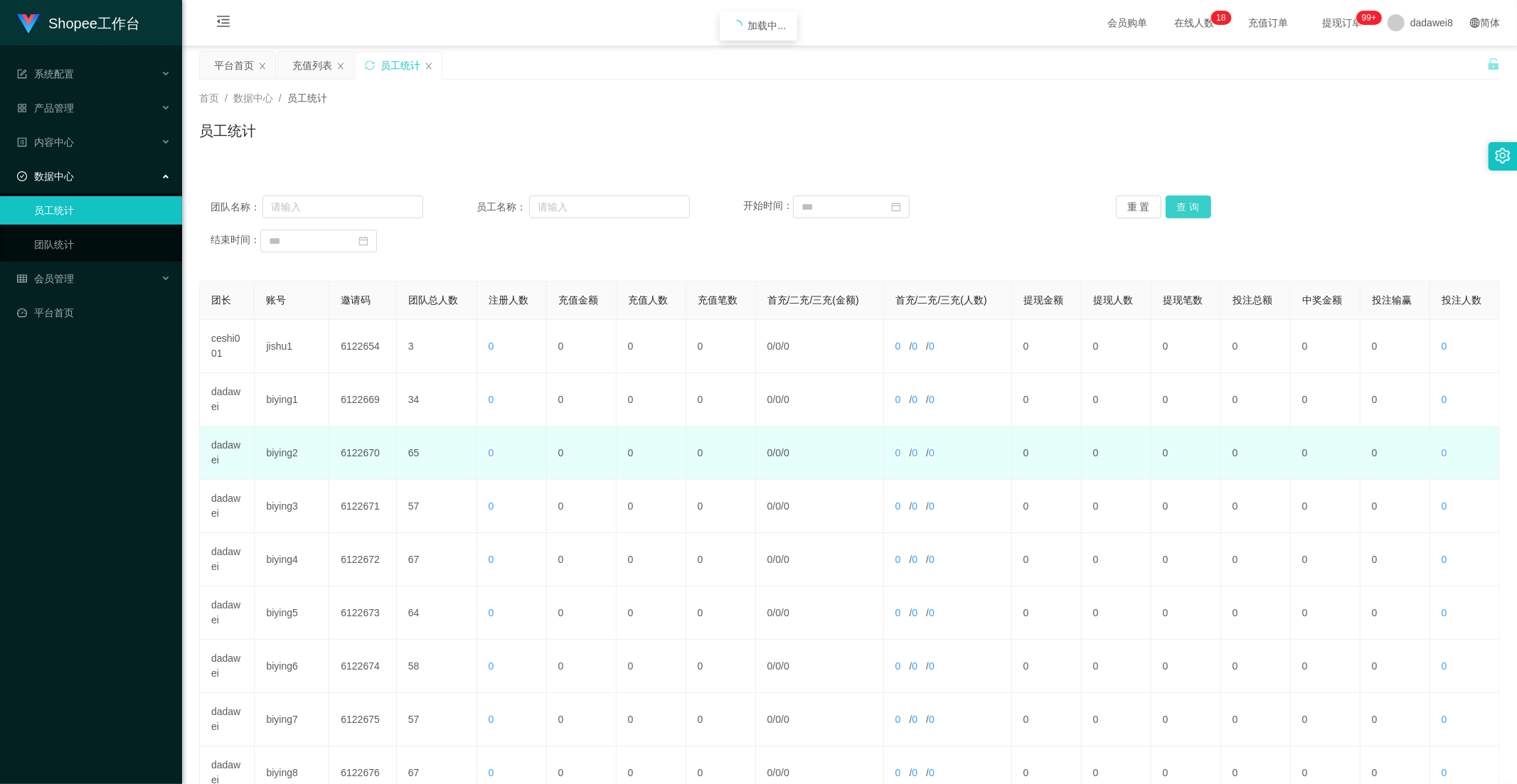
scroll to position [199, 0]
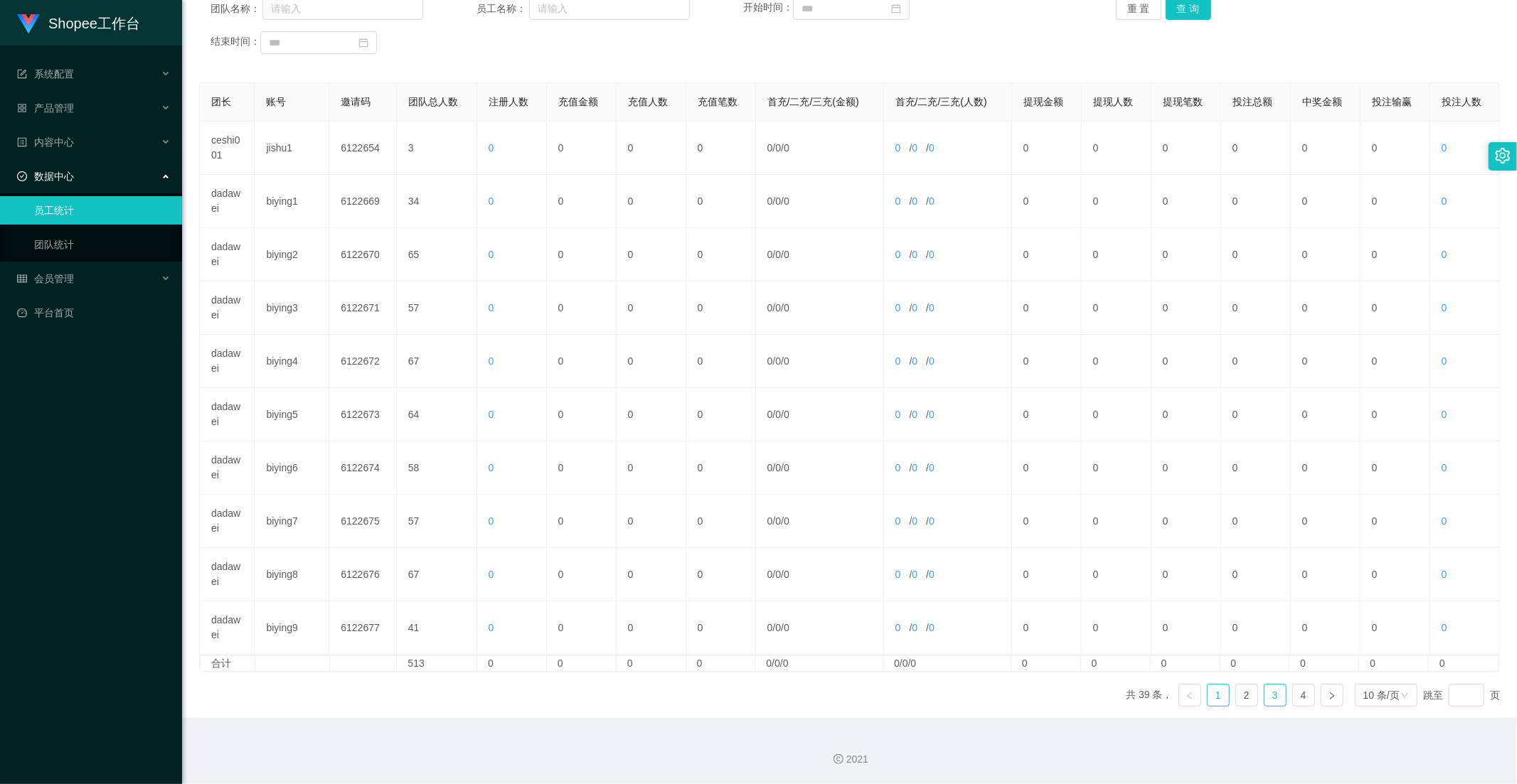
click at [1264, 694] on link "3" at bounding box center [1274, 695] width 21 height 21
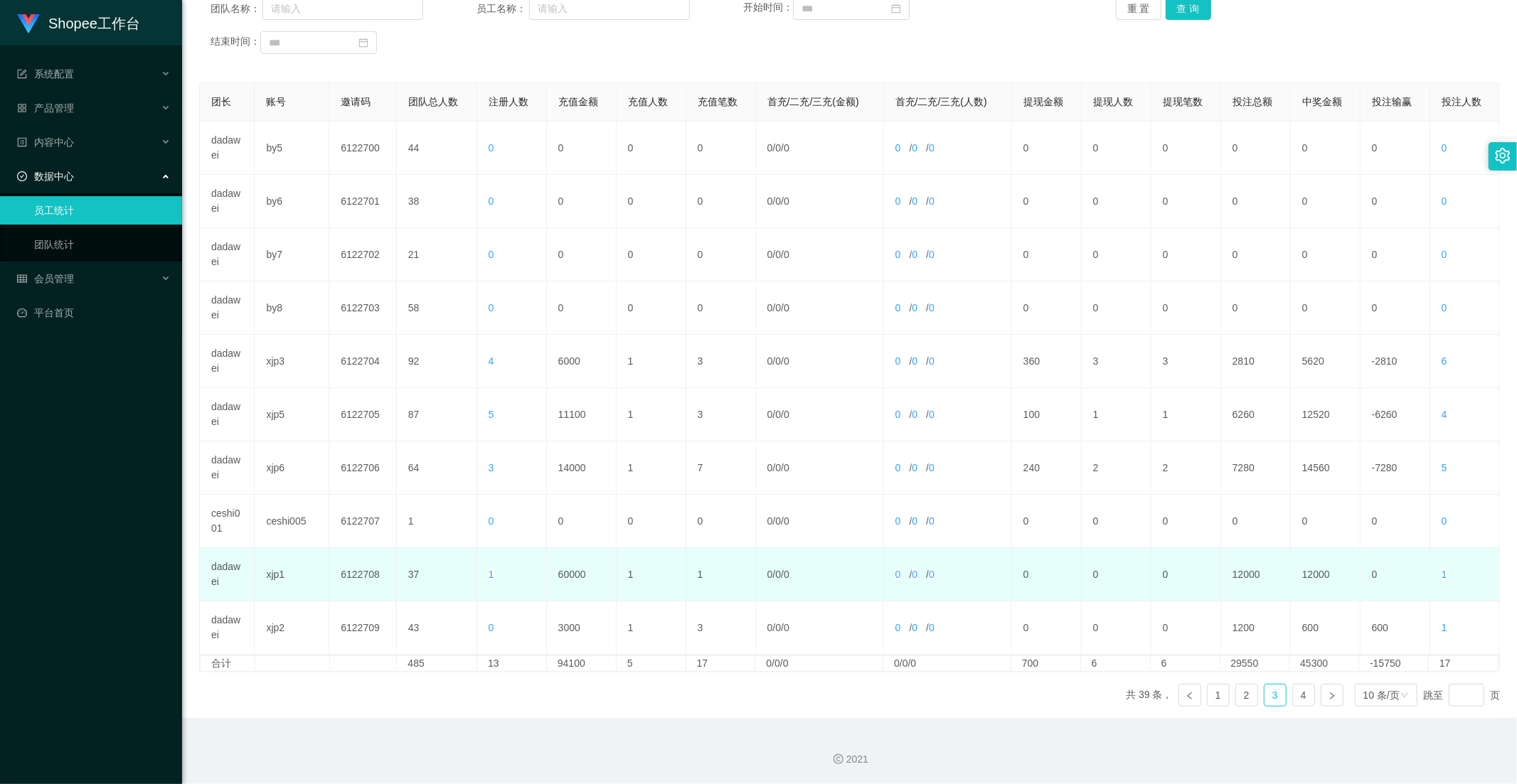
click at [583, 572] on td "60000" at bounding box center [581, 575] width 70 height 53
drag, startPoint x: 583, startPoint y: 572, endPoint x: 585, endPoint y: 584, distance: 12.2
click at [583, 572] on td "60000" at bounding box center [581, 575] width 70 height 53
click at [566, 579] on td "60000" at bounding box center [581, 575] width 70 height 53
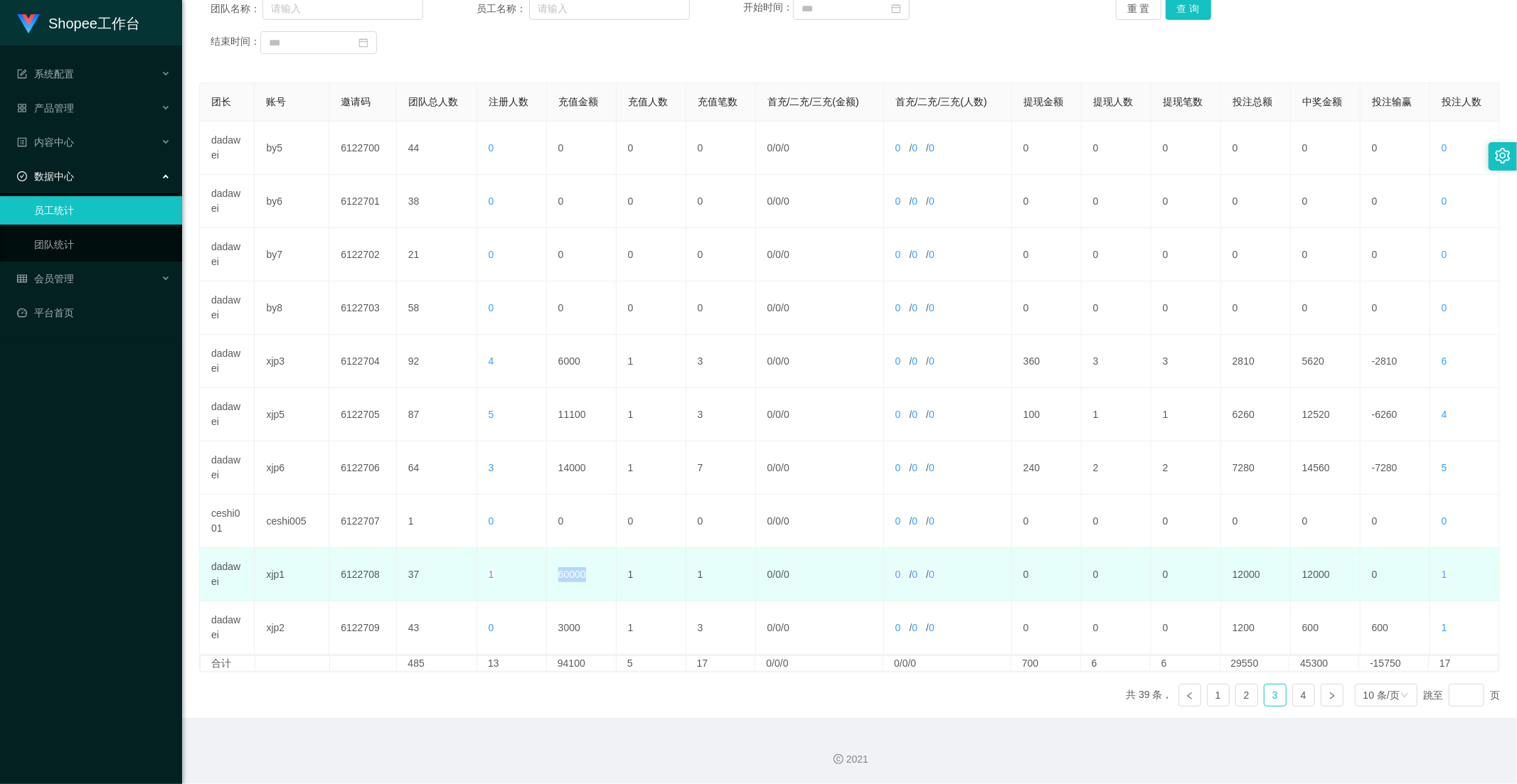
click at [586, 600] on td "60000" at bounding box center [581, 575] width 70 height 53
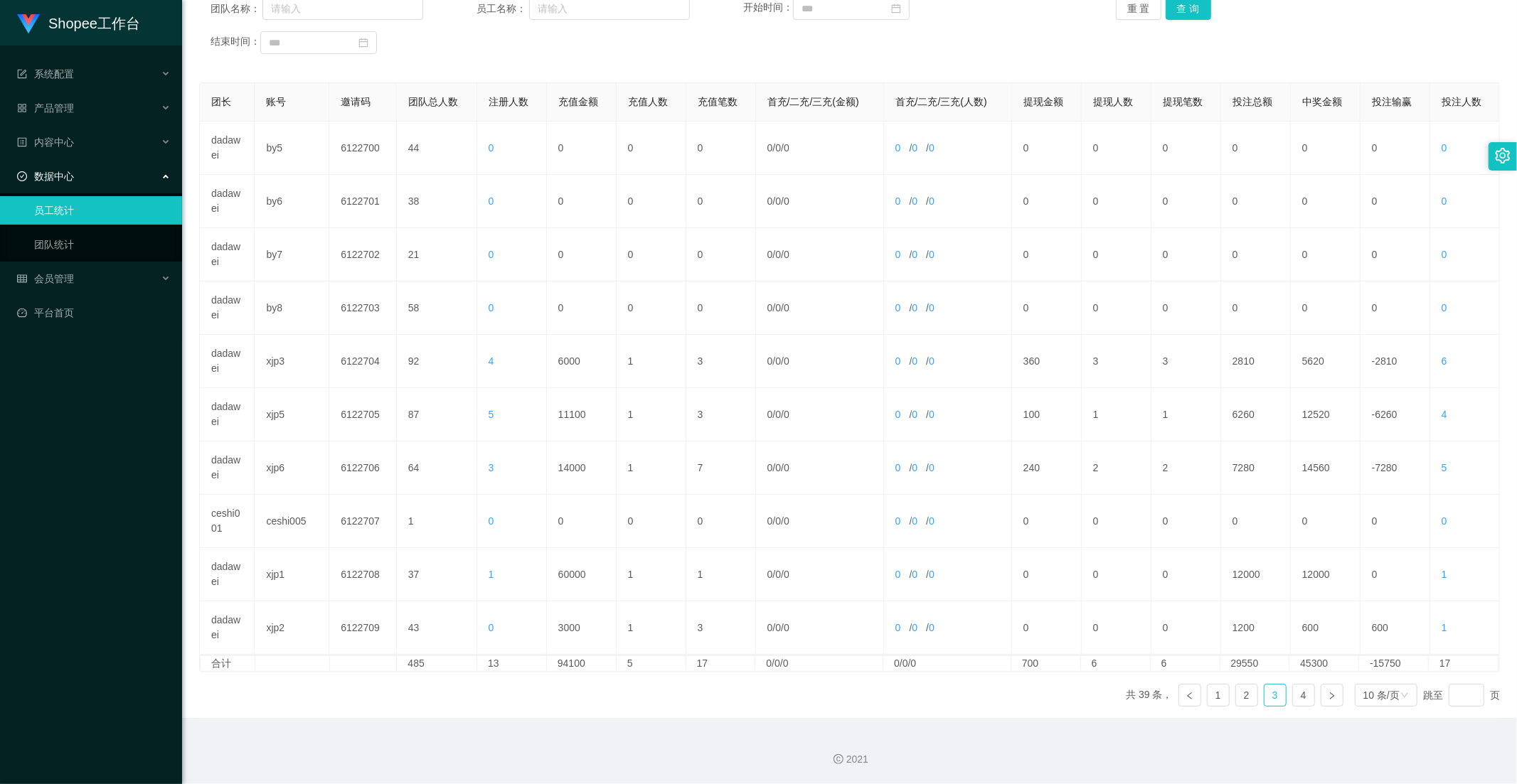
click at [1280, 691] on ul "共 39 条， 1 2 3 4 10 条/页 跳至 页" at bounding box center [1312, 696] width 374 height 23
click at [1293, 691] on link "4" at bounding box center [1304, 695] width 21 height 21
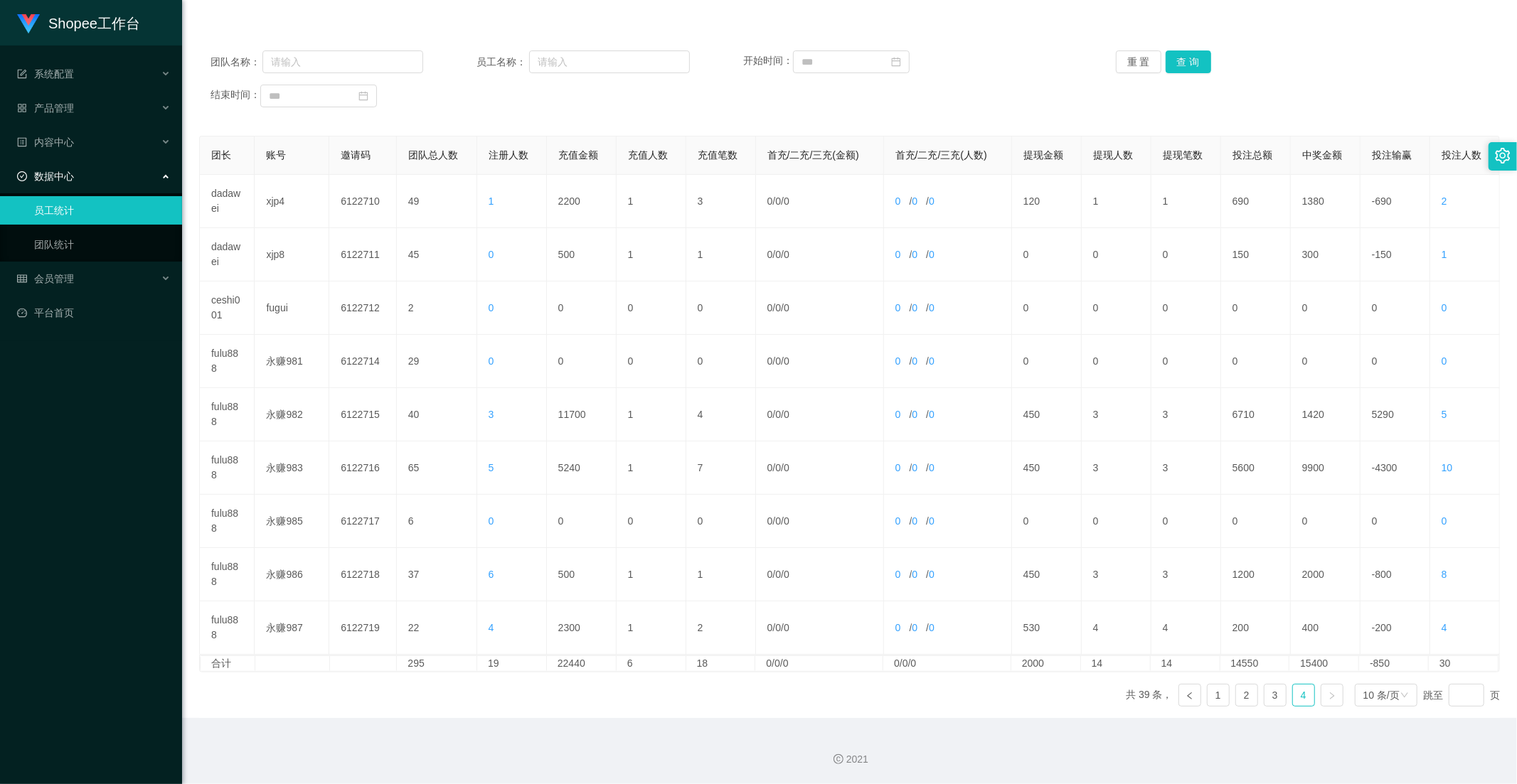
scroll to position [0, 0]
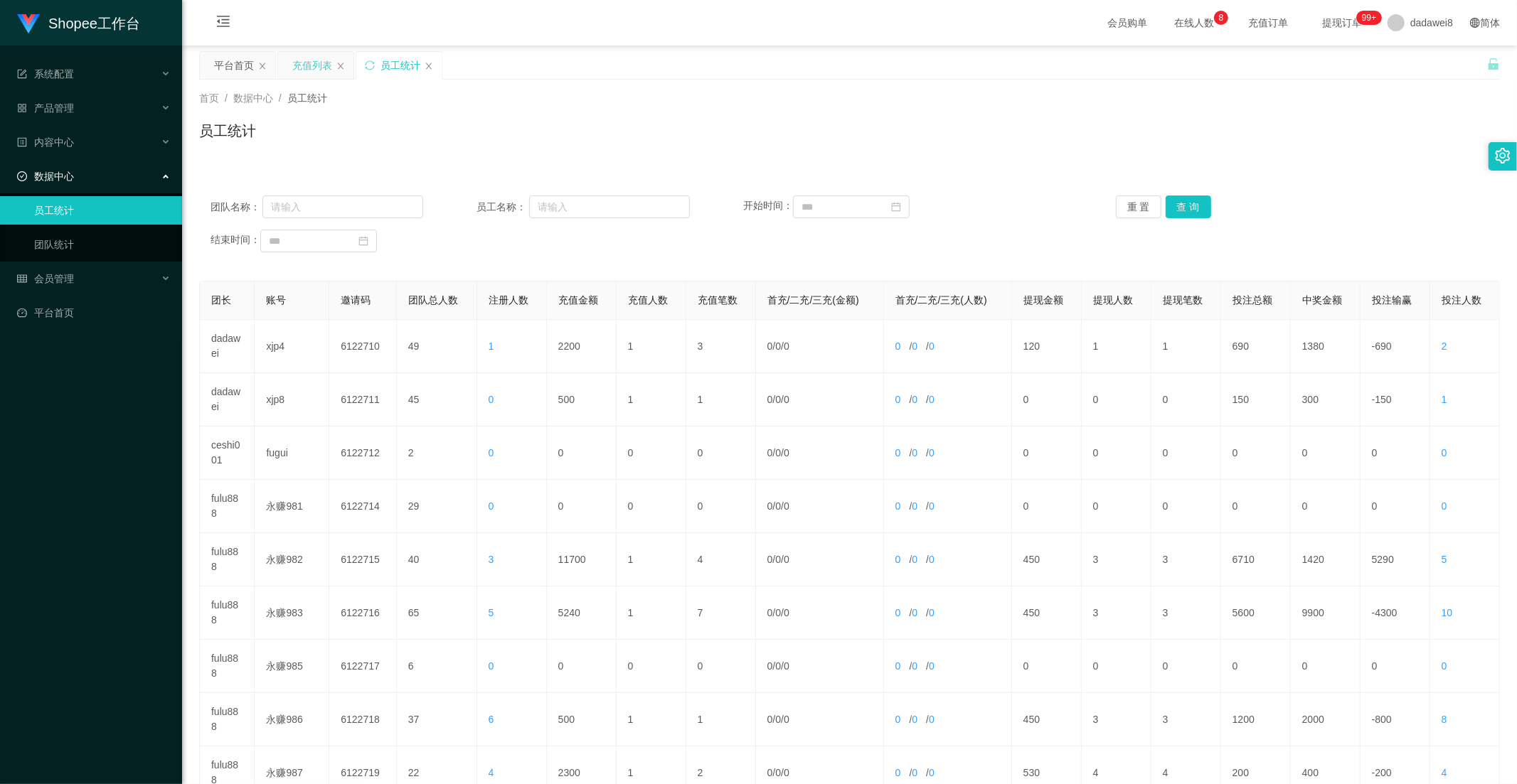
click at [304, 58] on div "充值列表" at bounding box center [311, 65] width 40 height 27
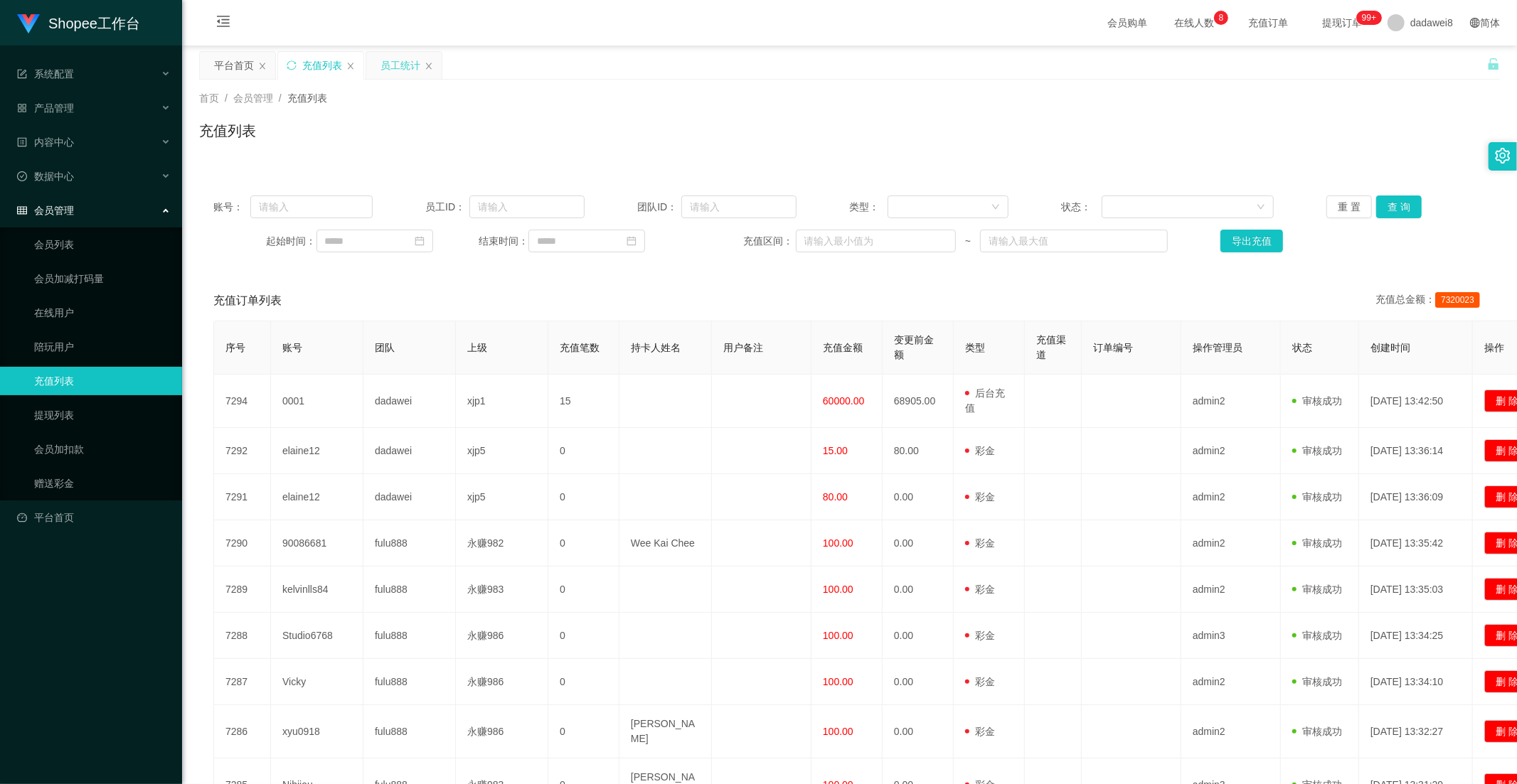
click at [387, 58] on div "员工统计" at bounding box center [400, 65] width 40 height 27
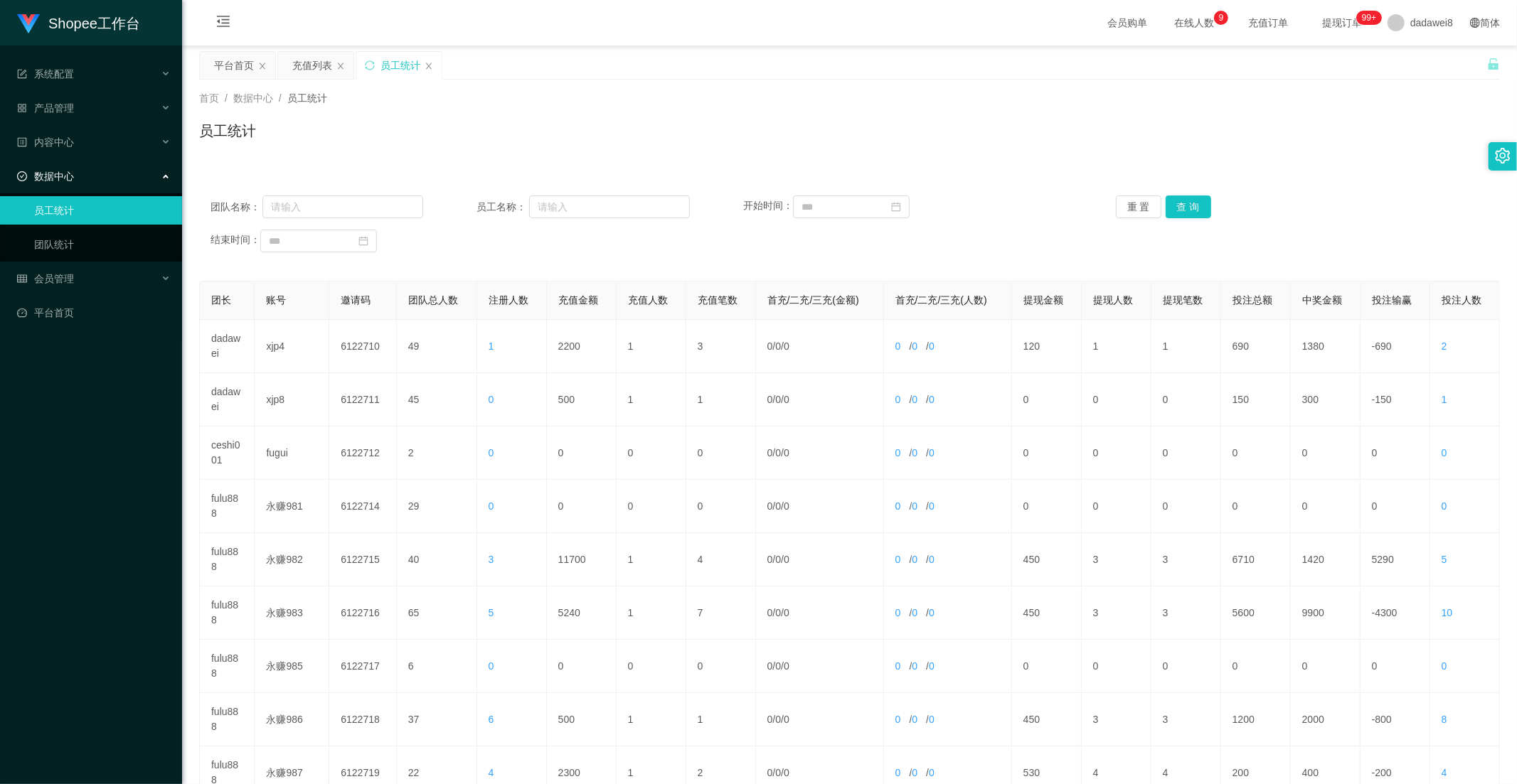
drag, startPoint x: 297, startPoint y: 65, endPoint x: 372, endPoint y: 128, distance: 97.9
click at [297, 65] on div "充值列表" at bounding box center [311, 65] width 40 height 27
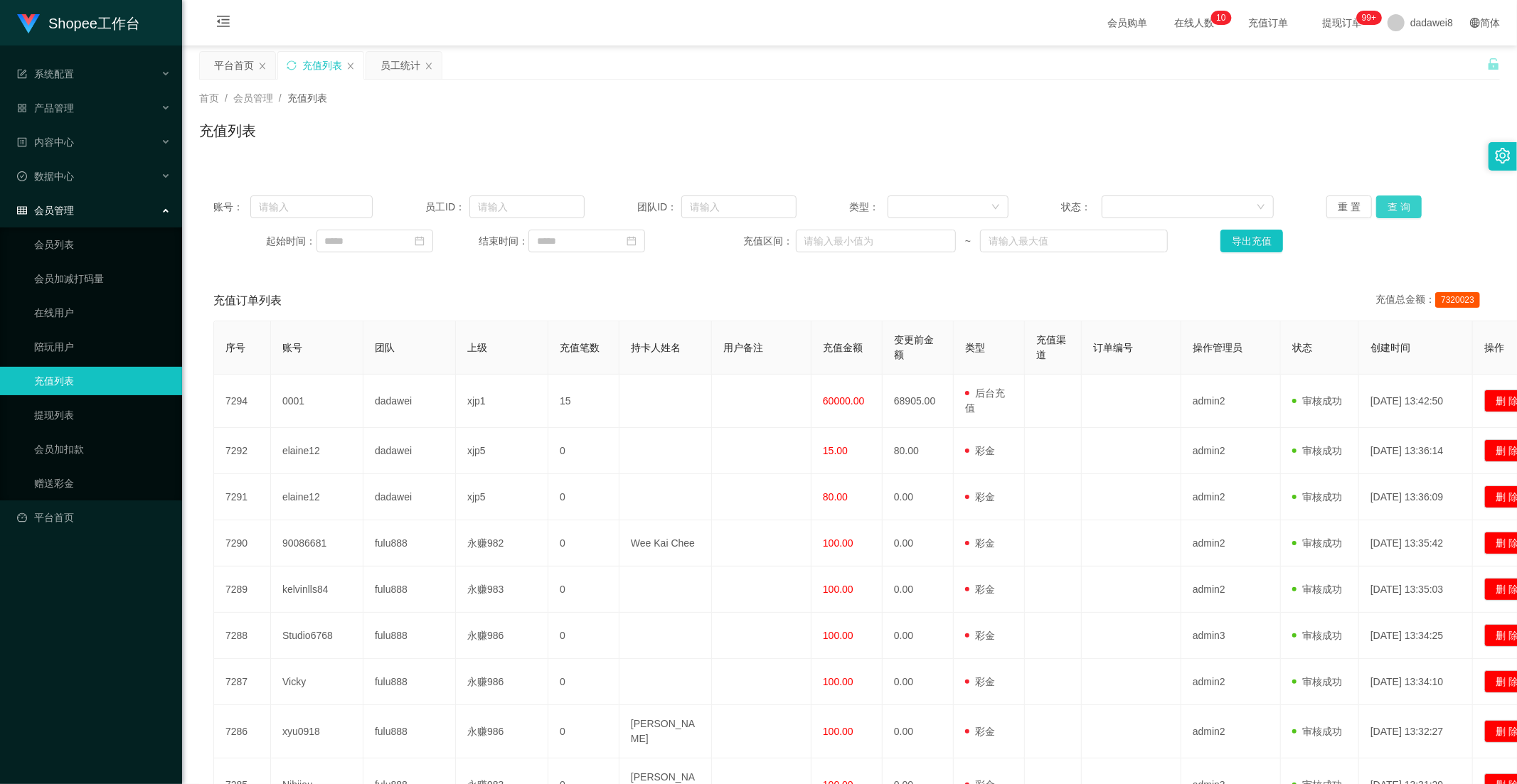
click at [1379, 209] on button "查 询" at bounding box center [1399, 207] width 46 height 23
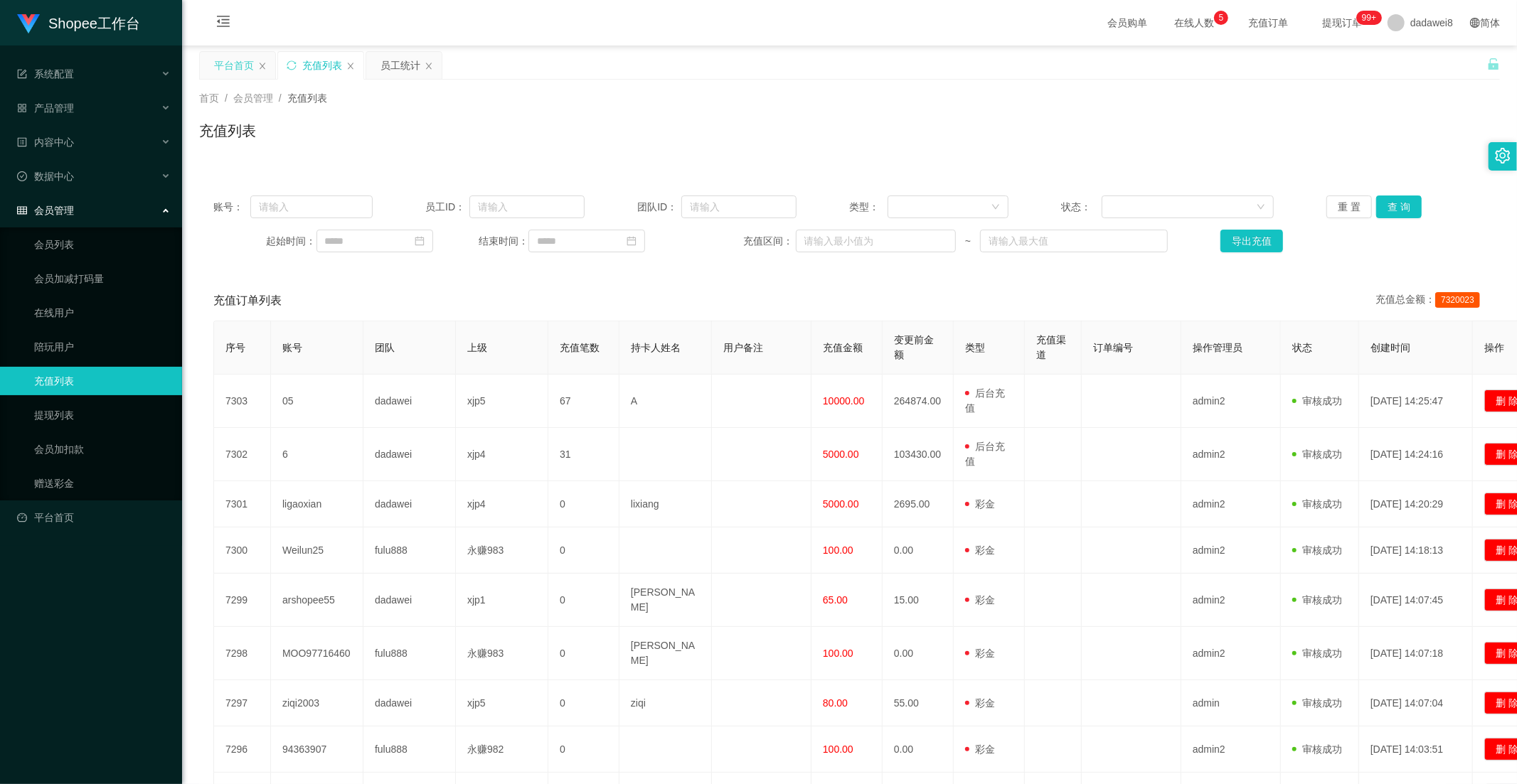
click at [220, 59] on div "平台首页" at bounding box center [234, 65] width 40 height 27
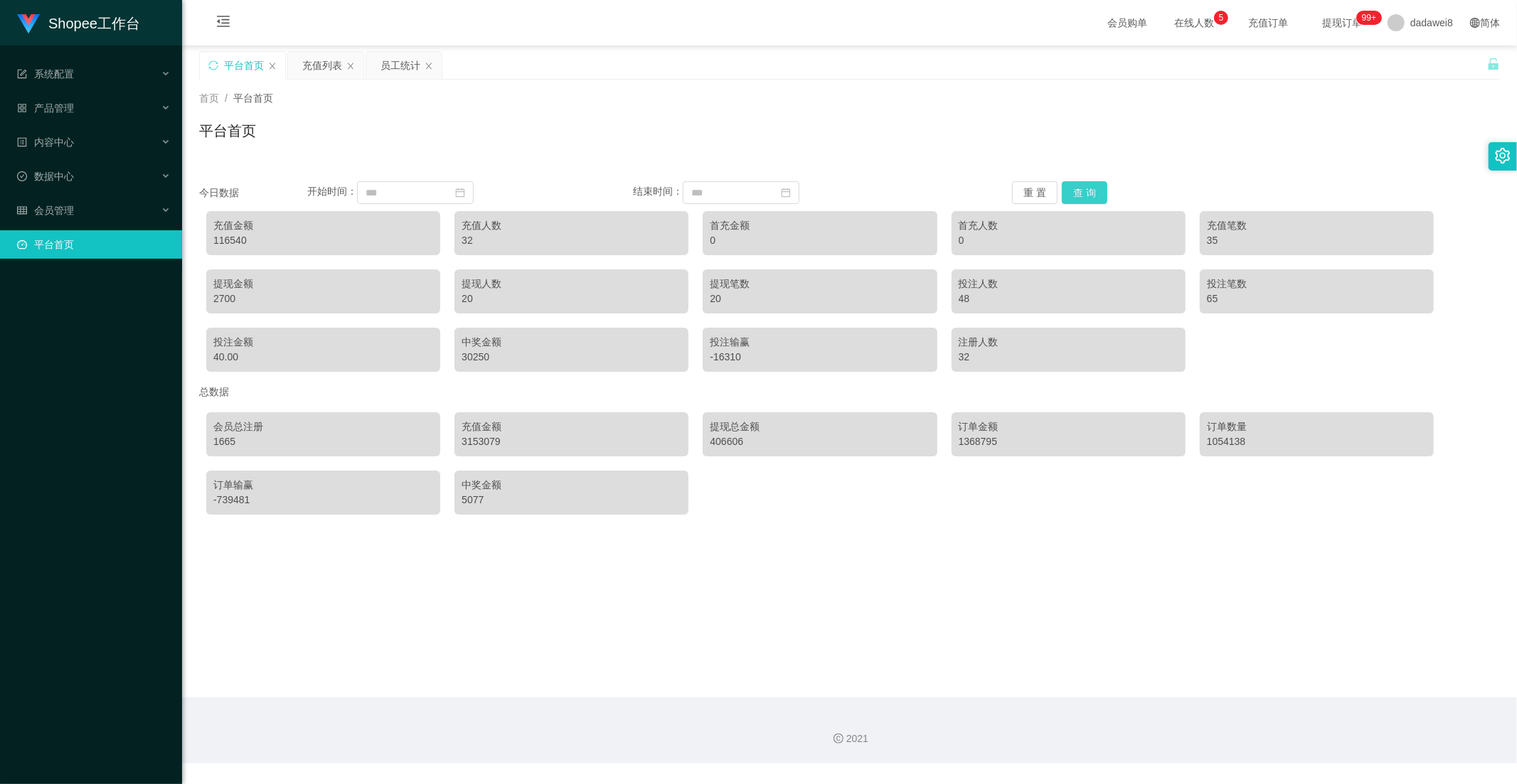
click at [1082, 188] on button "查 询" at bounding box center [1085, 193] width 46 height 23
click at [321, 73] on div "充值列表" at bounding box center [322, 65] width 40 height 27
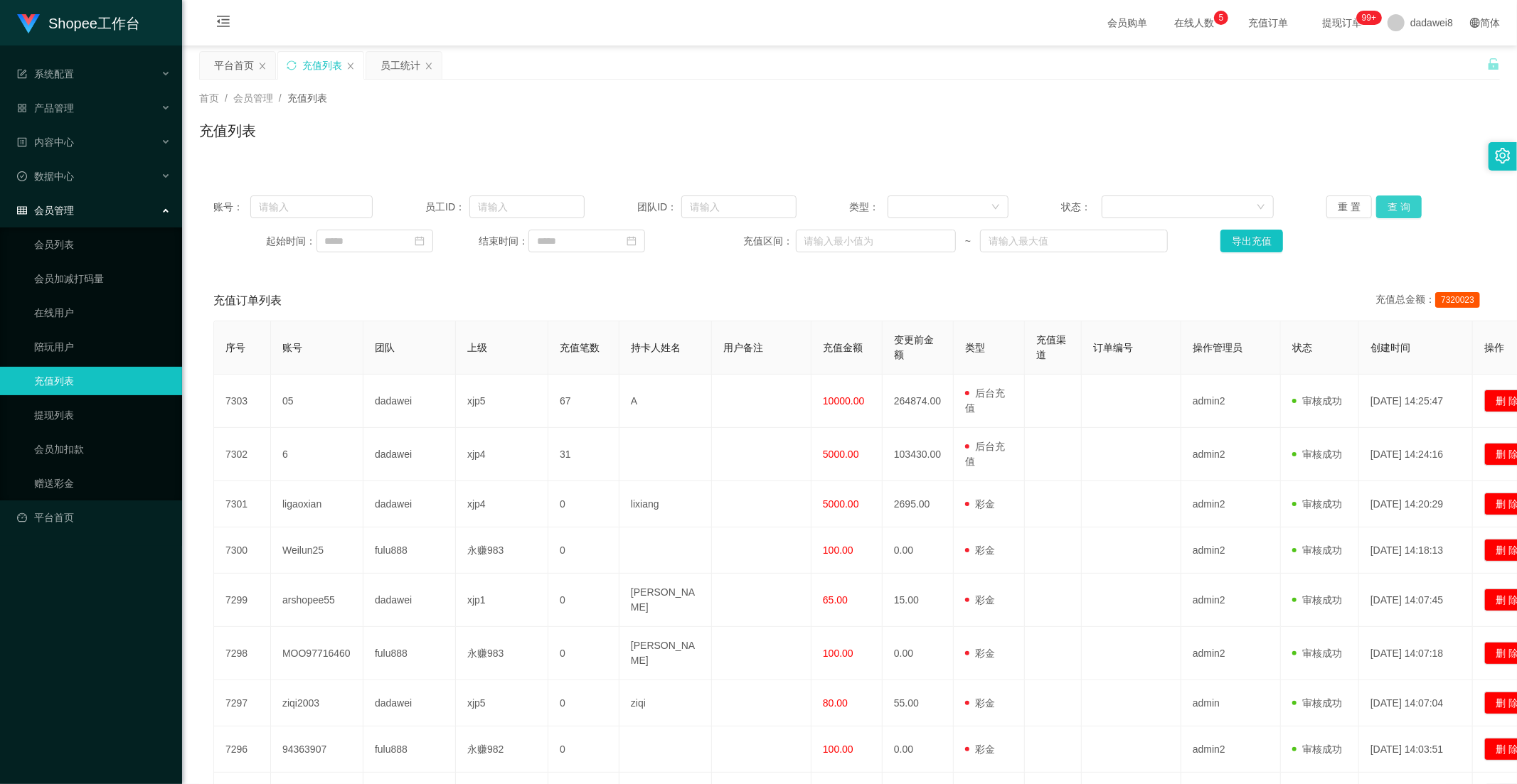
click at [1400, 209] on button "查 询" at bounding box center [1399, 207] width 46 height 23
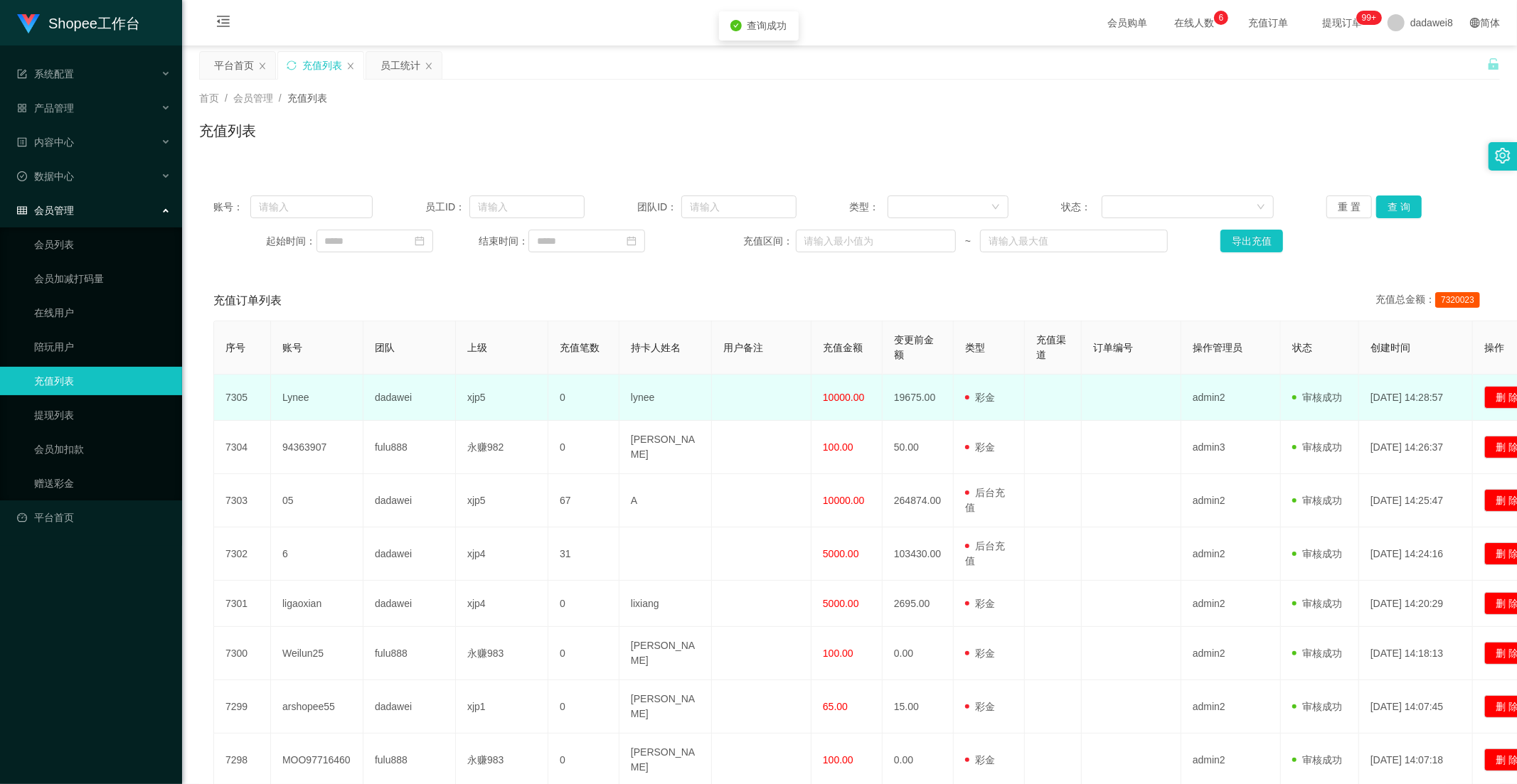
click at [826, 398] on span "10000.00" at bounding box center [843, 397] width 41 height 11
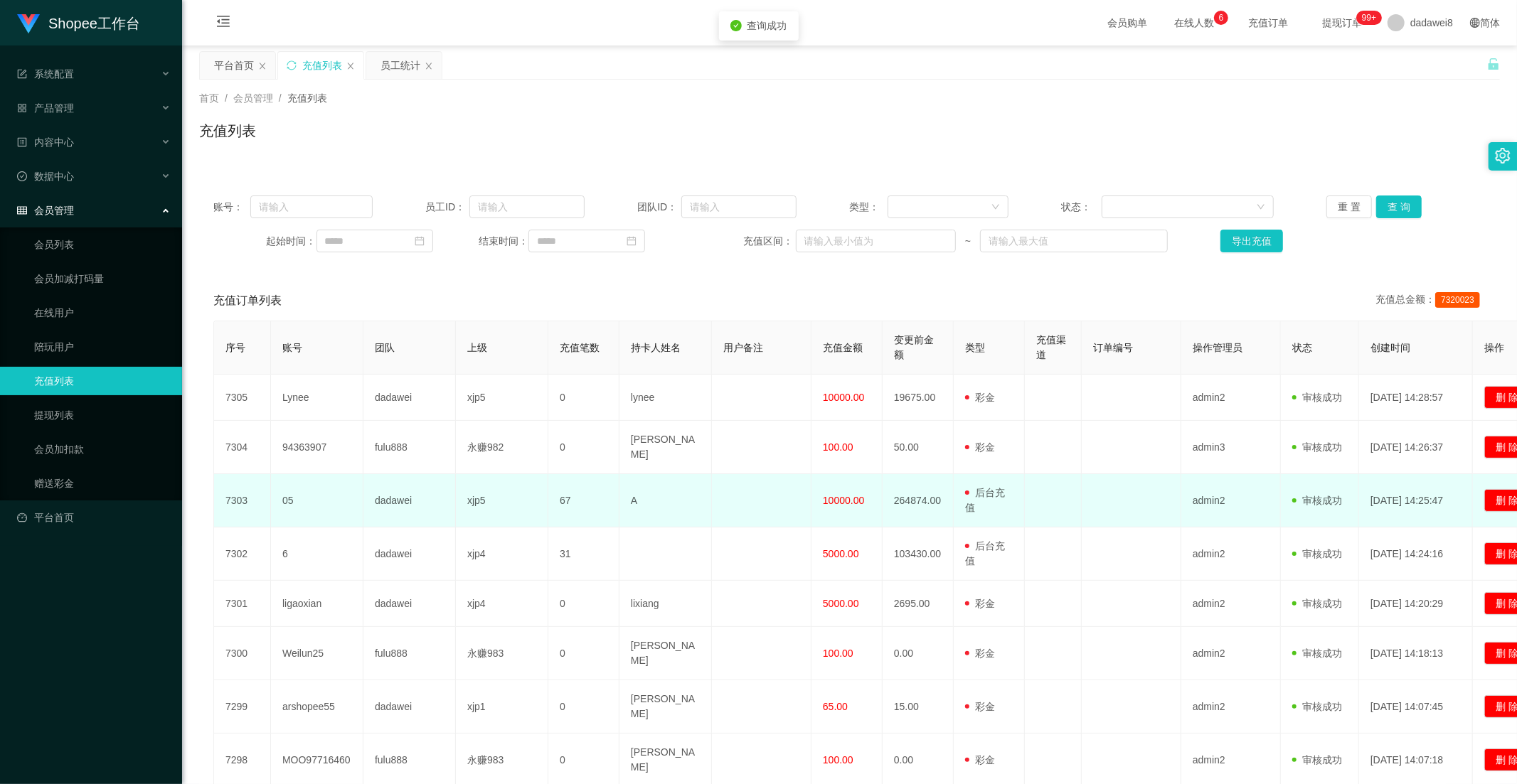
click at [807, 485] on td at bounding box center [761, 501] width 100 height 53
click at [841, 504] on span "10000.00" at bounding box center [843, 500] width 41 height 11
drag, startPoint x: 841, startPoint y: 504, endPoint x: 848, endPoint y: 519, distance: 16.6
click at [841, 505] on span "10000.00" at bounding box center [843, 500] width 41 height 11
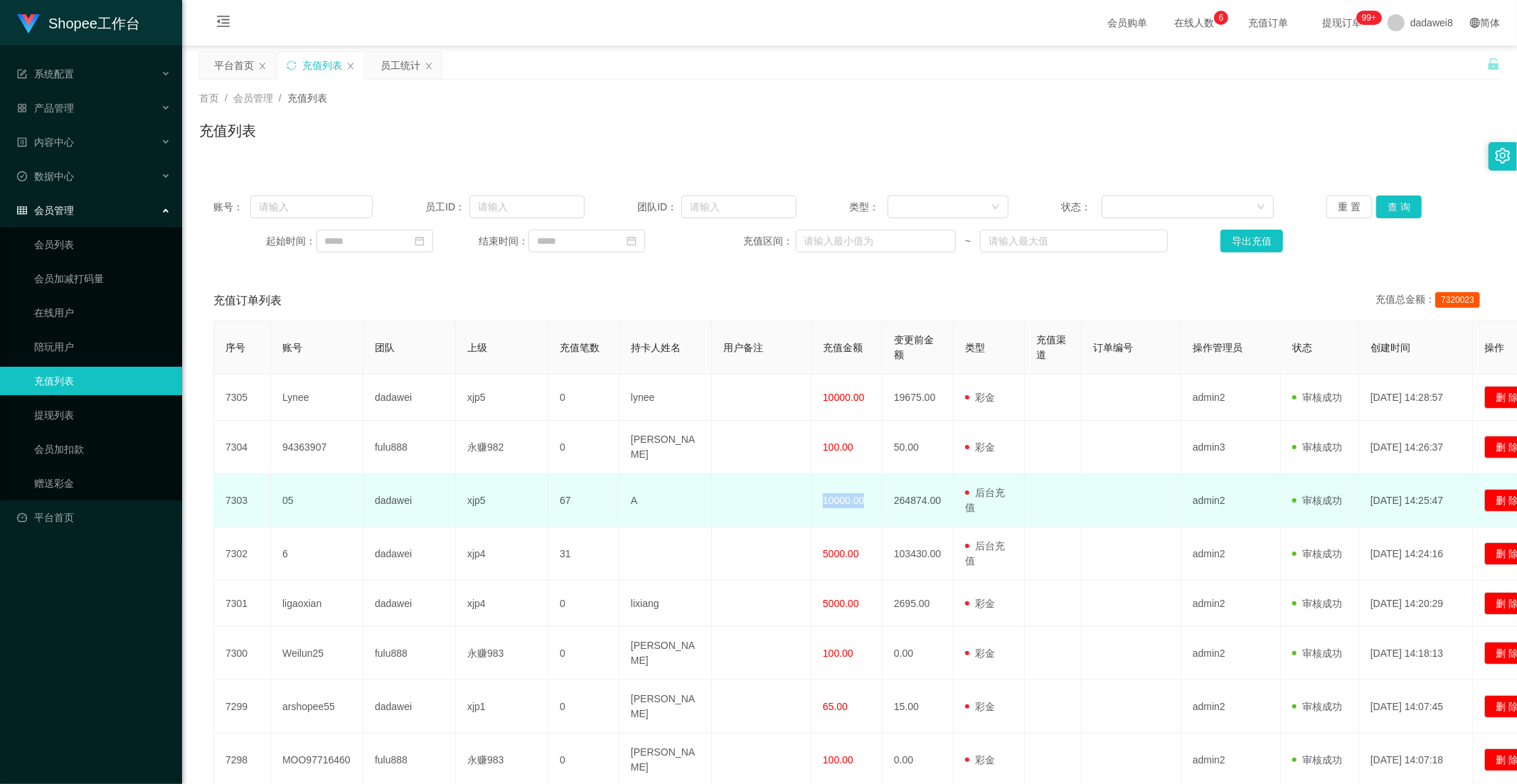
click at [849, 523] on td "10000.00" at bounding box center [847, 501] width 71 height 53
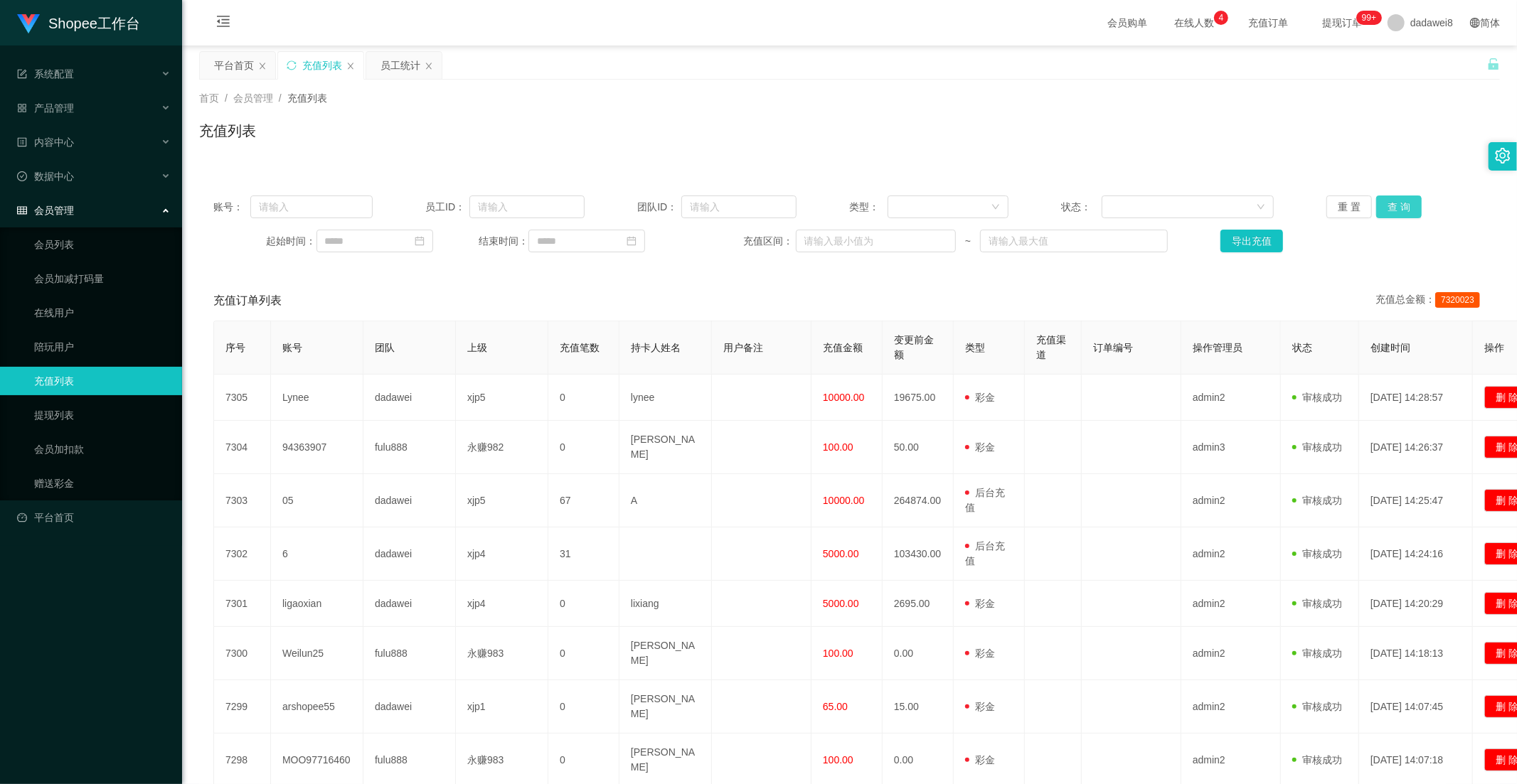
click at [1394, 204] on button "查 询" at bounding box center [1399, 207] width 46 height 23
click at [394, 69] on div "员工统计" at bounding box center [400, 65] width 40 height 27
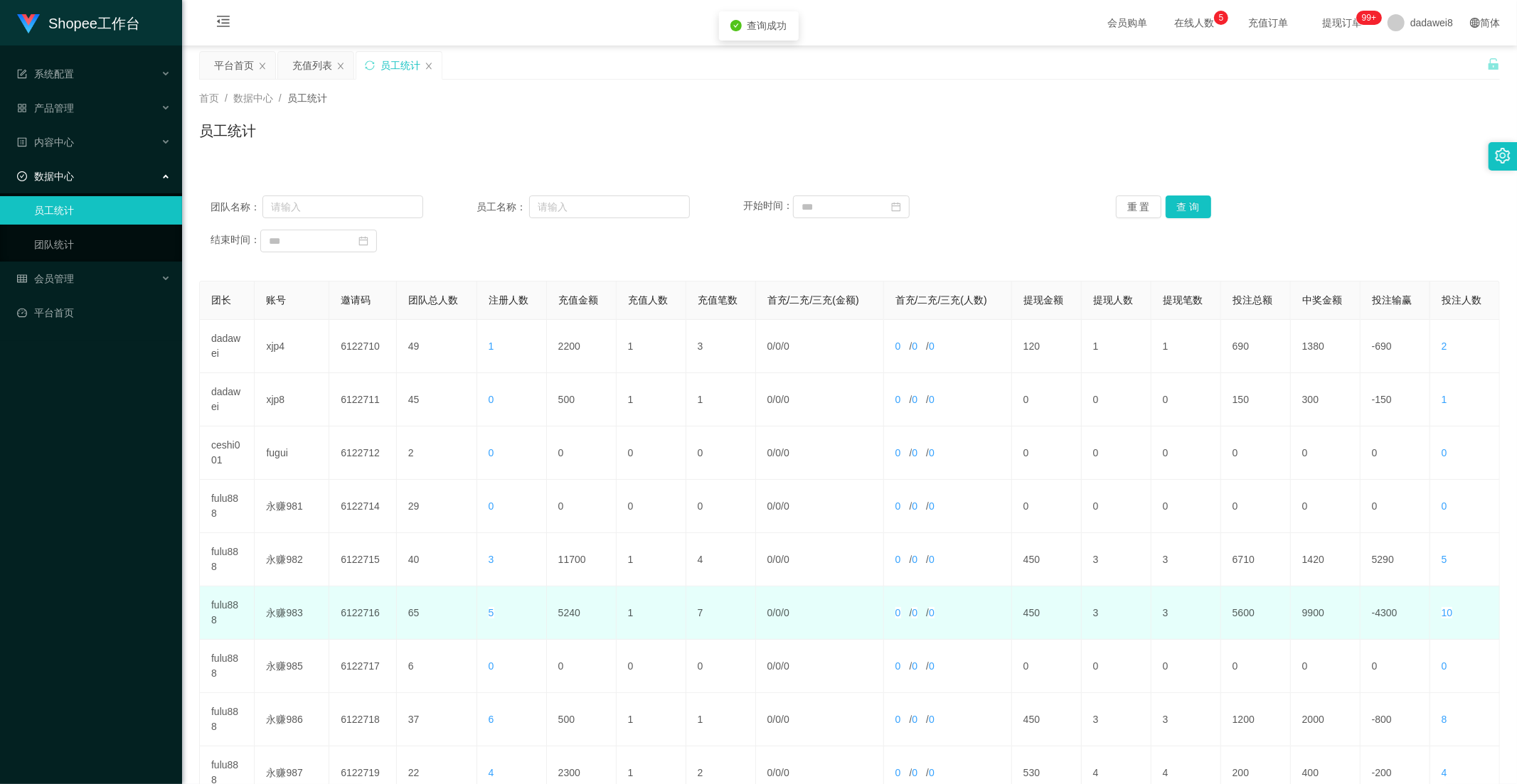
scroll to position [145, 0]
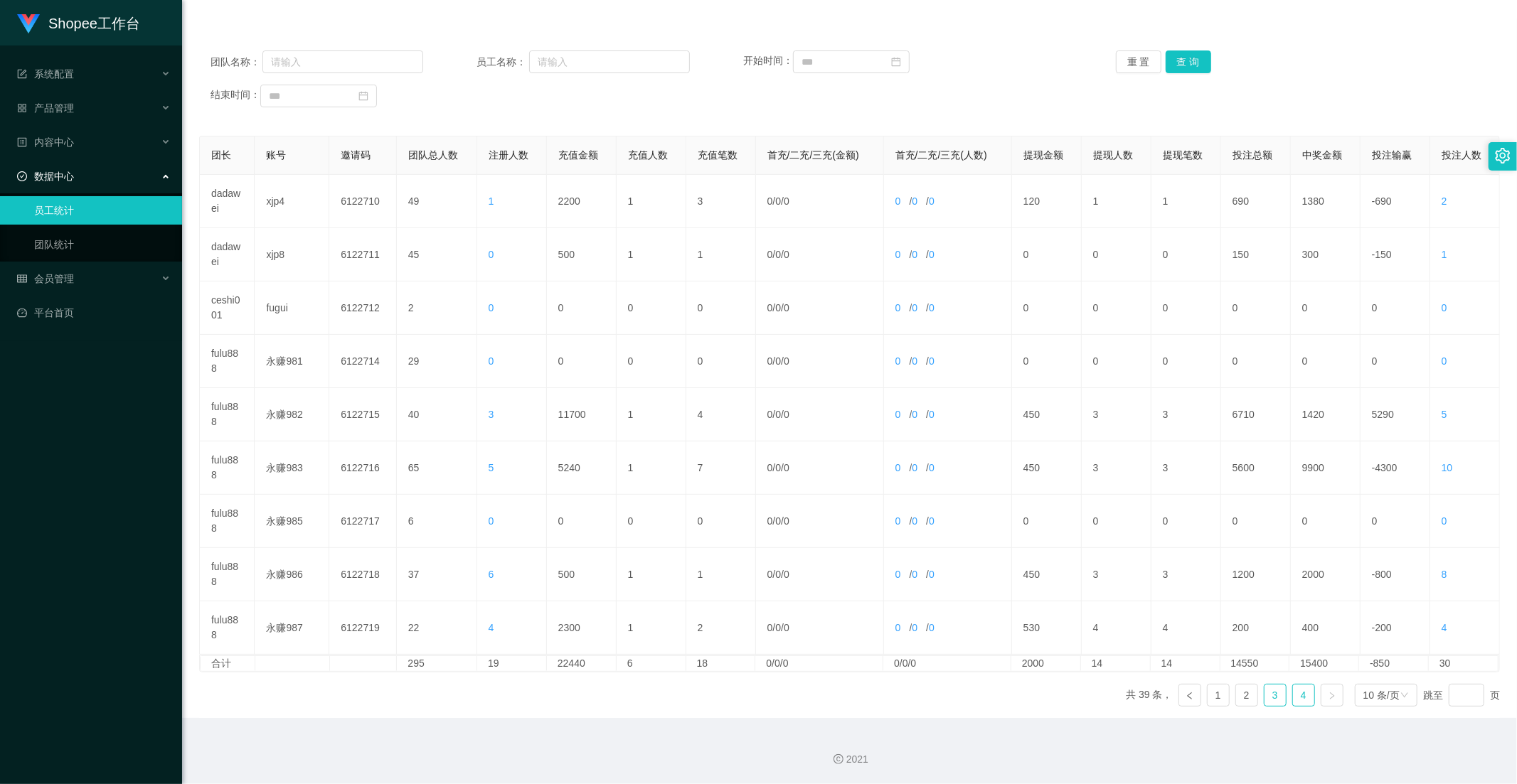
click at [1264, 697] on link "3" at bounding box center [1274, 695] width 21 height 21
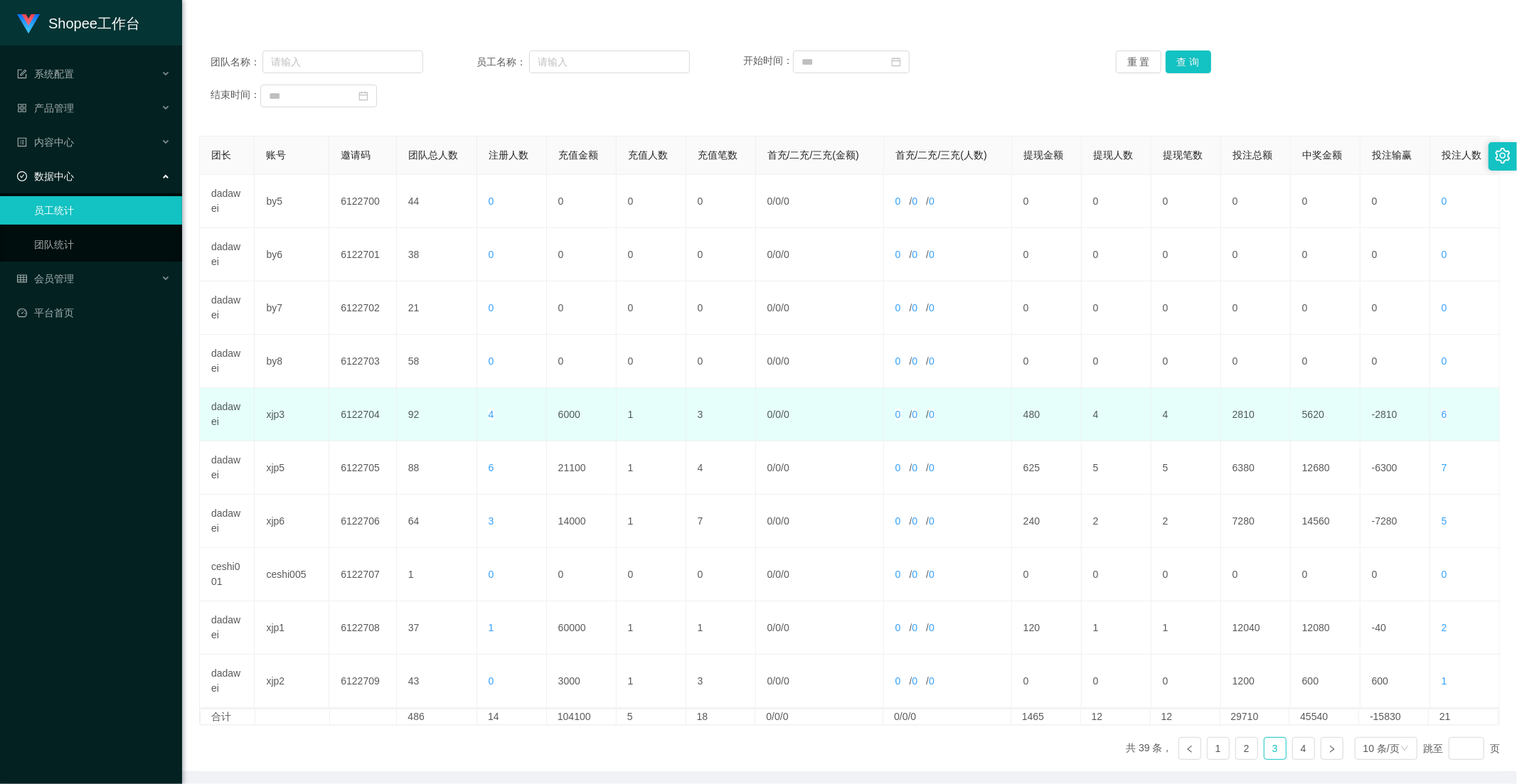
click at [577, 422] on td "6000" at bounding box center [581, 414] width 70 height 53
click at [567, 416] on td "6000" at bounding box center [581, 414] width 70 height 53
copy td "6000"
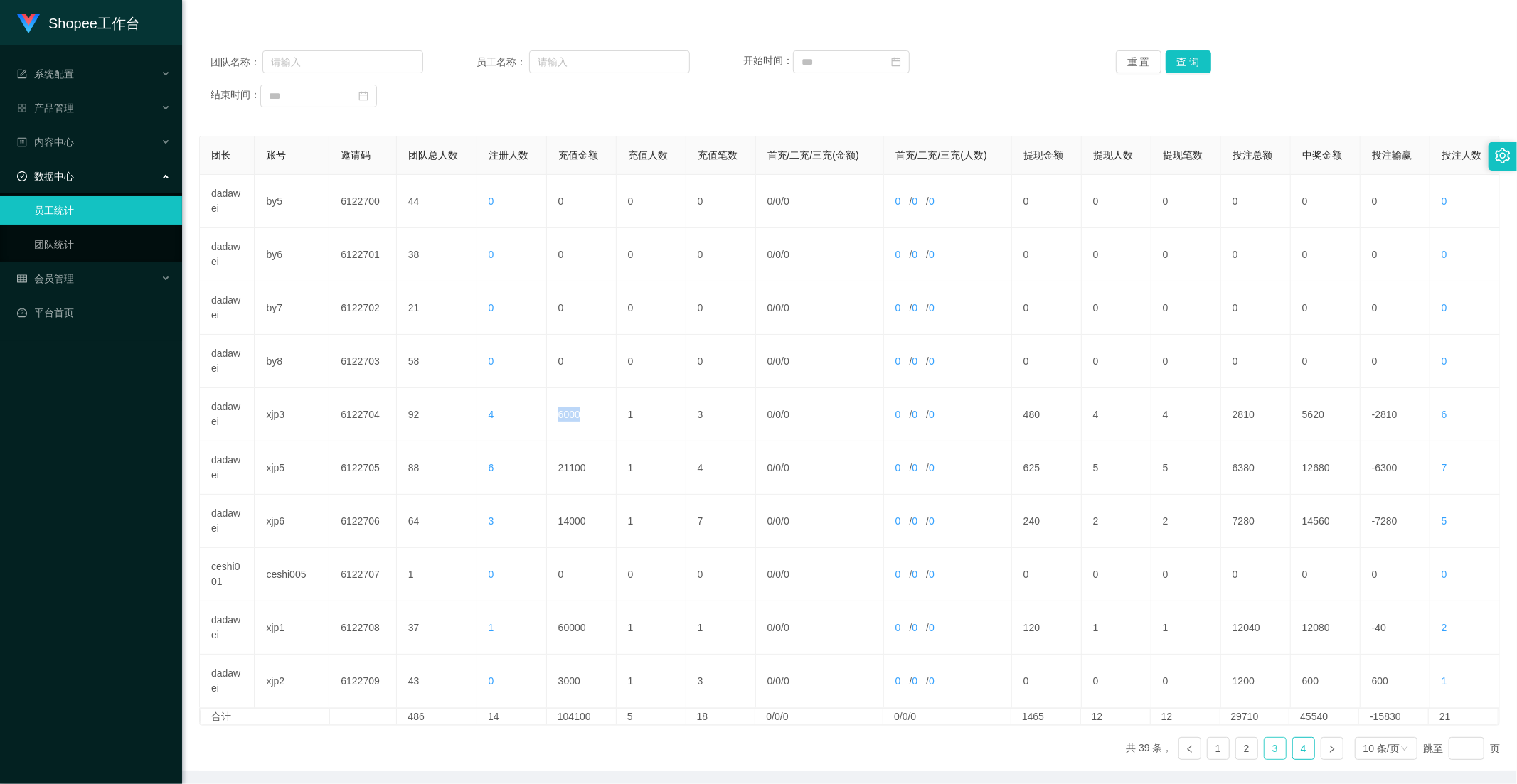
drag, startPoint x: 1282, startPoint y: 750, endPoint x: 1268, endPoint y: 750, distance: 14.0
click at [1292, 750] on li "4" at bounding box center [1304, 749] width 23 height 23
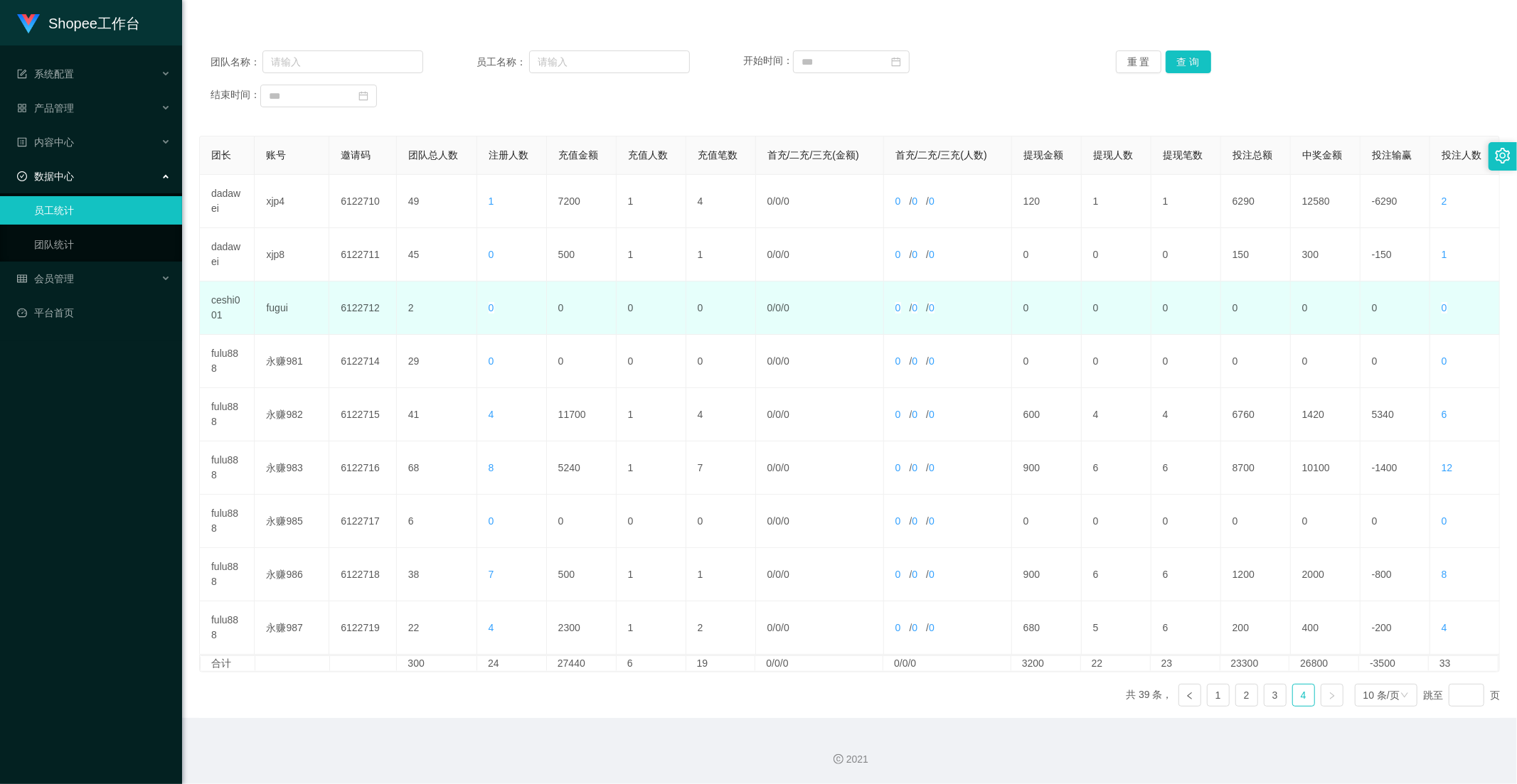
drag, startPoint x: 565, startPoint y: 273, endPoint x: 552, endPoint y: 282, distance: 15.8
click at [565, 273] on td "500" at bounding box center [581, 255] width 70 height 53
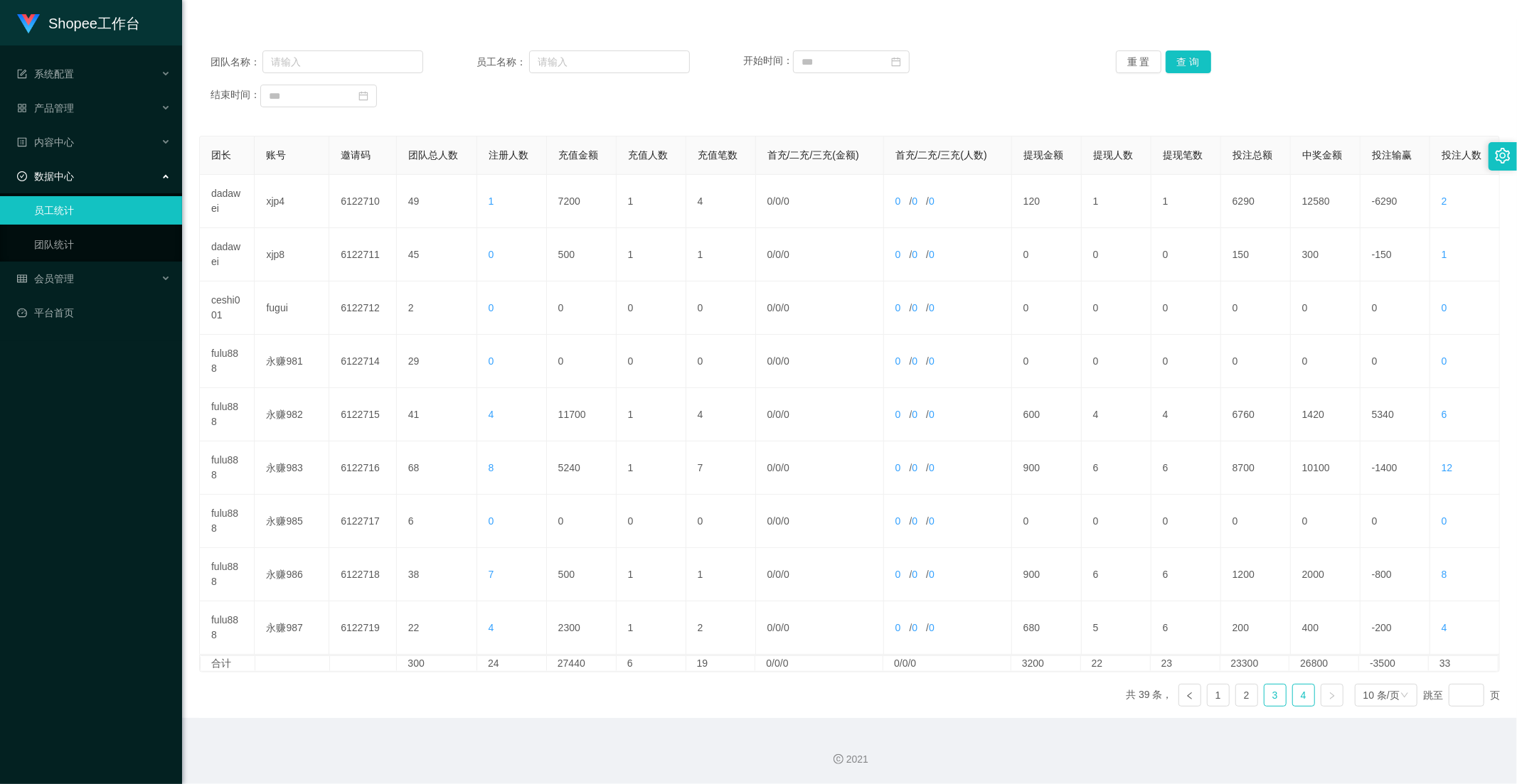
click at [1264, 691] on link "3" at bounding box center [1274, 695] width 21 height 21
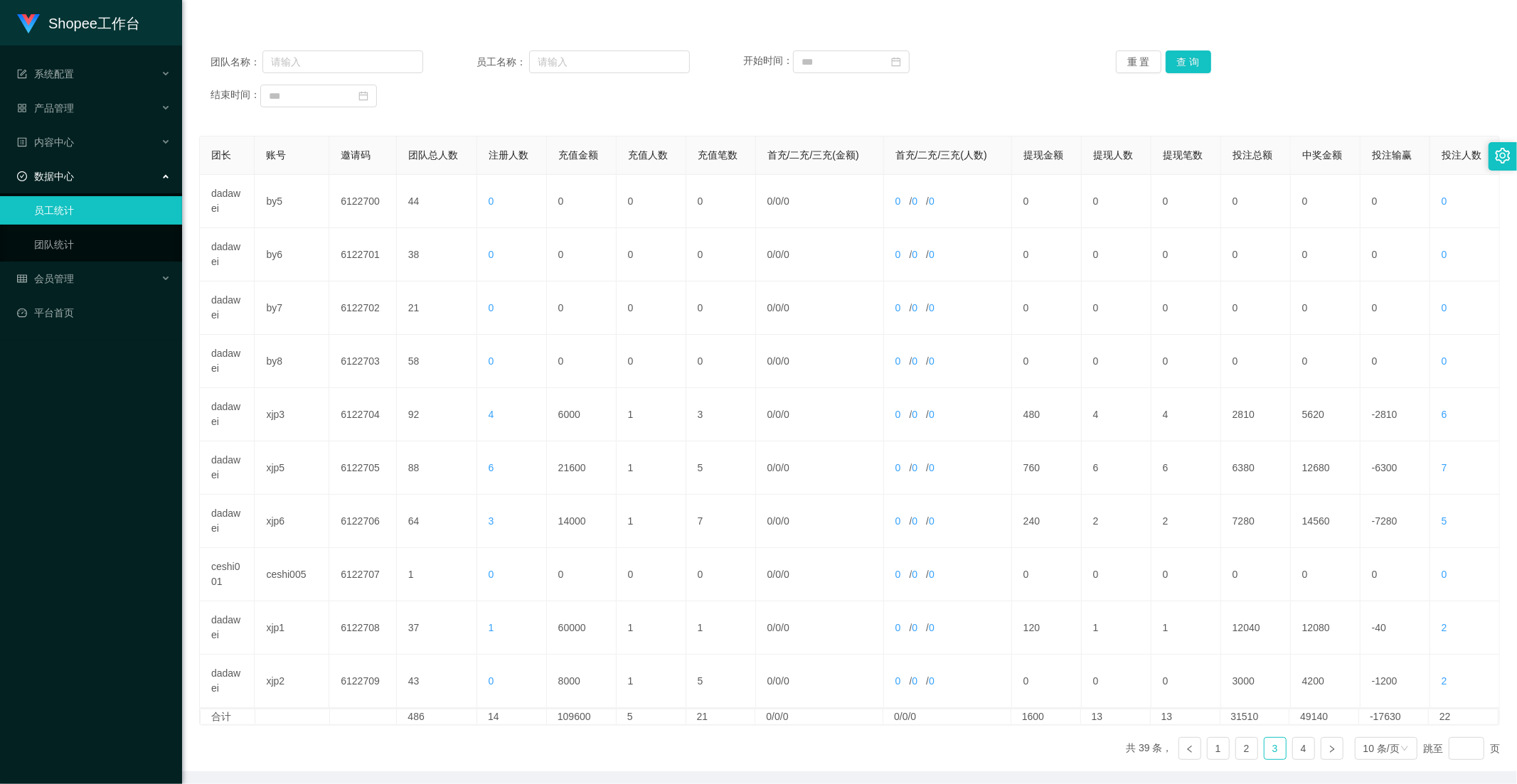
scroll to position [0, 0]
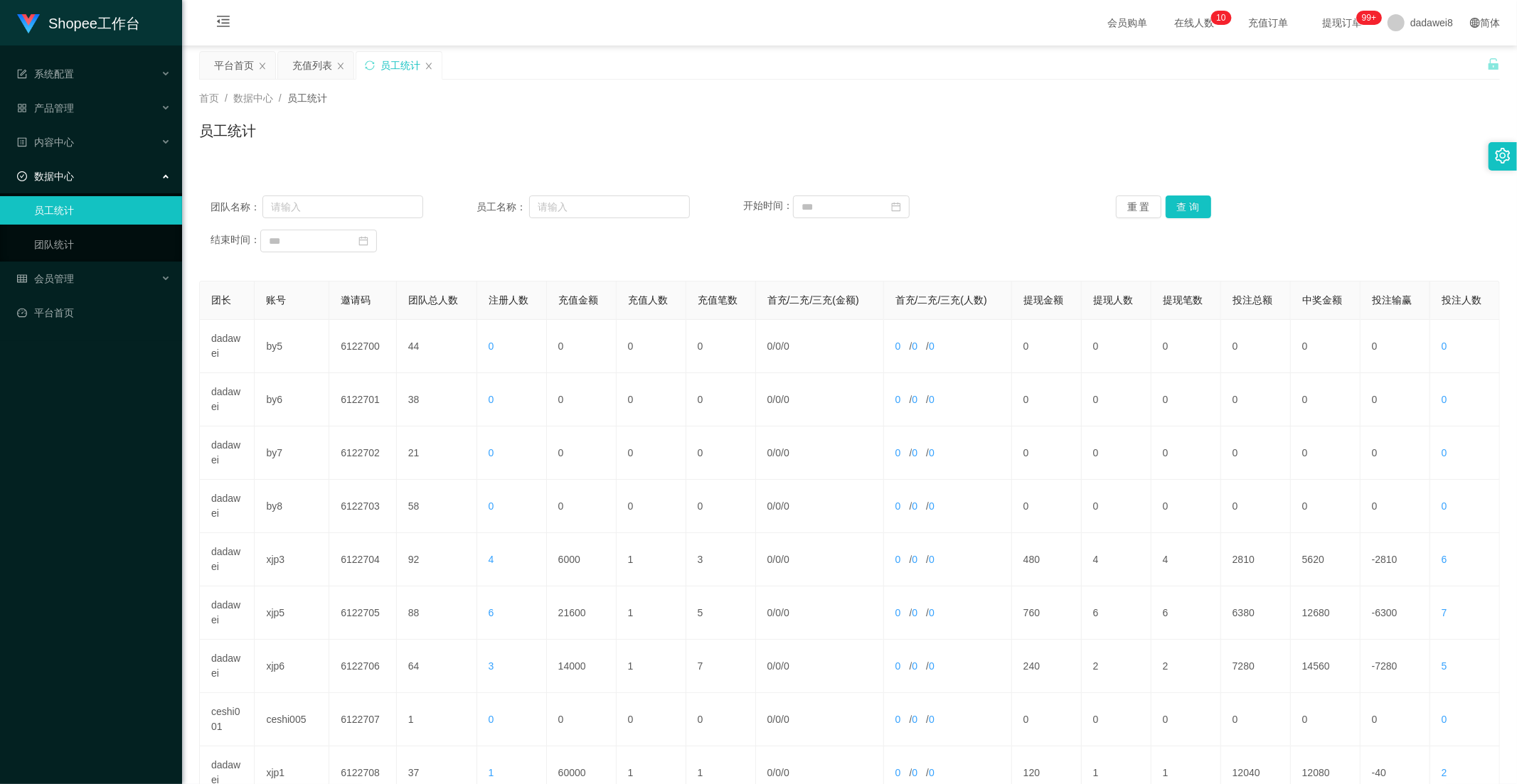
drag, startPoint x: 333, startPoint y: 74, endPoint x: 349, endPoint y: 86, distance: 20.0
click at [333, 74] on div "充值列表" at bounding box center [315, 65] width 75 height 27
click at [292, 64] on div "充值列表" at bounding box center [315, 65] width 75 height 27
click at [322, 64] on div "充值列表" at bounding box center [311, 65] width 40 height 27
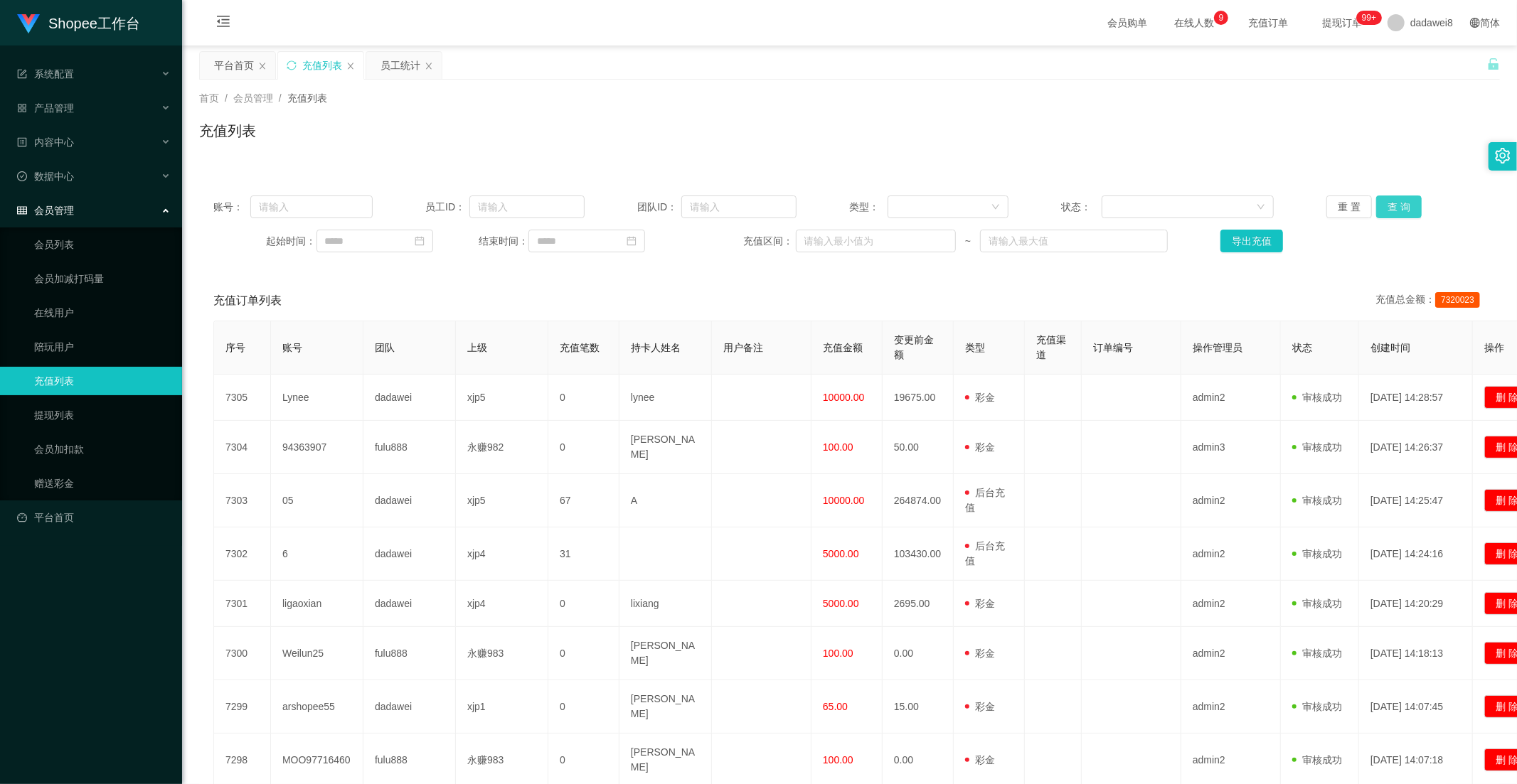
click at [1394, 208] on button "查 询" at bounding box center [1399, 207] width 46 height 23
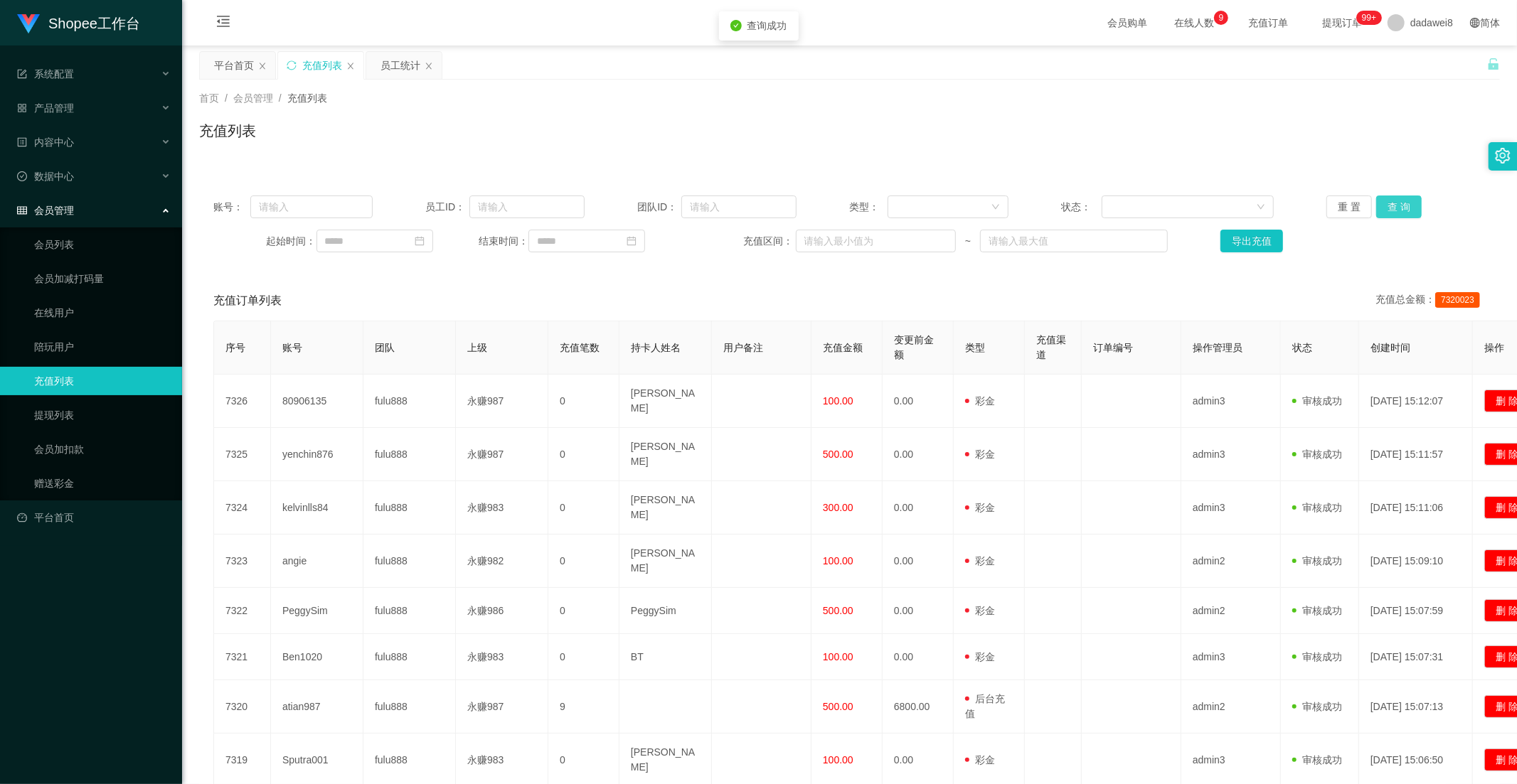
scroll to position [185, 0]
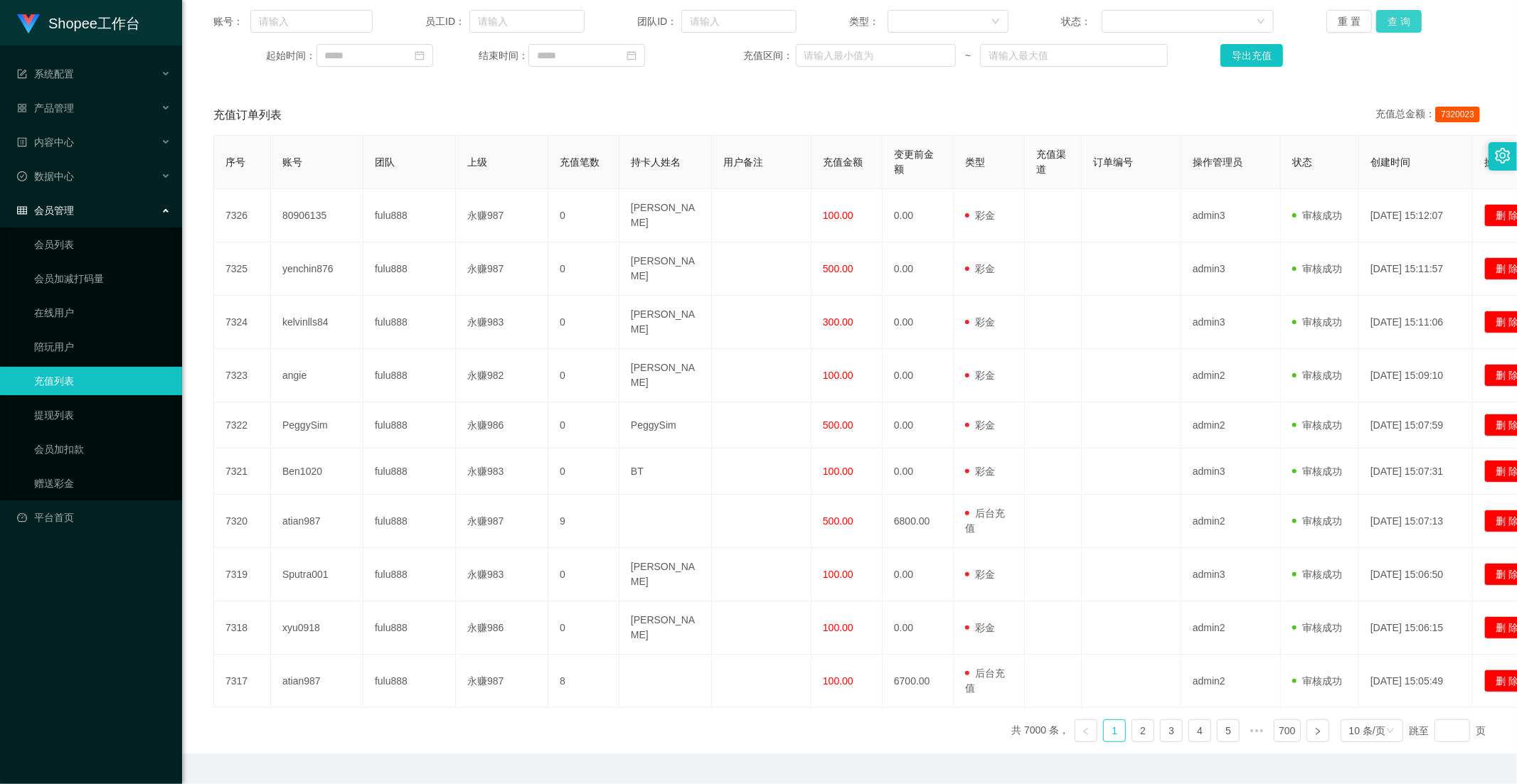
click at [1394, 29] on button "查 询" at bounding box center [1399, 21] width 46 height 23
